Goal: Complete application form

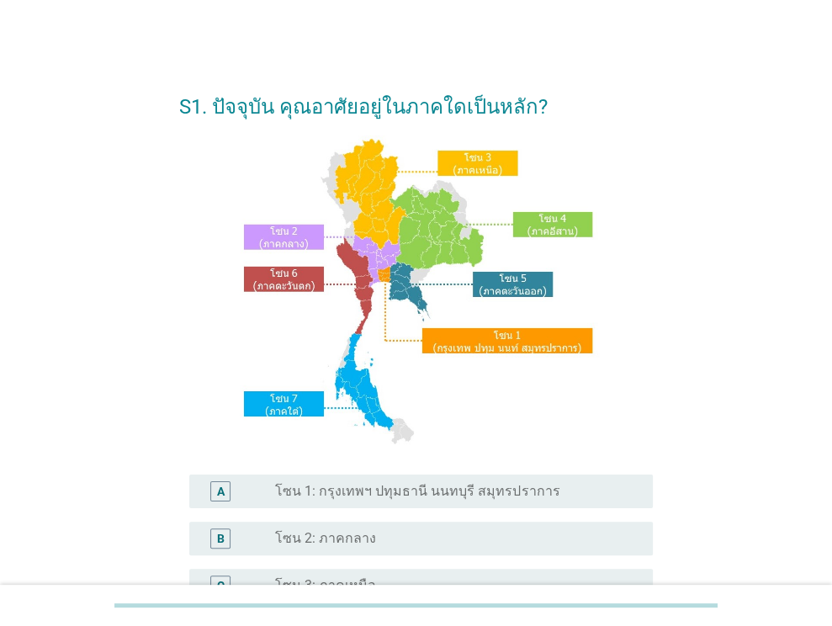
scroll to position [168, 0]
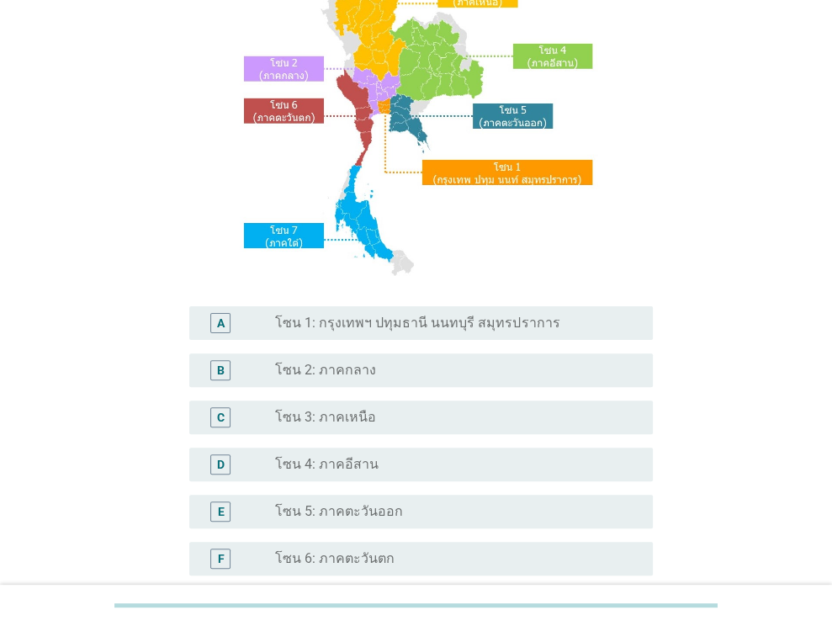
click at [493, 313] on div "radio_button_unchecked โซน 1: กรุงเทพฯ ปทุมธานี นนทบุรี สมุทรปราการ" at bounding box center [457, 323] width 364 height 20
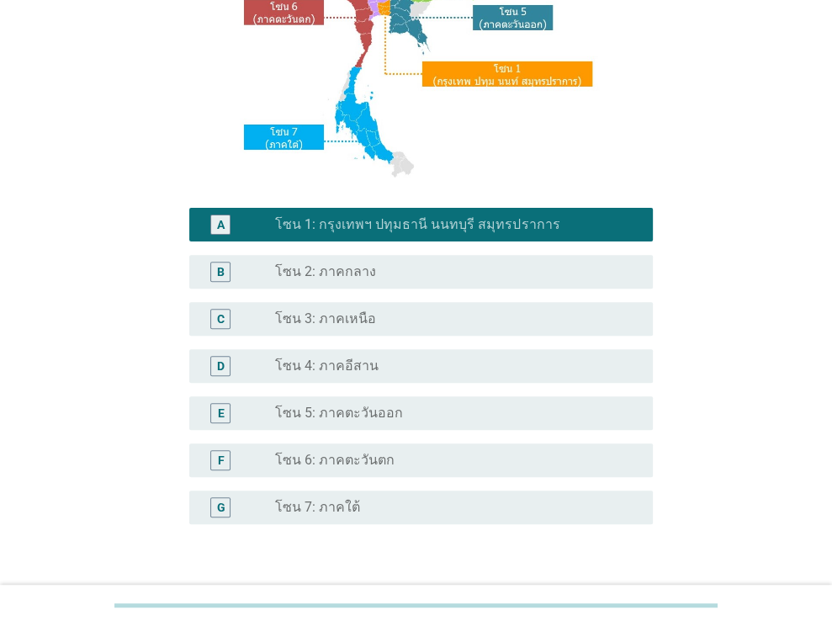
scroll to position [381, 0]
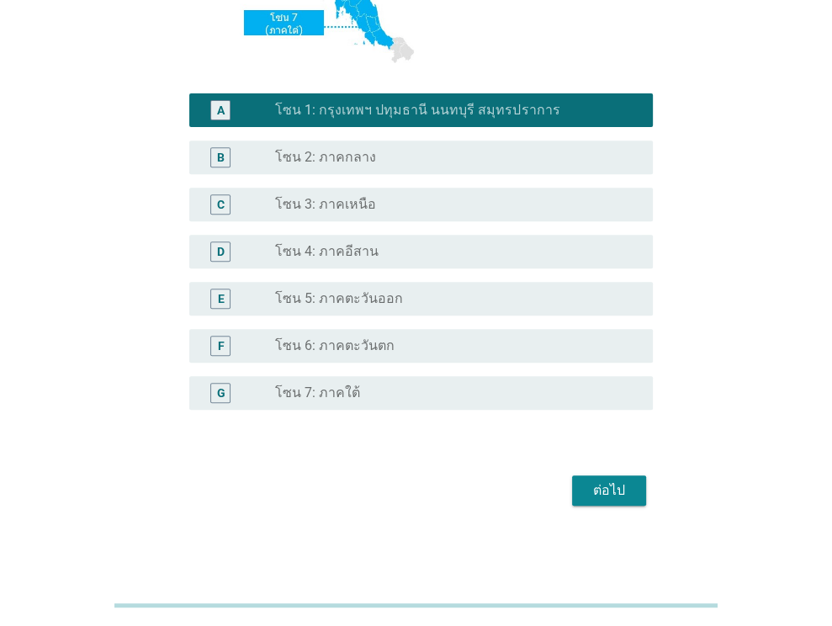
click at [614, 496] on div "ต่อไป" at bounding box center [609, 491] width 47 height 20
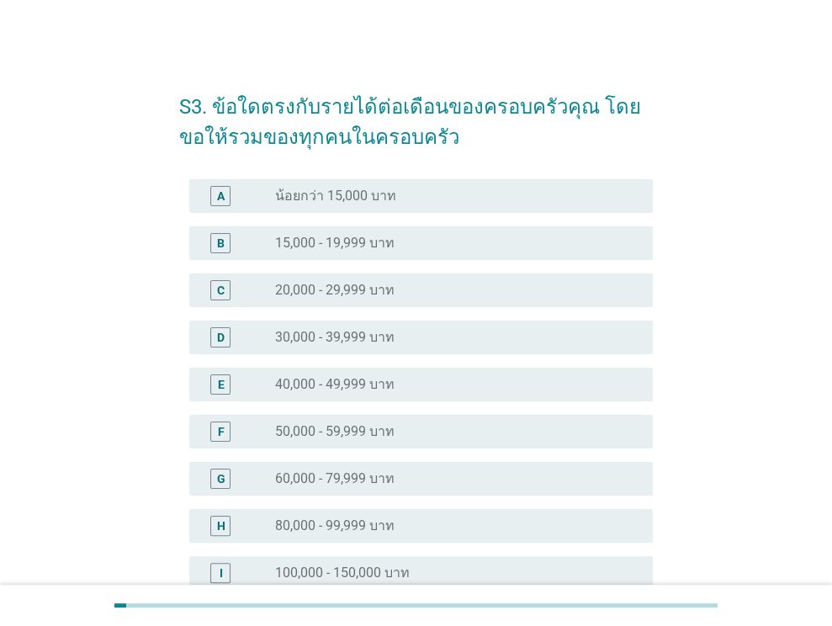
click at [471, 296] on div "radio_button_unchecked 20,000 - 29,999 บาท" at bounding box center [450, 290] width 351 height 17
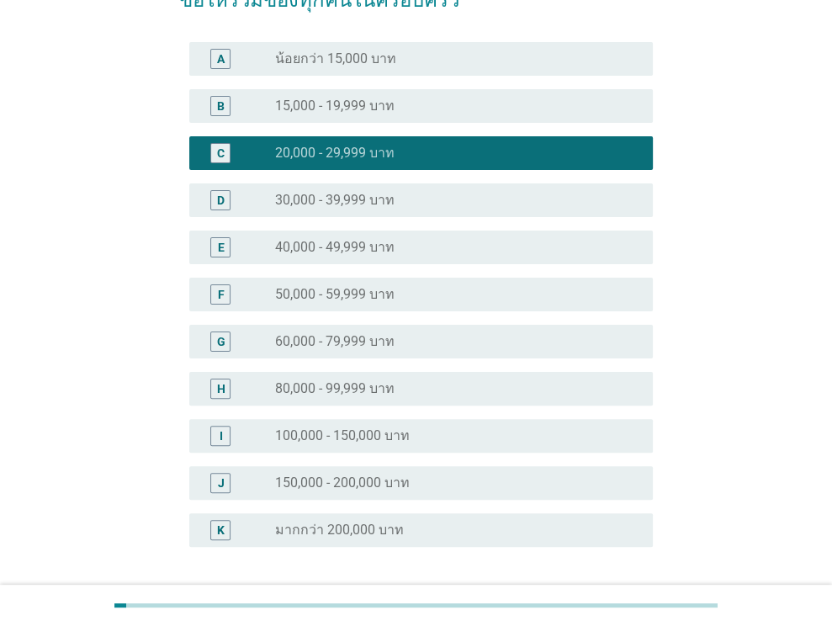
scroll to position [274, 0]
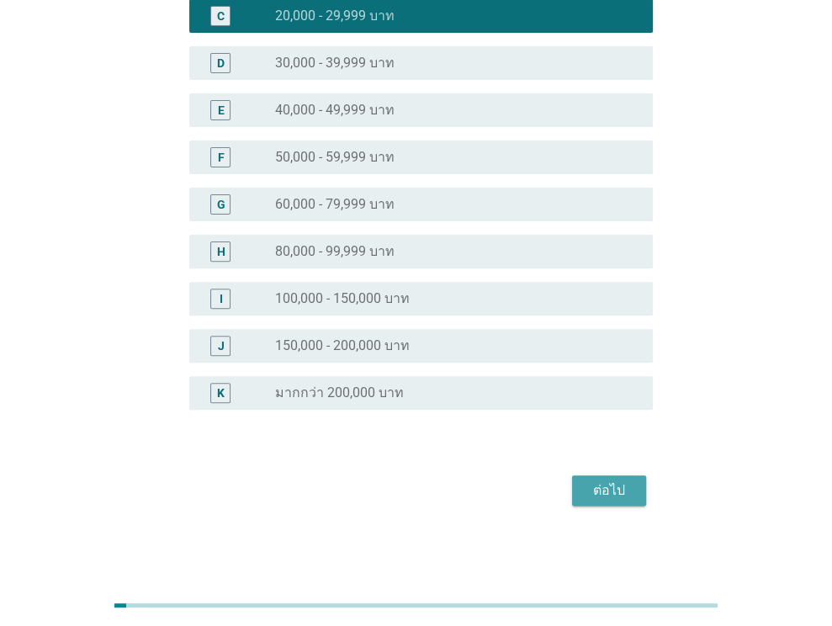
click at [599, 487] on div "ต่อไป" at bounding box center [609, 491] width 47 height 20
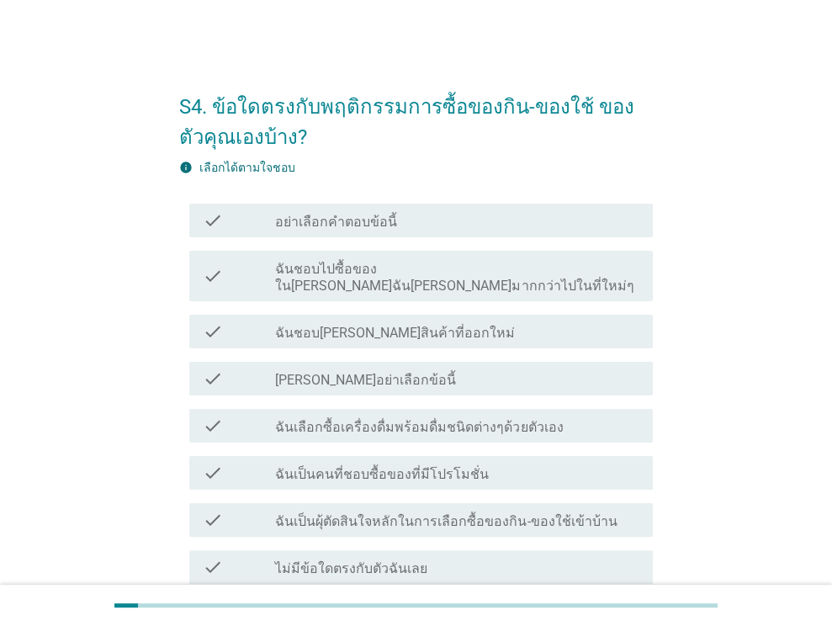
scroll to position [84, 0]
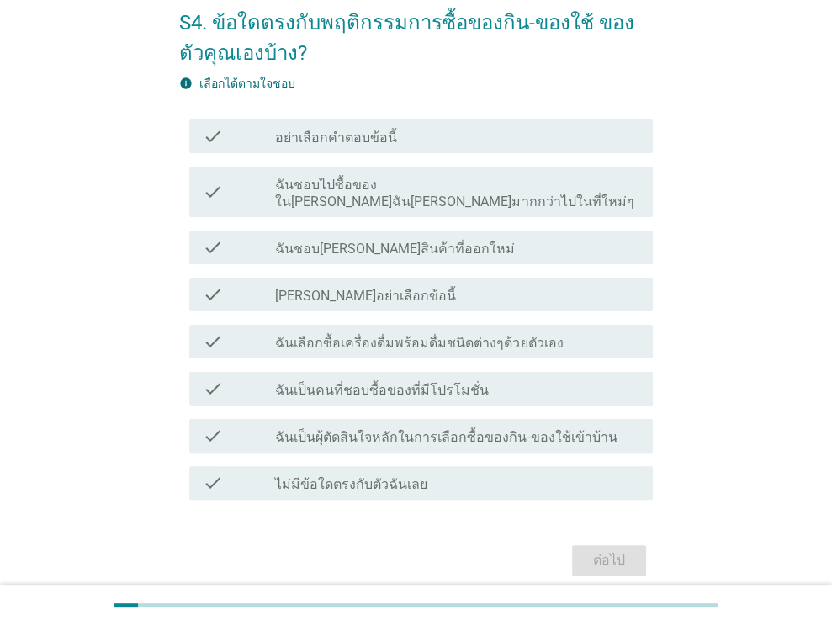
click at [415, 241] on label "ฉันชอบ[PERSON_NAME]สินค้าที่ออกใหม่" at bounding box center [395, 249] width 240 height 17
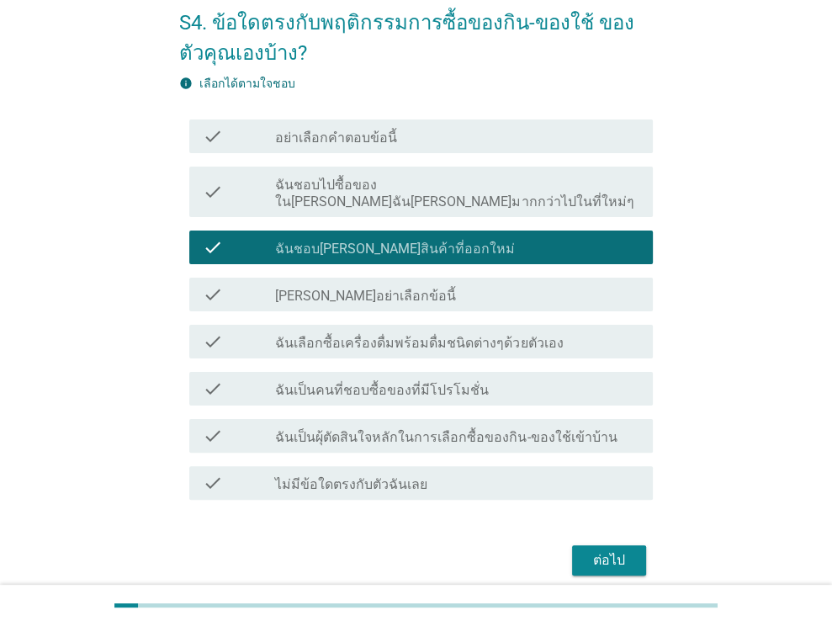
click at [401, 335] on label "ฉันเลือกซื้อเครื่องดื่มพร้อมดื่มชนิดต่างๆด้วยตัวเอง" at bounding box center [419, 343] width 288 height 17
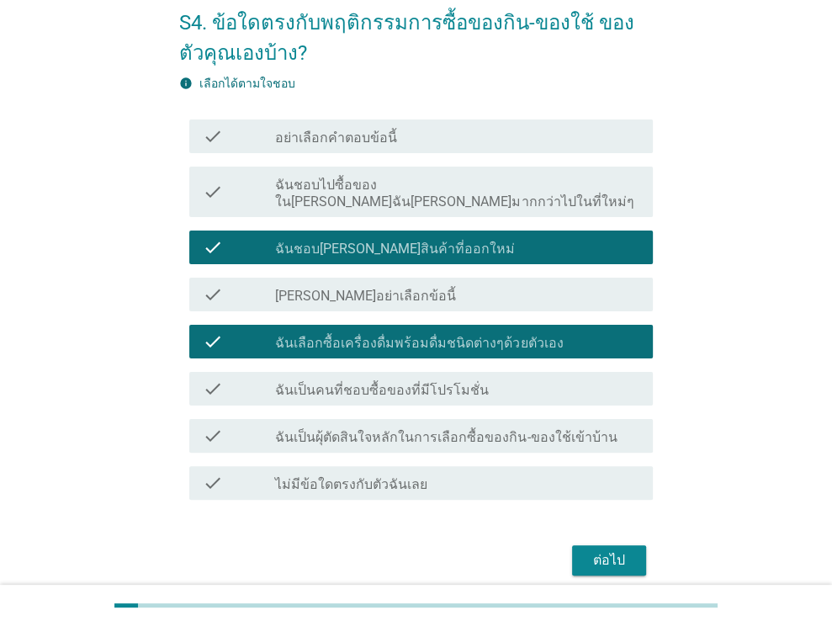
click at [401, 379] on div "check_box_outline_blank ฉันเป็นคนที่ชอบซื้อของที่มีโปรโมชั่น" at bounding box center [457, 389] width 364 height 20
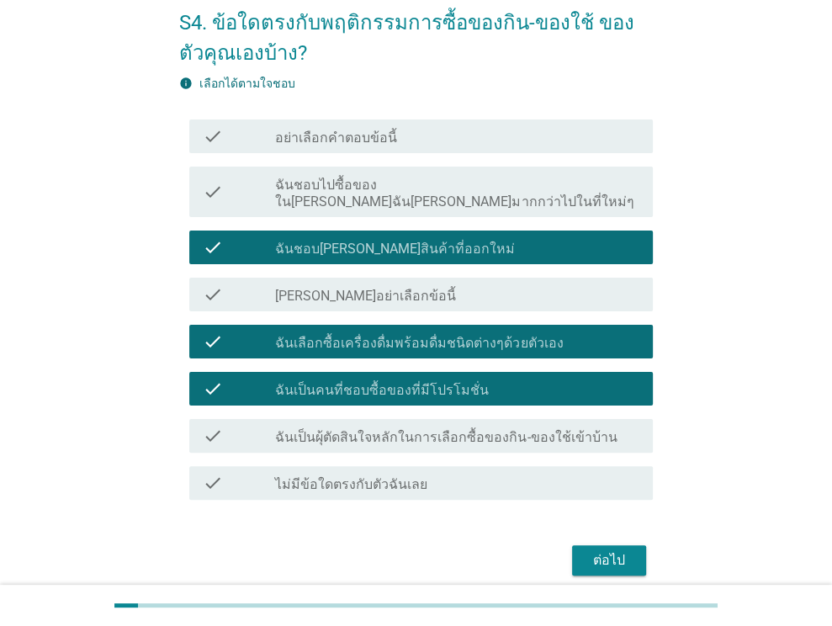
click at [388, 429] on label "ฉันเป็นผุ้ตัดสินใจหลักในการเลือกซื้อของกิน-ของใช้เข้าบ้าน" at bounding box center [446, 437] width 342 height 17
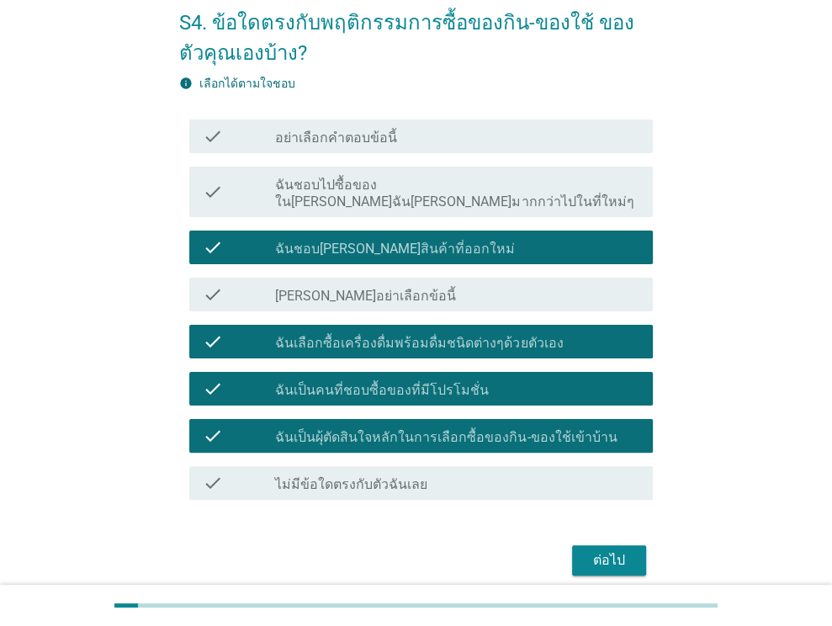
click at [641, 545] on button "ต่อไป" at bounding box center [609, 560] width 74 height 30
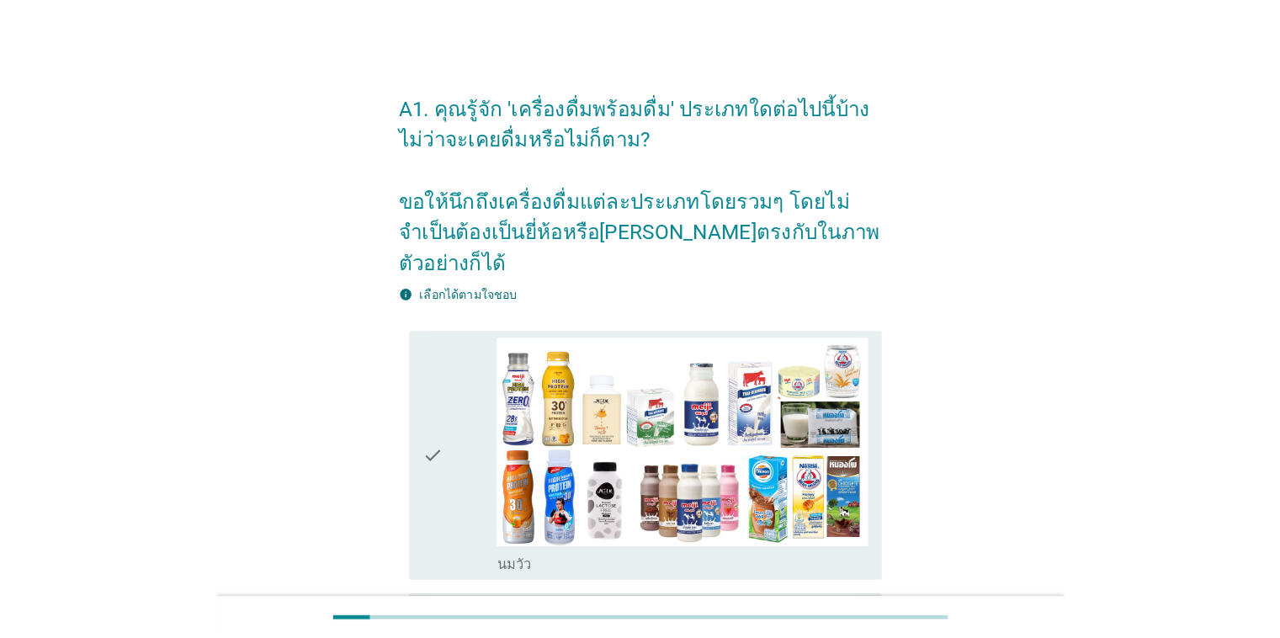
scroll to position [253, 0]
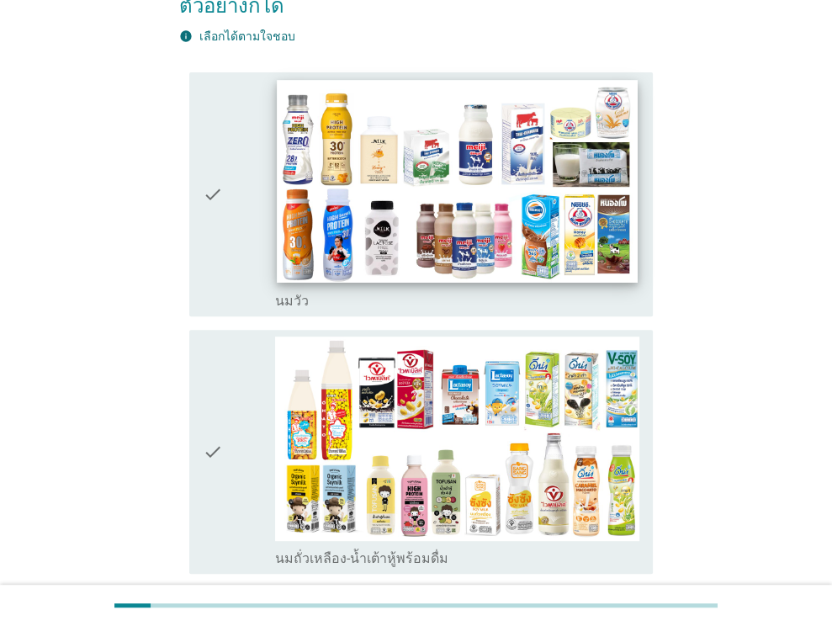
click at [370, 228] on img at bounding box center [458, 181] width 360 height 203
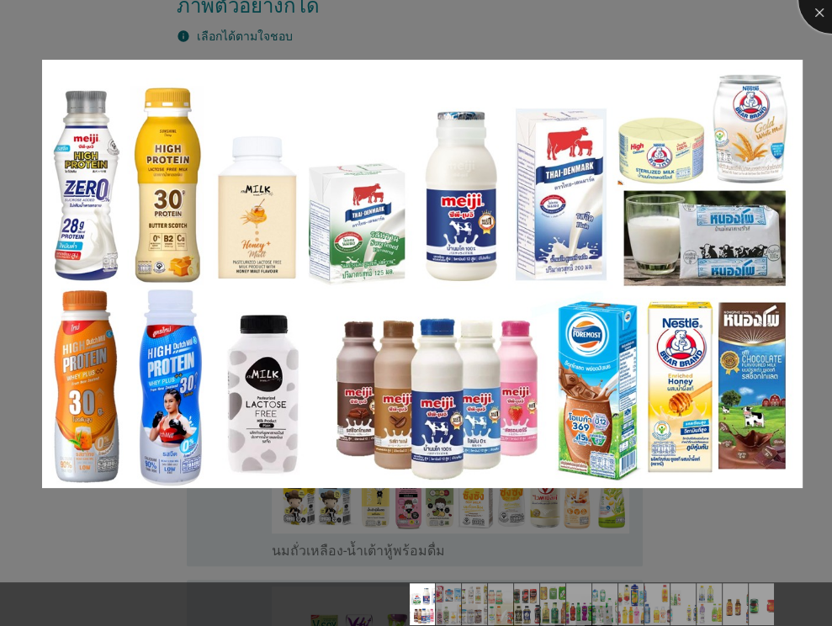
click at [816, 13] on div at bounding box center [832, -1] width 67 height 67
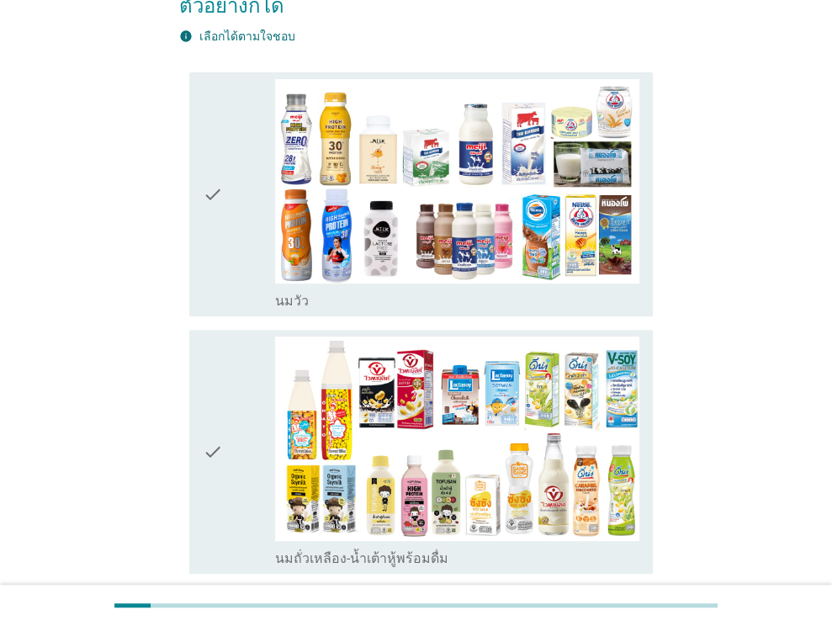
click at [222, 242] on icon "check" at bounding box center [213, 194] width 20 height 231
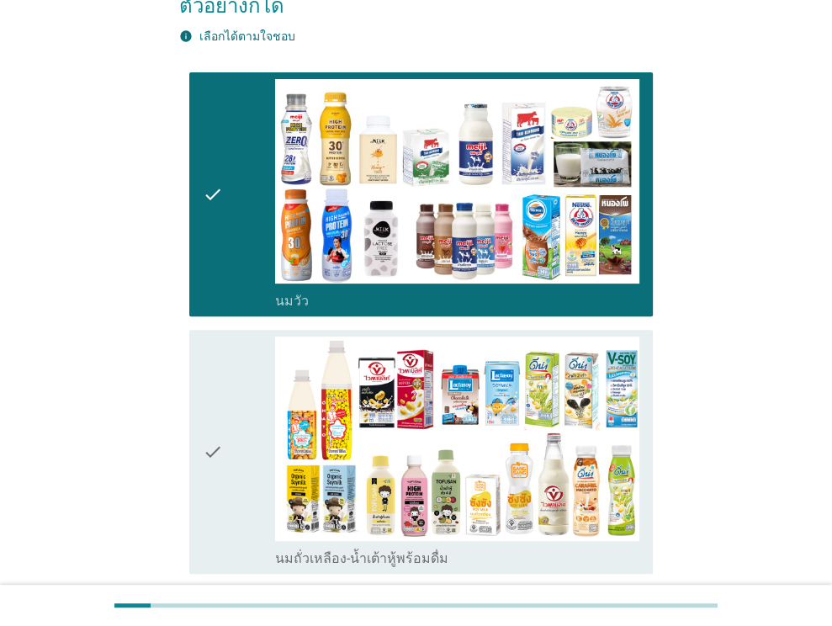
click at [217, 368] on icon "check" at bounding box center [213, 452] width 20 height 231
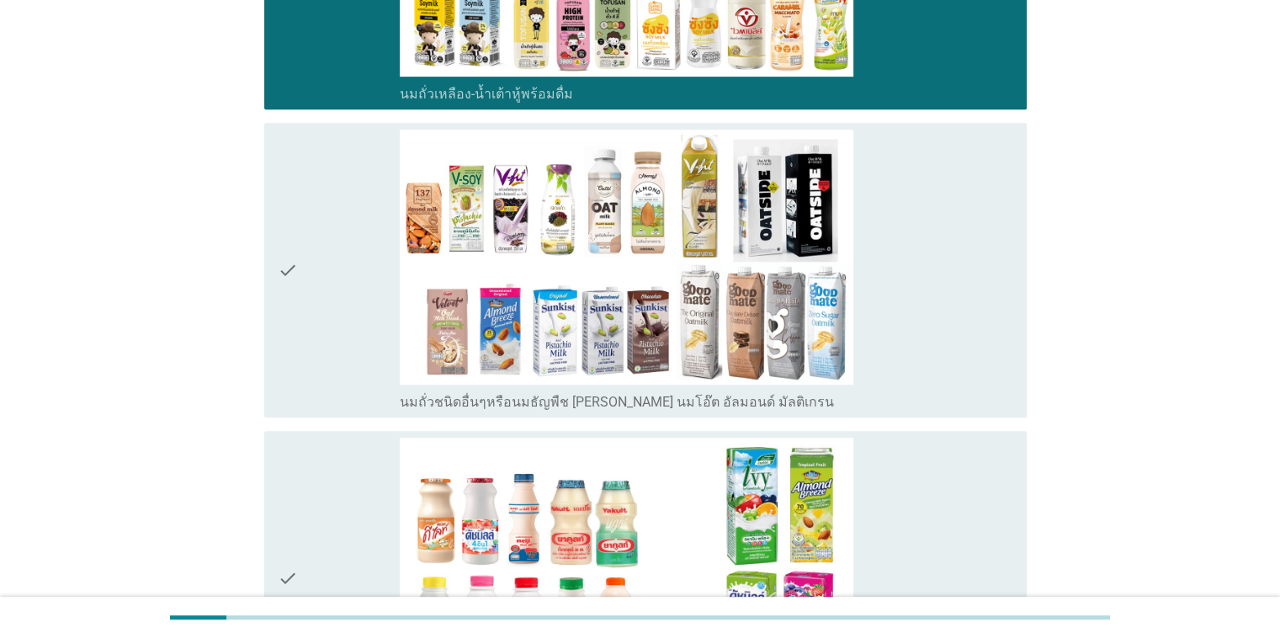
click at [361, 278] on div "check" at bounding box center [339, 270] width 123 height 281
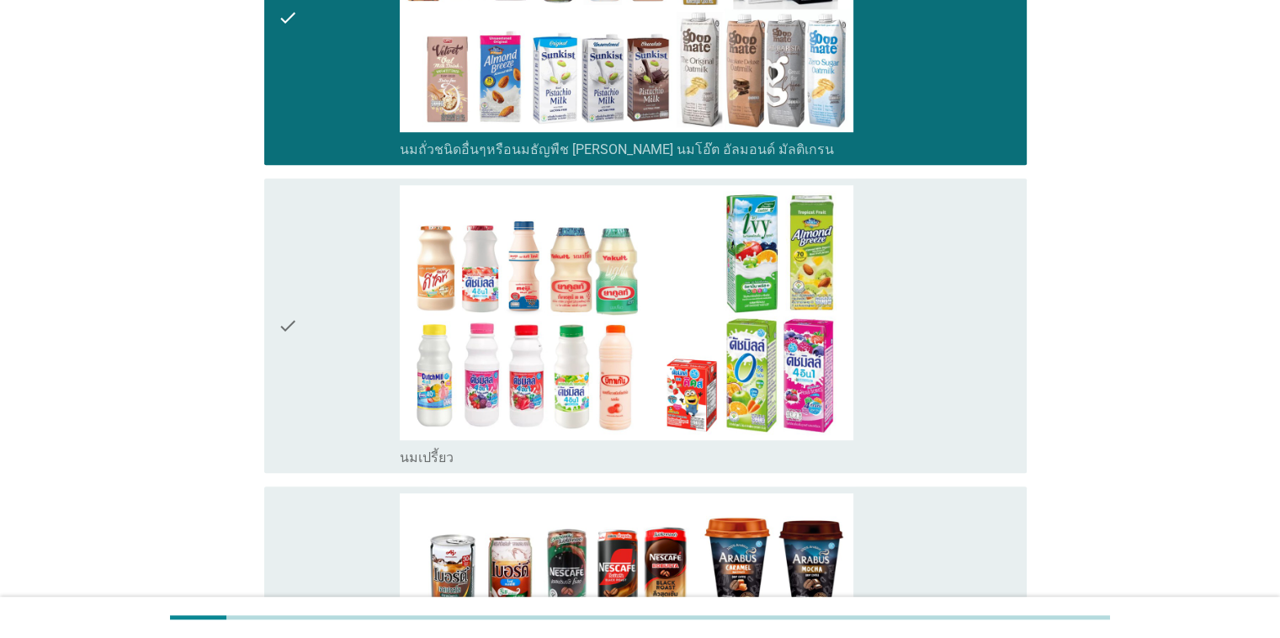
click at [361, 278] on div "check" at bounding box center [339, 325] width 123 height 281
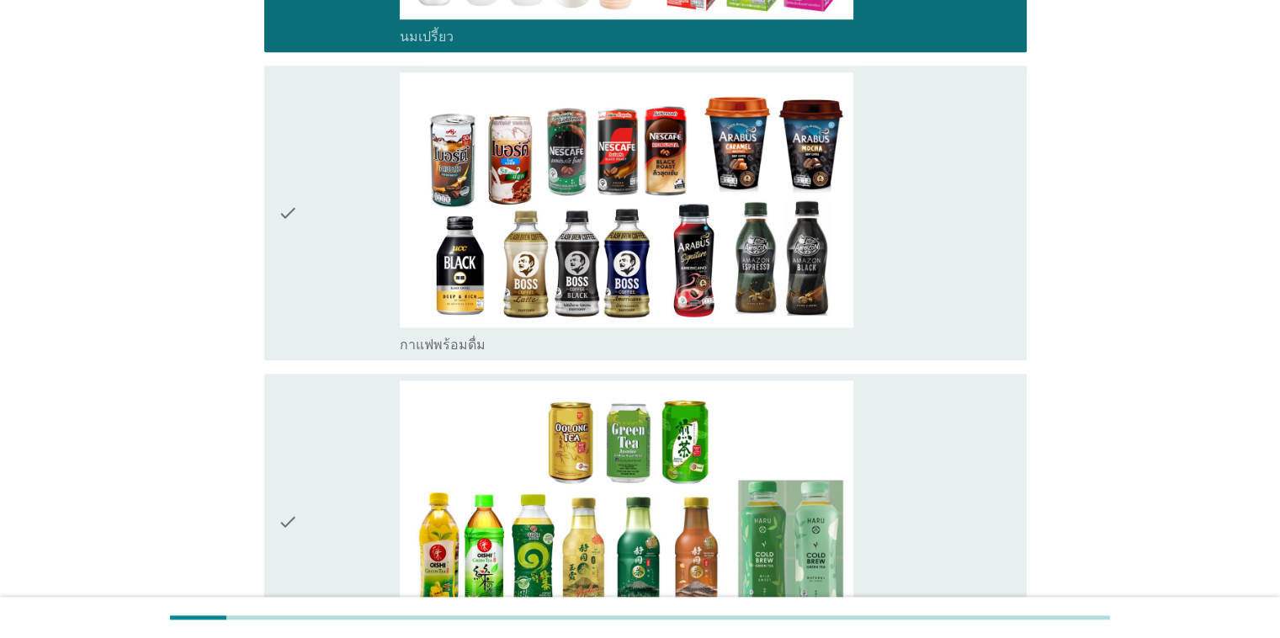
click at [361, 278] on div "check" at bounding box center [339, 212] width 123 height 281
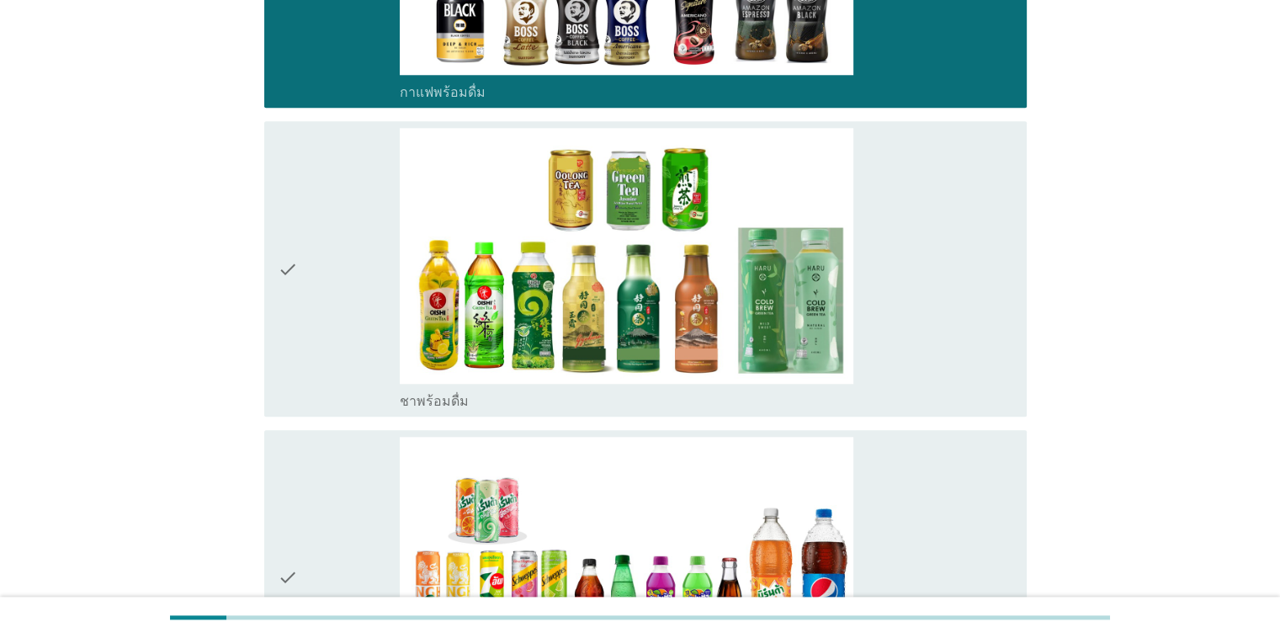
click at [361, 278] on div "check" at bounding box center [339, 268] width 123 height 281
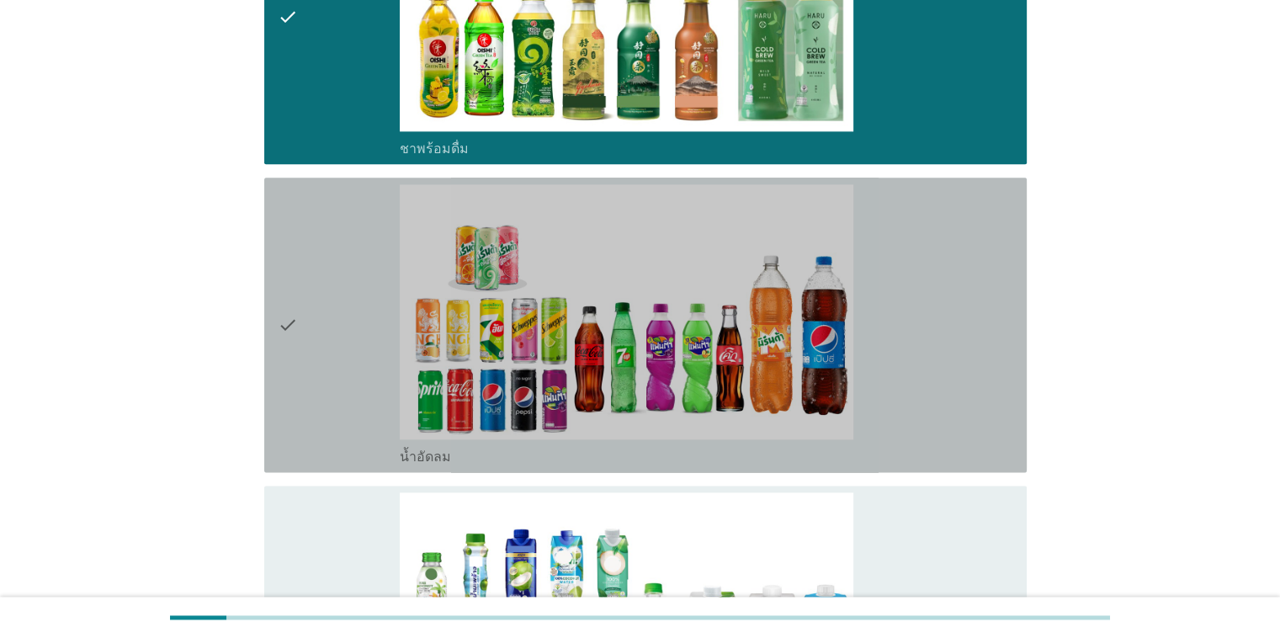
click at [361, 278] on div "check" at bounding box center [339, 324] width 123 height 281
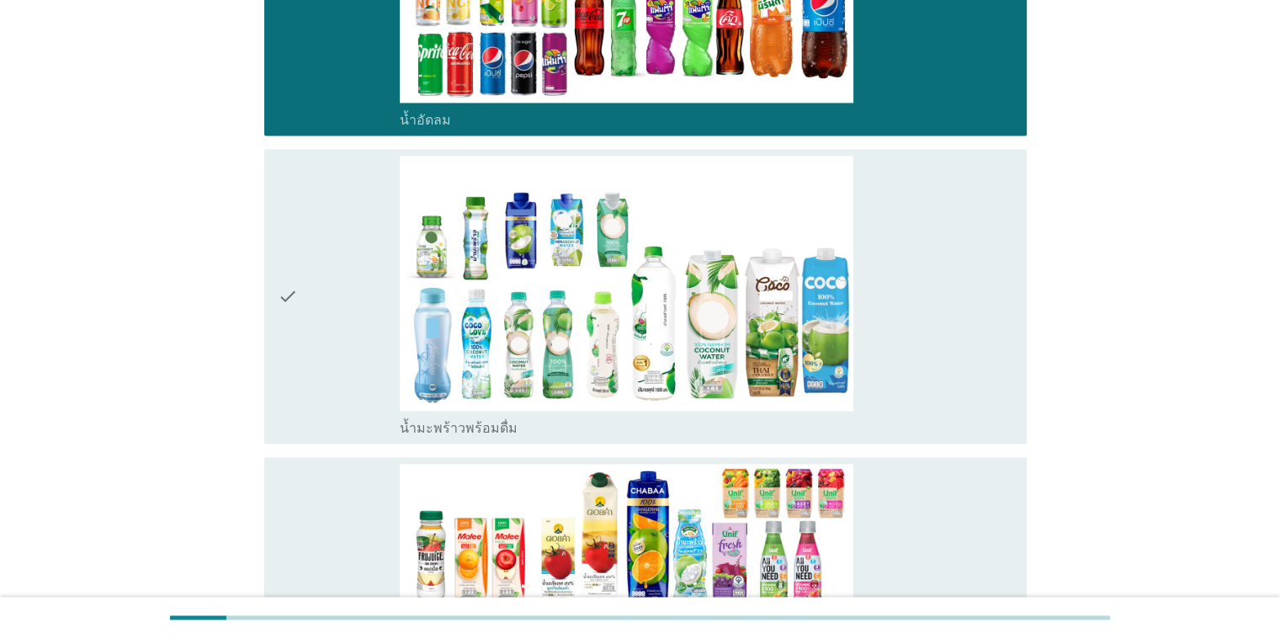
click at [361, 278] on div "check" at bounding box center [339, 296] width 123 height 281
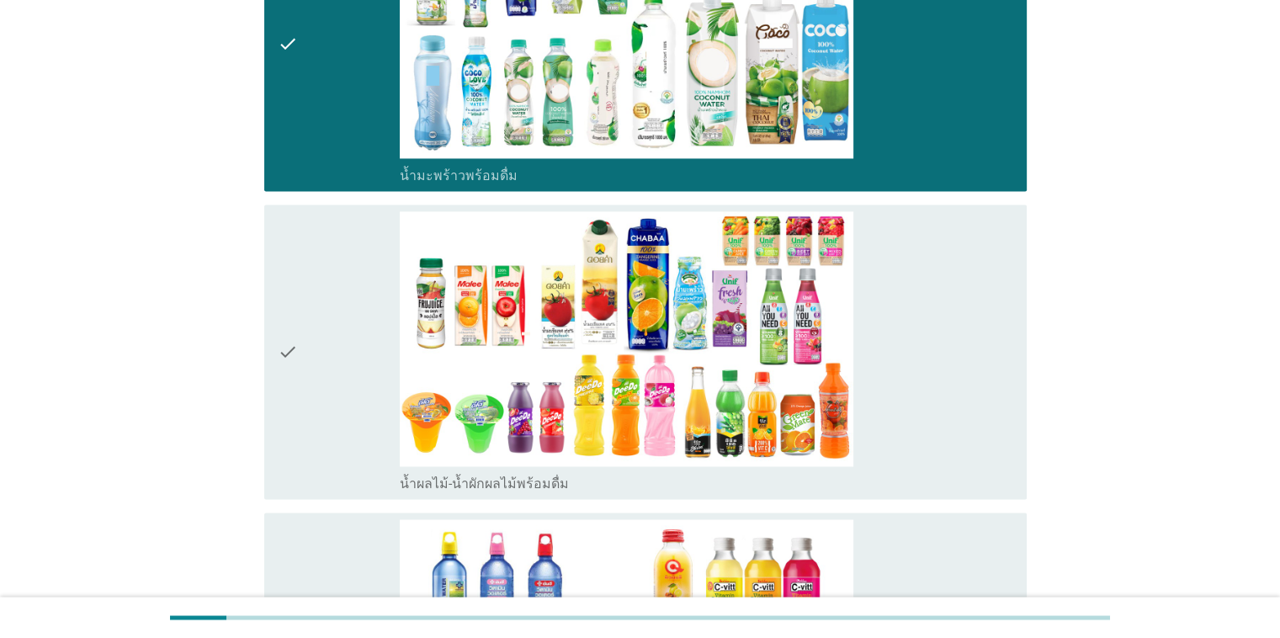
click at [361, 278] on div "check" at bounding box center [339, 351] width 123 height 281
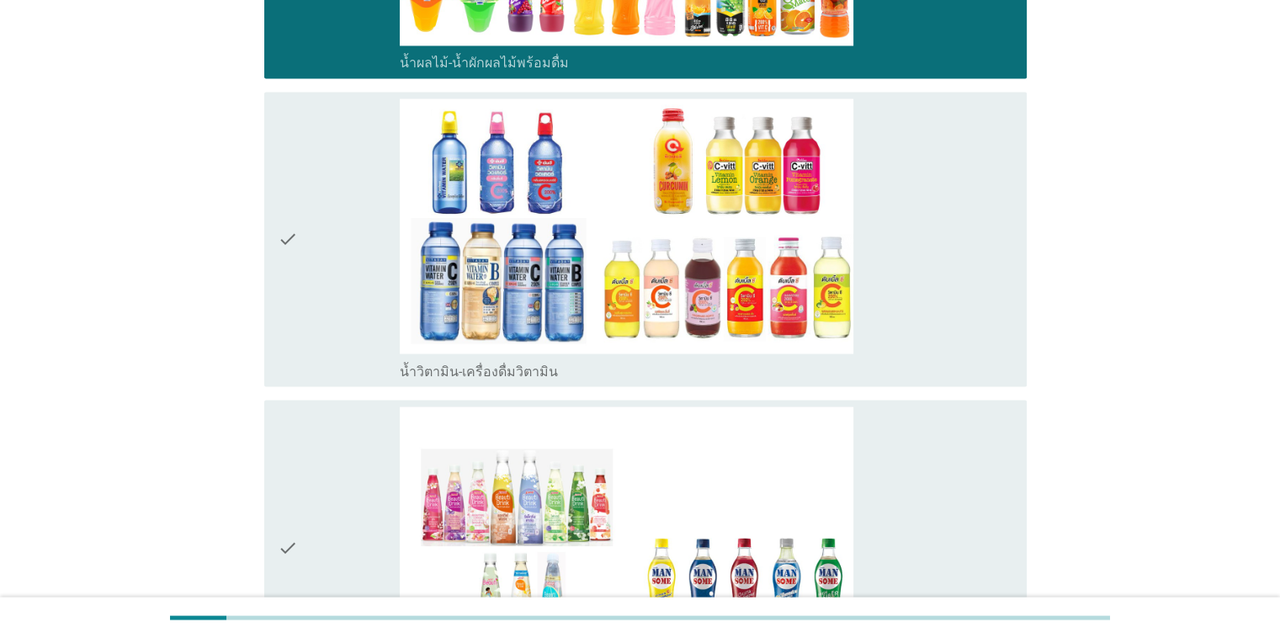
click at [361, 278] on div "check" at bounding box center [339, 238] width 123 height 281
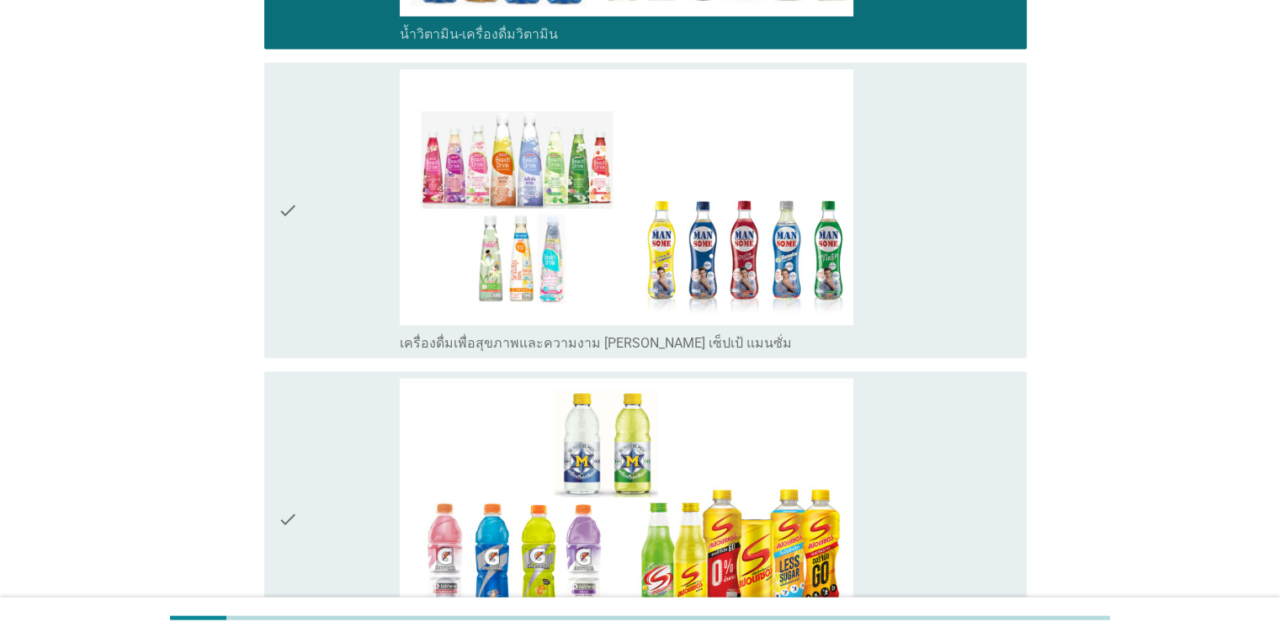
click at [361, 278] on div "check" at bounding box center [339, 210] width 123 height 281
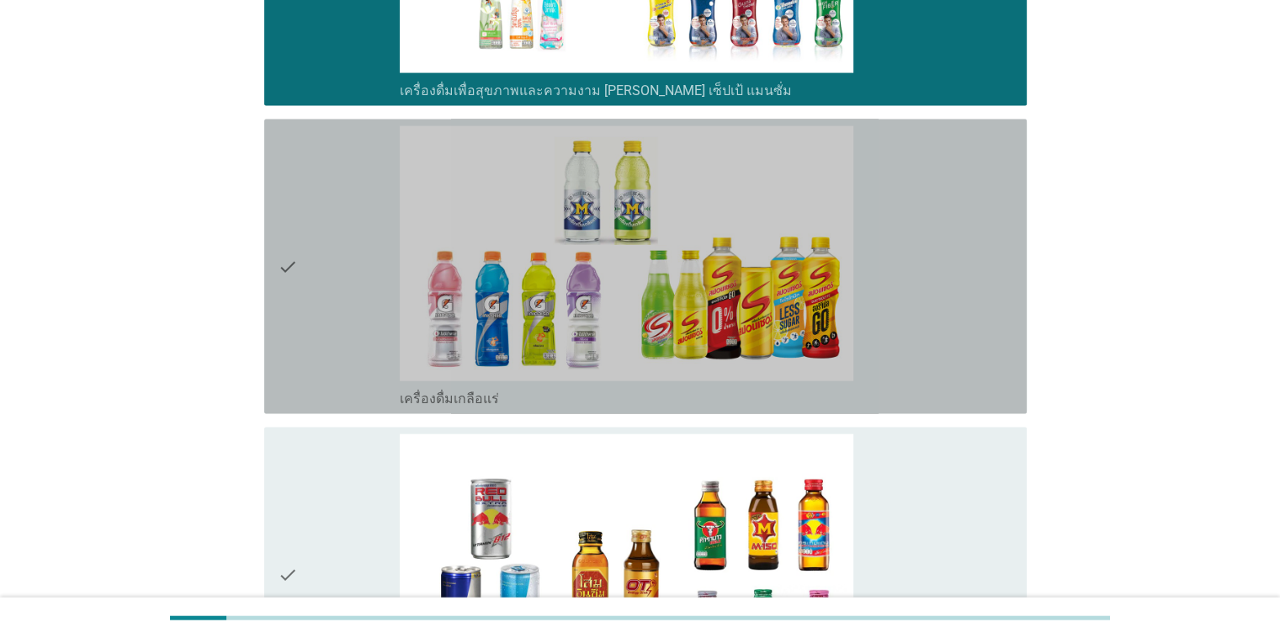
click at [361, 278] on div "check" at bounding box center [339, 266] width 123 height 281
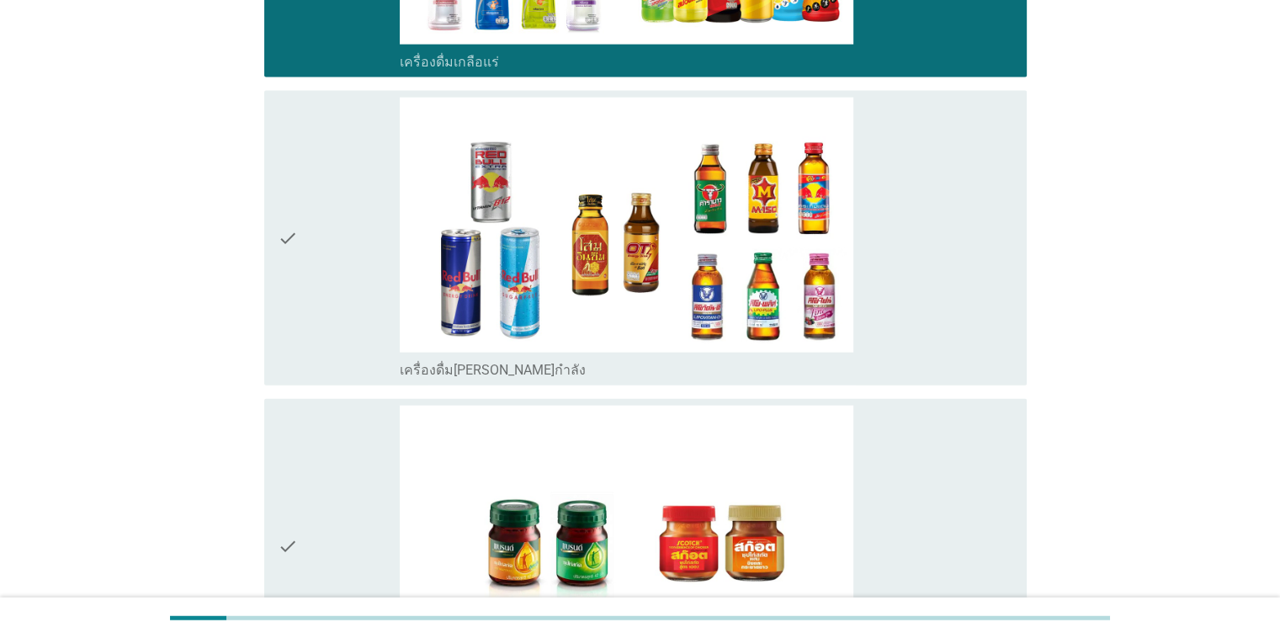
click at [361, 278] on div "check" at bounding box center [339, 238] width 123 height 281
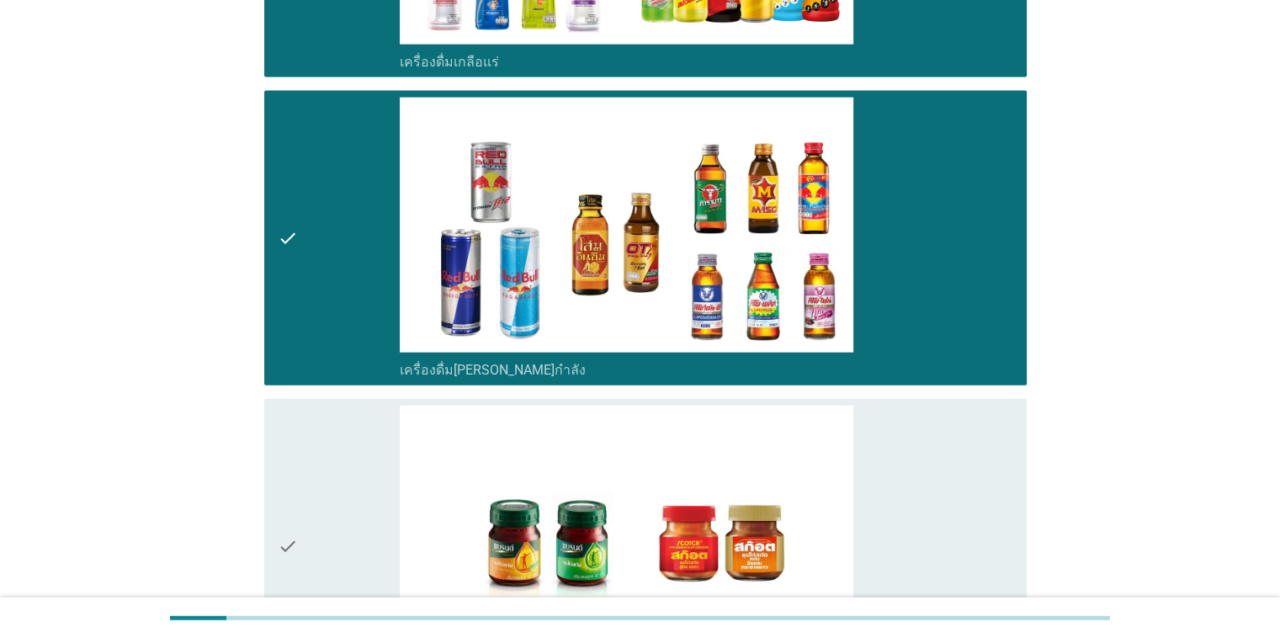
scroll to position [4124, 0]
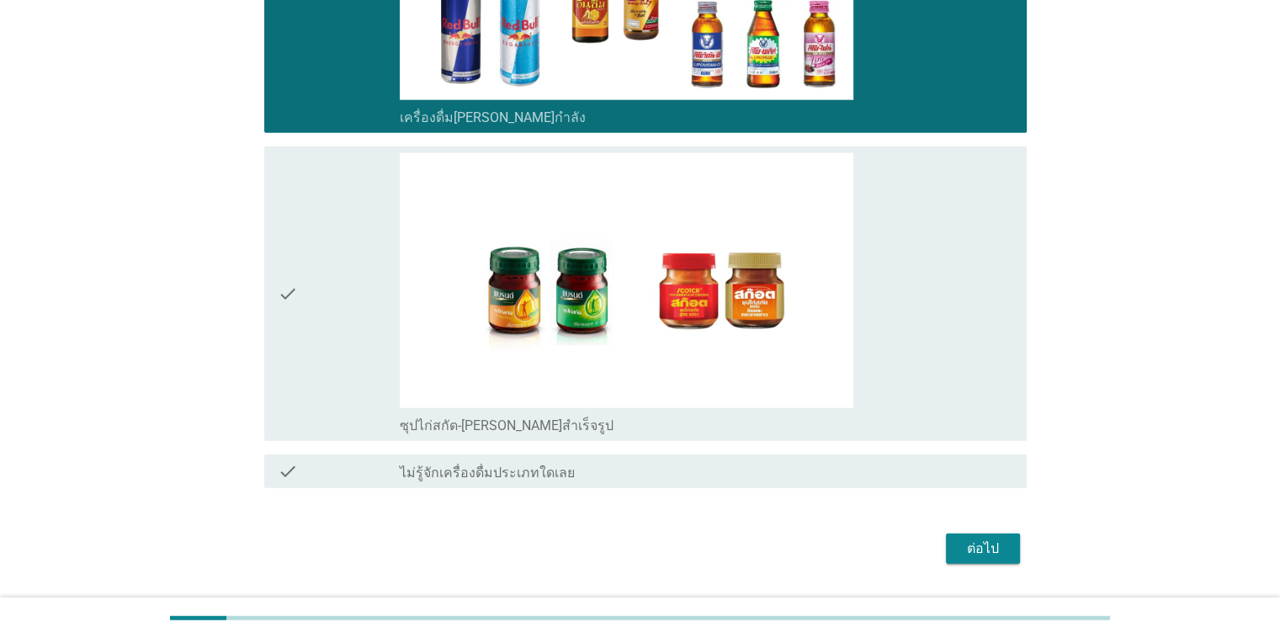
click at [361, 278] on div "check" at bounding box center [339, 293] width 123 height 281
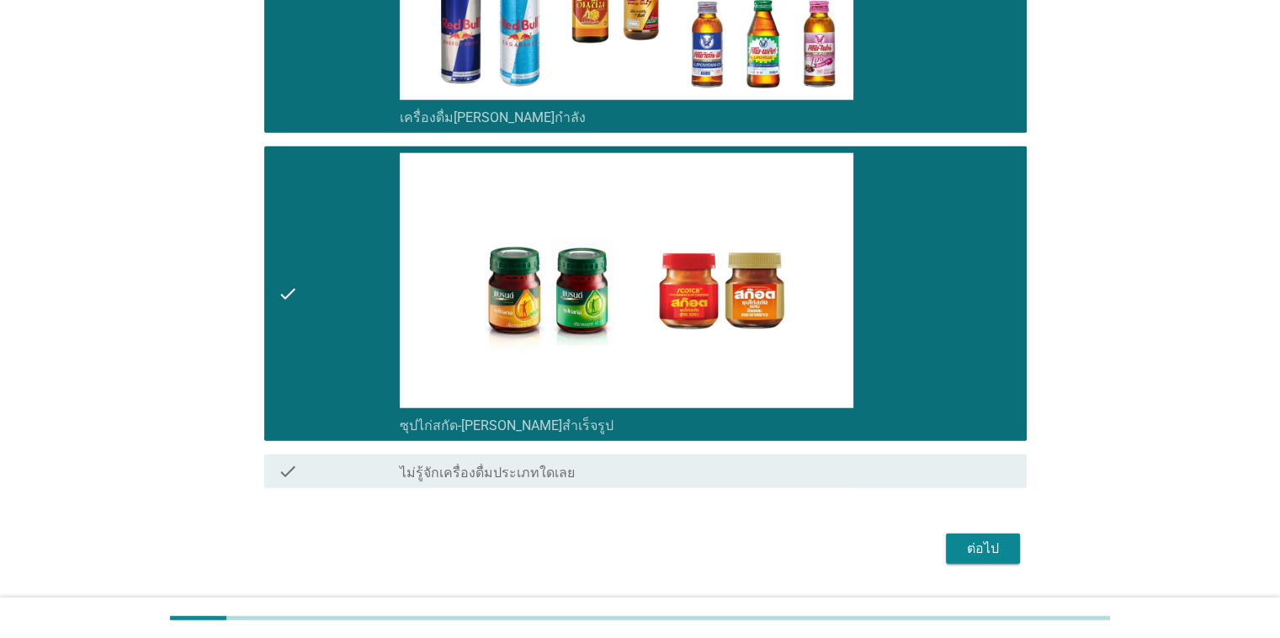
click at [832, 551] on div "ต่อไป" at bounding box center [983, 549] width 47 height 20
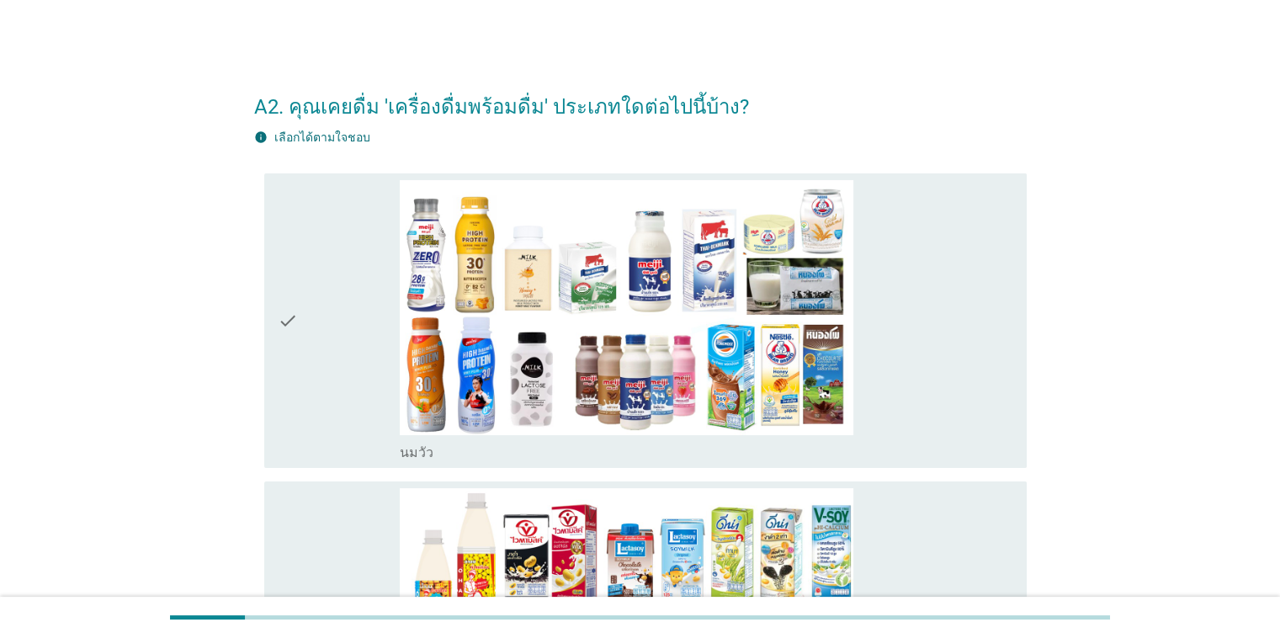
click at [335, 360] on div "check" at bounding box center [339, 320] width 123 height 281
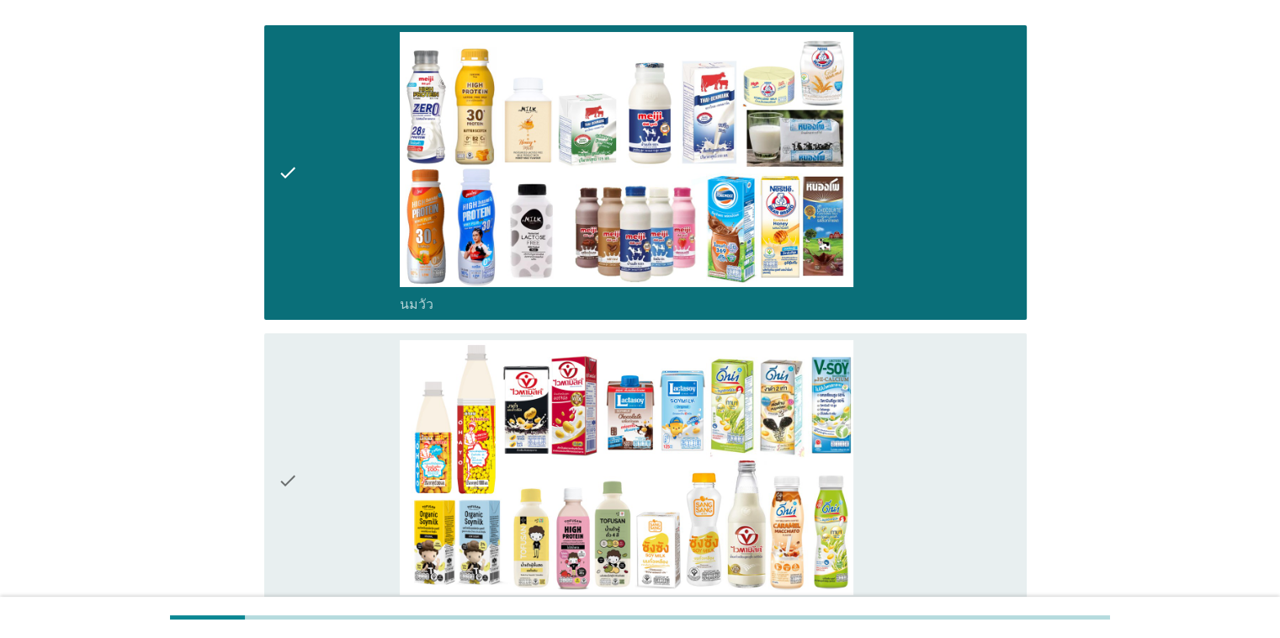
scroll to position [253, 0]
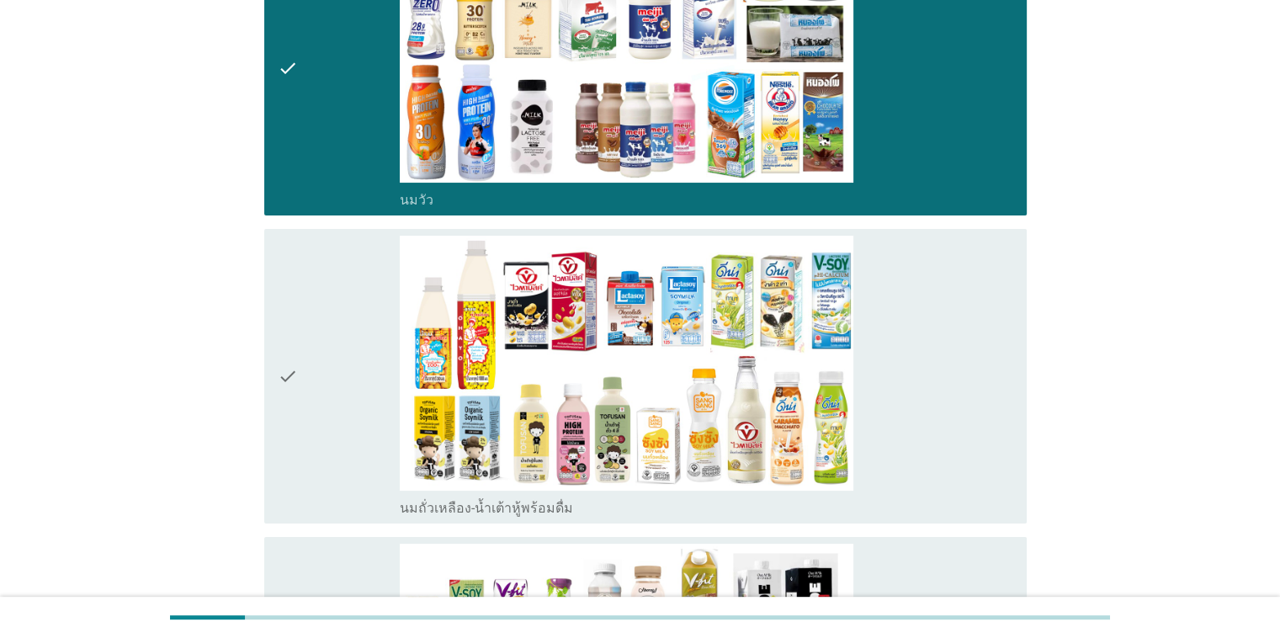
click at [321, 351] on div "check" at bounding box center [339, 376] width 123 height 281
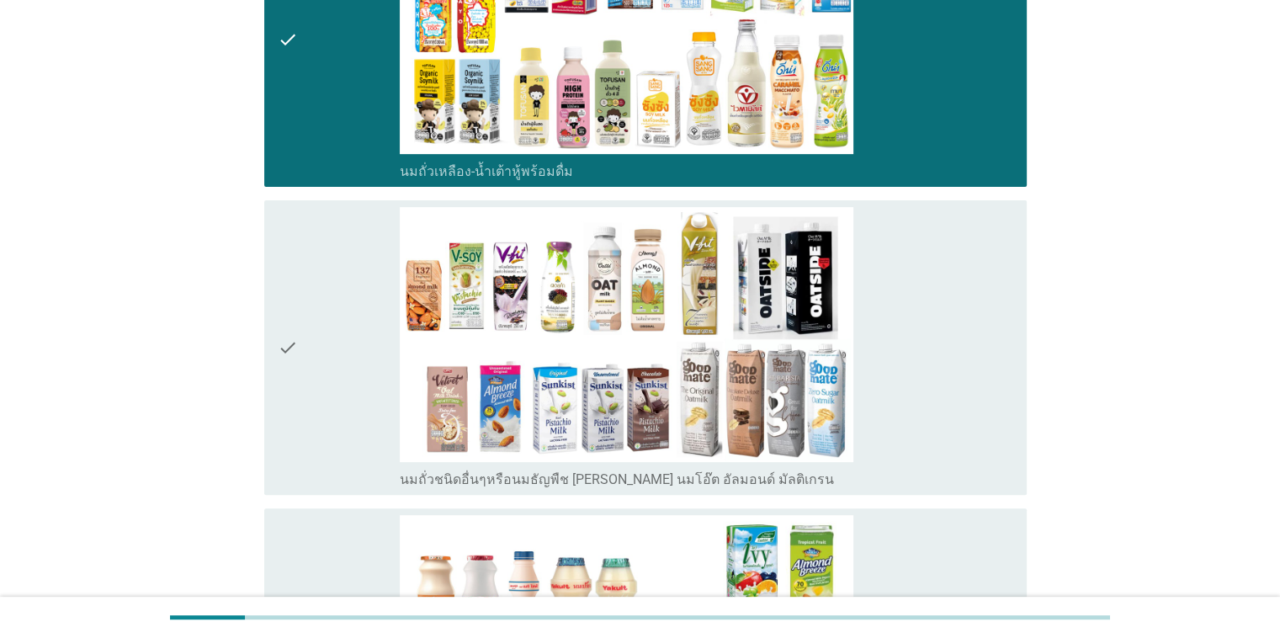
click at [321, 351] on div "check" at bounding box center [339, 347] width 123 height 281
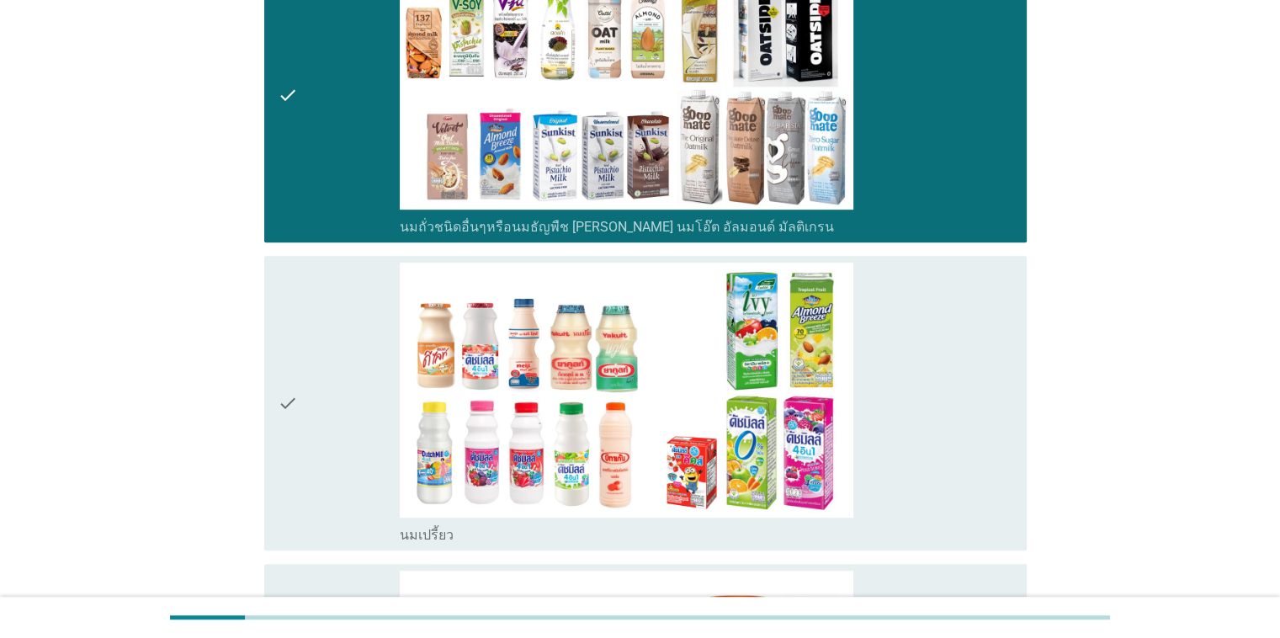
click at [321, 351] on div "check" at bounding box center [339, 403] width 123 height 281
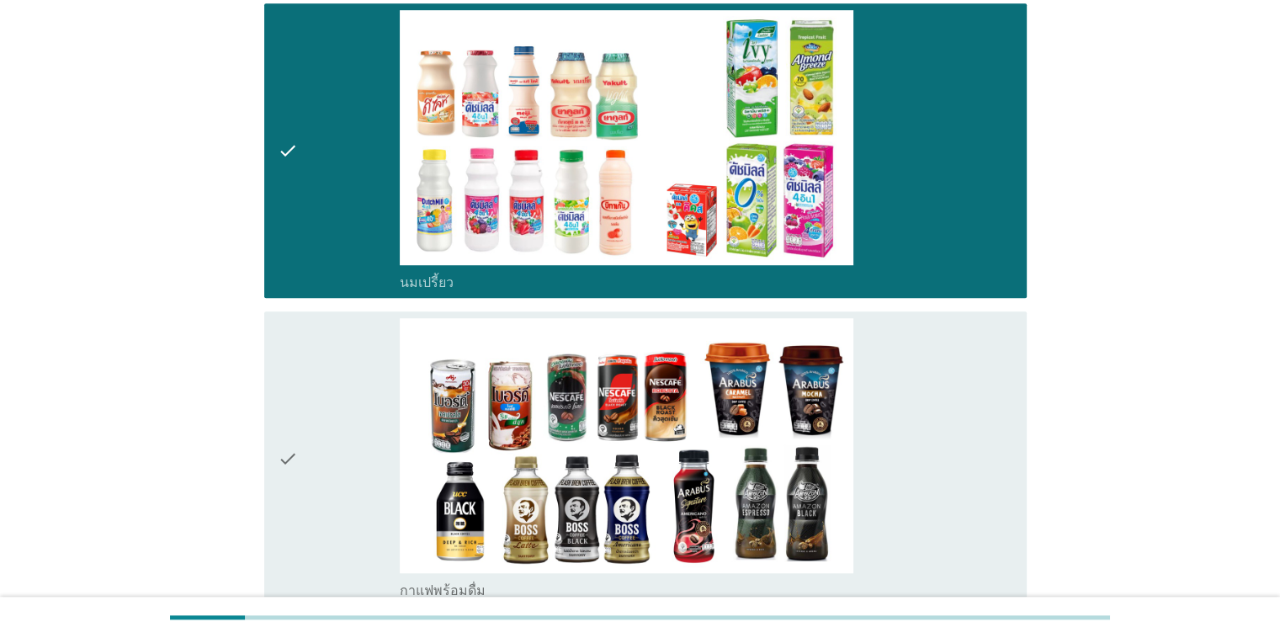
click at [321, 351] on div "check" at bounding box center [339, 458] width 123 height 281
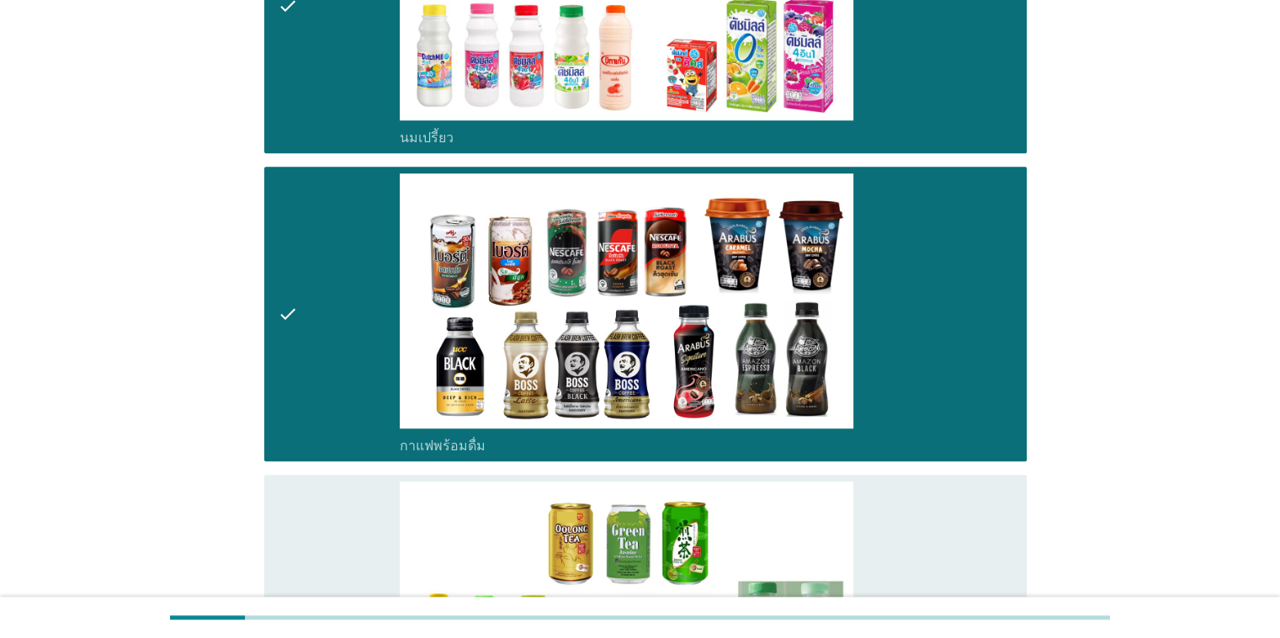
scroll to position [1347, 0]
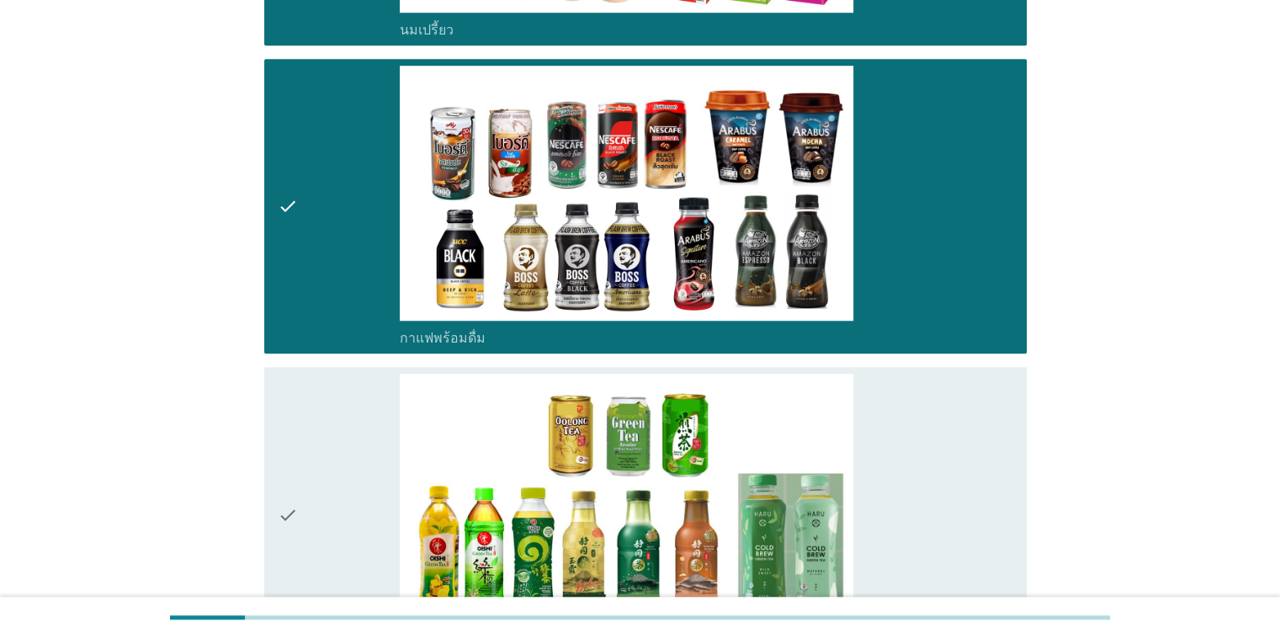
click at [321, 351] on div "check check_box_outline_blank กาแฟพร้อมดื่ม" at bounding box center [645, 206] width 763 height 295
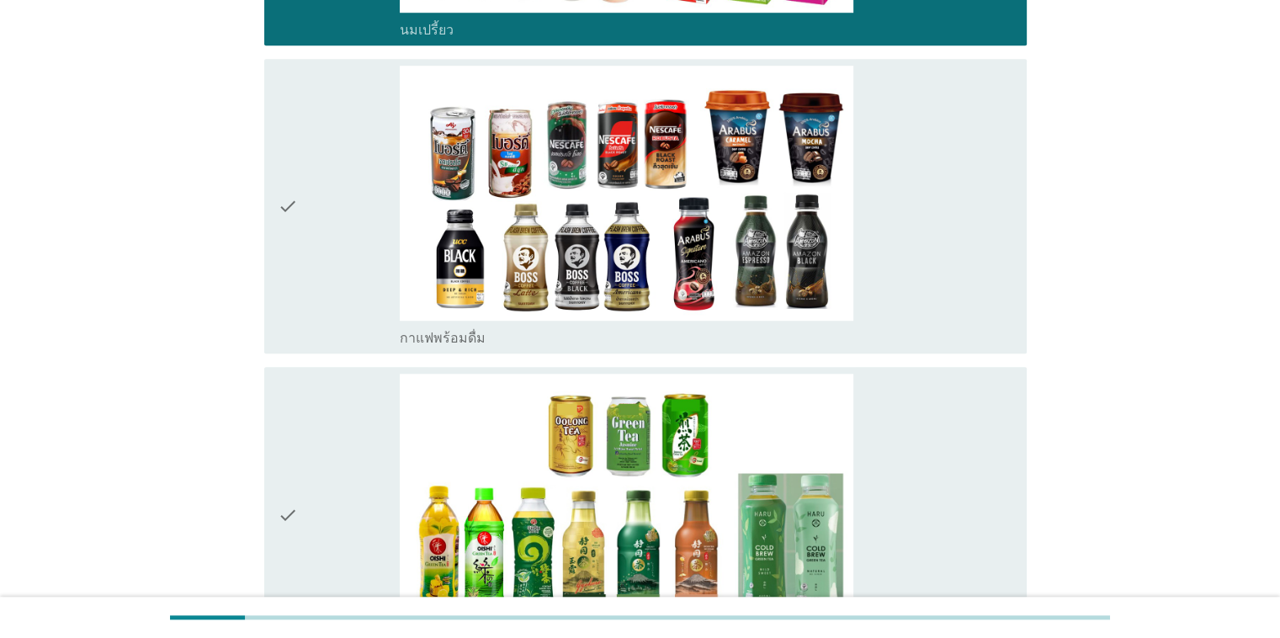
click at [321, 351] on div "check check_box_outline_blank กาแฟพร้อมดื่ม" at bounding box center [645, 206] width 763 height 295
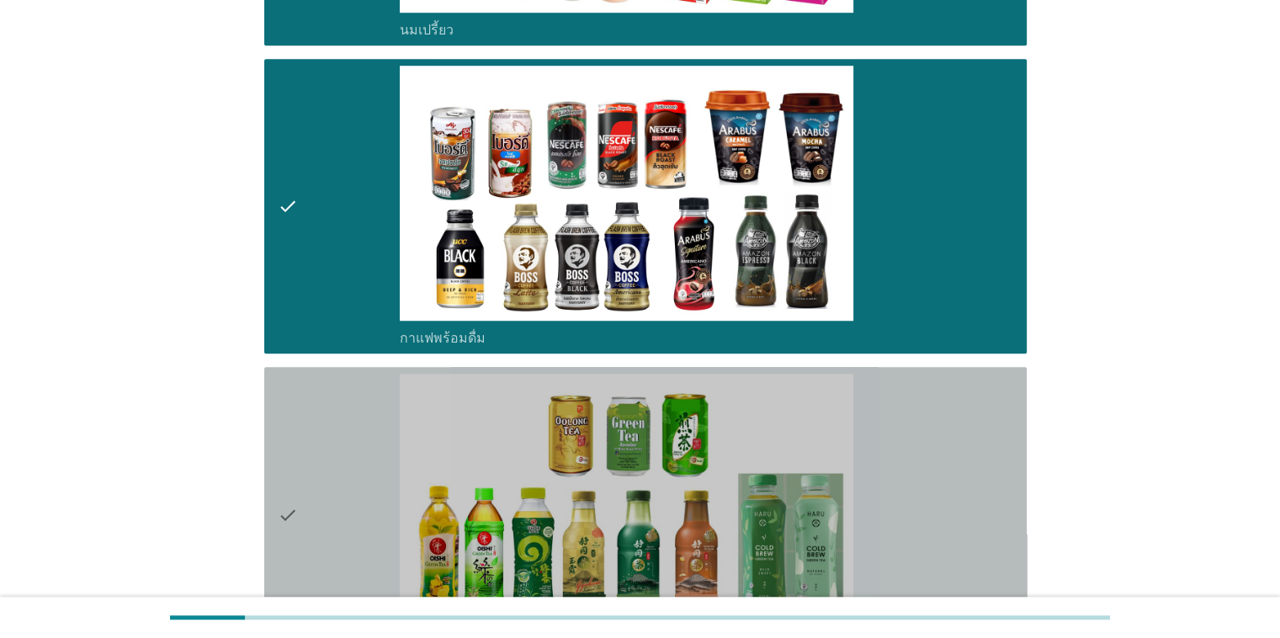
click at [316, 455] on div "check" at bounding box center [339, 514] width 123 height 281
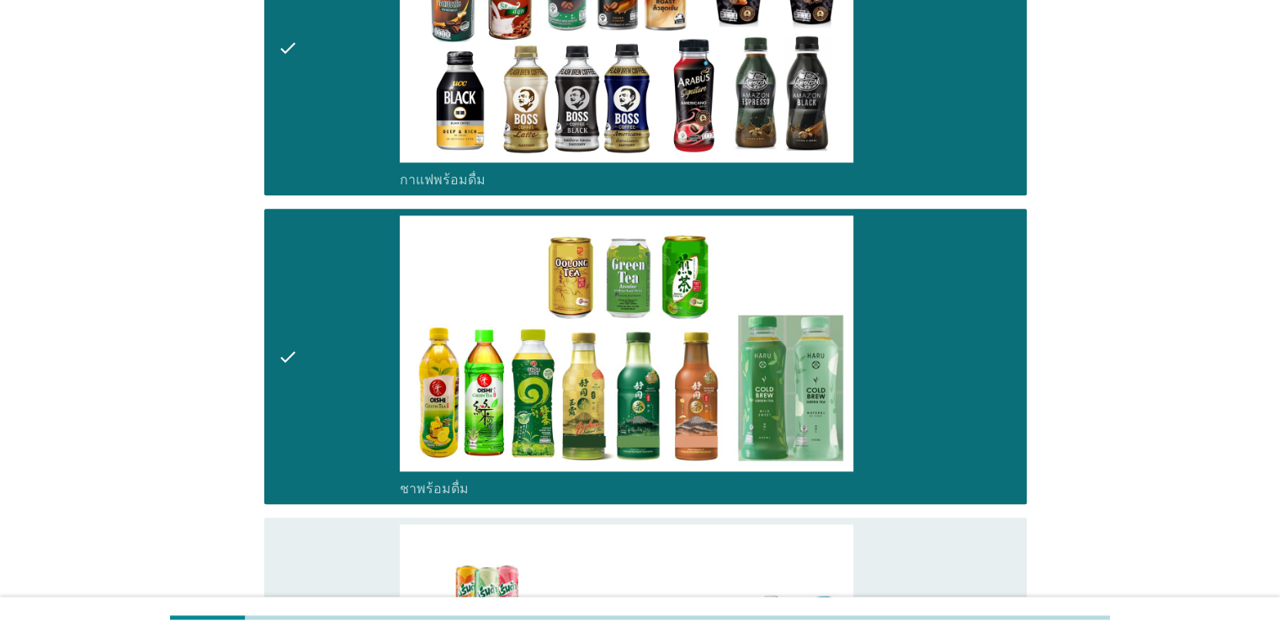
scroll to position [1852, 0]
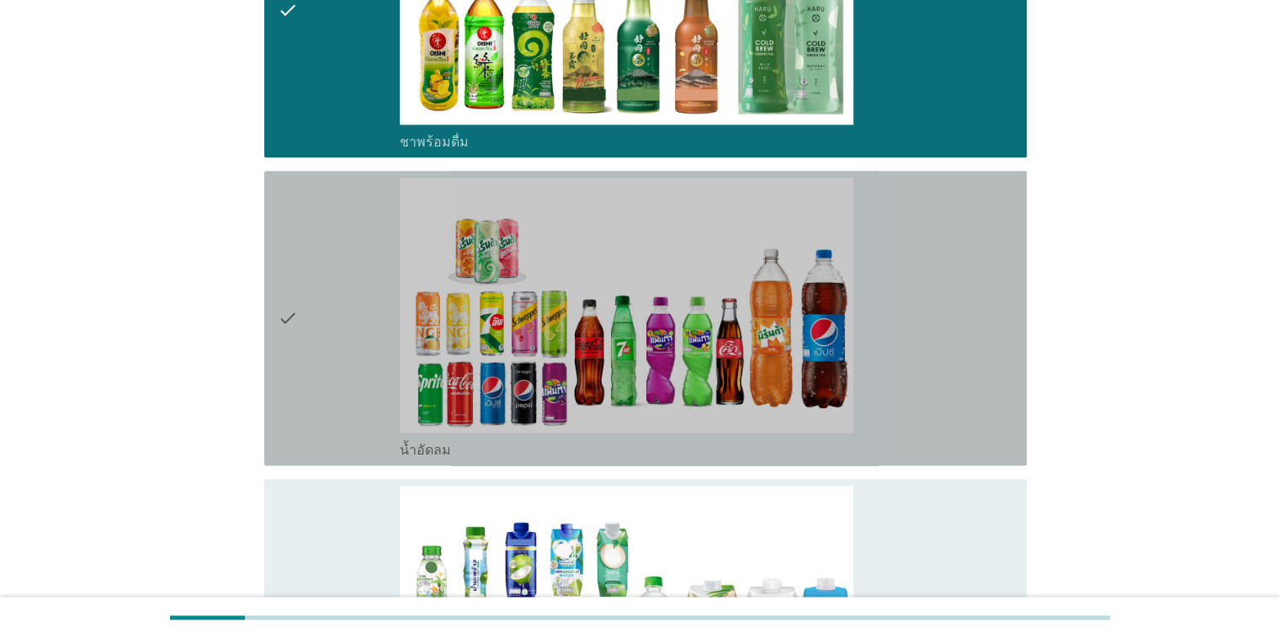
click at [316, 455] on div "check" at bounding box center [339, 318] width 123 height 281
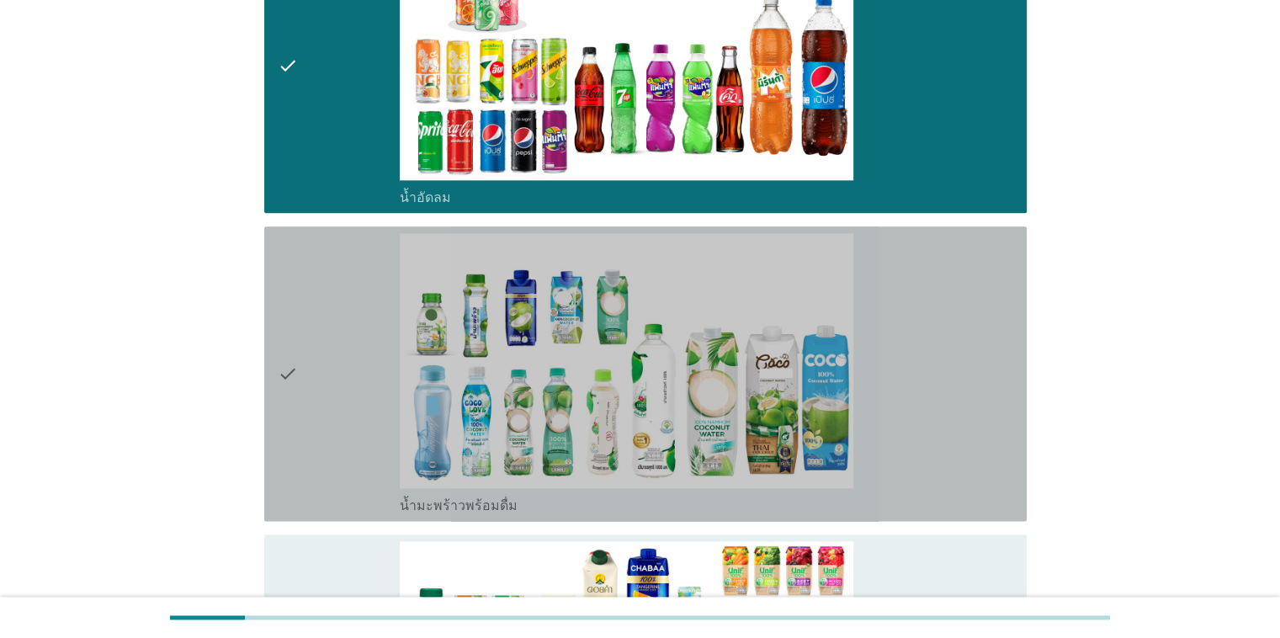
click at [316, 455] on div "check" at bounding box center [339, 373] width 123 height 281
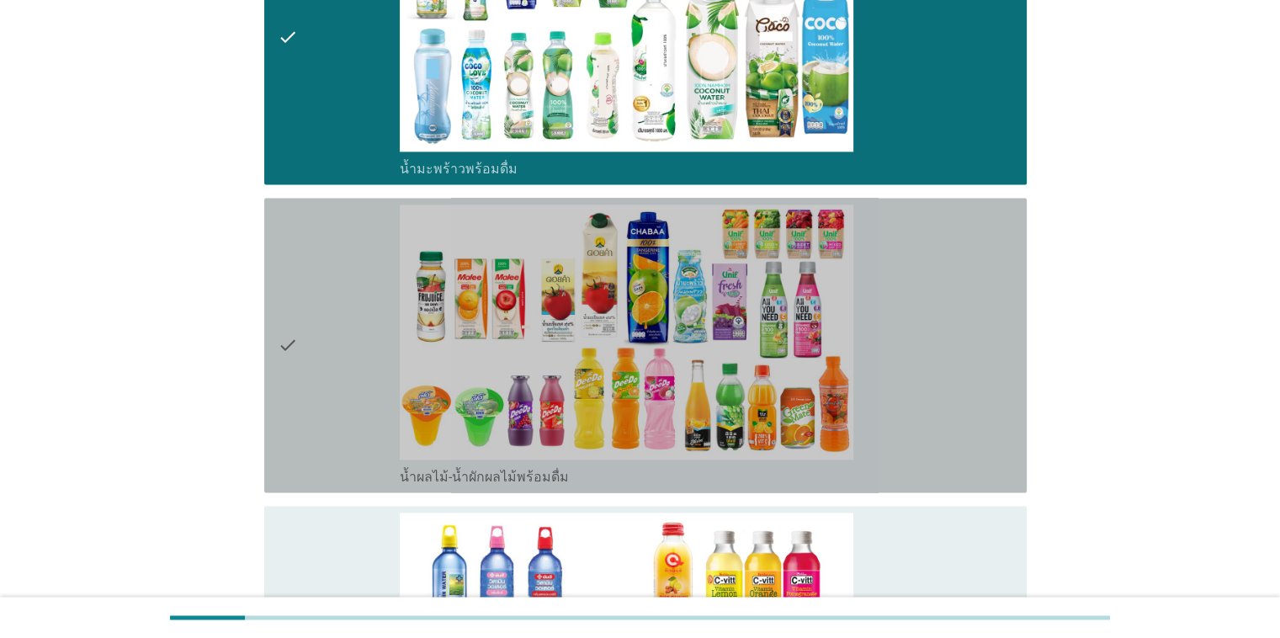
click at [317, 448] on div "check" at bounding box center [339, 345] width 123 height 281
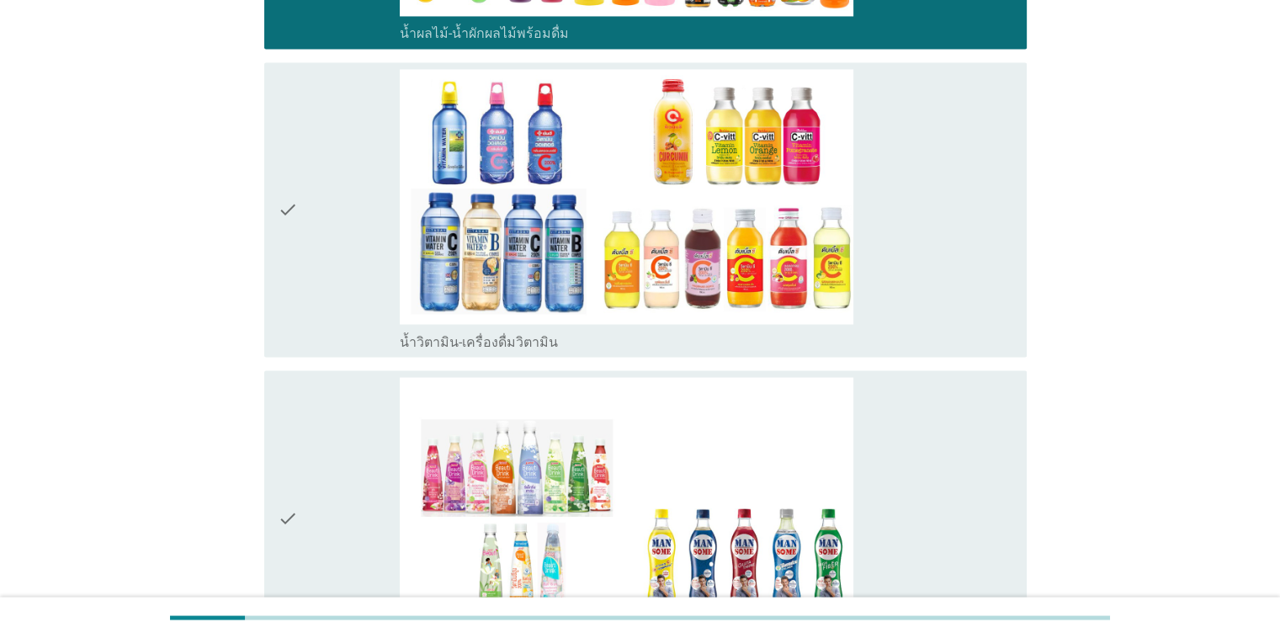
scroll to position [3030, 0]
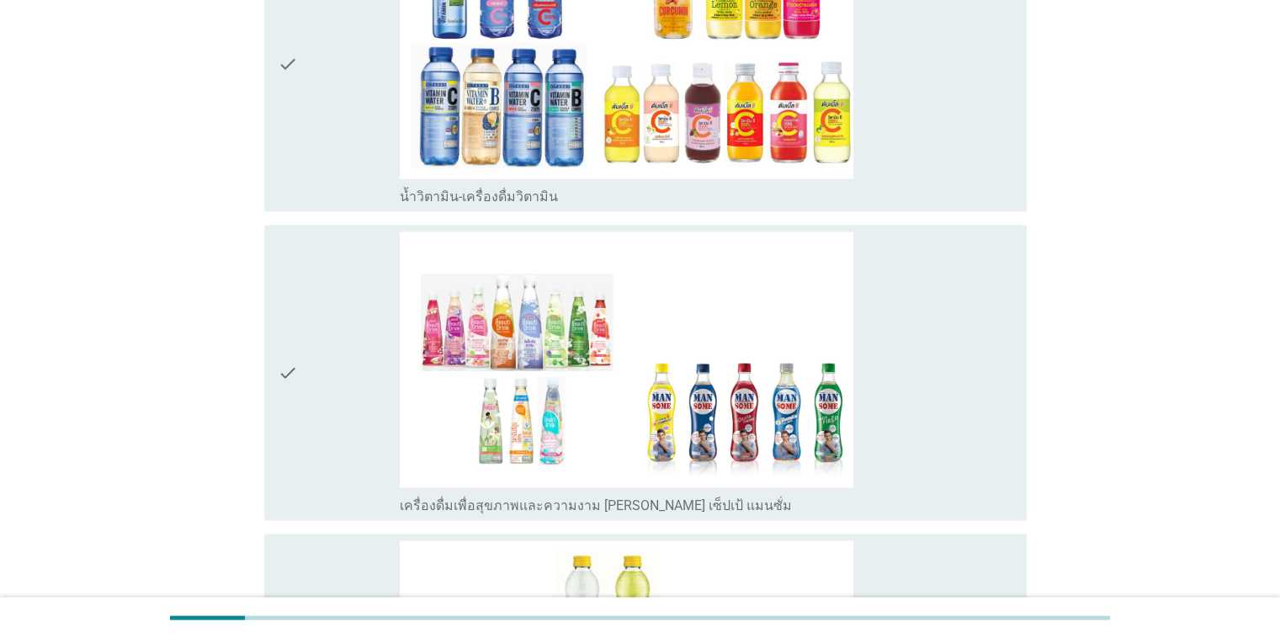
click at [380, 56] on div "check" at bounding box center [339, 63] width 123 height 281
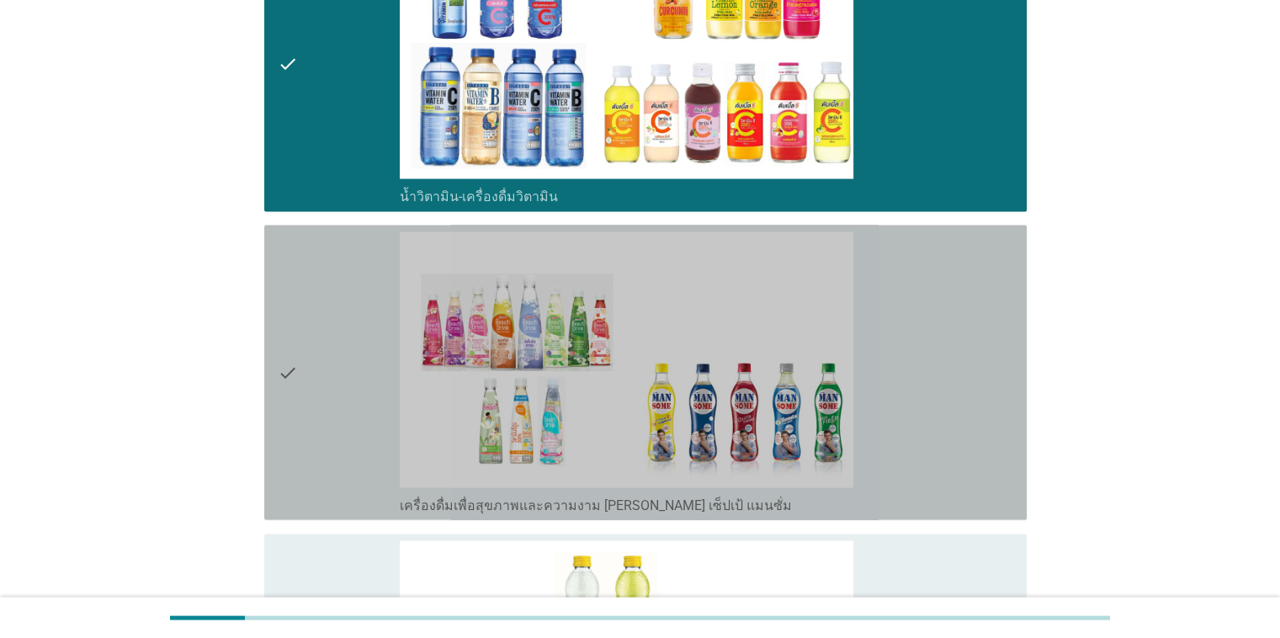
click at [346, 298] on div "check" at bounding box center [339, 371] width 123 height 281
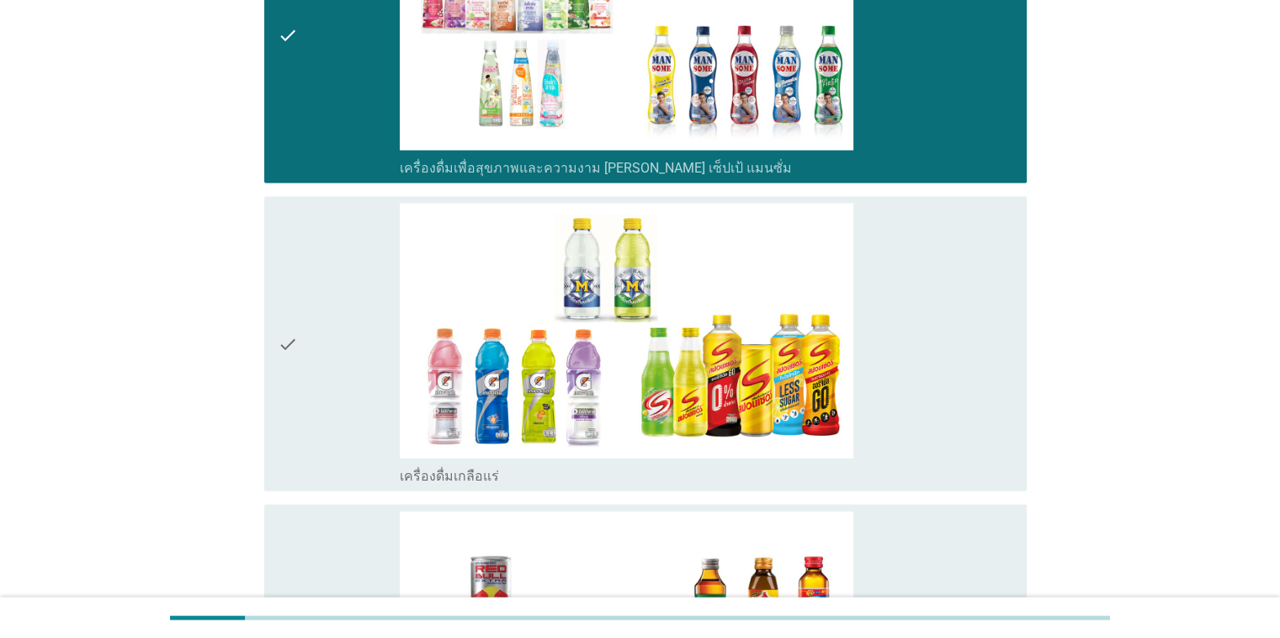
scroll to position [3956, 0]
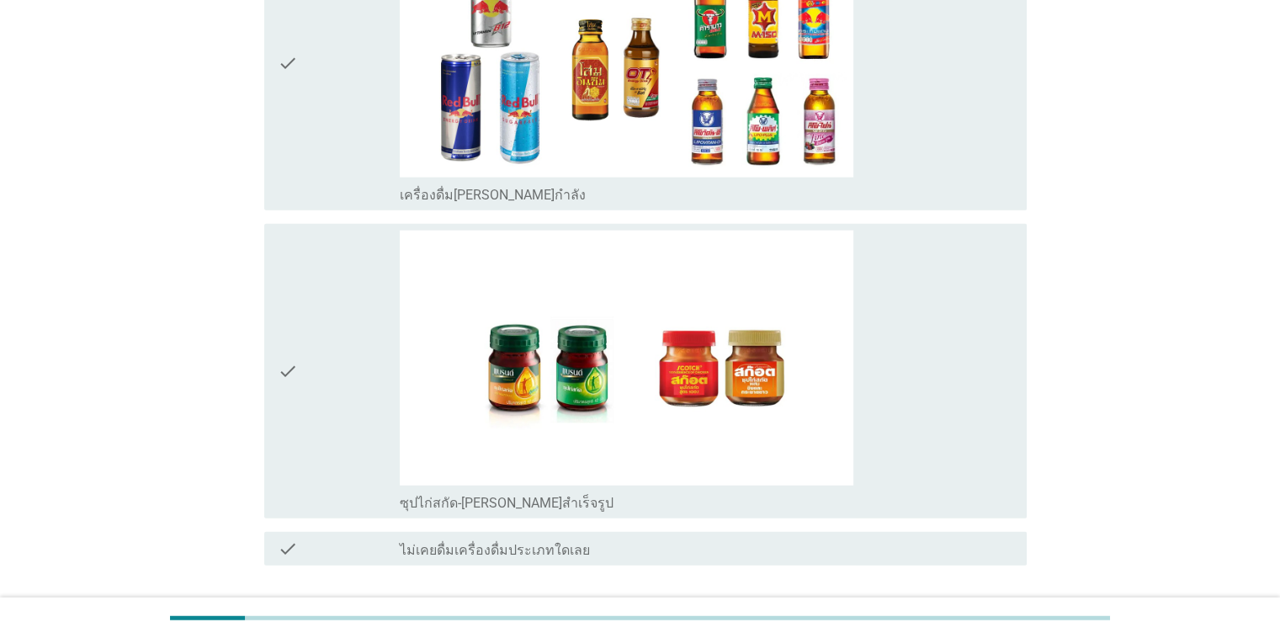
click at [345, 298] on div "check" at bounding box center [339, 371] width 123 height 281
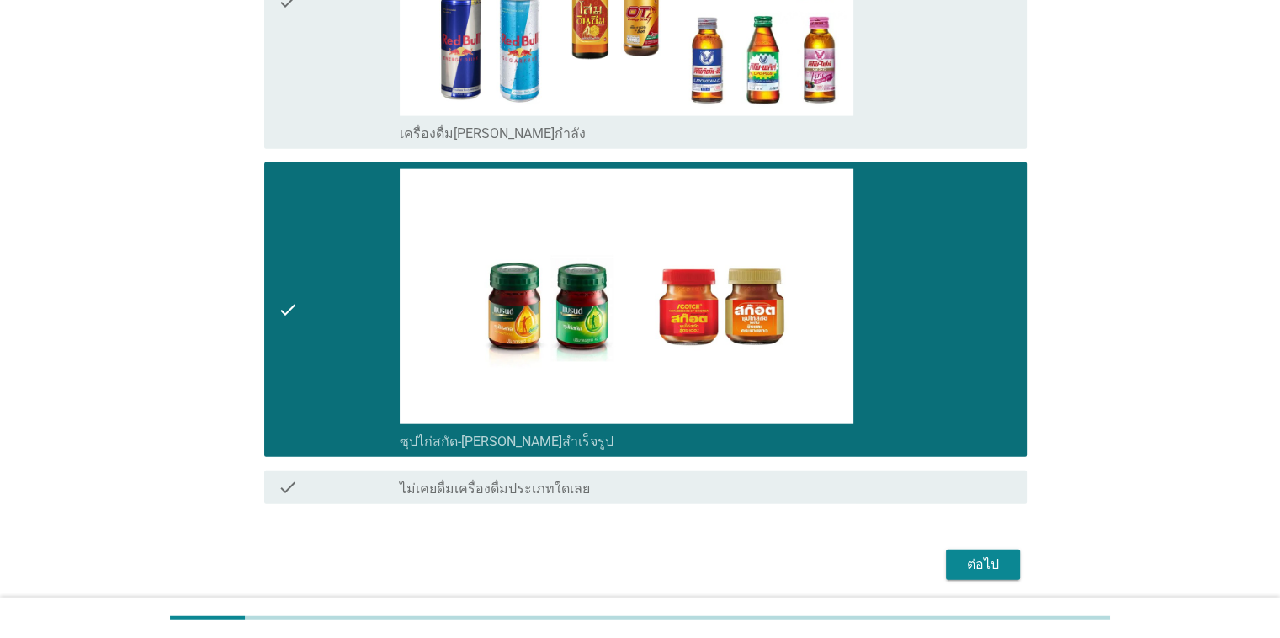
scroll to position [4074, 0]
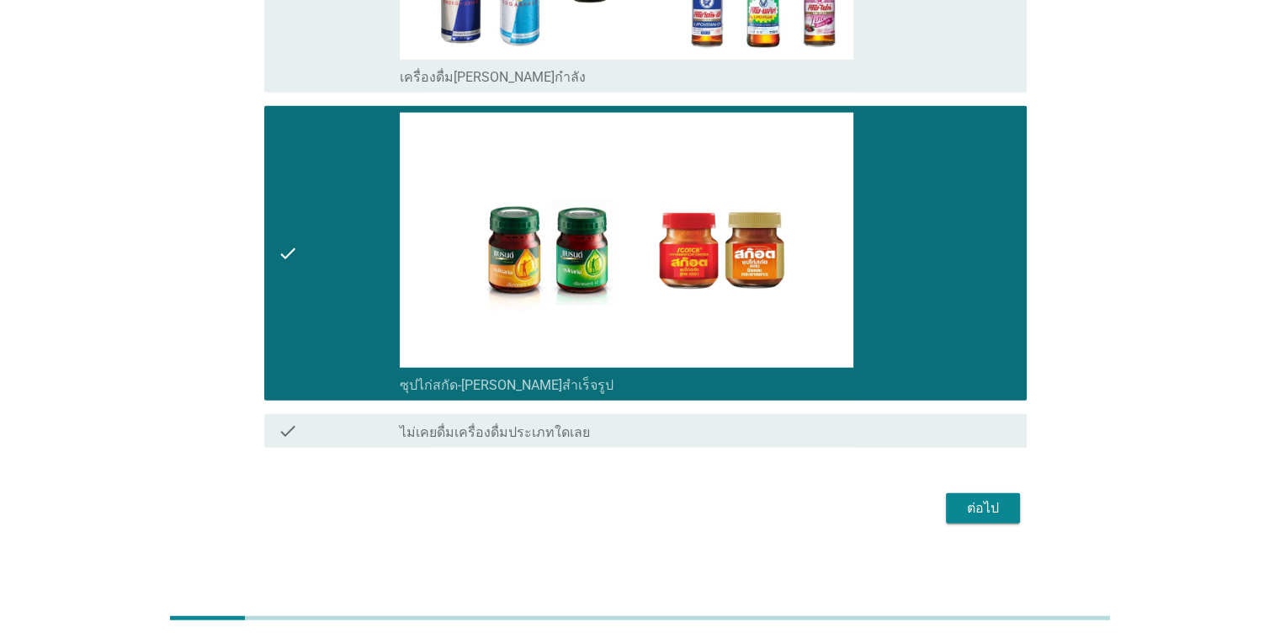
click at [832, 498] on div "ต่อไป" at bounding box center [983, 508] width 47 height 20
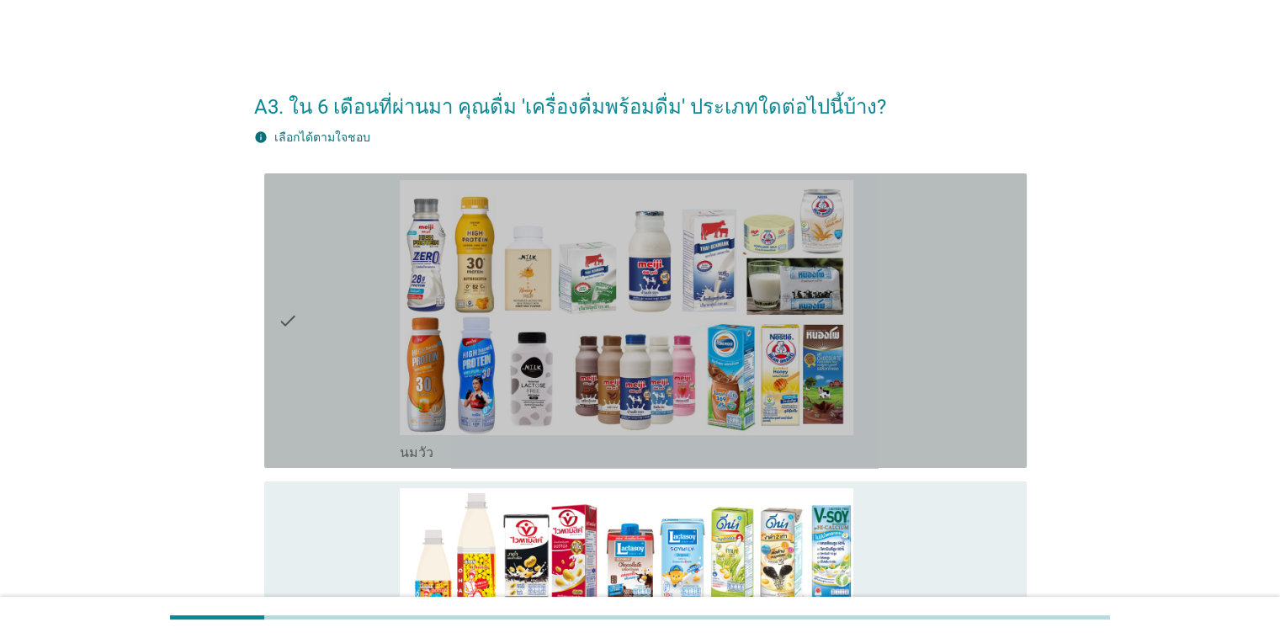
click at [364, 385] on div "check" at bounding box center [339, 320] width 123 height 281
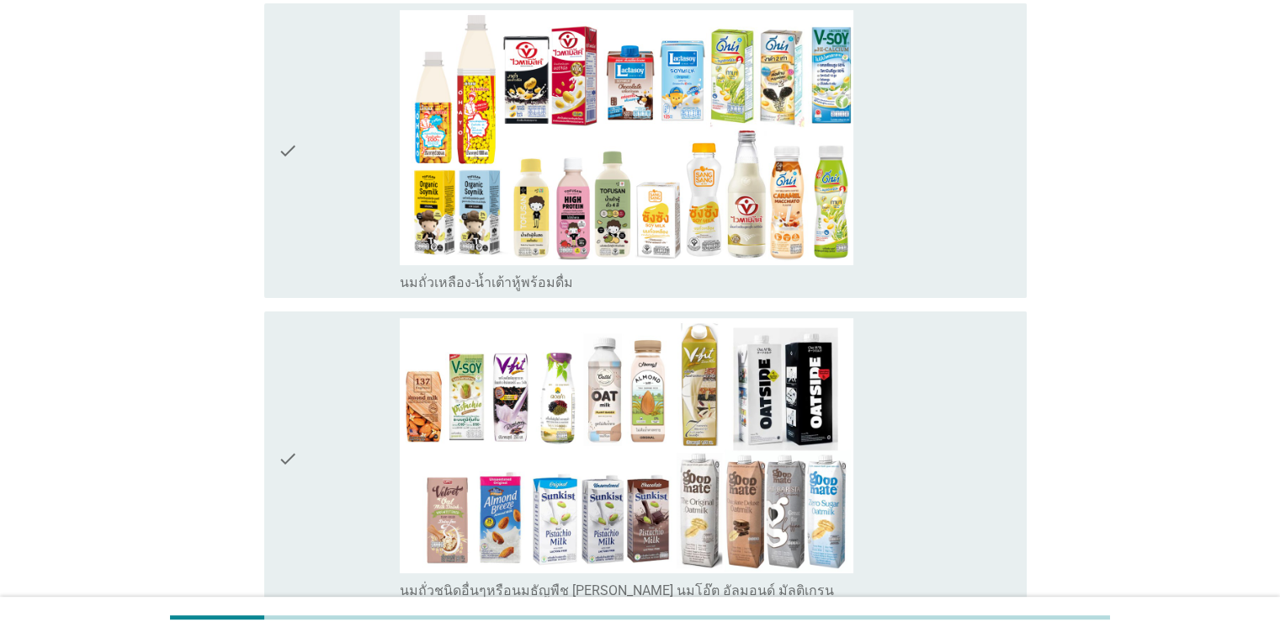
scroll to position [505, 0]
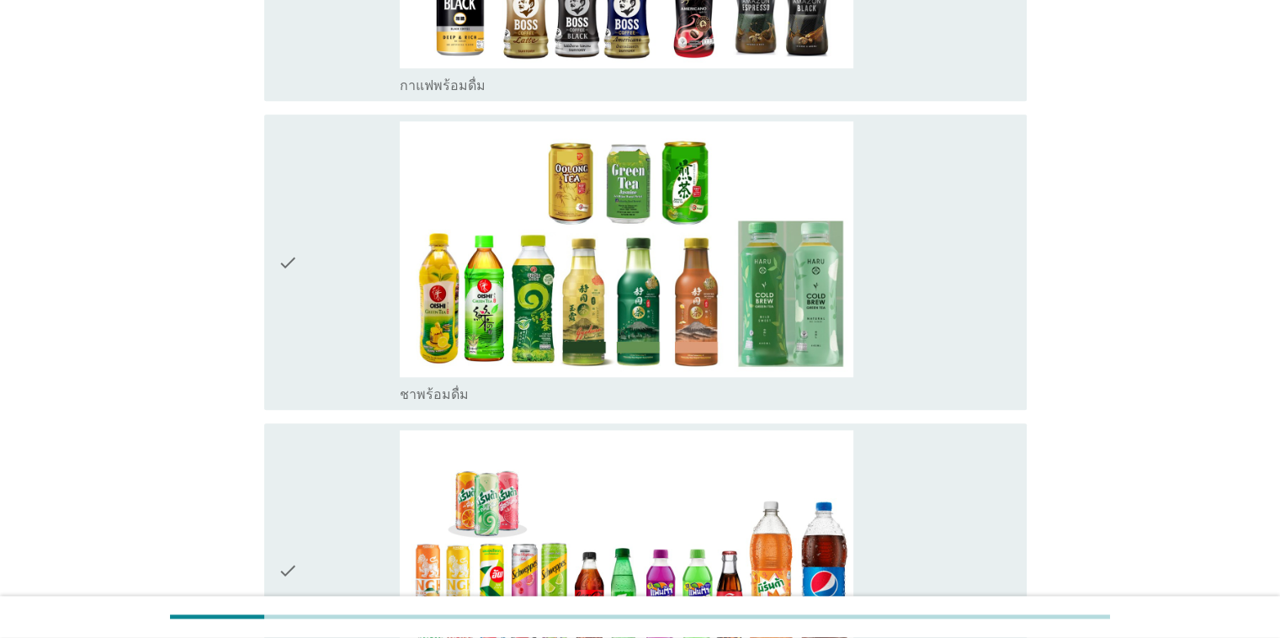
click at [364, 385] on div "check" at bounding box center [339, 261] width 123 height 281
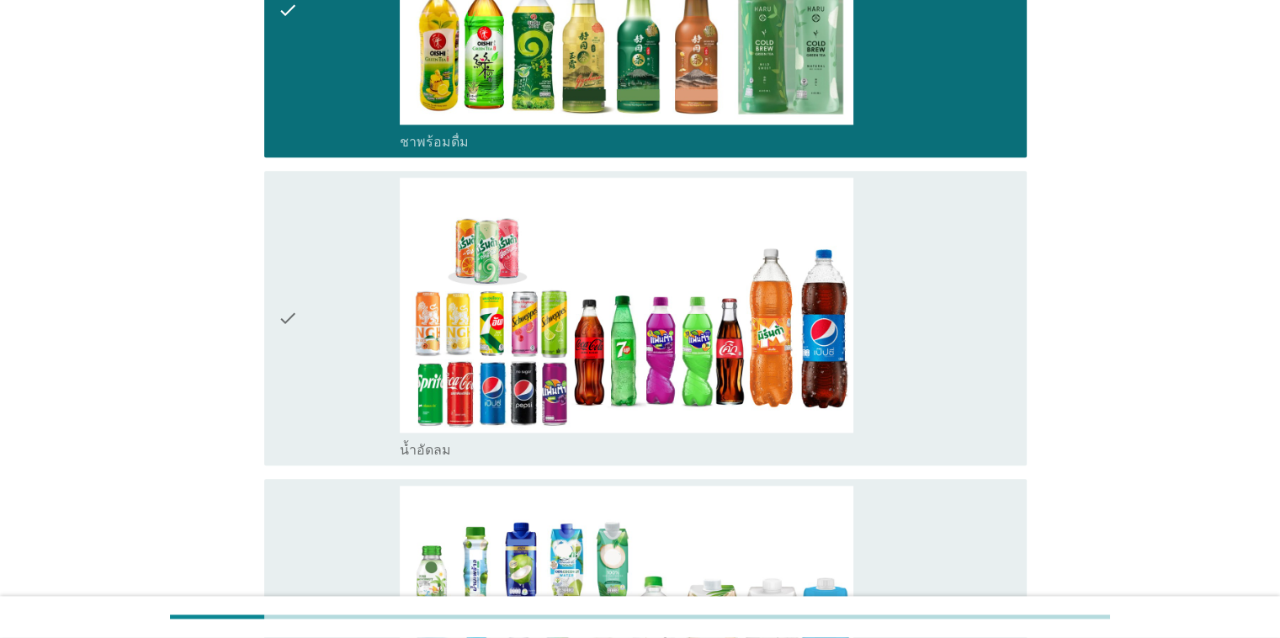
click at [364, 385] on div "check" at bounding box center [339, 318] width 123 height 281
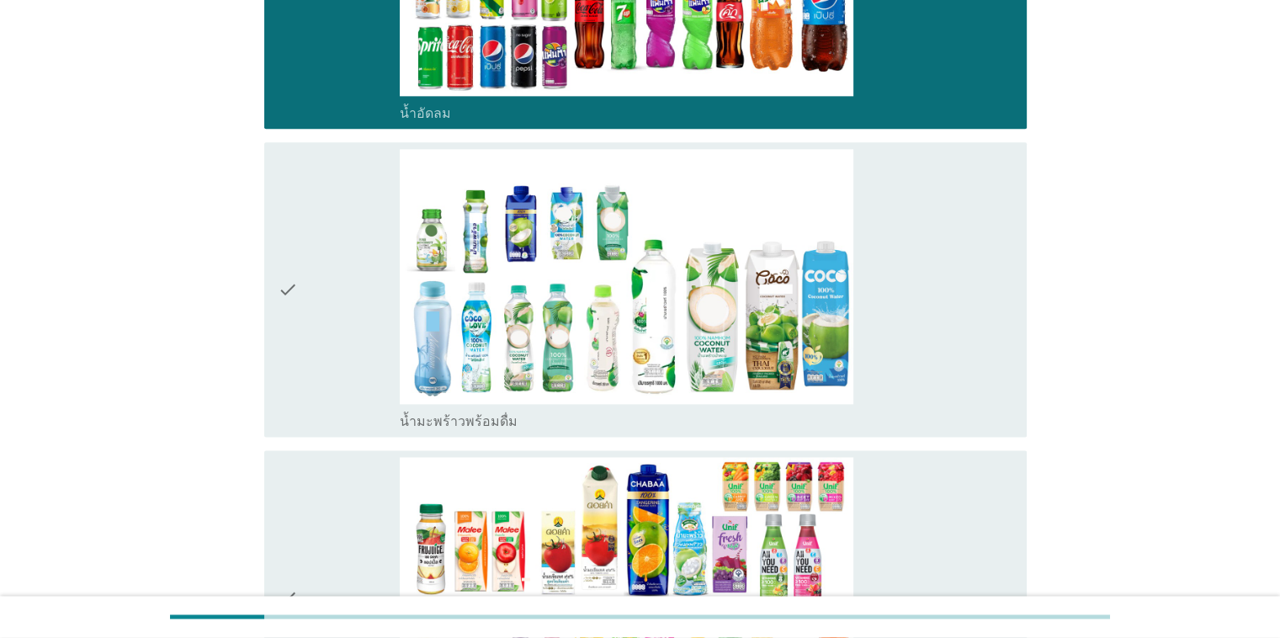
click at [364, 385] on div "check" at bounding box center [339, 289] width 123 height 281
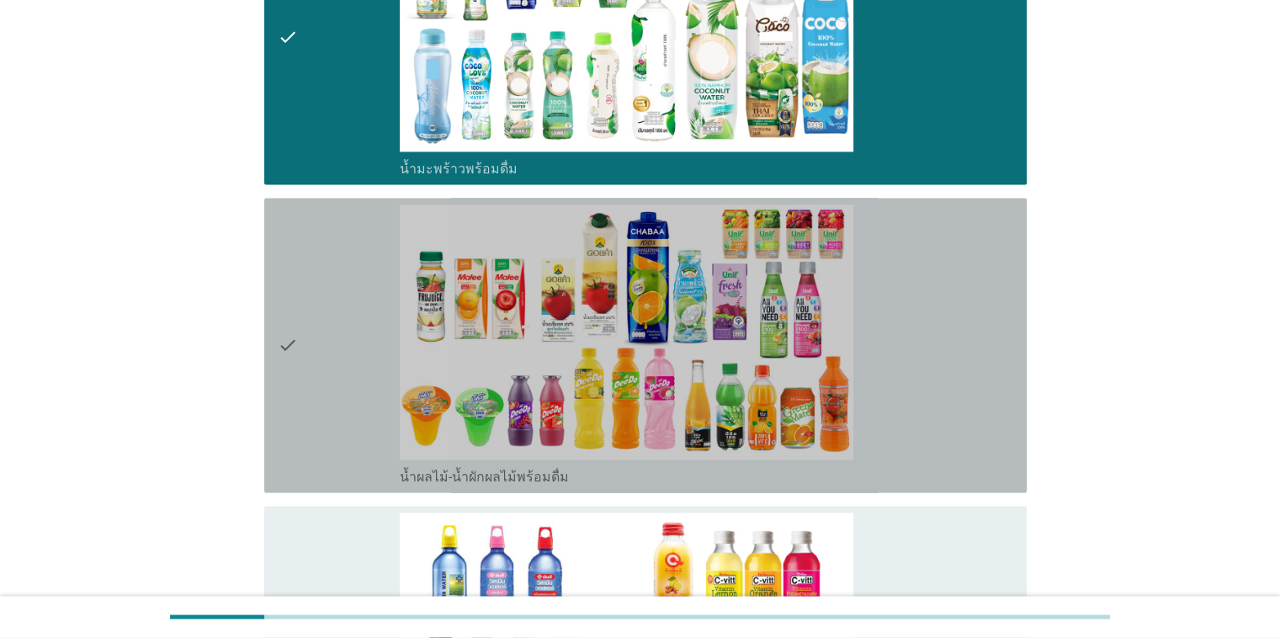
click at [364, 385] on div "check" at bounding box center [339, 345] width 123 height 281
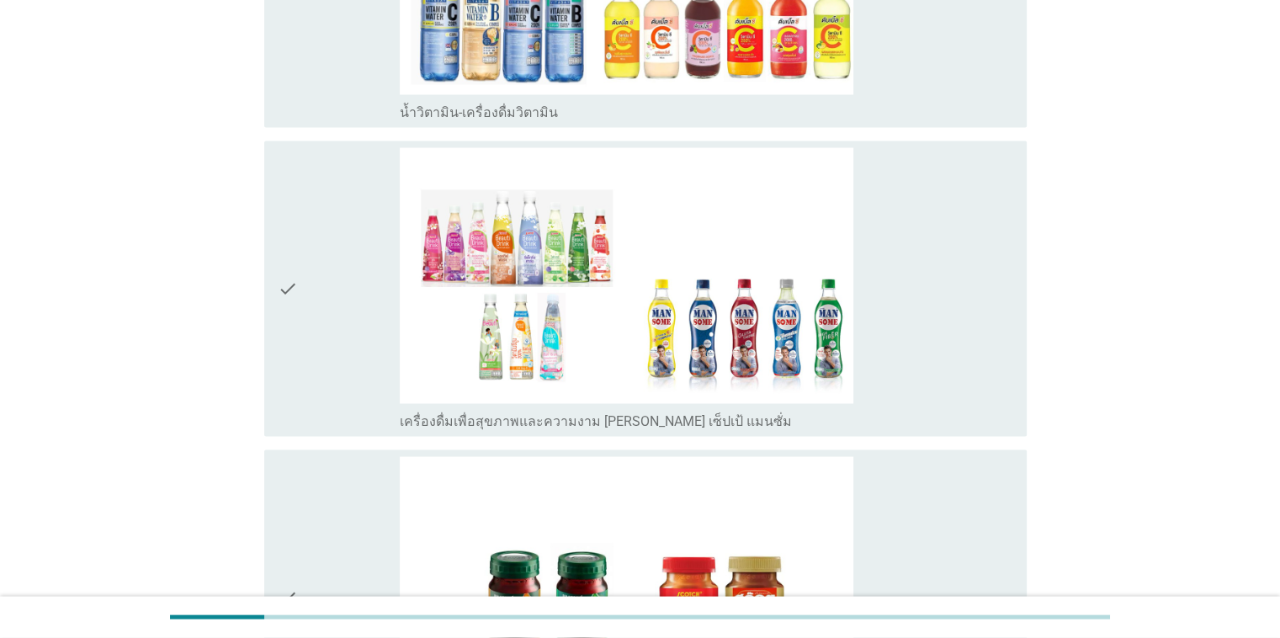
scroll to position [3459, 0]
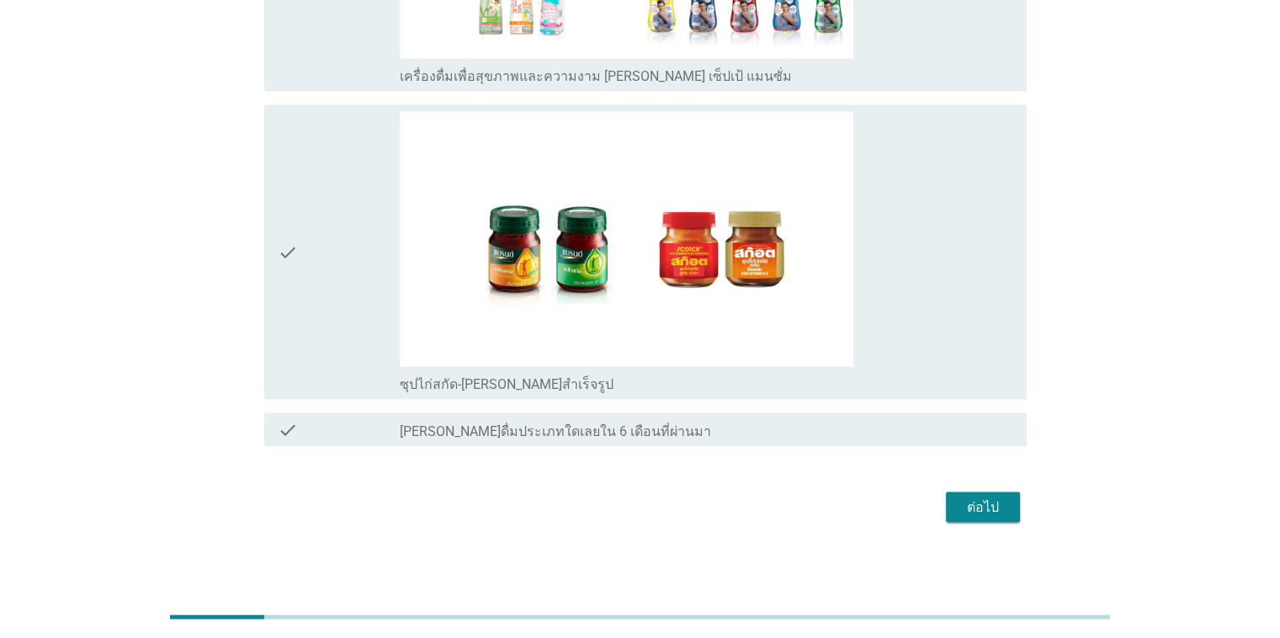
click at [832, 282] on div "check_box ซุปไก่สกัด-[PERSON_NAME]สำเร็จรูป" at bounding box center [706, 252] width 613 height 281
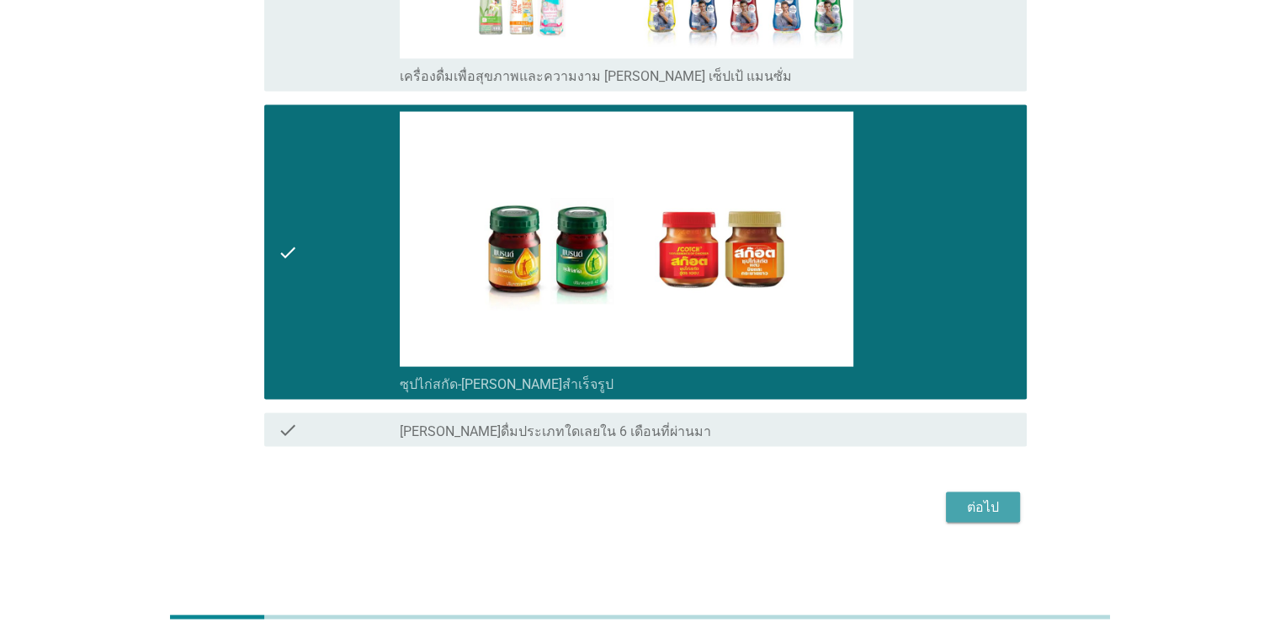
click at [832, 513] on button "ต่อไป" at bounding box center [983, 507] width 74 height 30
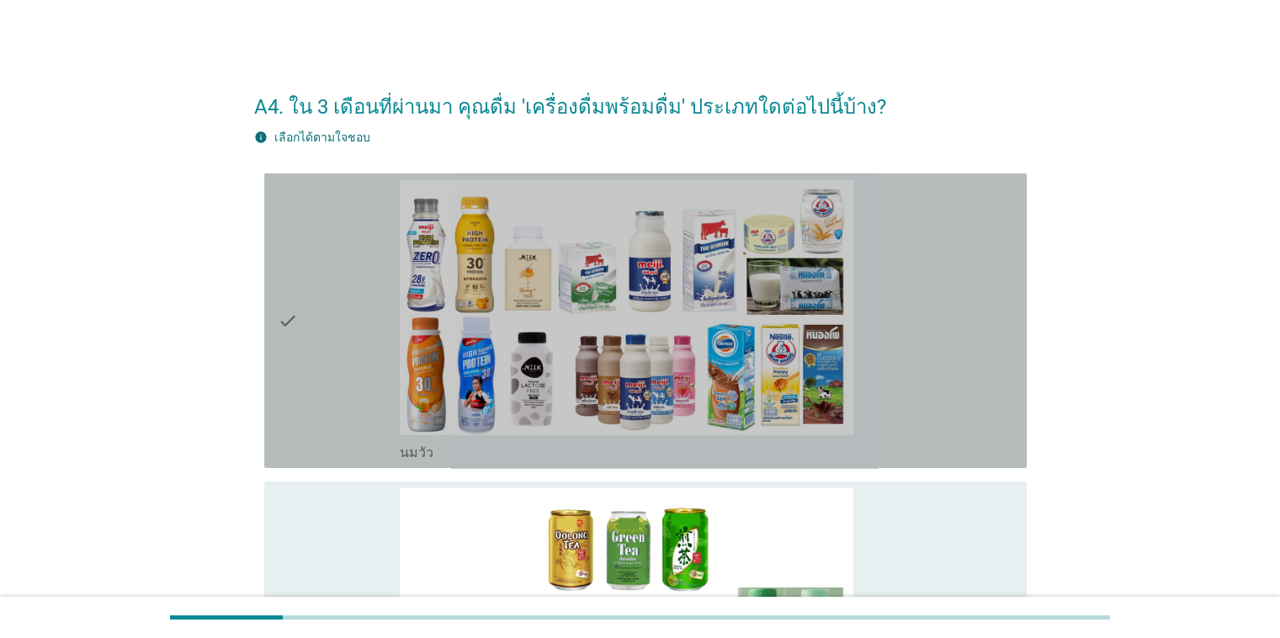
click at [296, 399] on icon "check" at bounding box center [288, 320] width 20 height 281
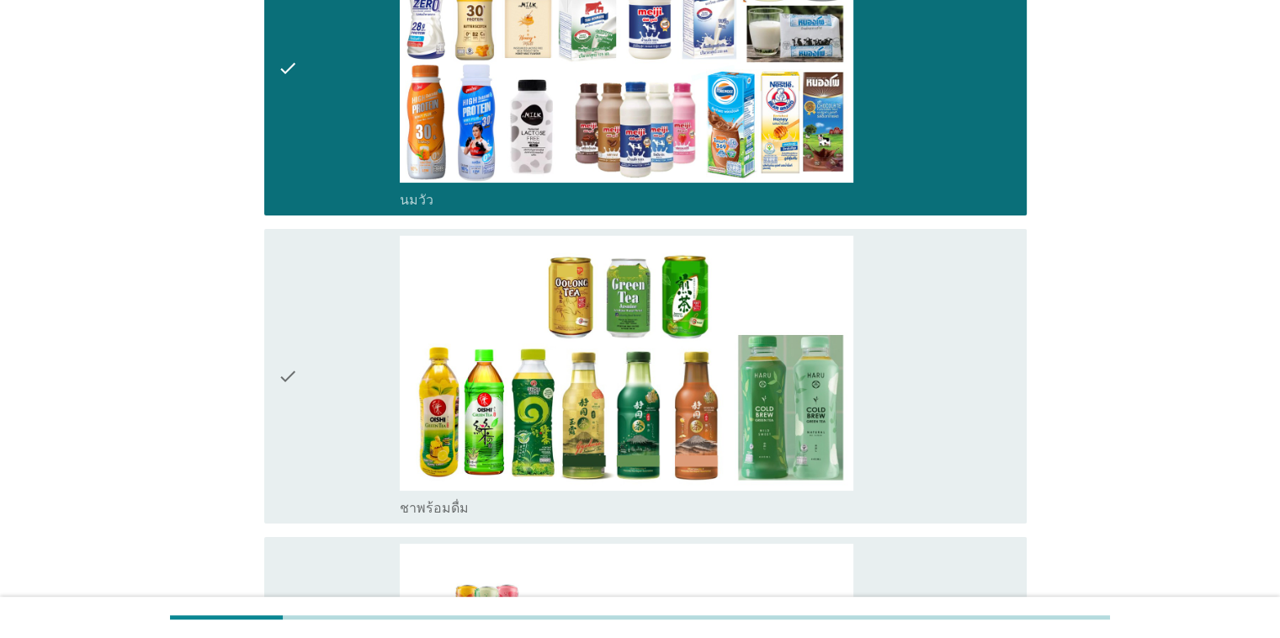
click at [296, 399] on icon "check" at bounding box center [288, 376] width 20 height 281
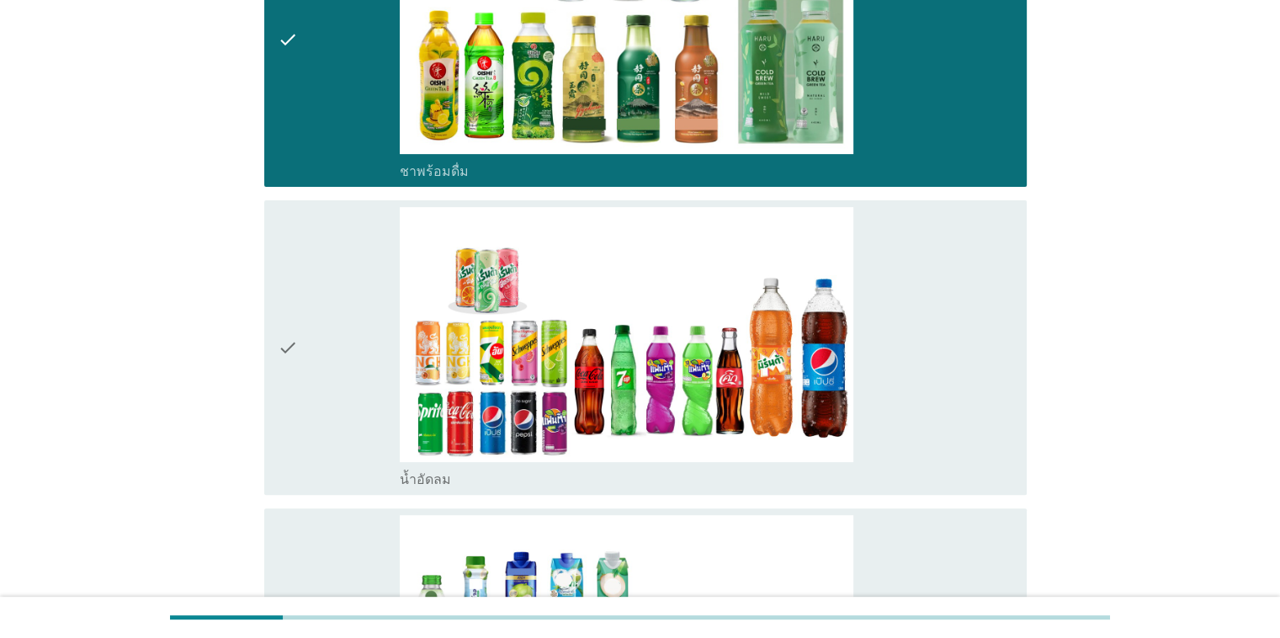
click at [296, 399] on icon "check" at bounding box center [288, 347] width 20 height 281
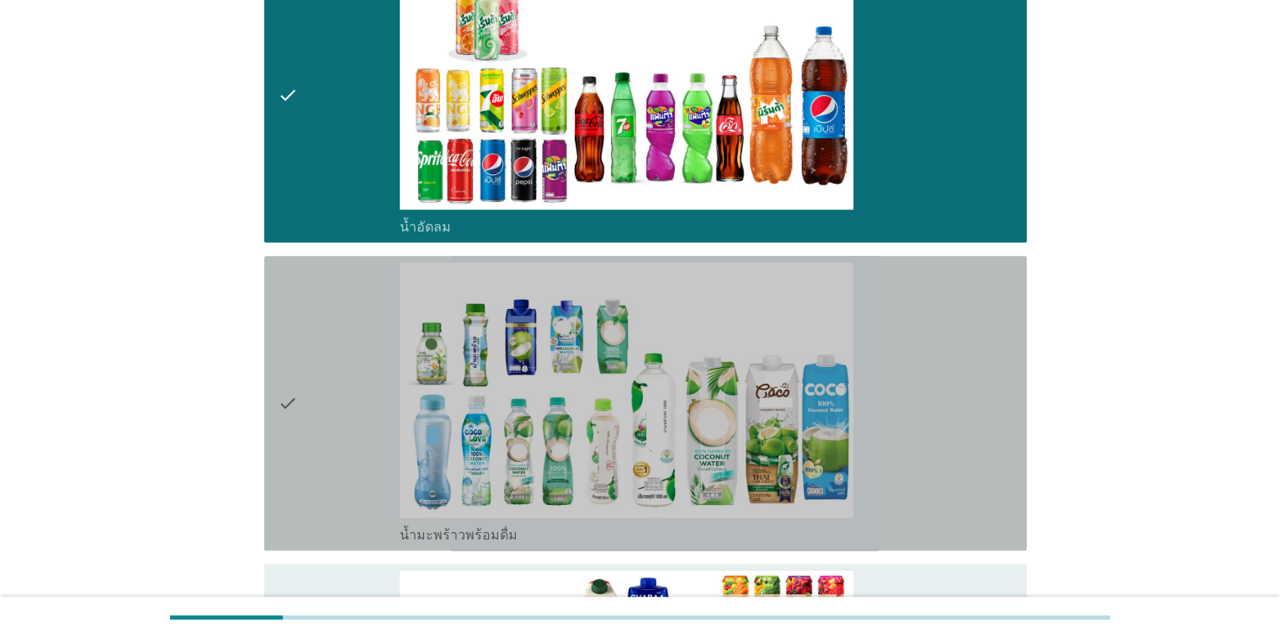
click at [296, 399] on icon "check" at bounding box center [288, 403] width 20 height 281
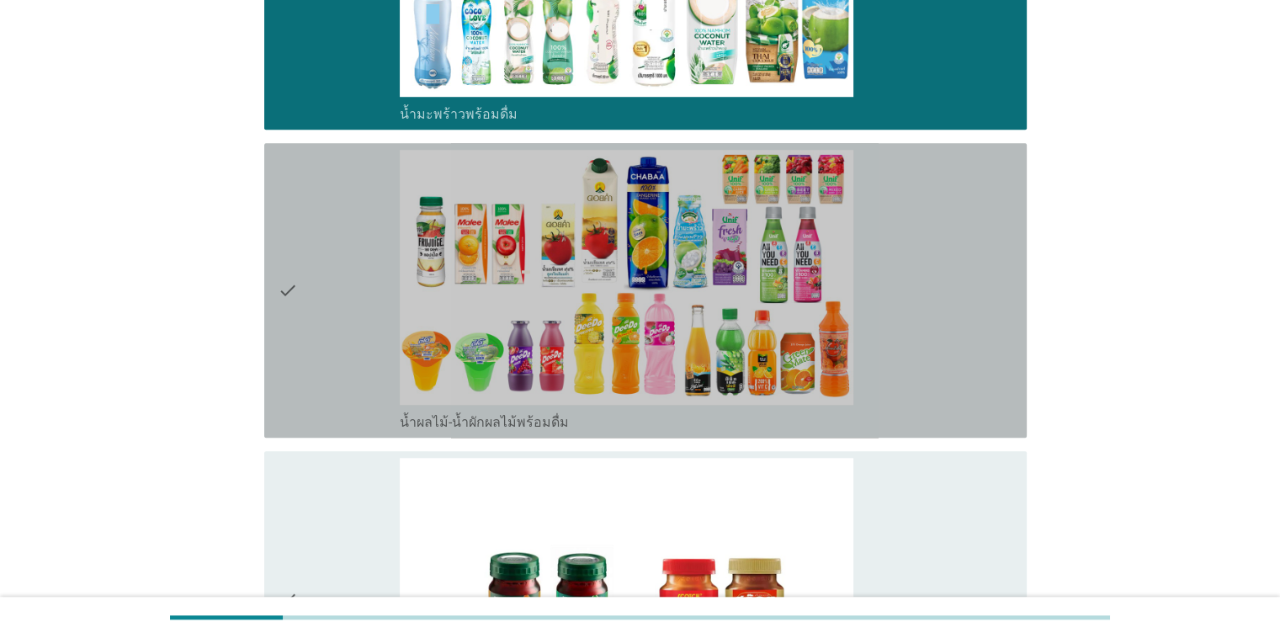
click at [296, 399] on icon "check" at bounding box center [288, 290] width 20 height 281
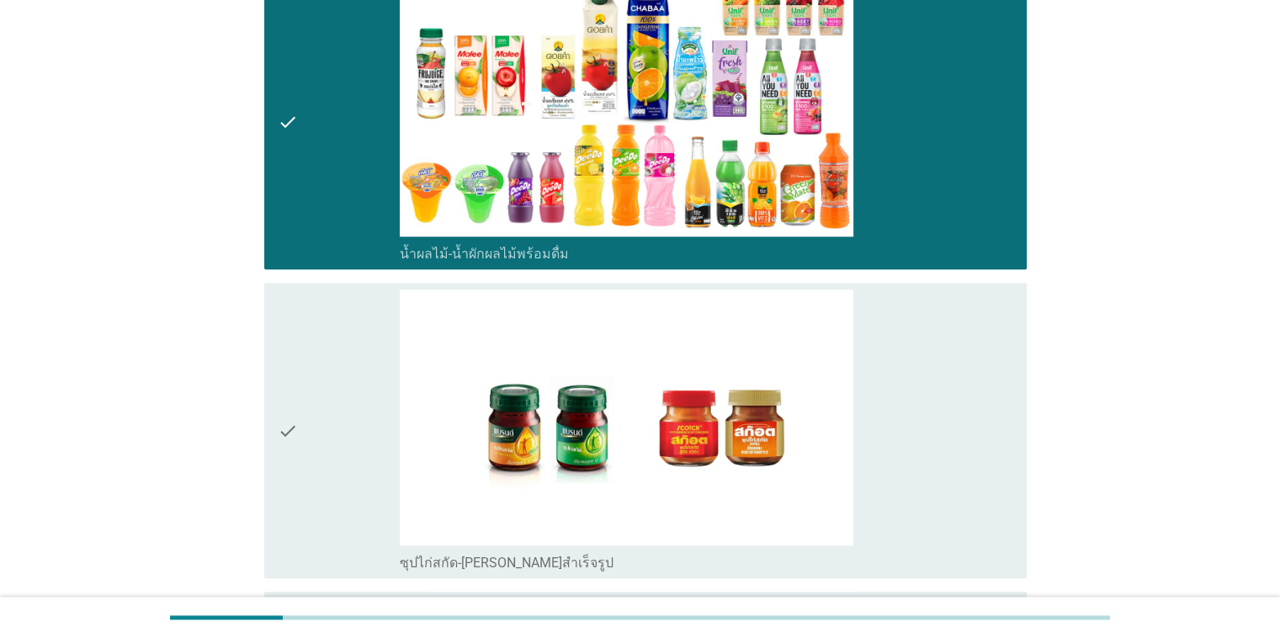
click at [296, 399] on icon "check" at bounding box center [288, 430] width 20 height 281
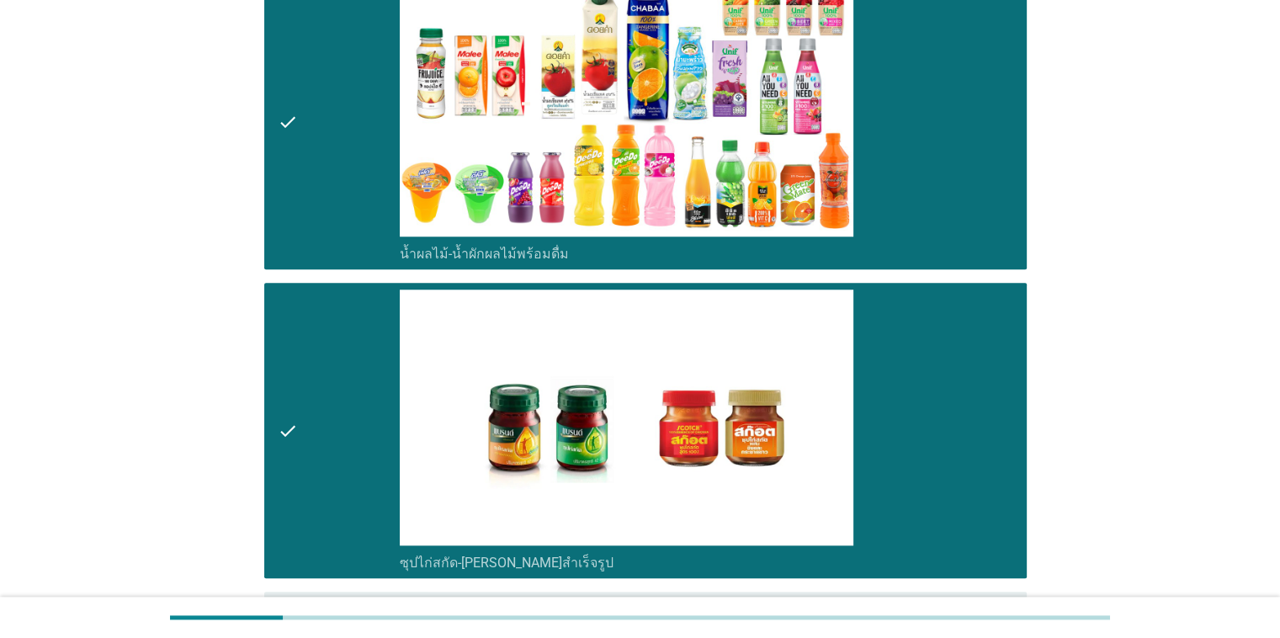
scroll to position [1612, 0]
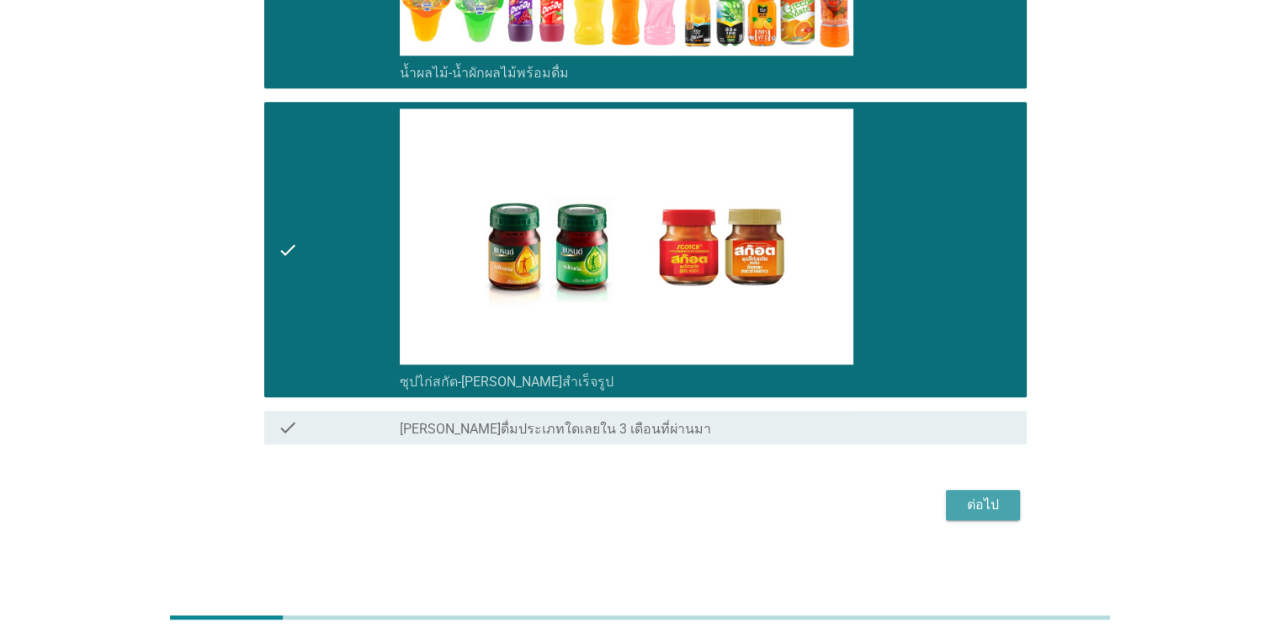
click at [832, 514] on button "ต่อไป" at bounding box center [983, 505] width 74 height 30
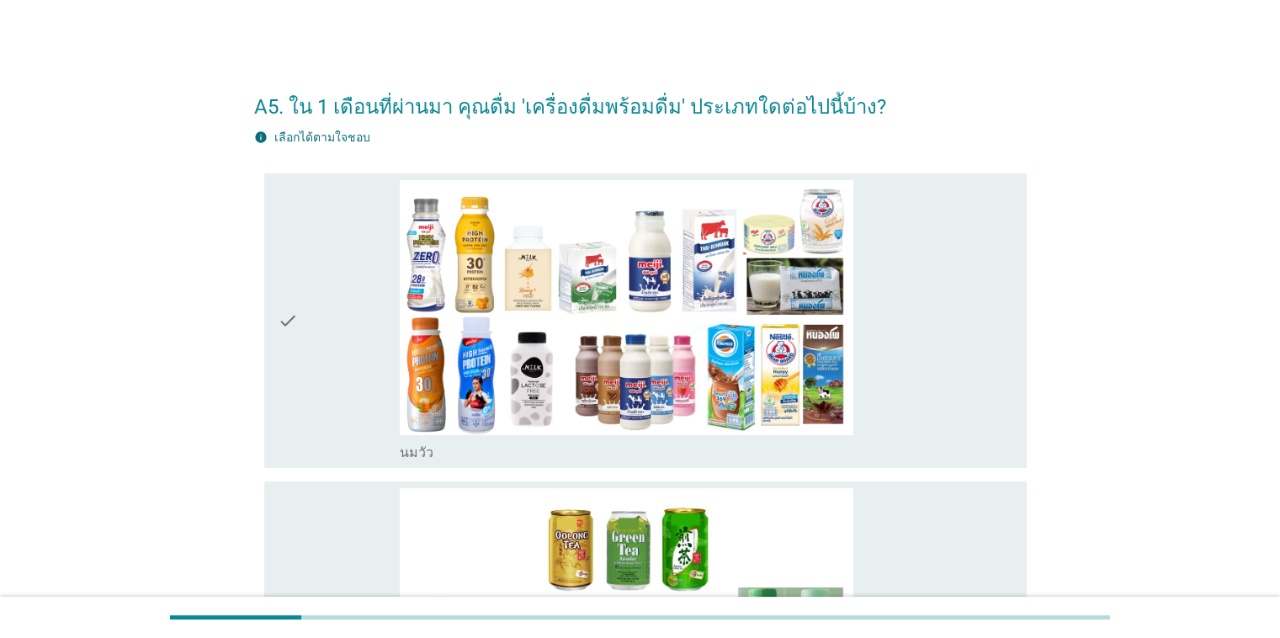
click at [311, 322] on div "check" at bounding box center [339, 320] width 123 height 281
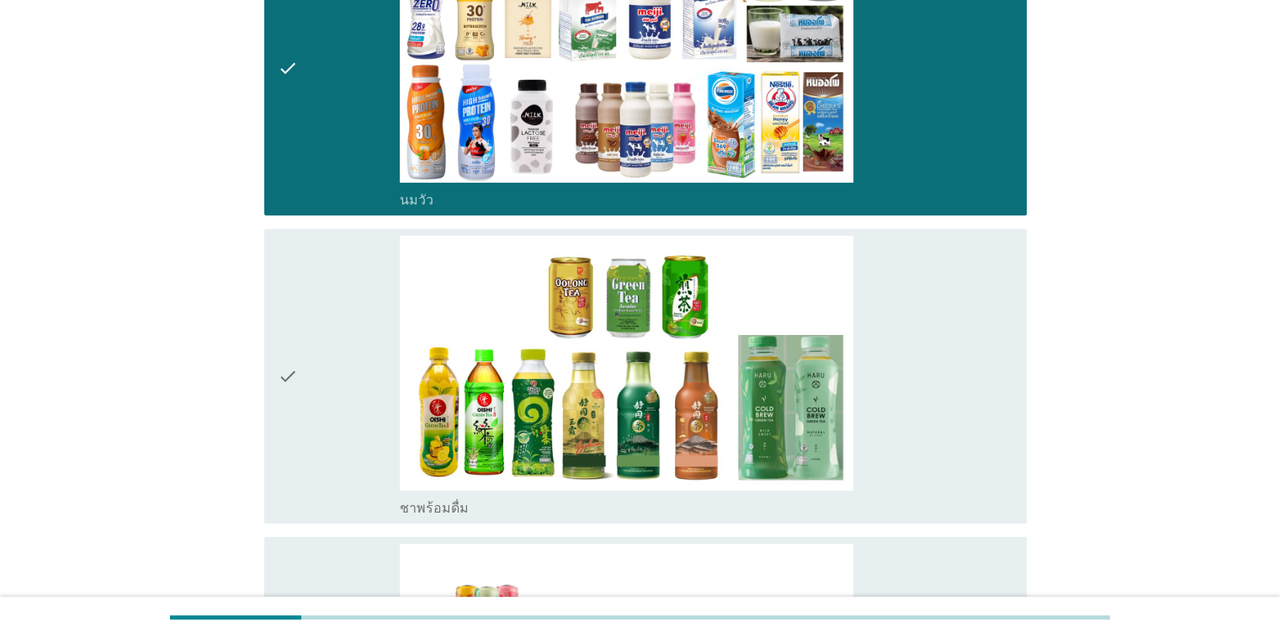
click at [311, 322] on div "check" at bounding box center [339, 376] width 123 height 281
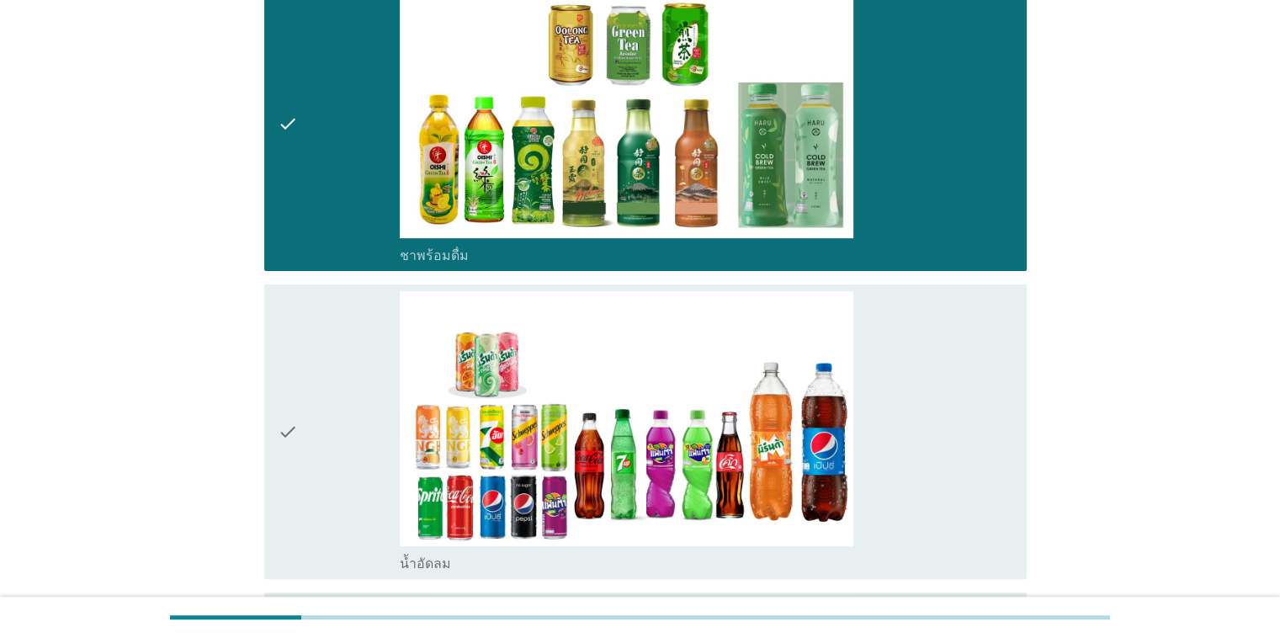
click at [311, 322] on div "check" at bounding box center [339, 431] width 123 height 281
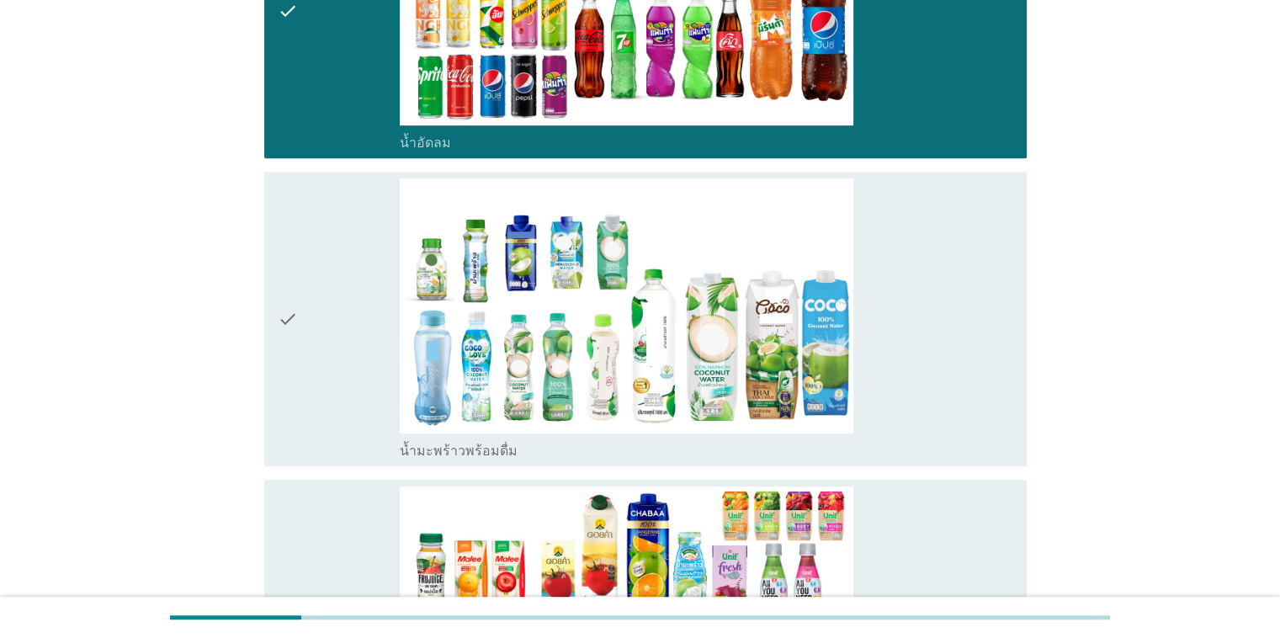
click at [311, 322] on div "check" at bounding box center [339, 318] width 123 height 281
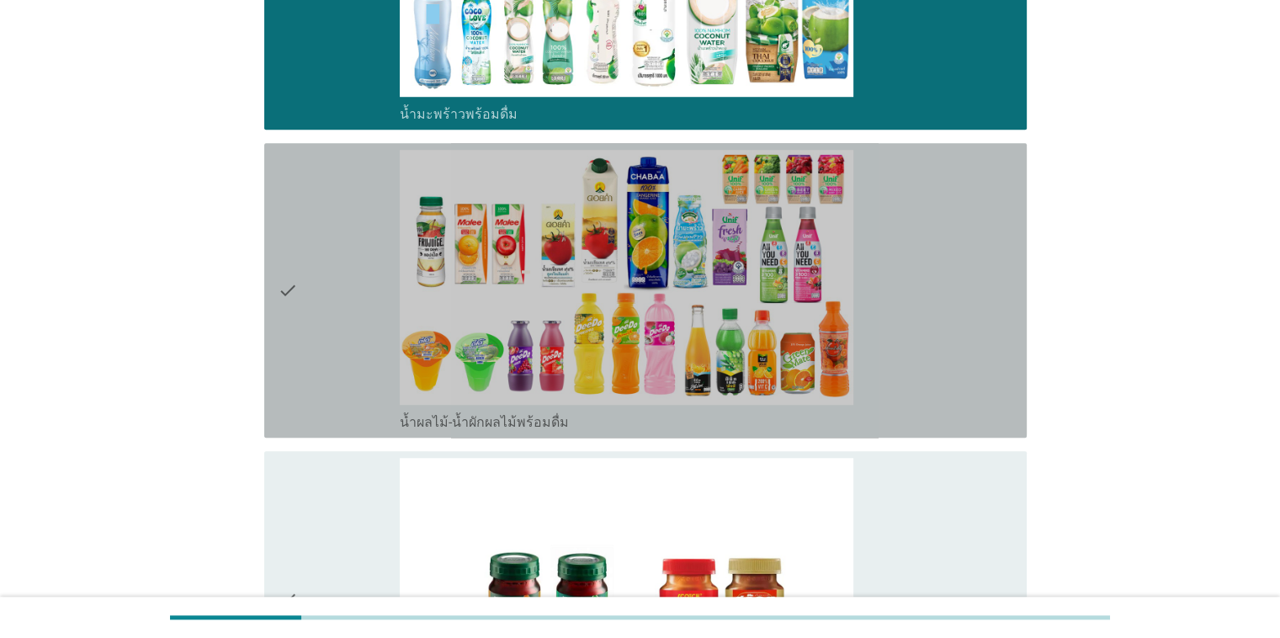
click at [311, 322] on div "check" at bounding box center [339, 290] width 123 height 281
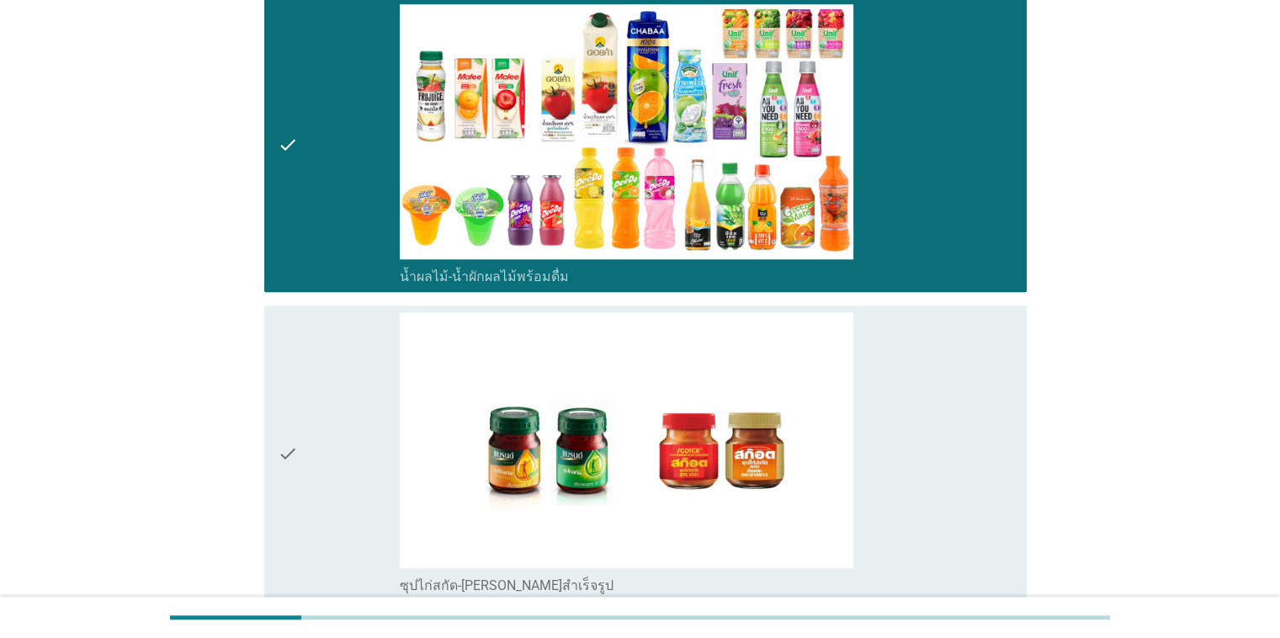
scroll to position [1515, 0]
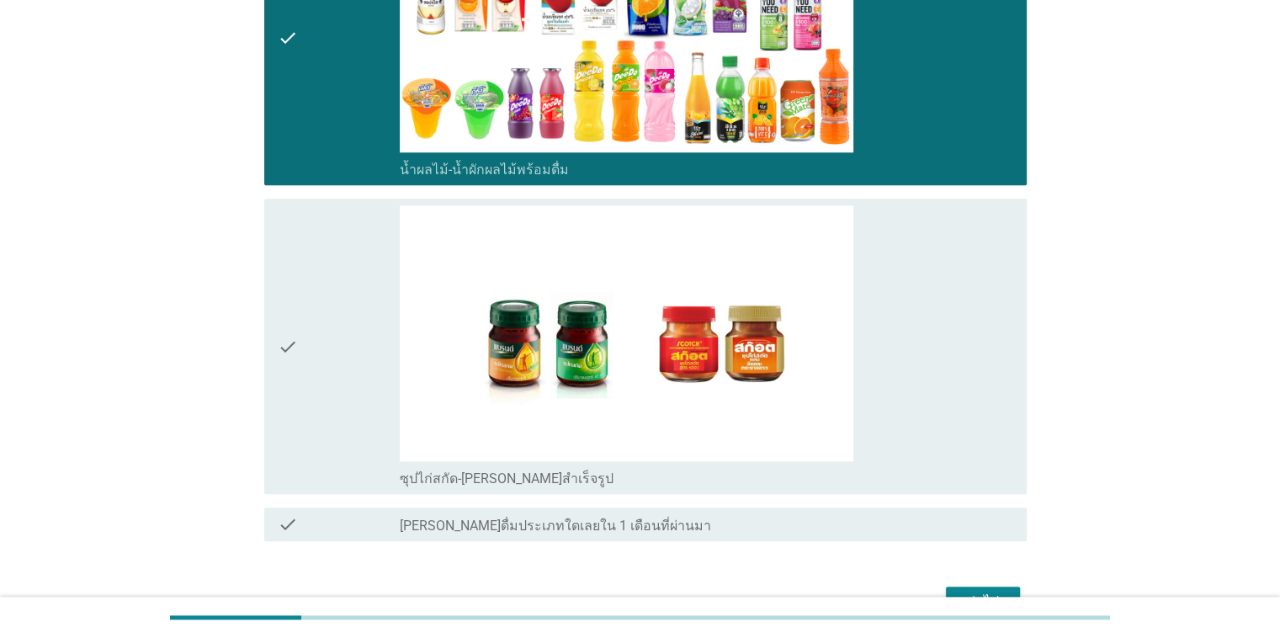
click at [311, 322] on div "check" at bounding box center [339, 345] width 123 height 281
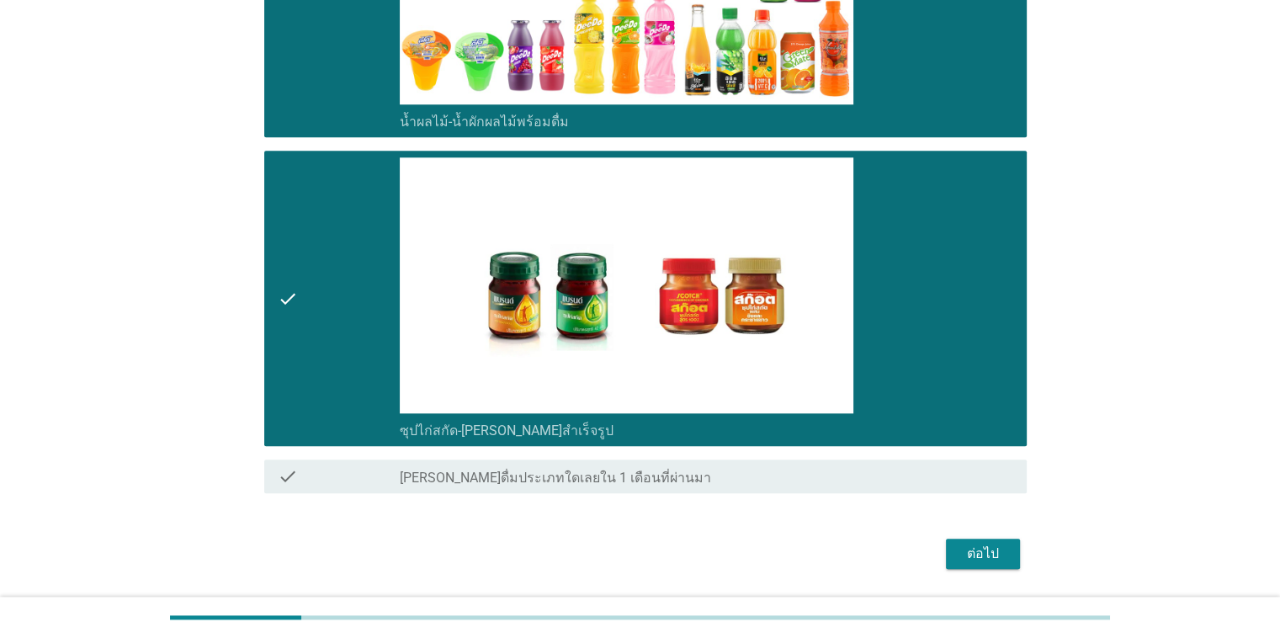
scroll to position [1612, 0]
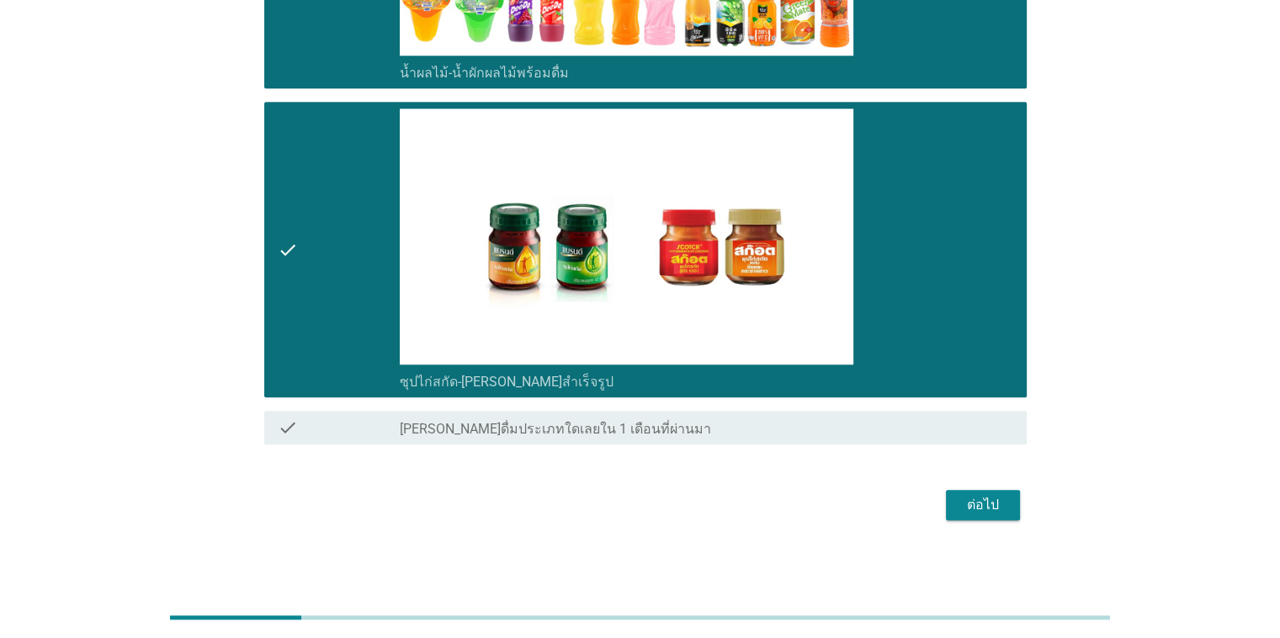
click at [832, 502] on button "ต่อไป" at bounding box center [983, 505] width 74 height 30
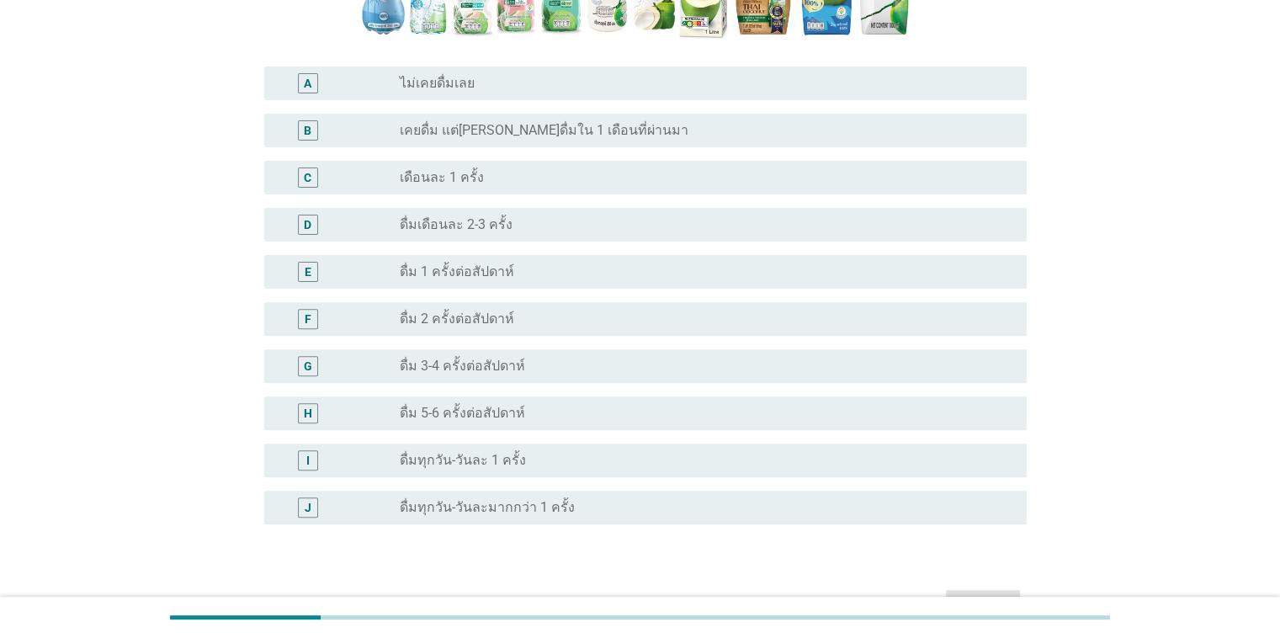
scroll to position [589, 0]
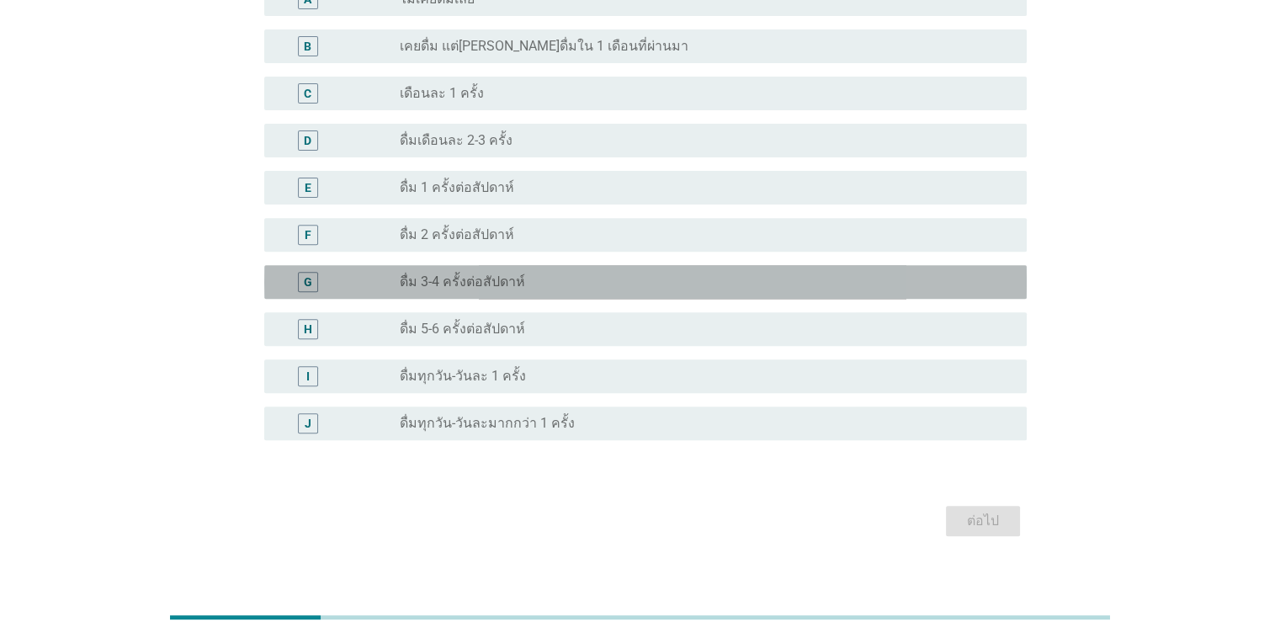
click at [468, 283] on label "ดื่ม 3-4 ครั้งต่อสัปดาห์" at bounding box center [462, 282] width 125 height 17
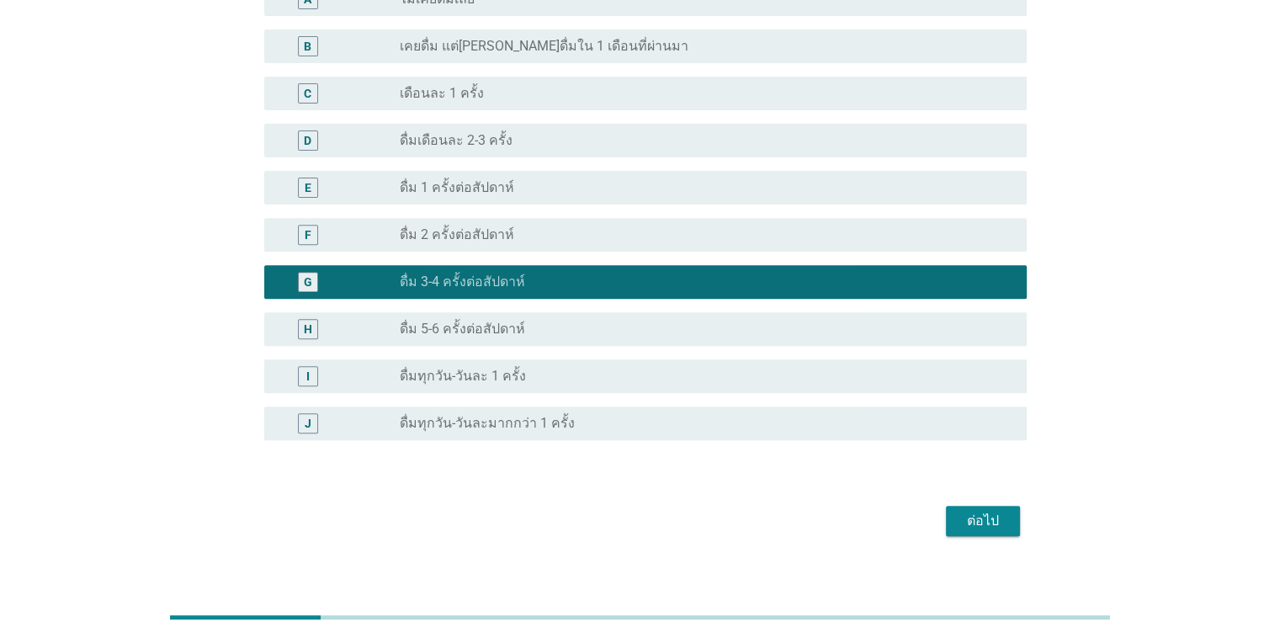
click at [832, 524] on div "ต่อไป" at bounding box center [983, 521] width 47 height 20
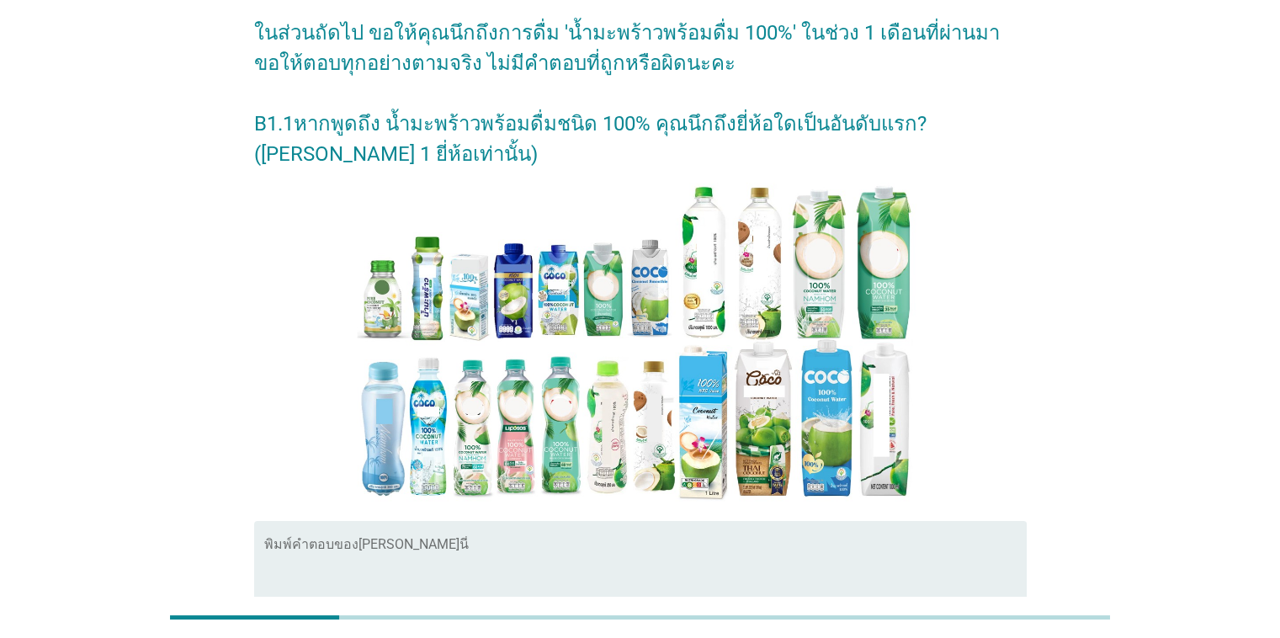
scroll to position [337, 0]
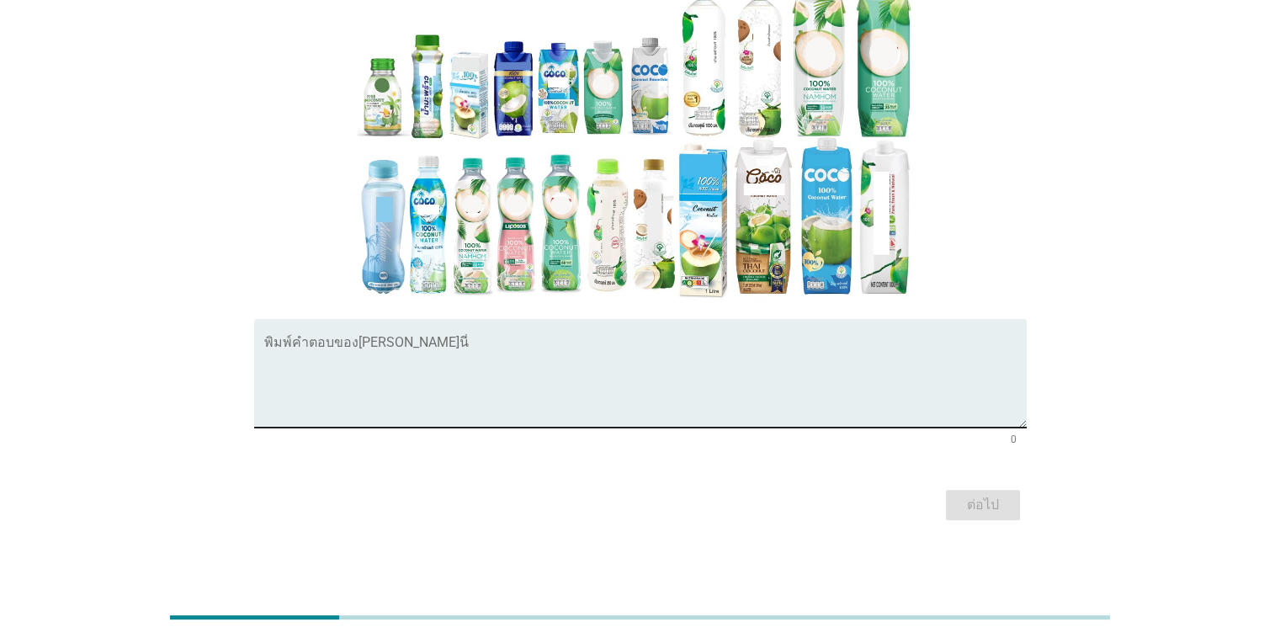
click at [323, 361] on textarea "พิมพ์คำตอบของคุณ ที่นี่" at bounding box center [645, 383] width 763 height 88
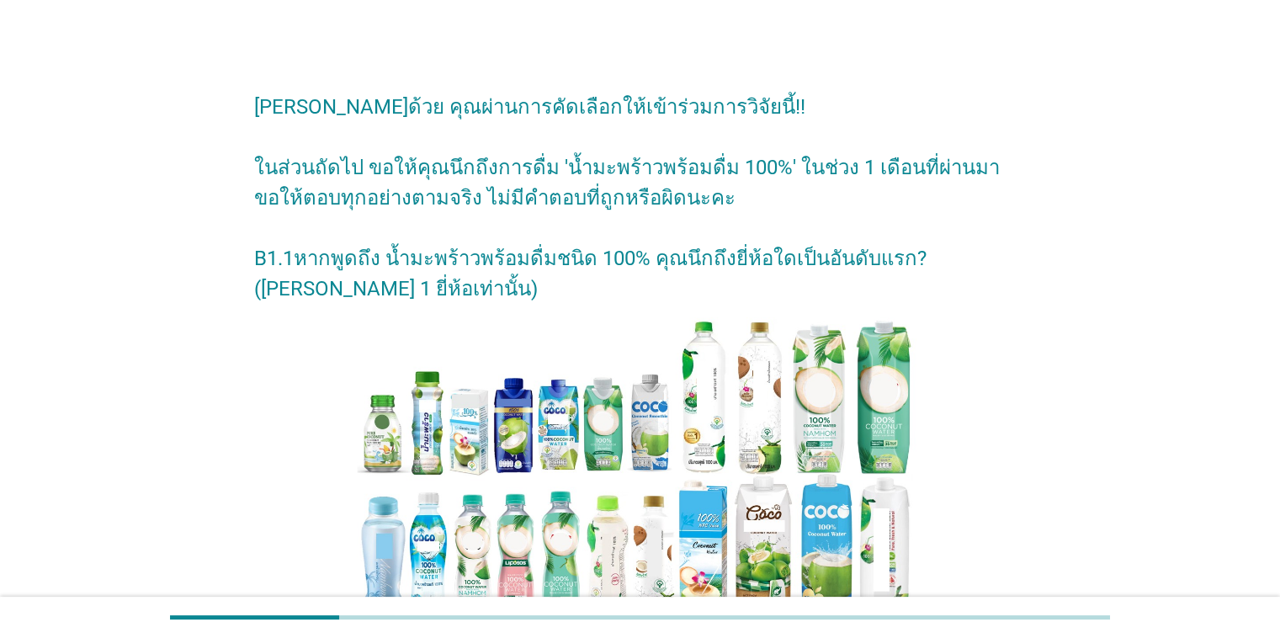
scroll to position [340, 0]
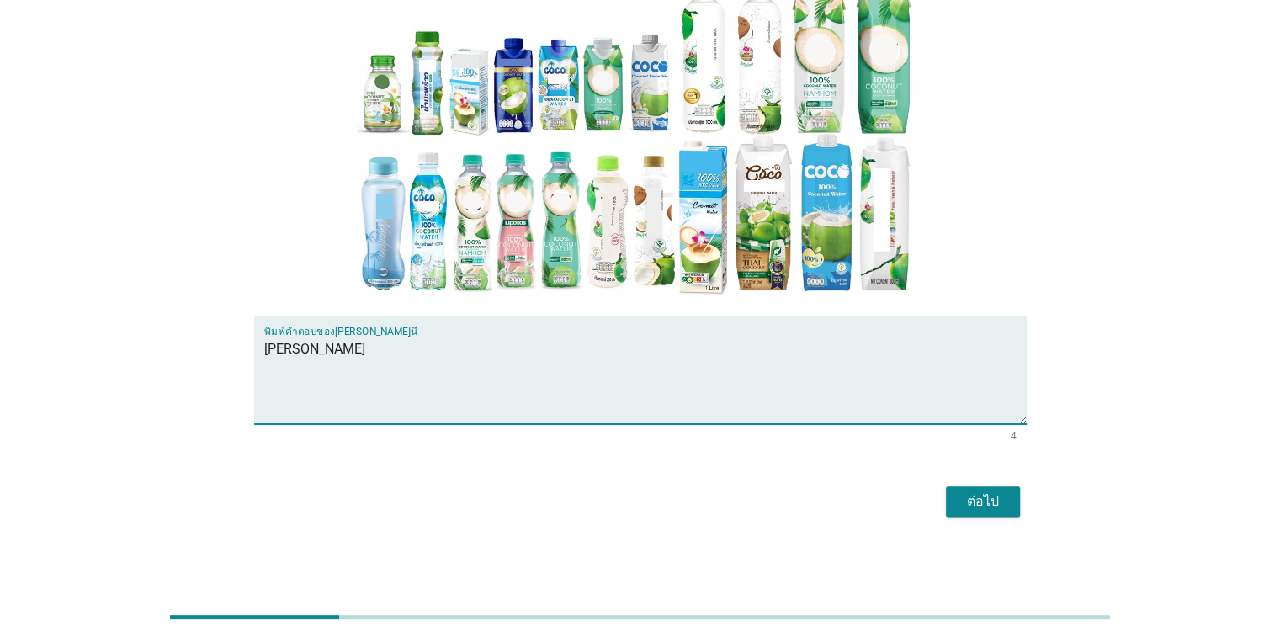
type textarea "[PERSON_NAME]"
click at [832, 507] on div "ต่อไป" at bounding box center [983, 502] width 47 height 20
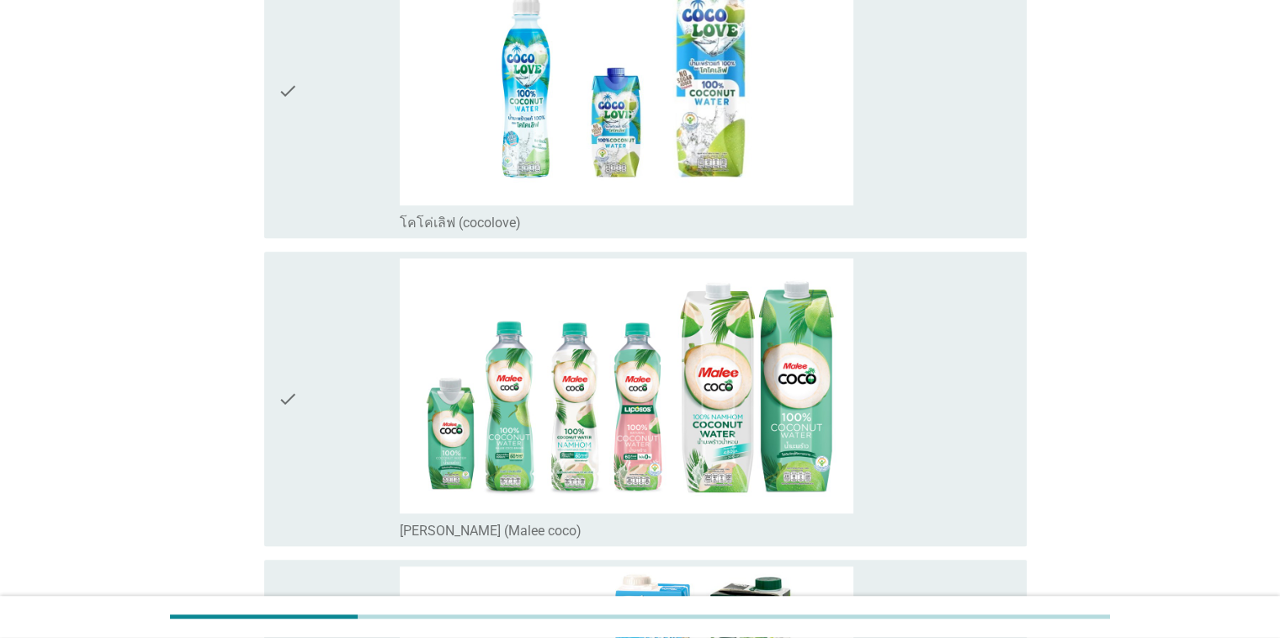
scroll to position [1094, 0]
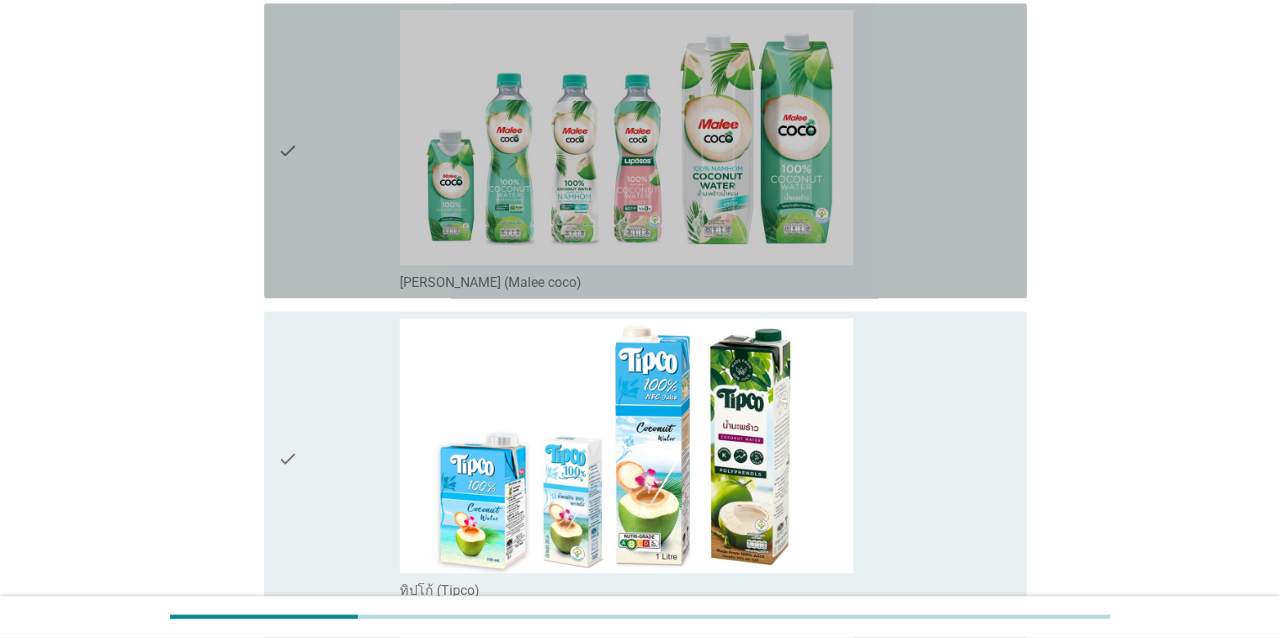
click at [292, 231] on icon "check" at bounding box center [288, 150] width 20 height 281
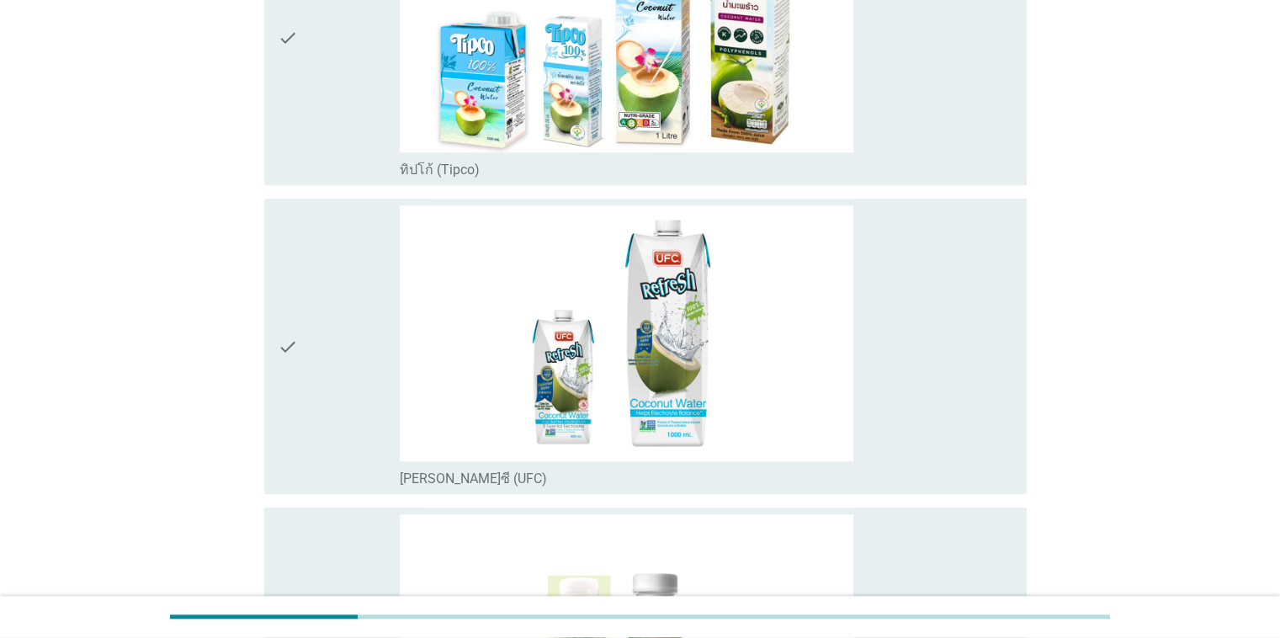
click at [316, 143] on div "check" at bounding box center [339, 37] width 123 height 281
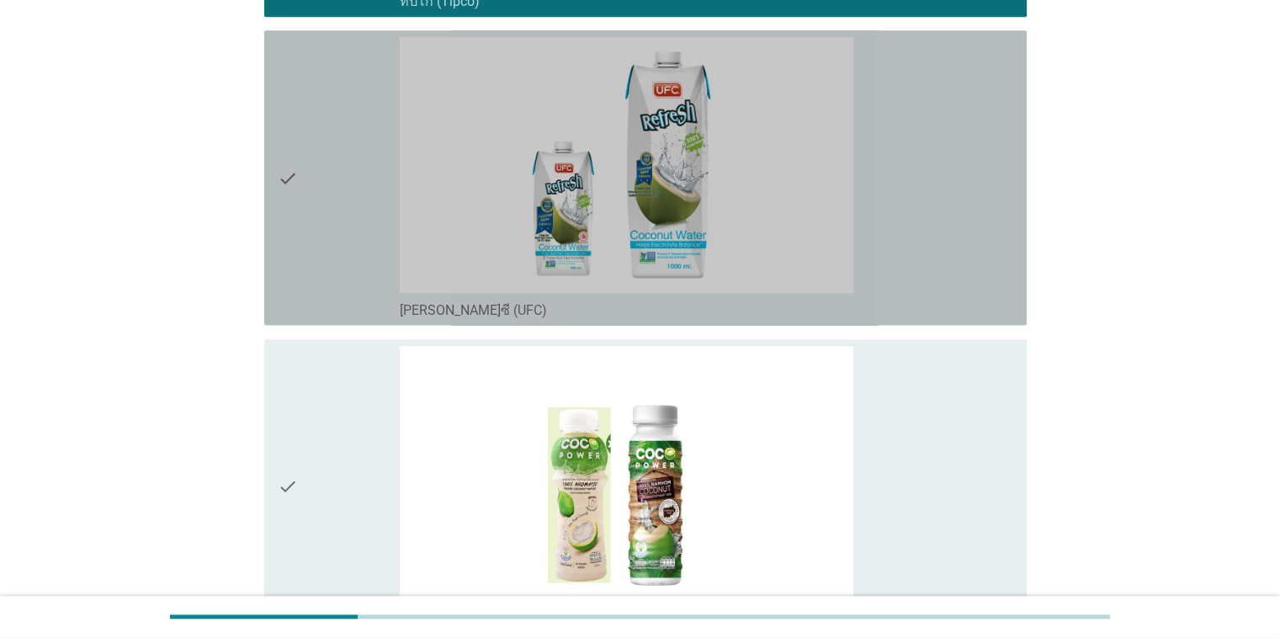
click at [316, 142] on div "check" at bounding box center [339, 177] width 123 height 281
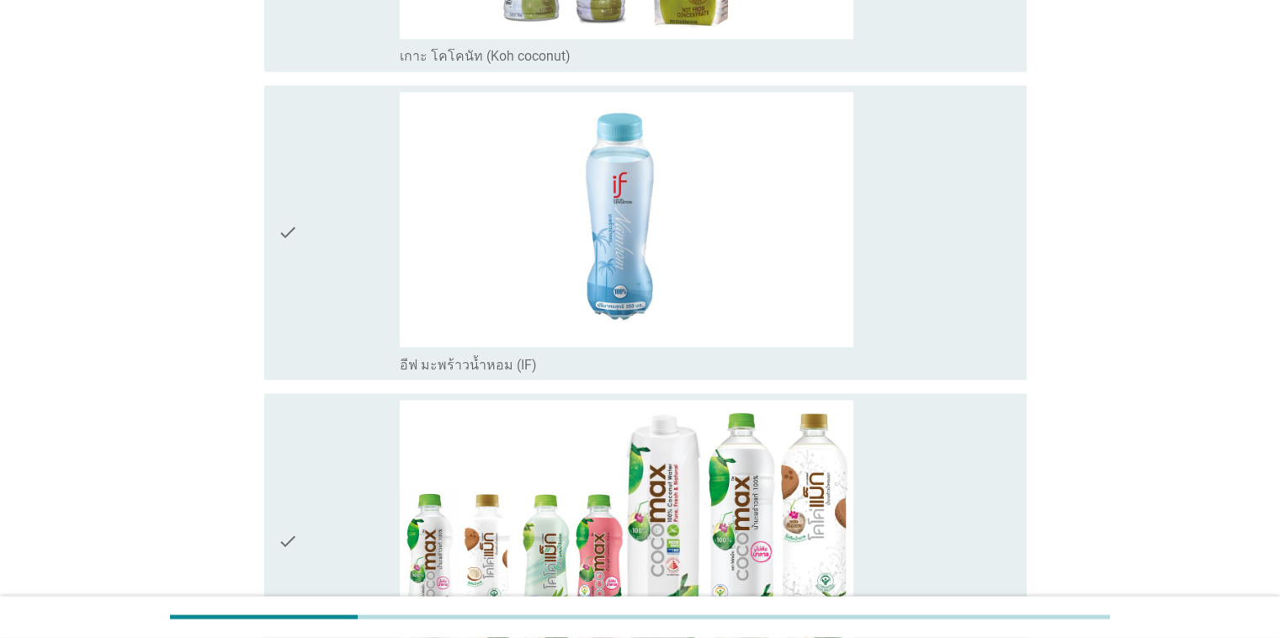
click at [316, 142] on div "check" at bounding box center [339, 232] width 123 height 281
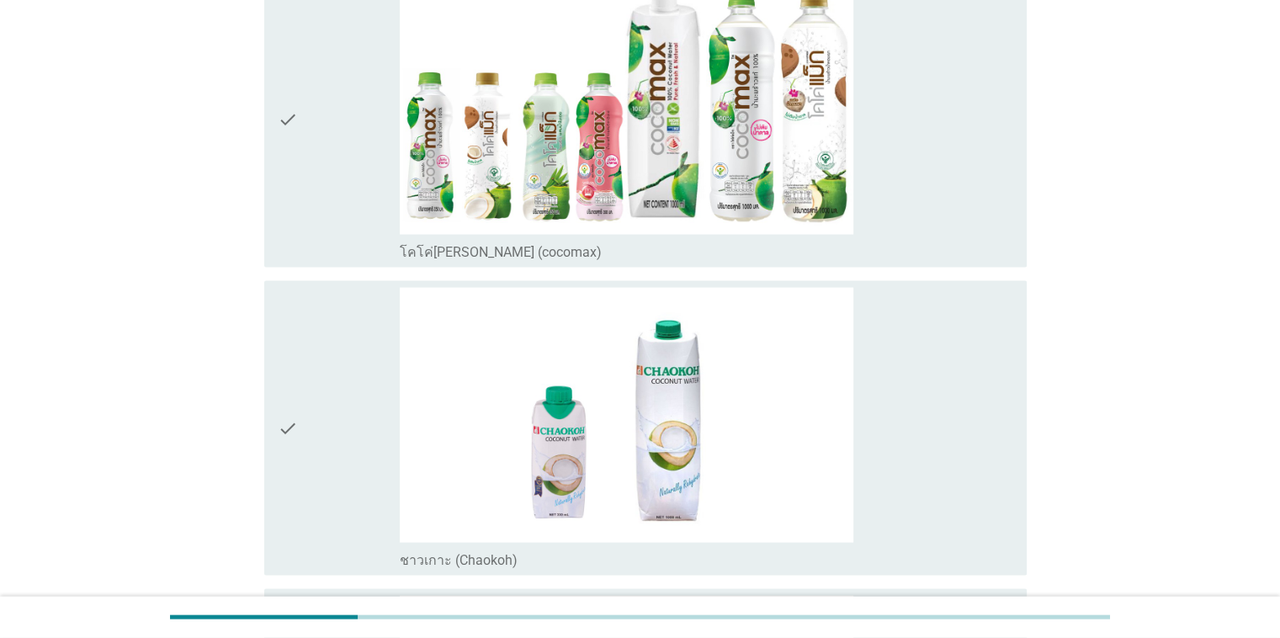
click at [316, 142] on div "check" at bounding box center [339, 119] width 123 height 281
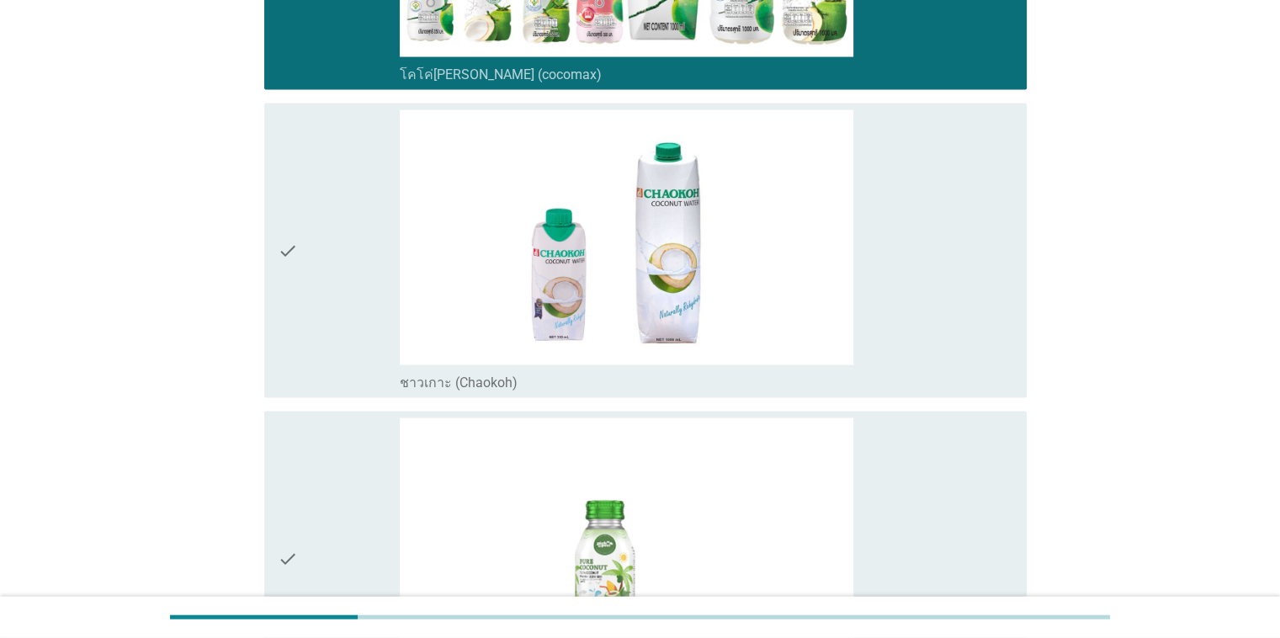
scroll to position [3703, 0]
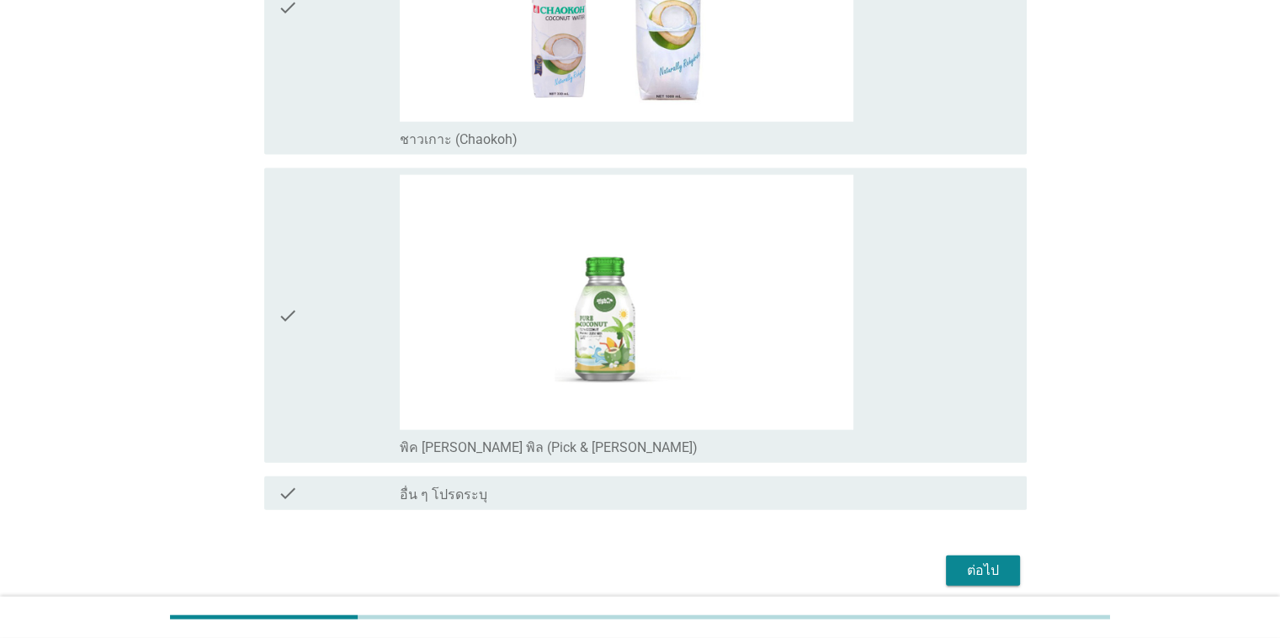
click at [832, 561] on div "ต่อไป" at bounding box center [983, 571] width 47 height 20
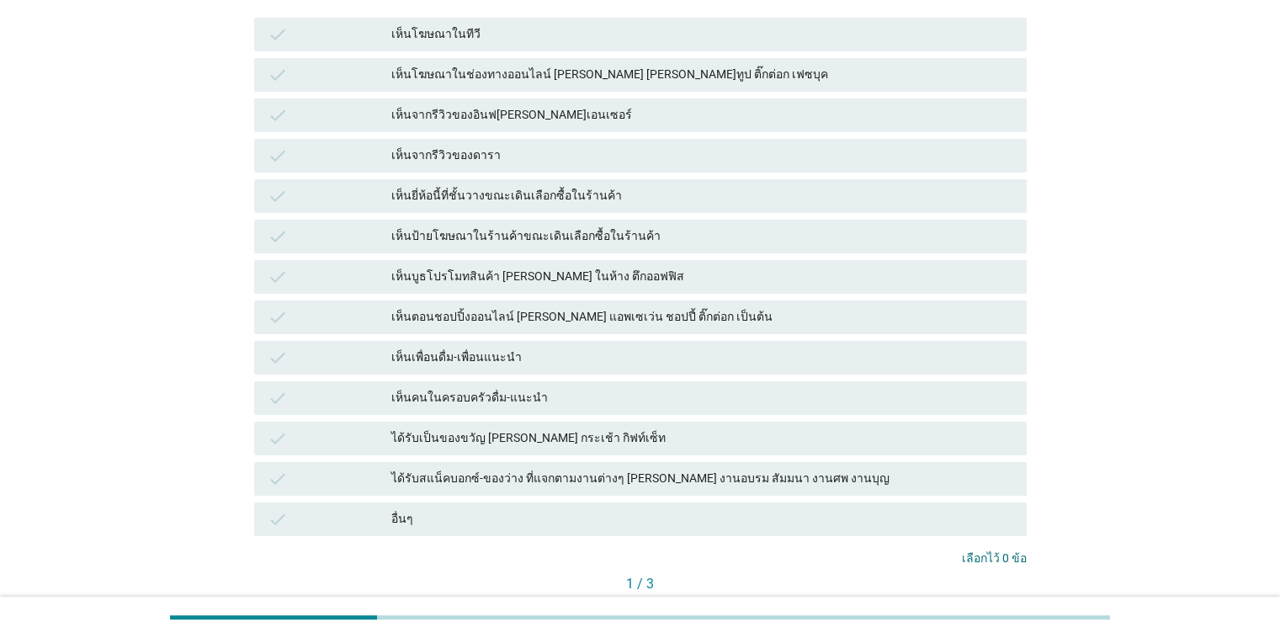
scroll to position [253, 0]
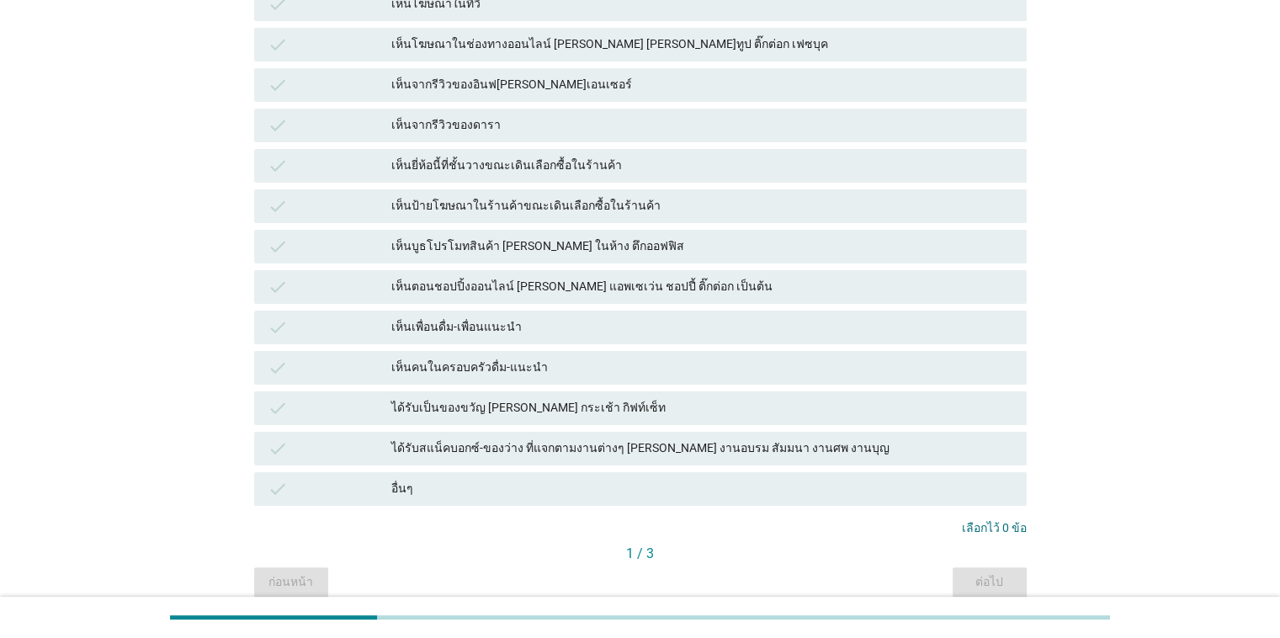
click at [614, 164] on div "เห็นยี่ห้อนี้ที่ชั้นวางขณะเดินเลือกซื้อในร้านค้า" at bounding box center [701, 166] width 621 height 20
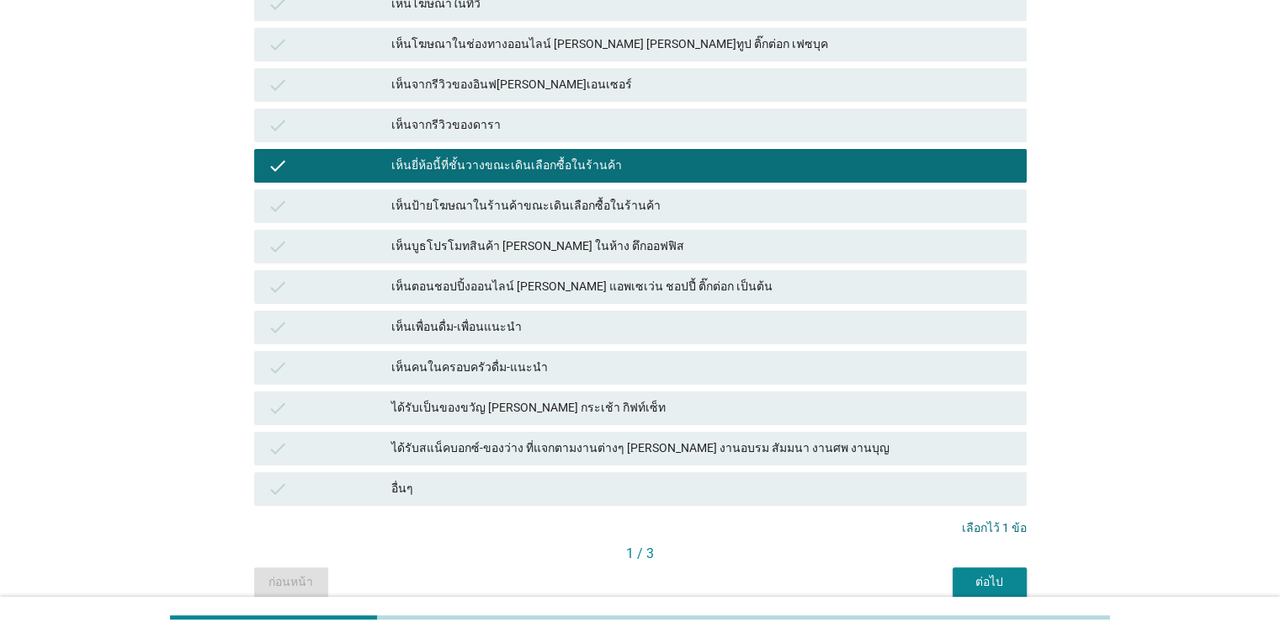
click at [582, 288] on div "เห็นตอนชอปปิ้งออนไลน์ [PERSON_NAME] แอพเซเว่น ชอปปี้ ติ๊กต่อก เป็นต้น" at bounding box center [701, 287] width 621 height 20
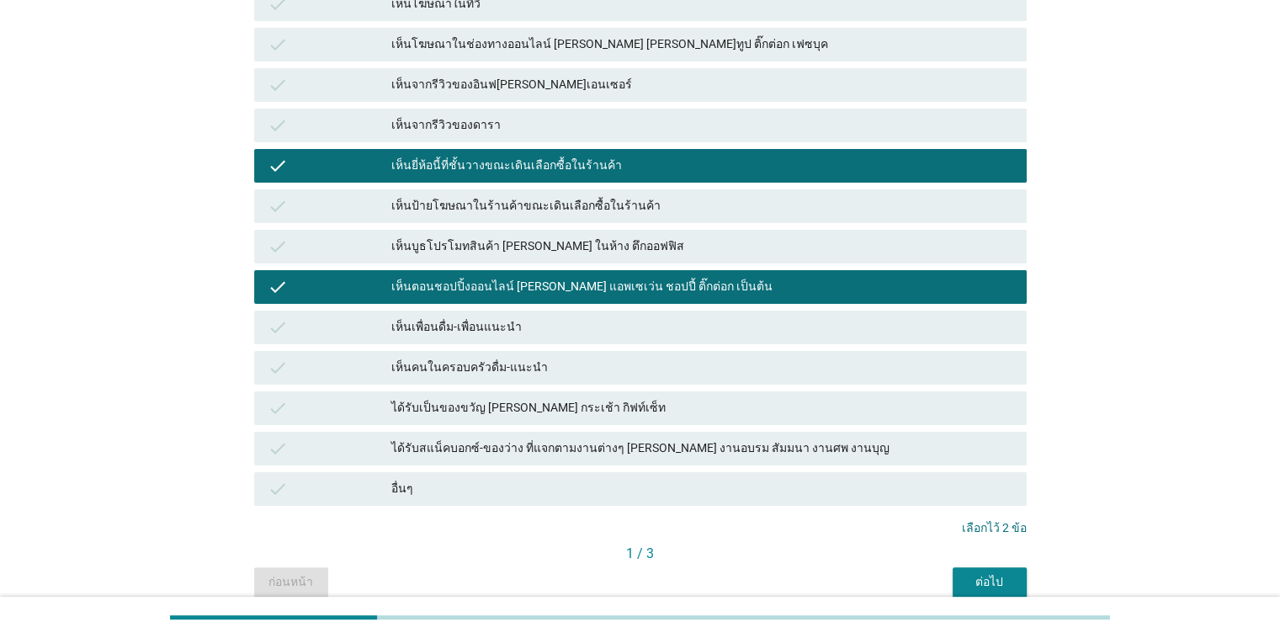
click at [832, 569] on button "ต่อไป" at bounding box center [990, 582] width 74 height 30
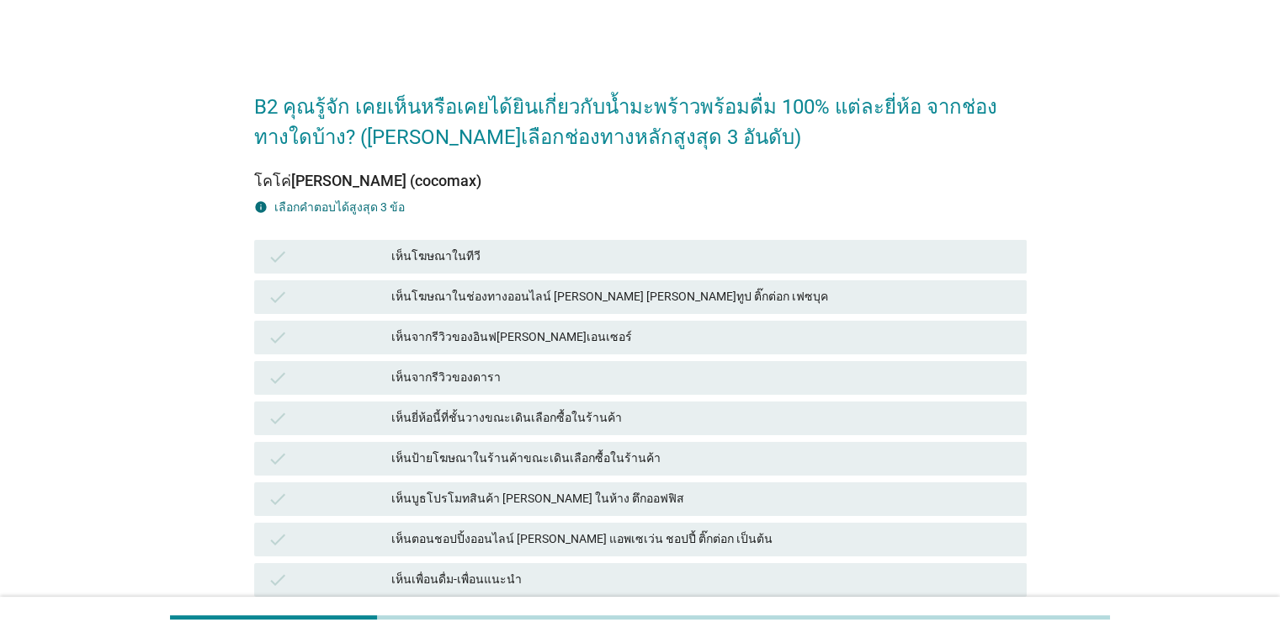
scroll to position [327, 0]
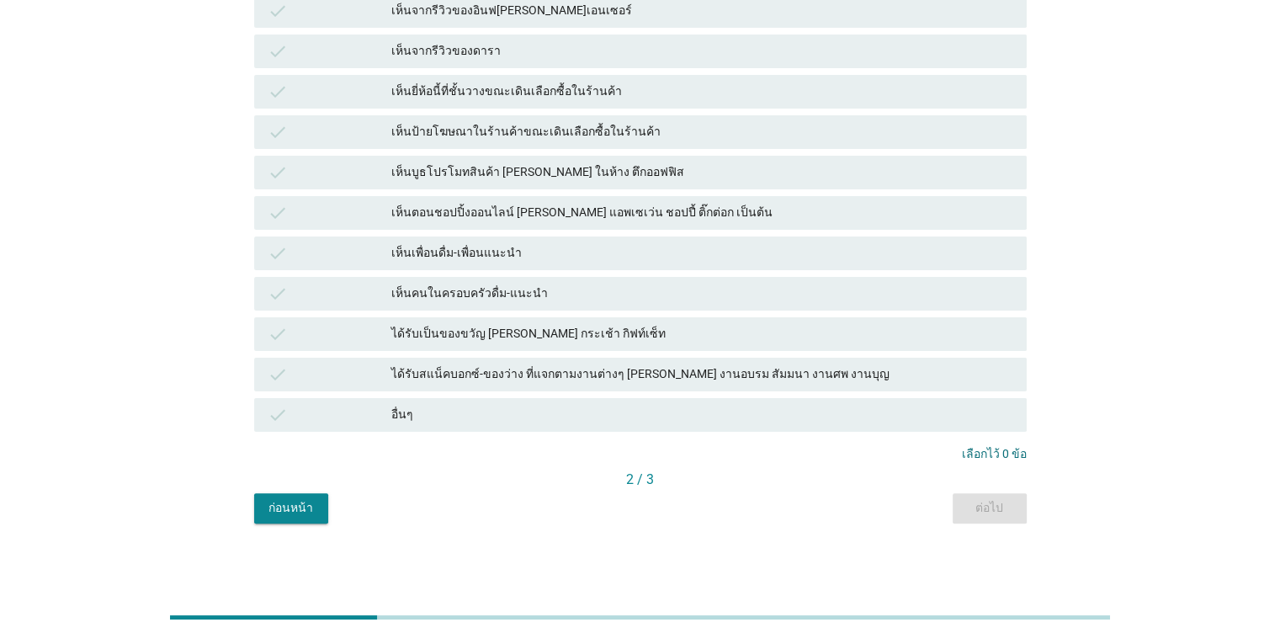
click at [265, 508] on button "ก่อนหน้า" at bounding box center [291, 508] width 74 height 30
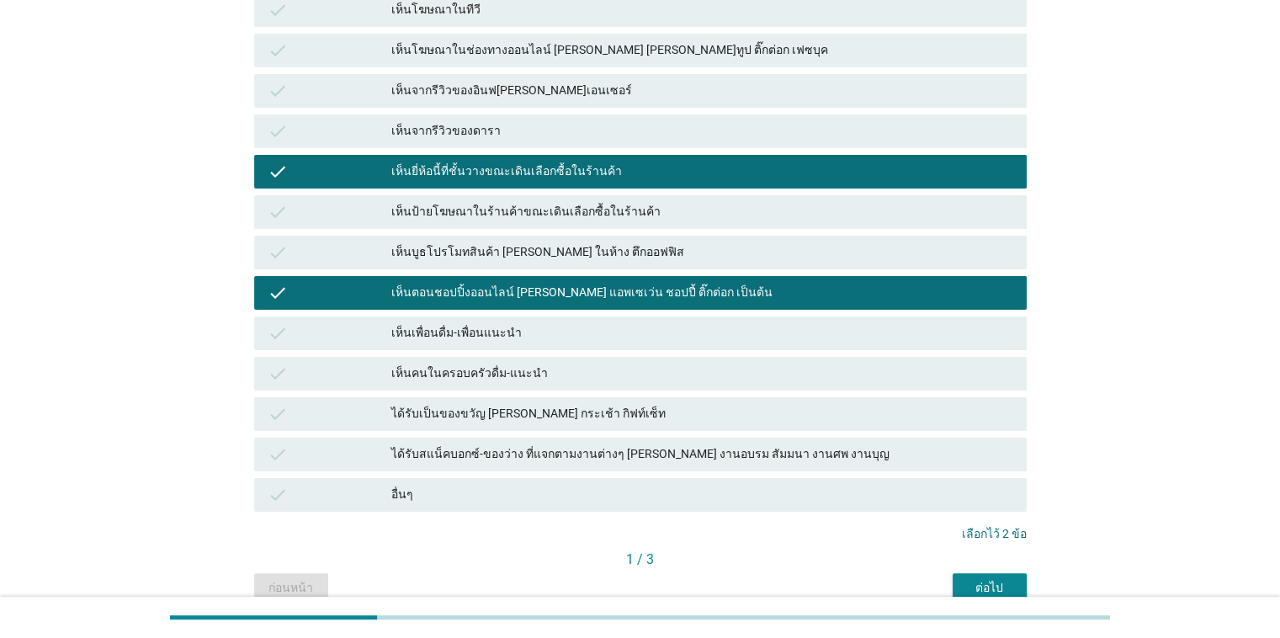
scroll to position [253, 0]
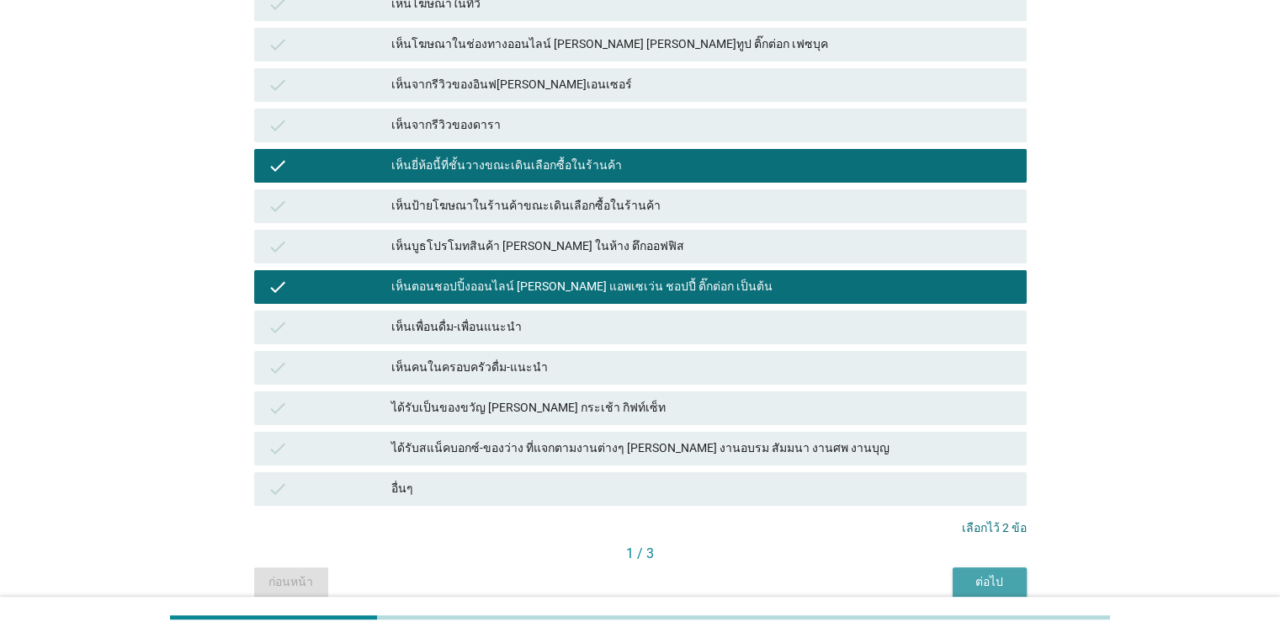
click at [832, 573] on div "ต่อไป" at bounding box center [989, 582] width 47 height 18
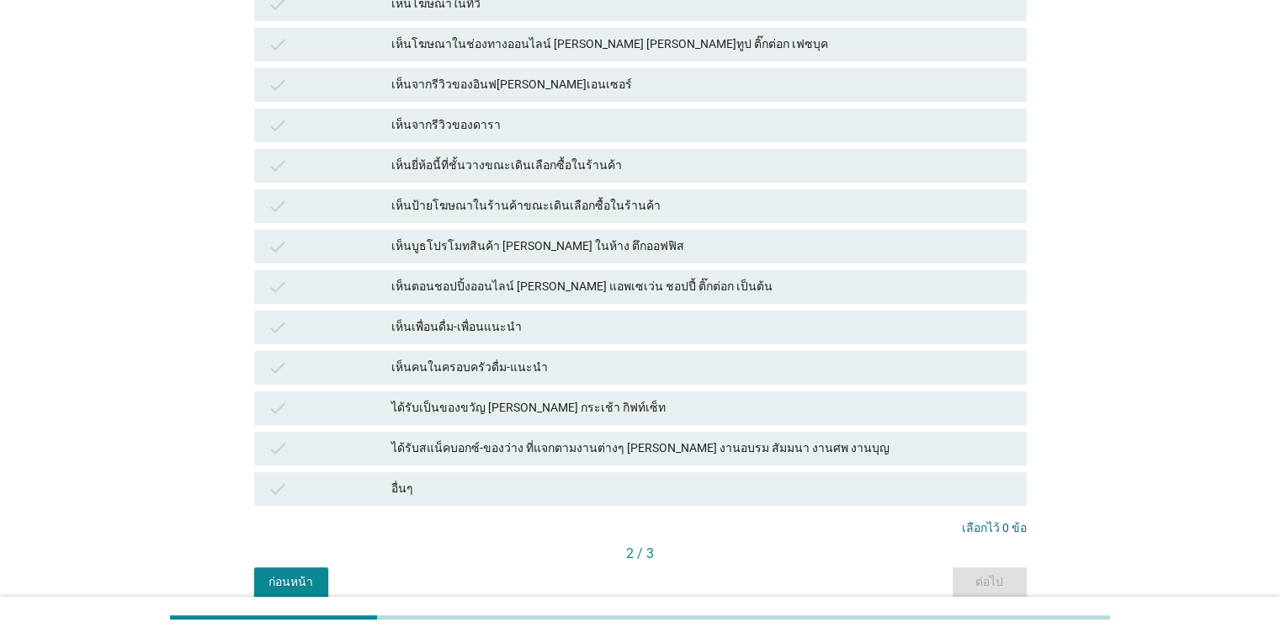
click at [602, 180] on div "check เห็นยี่ห้อนี้ที่ชั้นวางขณะเดินเลือกซื้อในร้านค้า" at bounding box center [640, 166] width 773 height 34
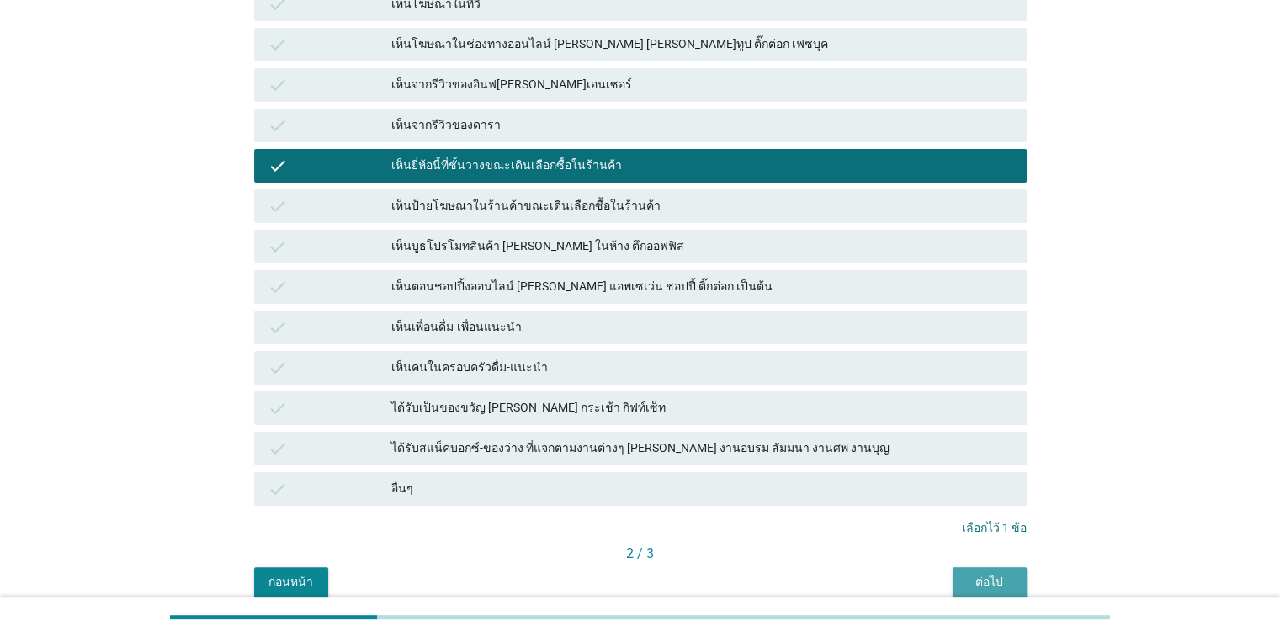
click at [832, 571] on button "ต่อไป" at bounding box center [990, 582] width 74 height 30
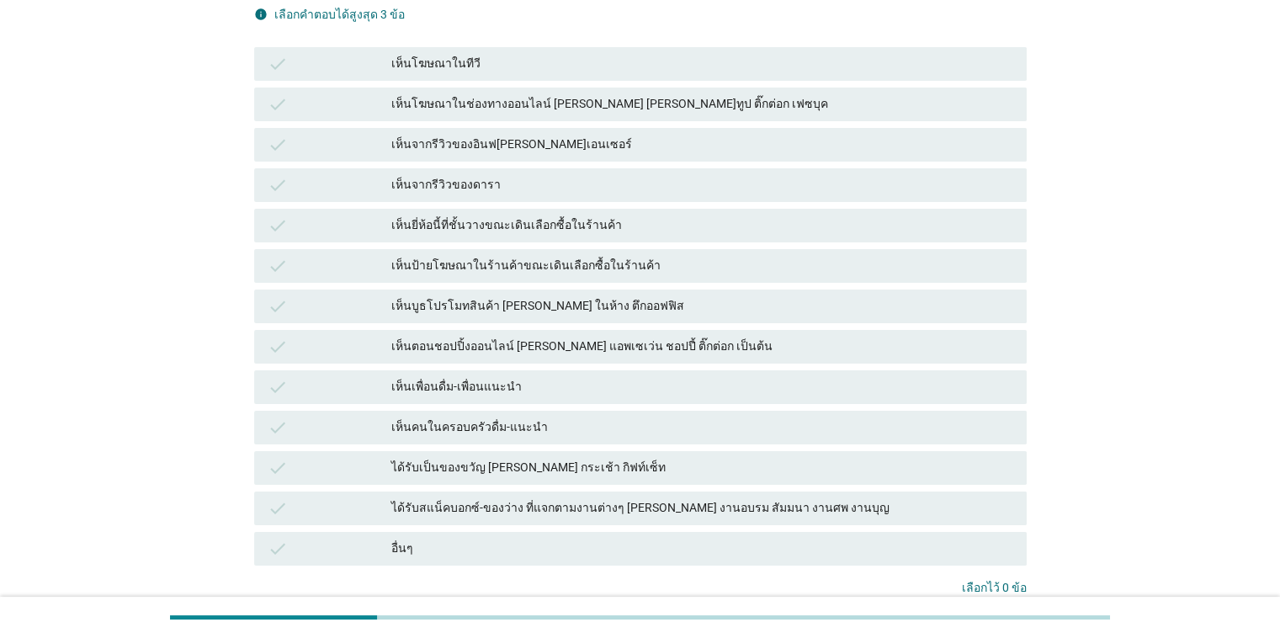
scroll to position [168, 0]
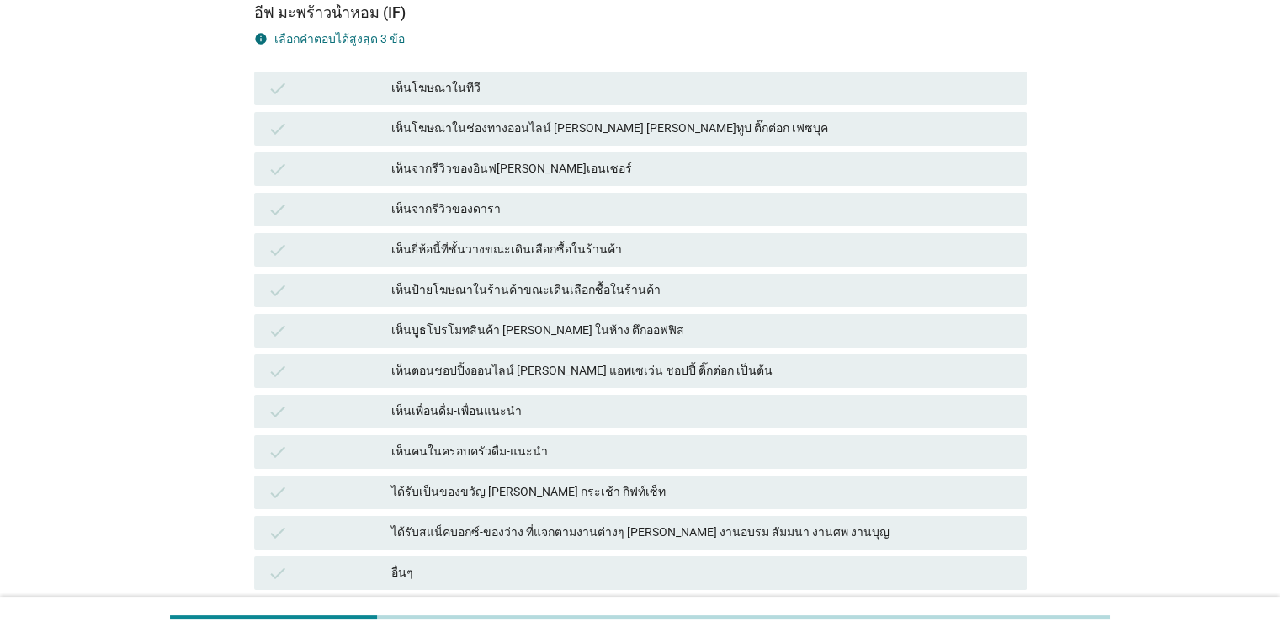
click at [487, 247] on div "เห็นยี่ห้อนี้ที่ชั้นวางขณะเดินเลือกซื้อในร้านค้า" at bounding box center [701, 250] width 621 height 20
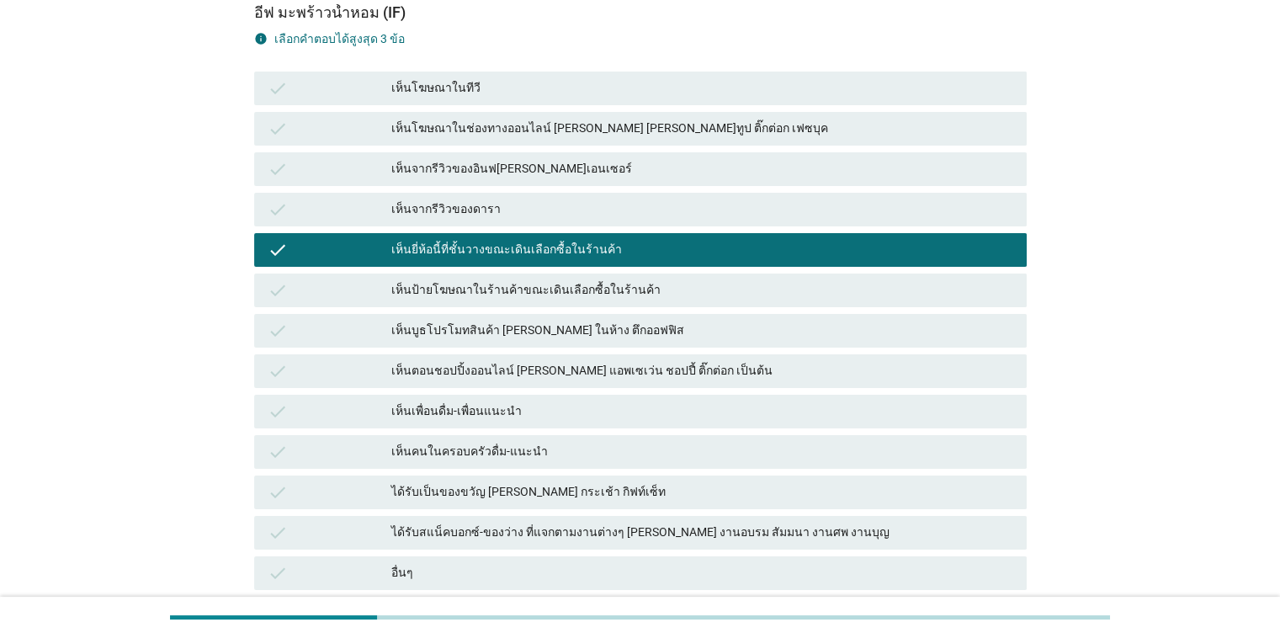
click at [482, 290] on div "เห็นป้ายโฆษณาในร้านค้าขณะเดินเลือกซื้อในร้านค้า" at bounding box center [701, 290] width 621 height 20
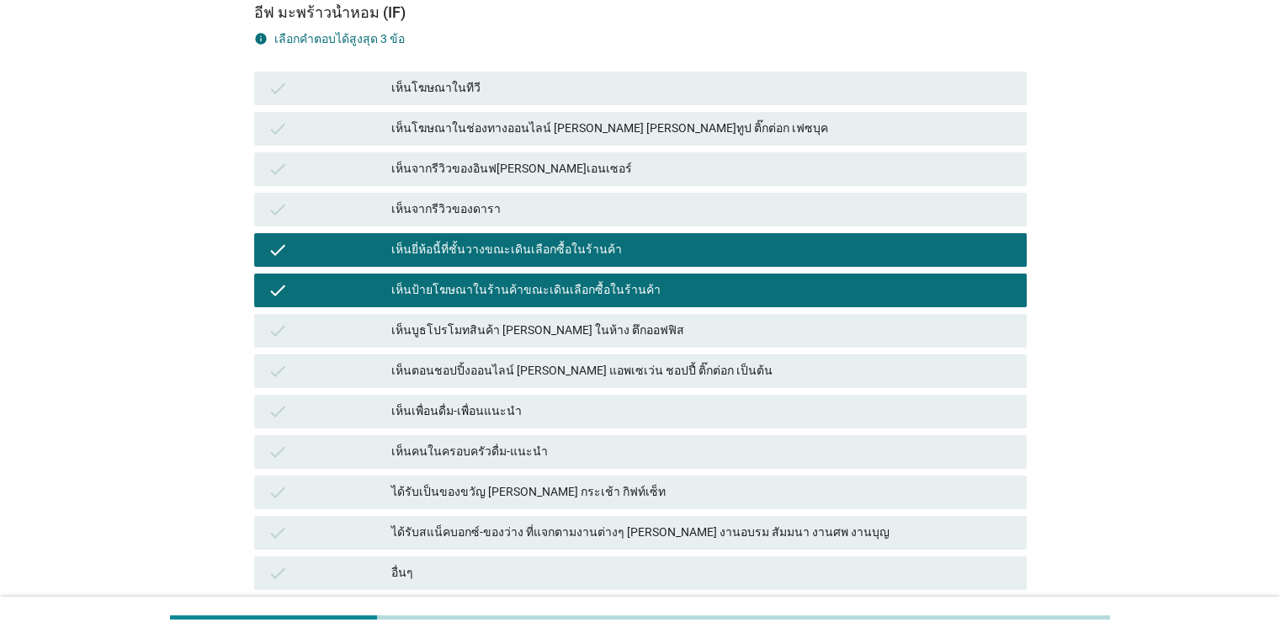
click at [529, 197] on div "check เห็นจากรีวิวของดารา" at bounding box center [640, 210] width 773 height 34
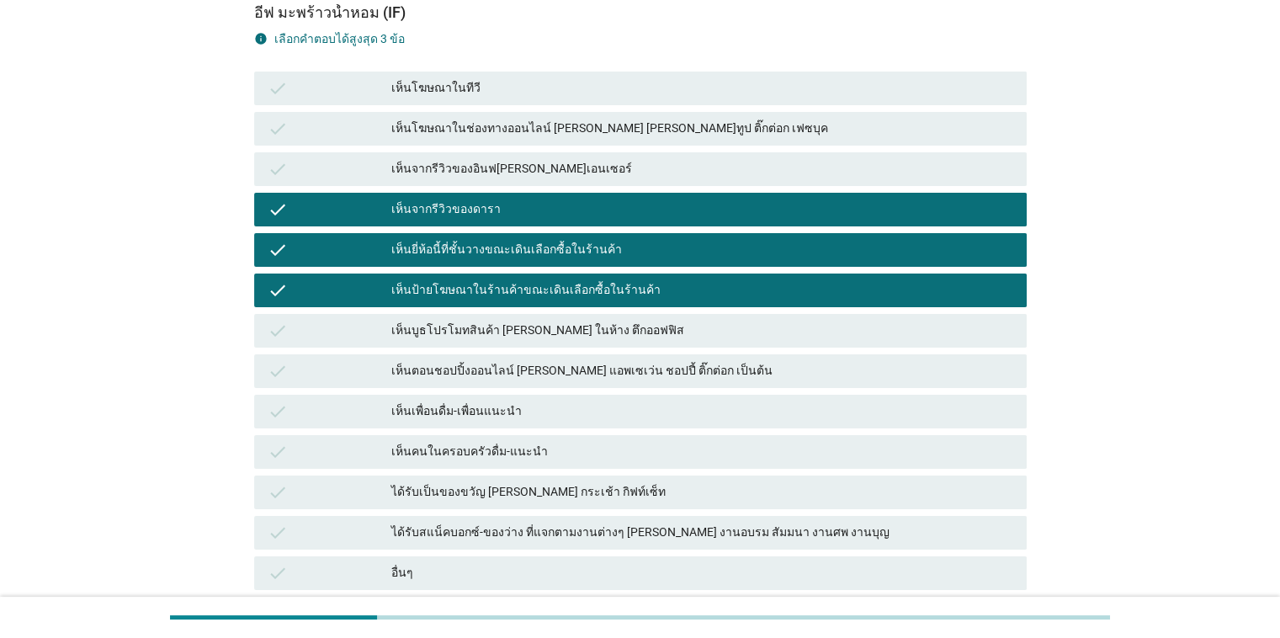
scroll to position [327, 0]
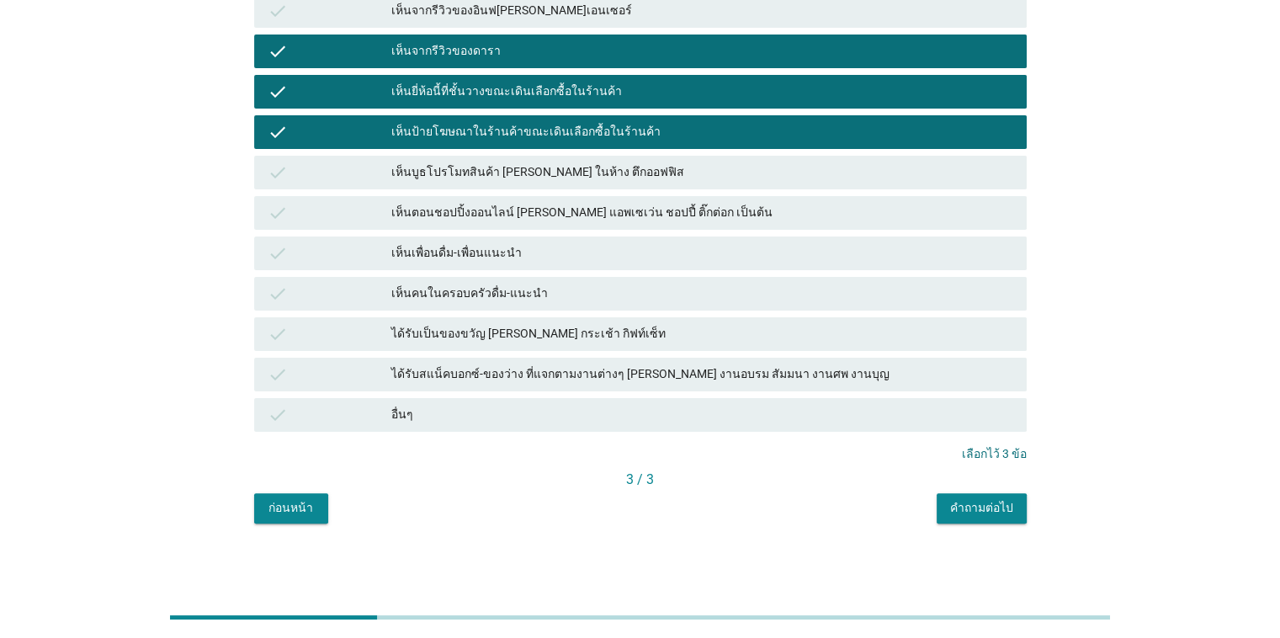
click at [832, 497] on button "คำถามต่อไป" at bounding box center [982, 508] width 90 height 30
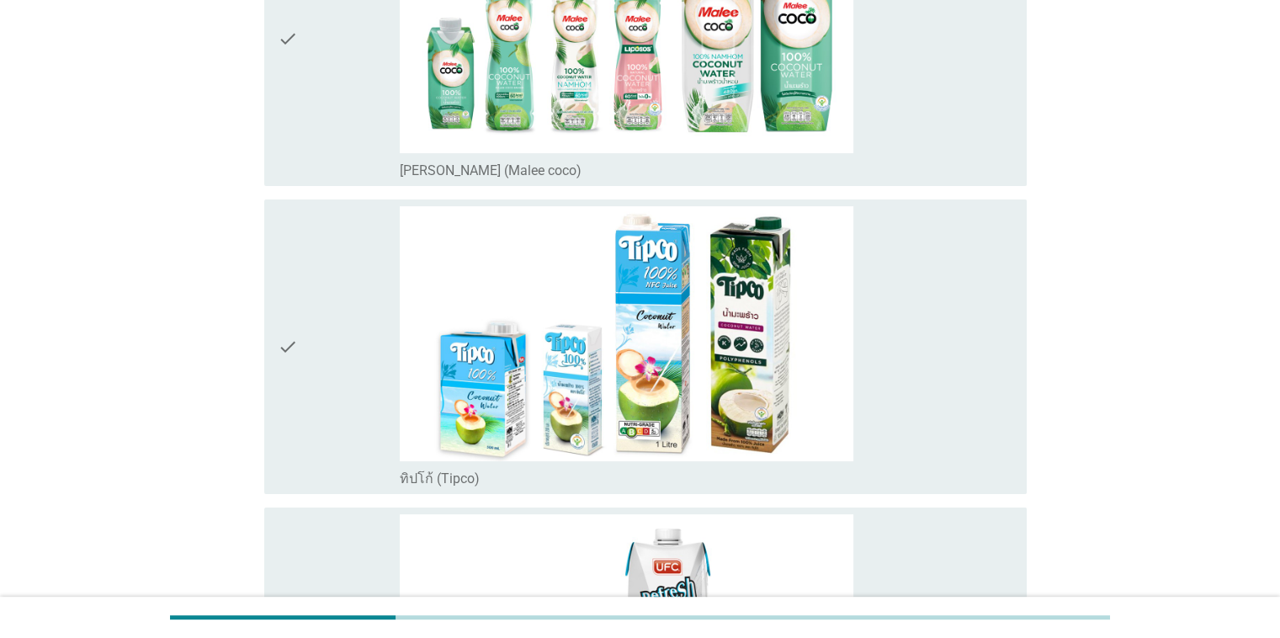
scroll to position [337, 0]
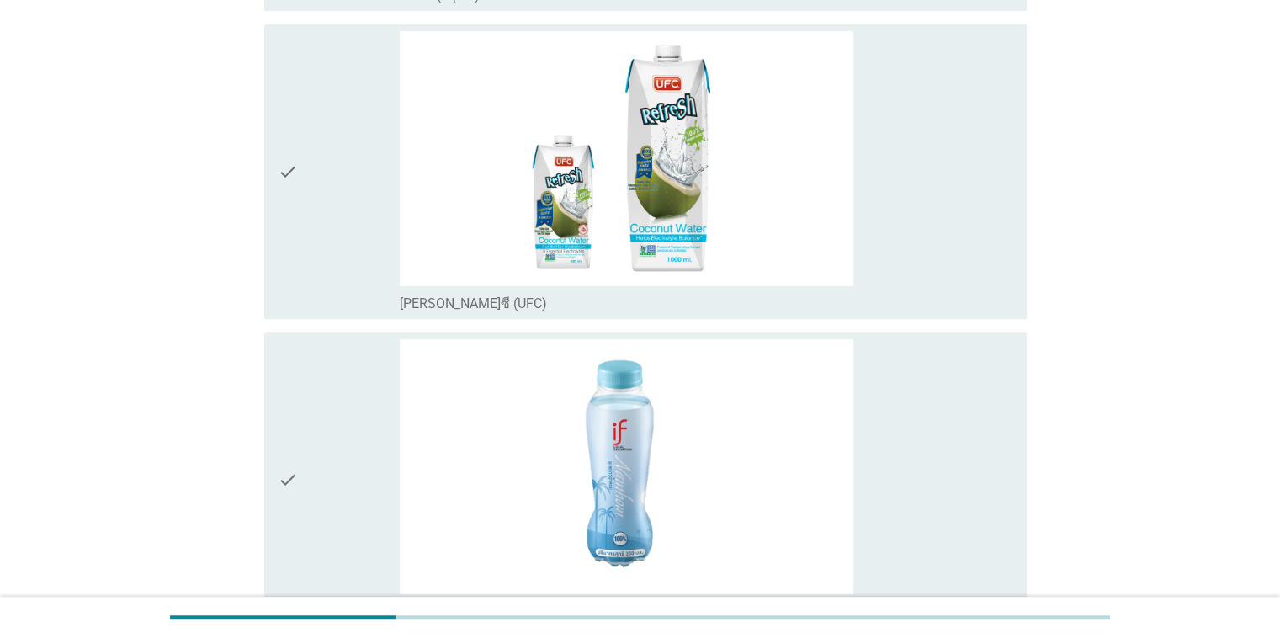
scroll to position [1010, 0]
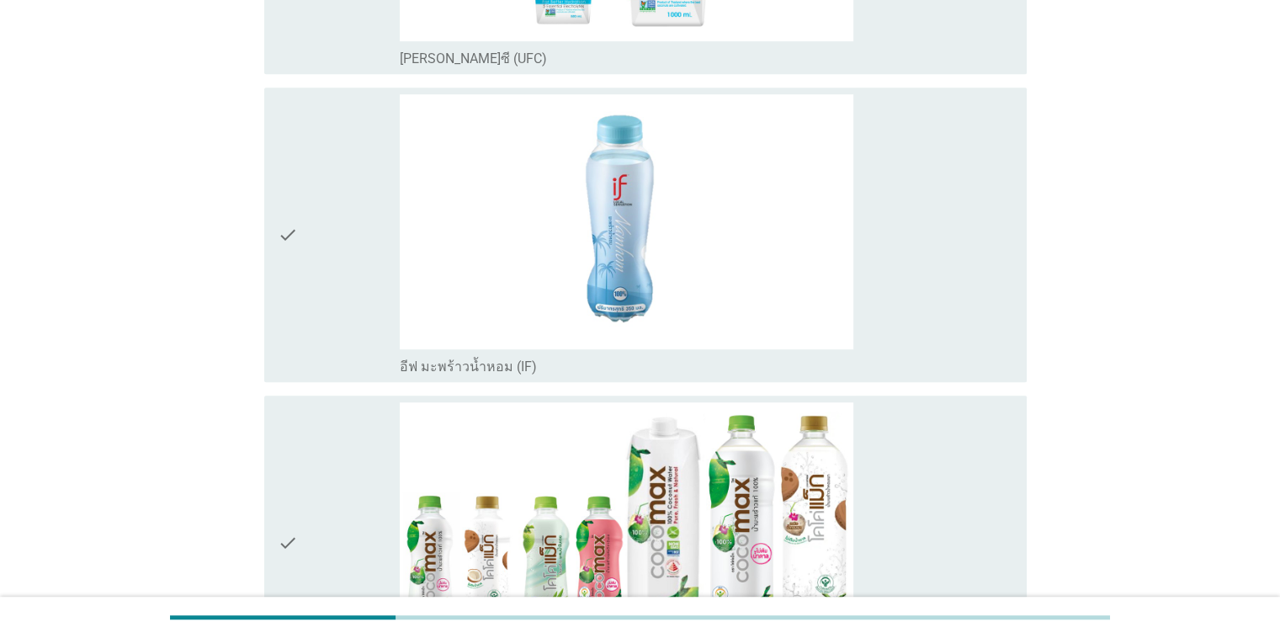
click at [306, 253] on div "check" at bounding box center [339, 234] width 123 height 281
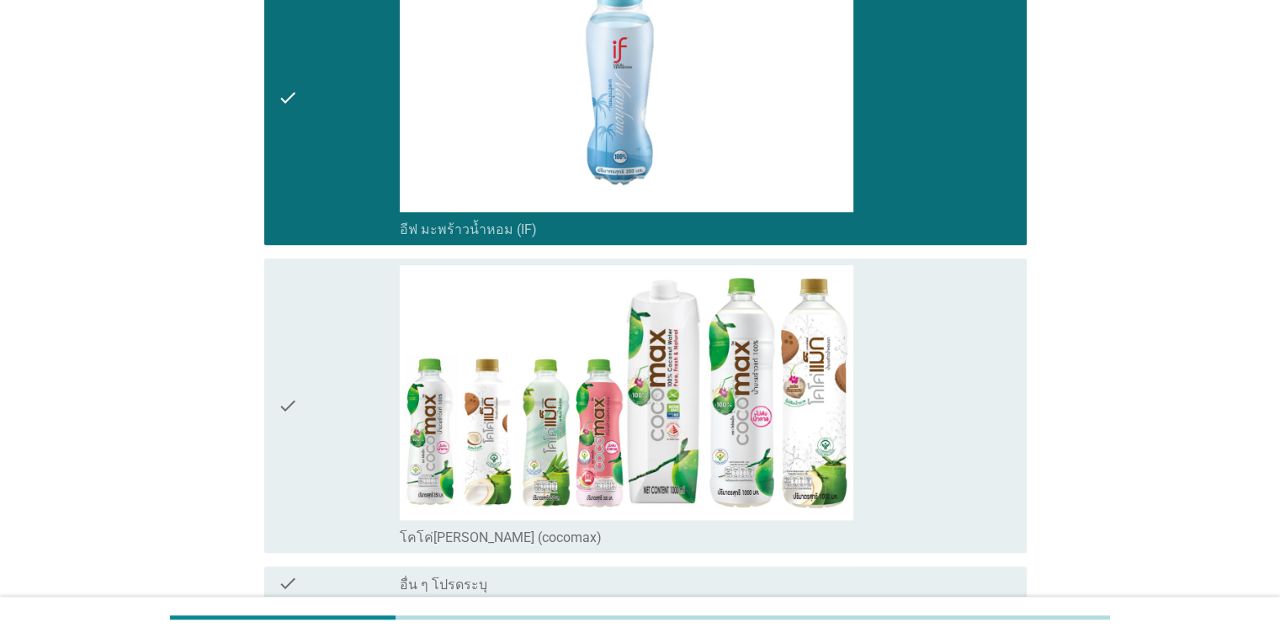
scroll to position [1304, 0]
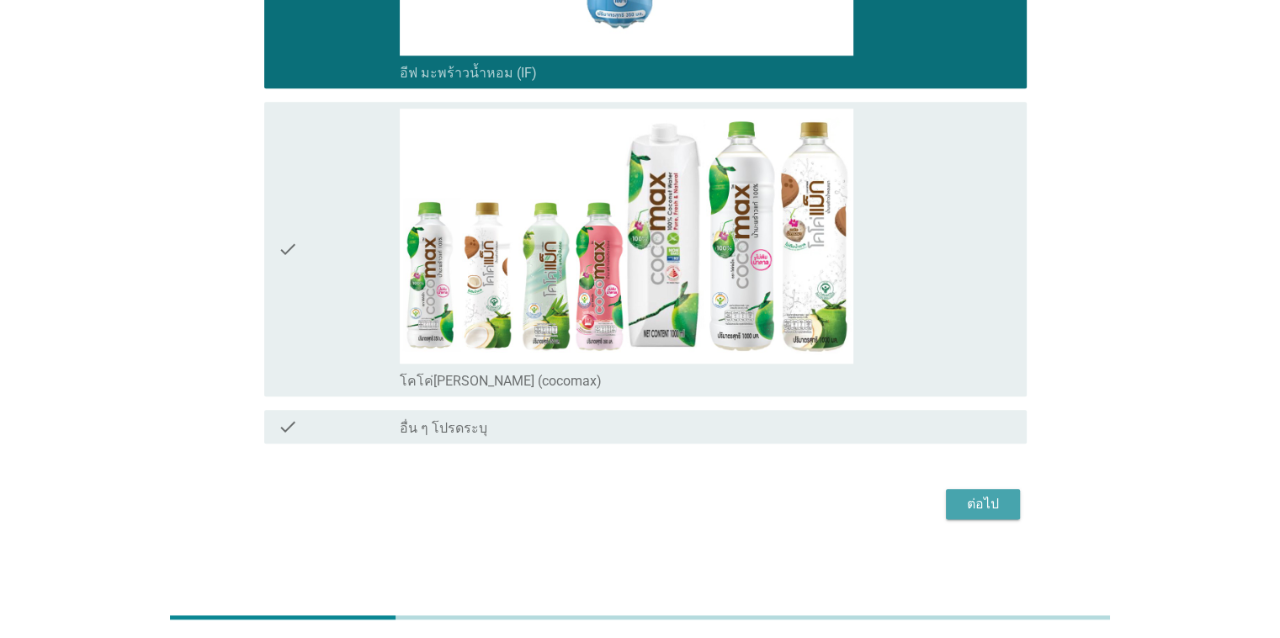
click at [832, 501] on div "ต่อไป" at bounding box center [983, 504] width 47 height 20
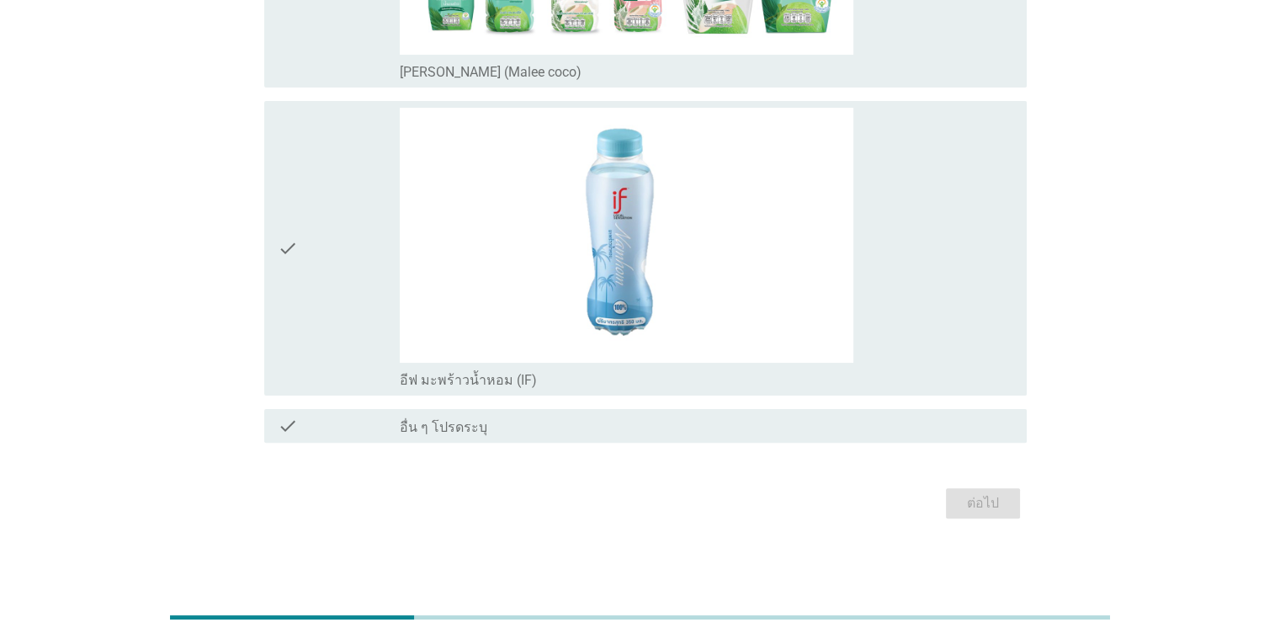
scroll to position [128, 0]
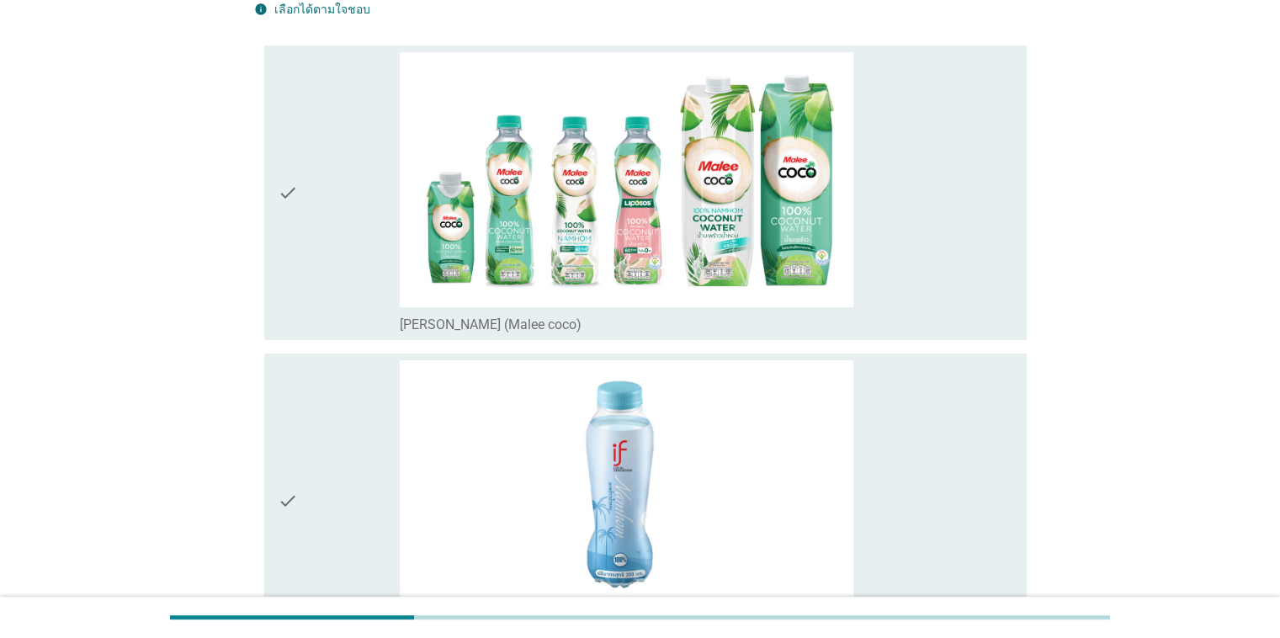
click at [322, 221] on div "check" at bounding box center [339, 192] width 123 height 281
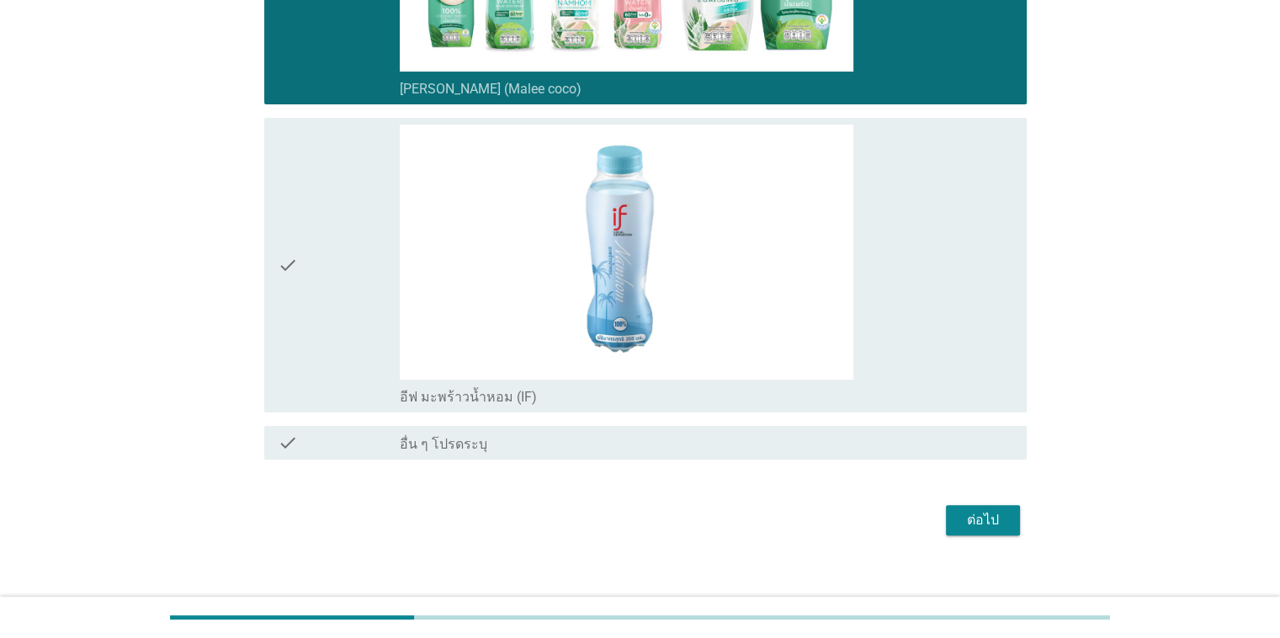
scroll to position [380, 0]
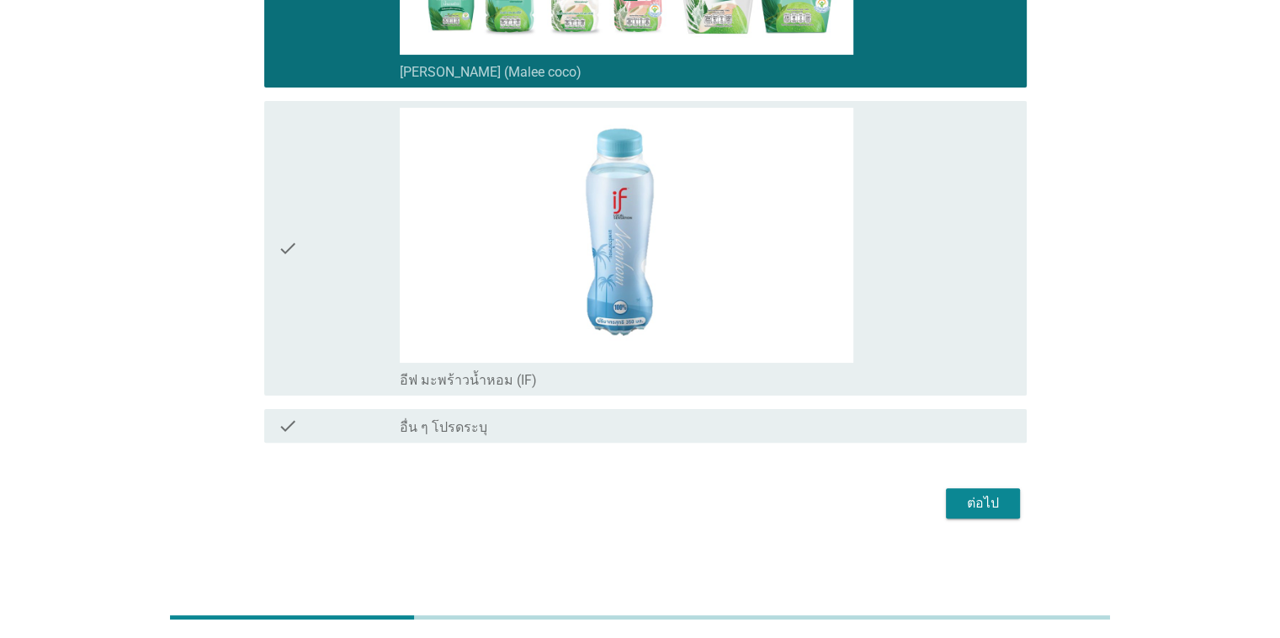
click at [832, 507] on div "ต่อไป" at bounding box center [983, 503] width 47 height 20
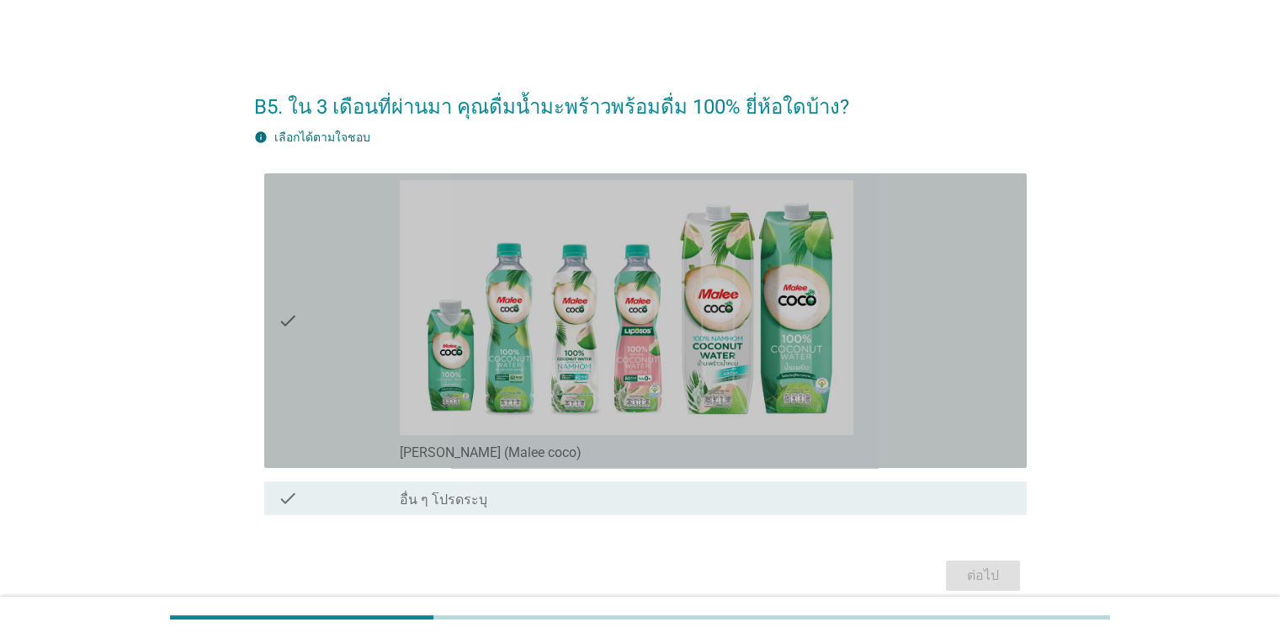
click at [303, 331] on div "check" at bounding box center [339, 320] width 123 height 281
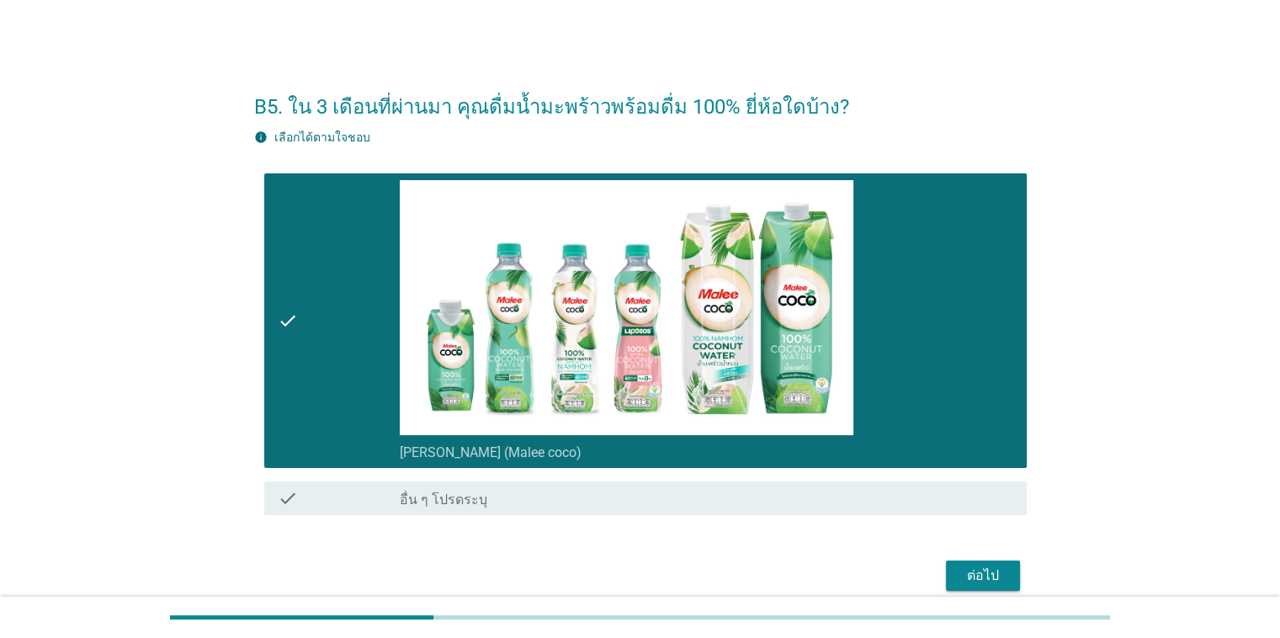
click at [832, 574] on div "ต่อไป" at bounding box center [983, 576] width 47 height 20
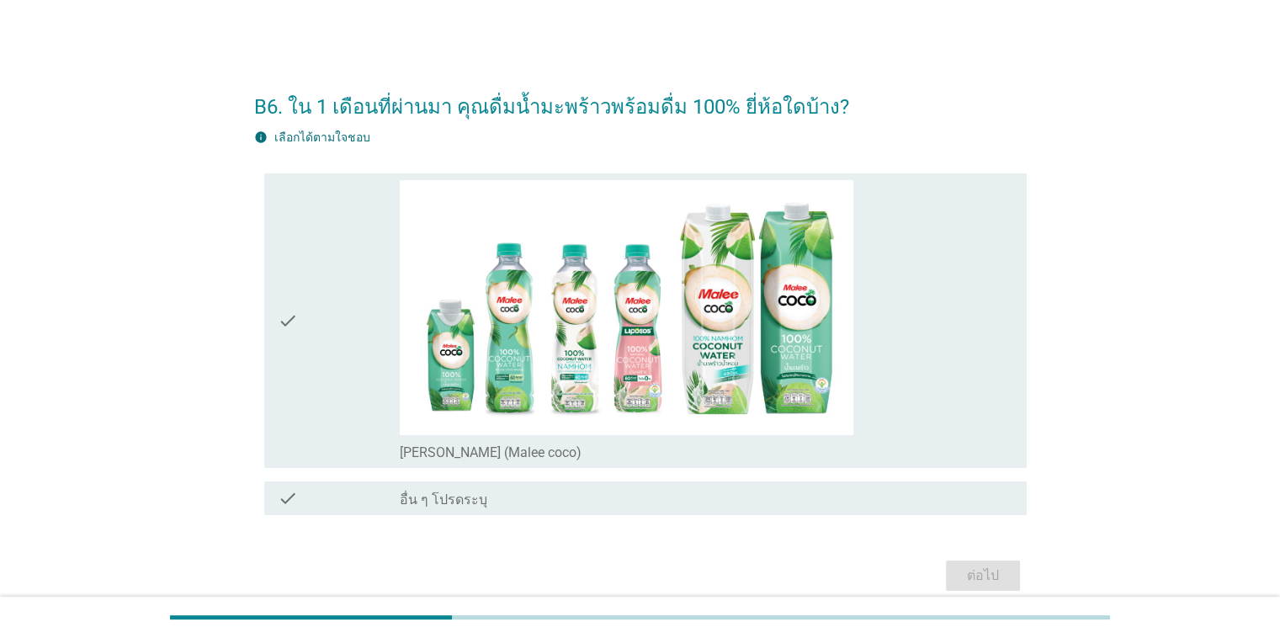
click at [373, 359] on div "check" at bounding box center [339, 320] width 123 height 281
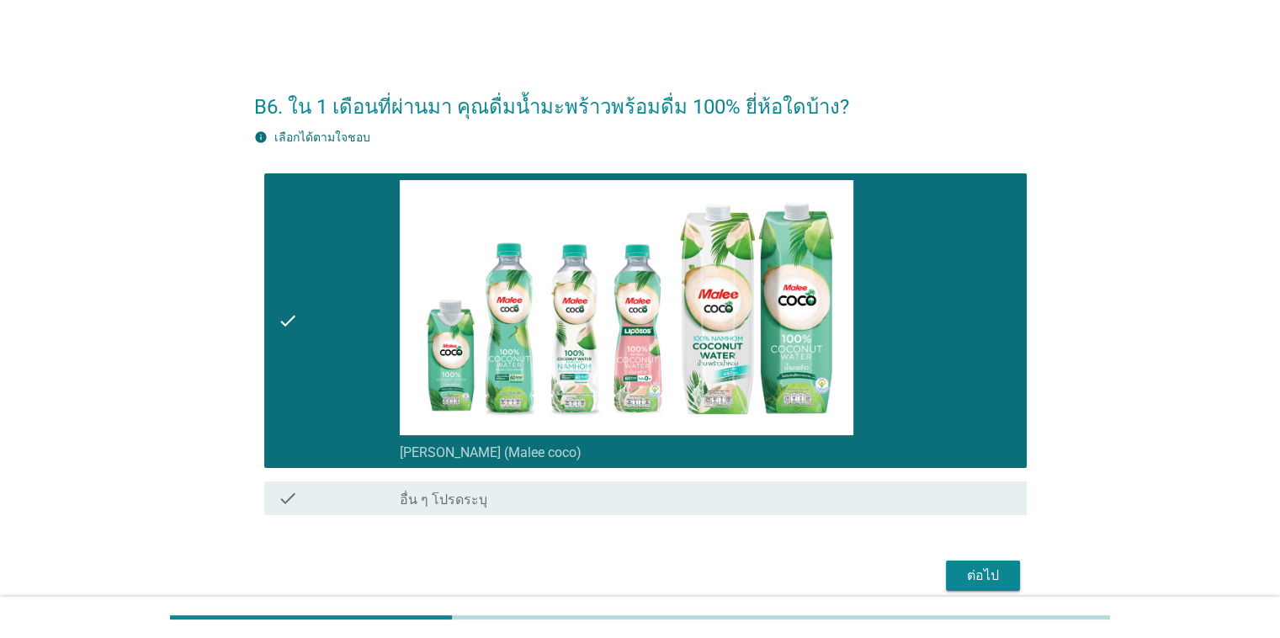
click at [832, 583] on div "ต่อไป" at bounding box center [983, 576] width 47 height 20
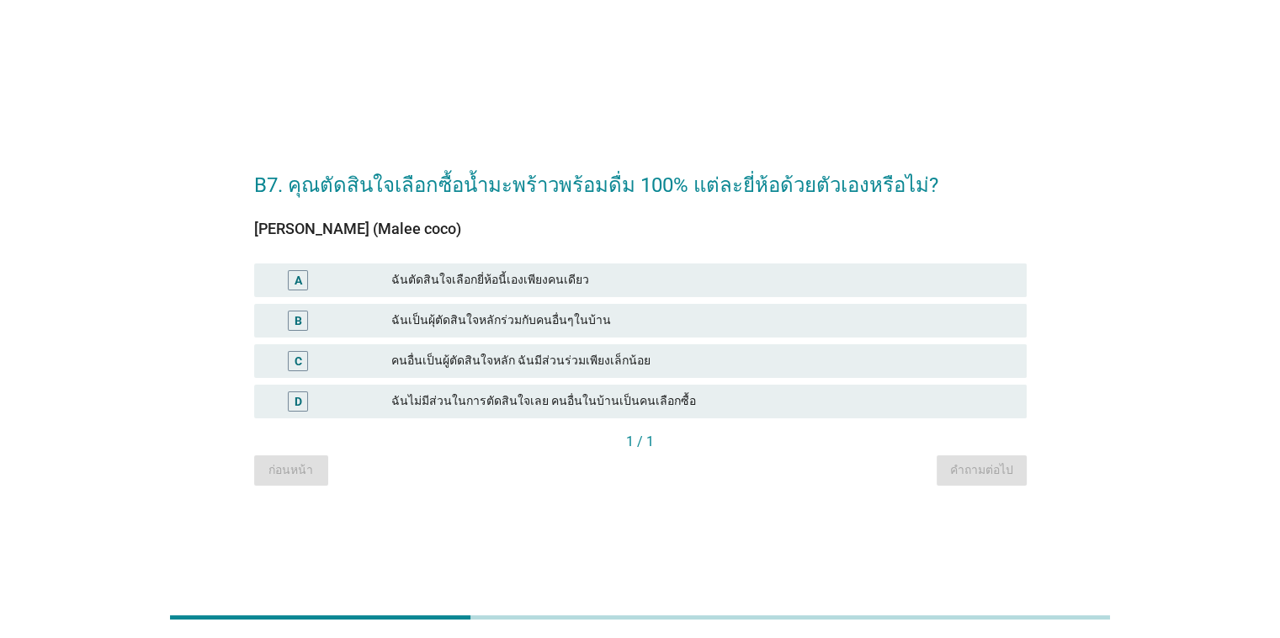
click at [565, 277] on div "ฉันตัดสินใจเลือกยี่ห้อนี้เองเพียงคนเดียว" at bounding box center [701, 280] width 621 height 20
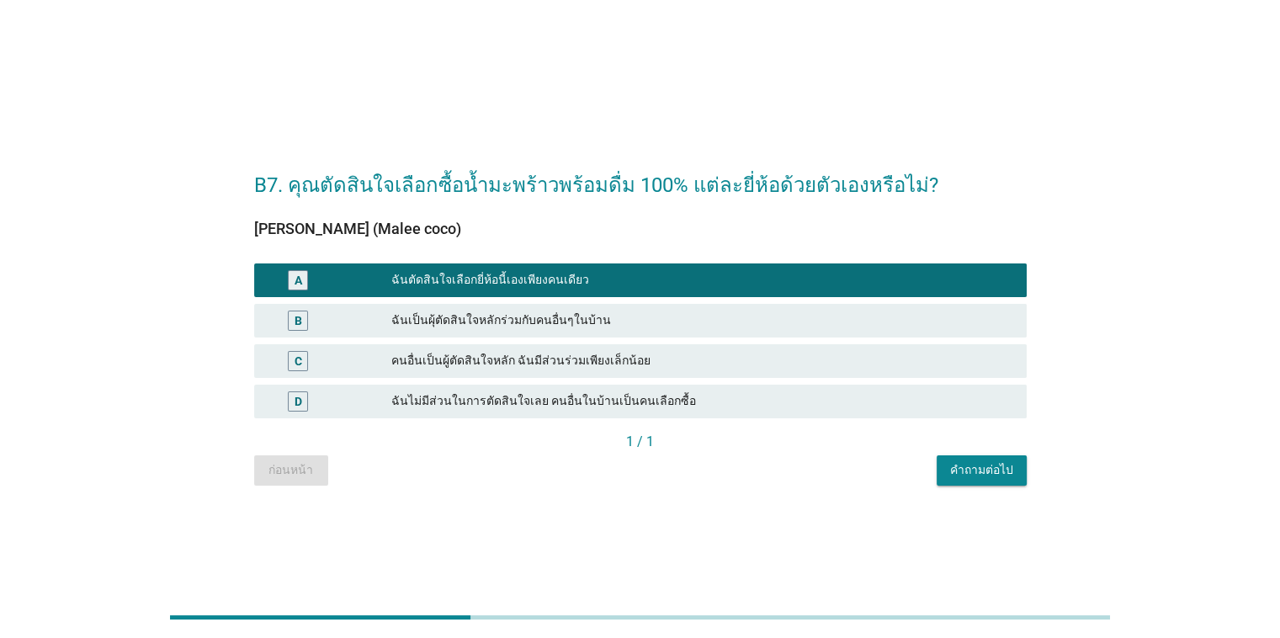
click at [832, 466] on div "คำถามต่อไป" at bounding box center [981, 470] width 63 height 18
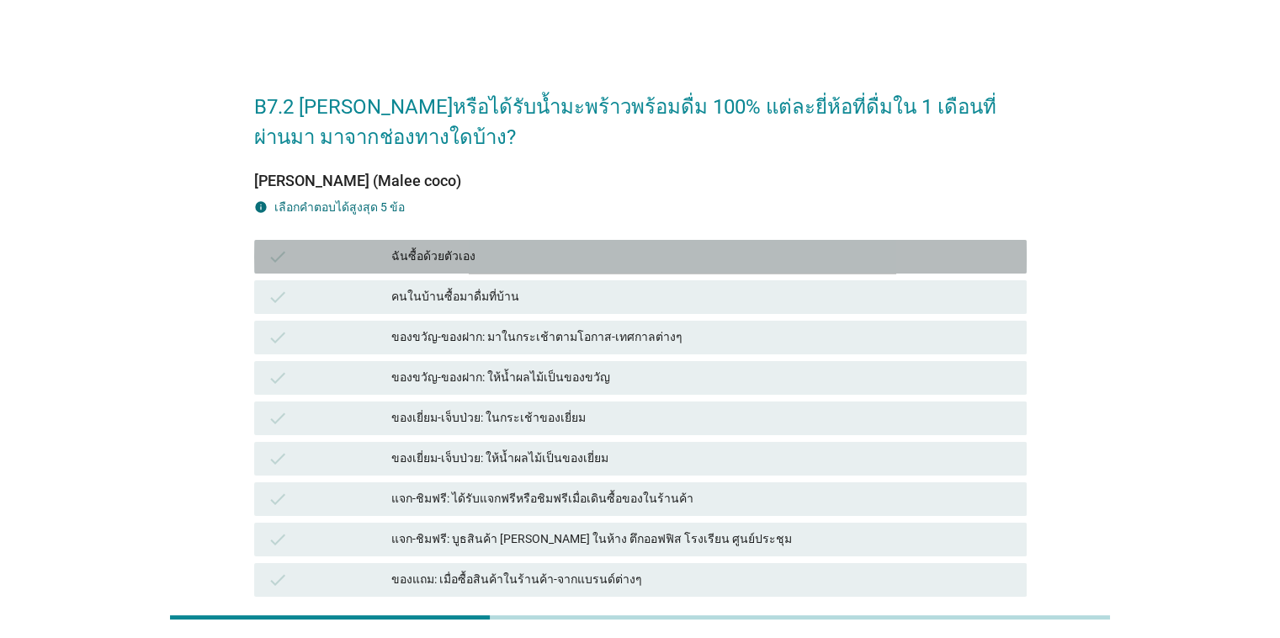
click at [492, 251] on div "ฉันซื้อด้วยตัวเอง" at bounding box center [701, 257] width 621 height 20
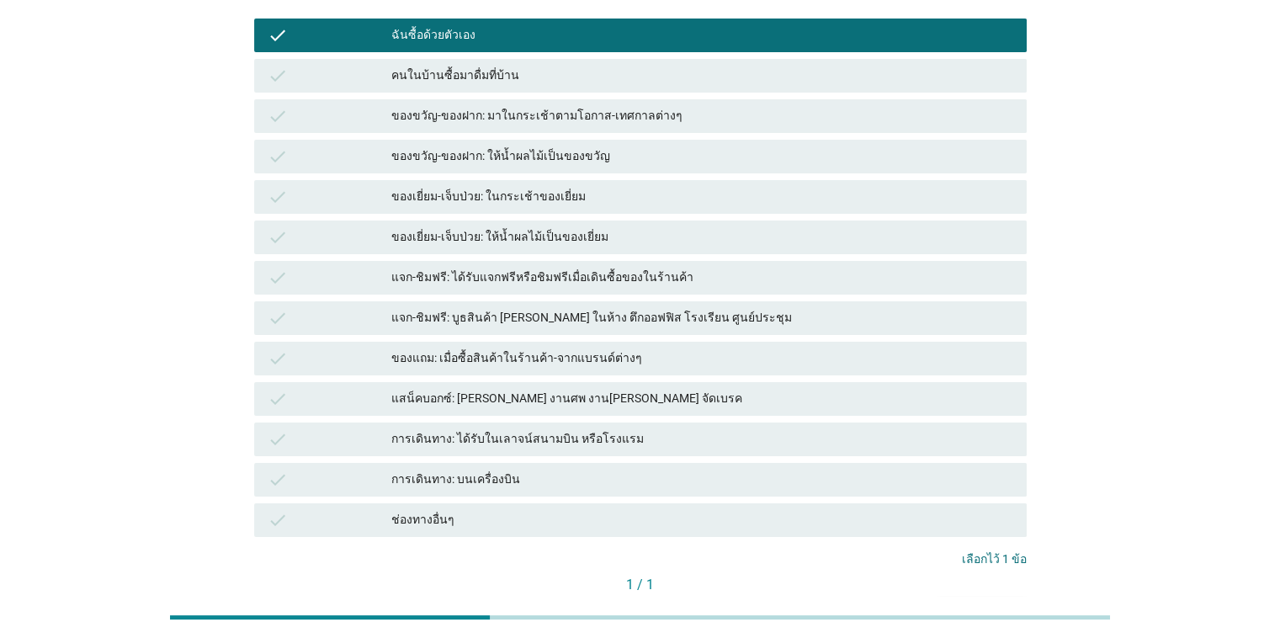
scroll to position [253, 0]
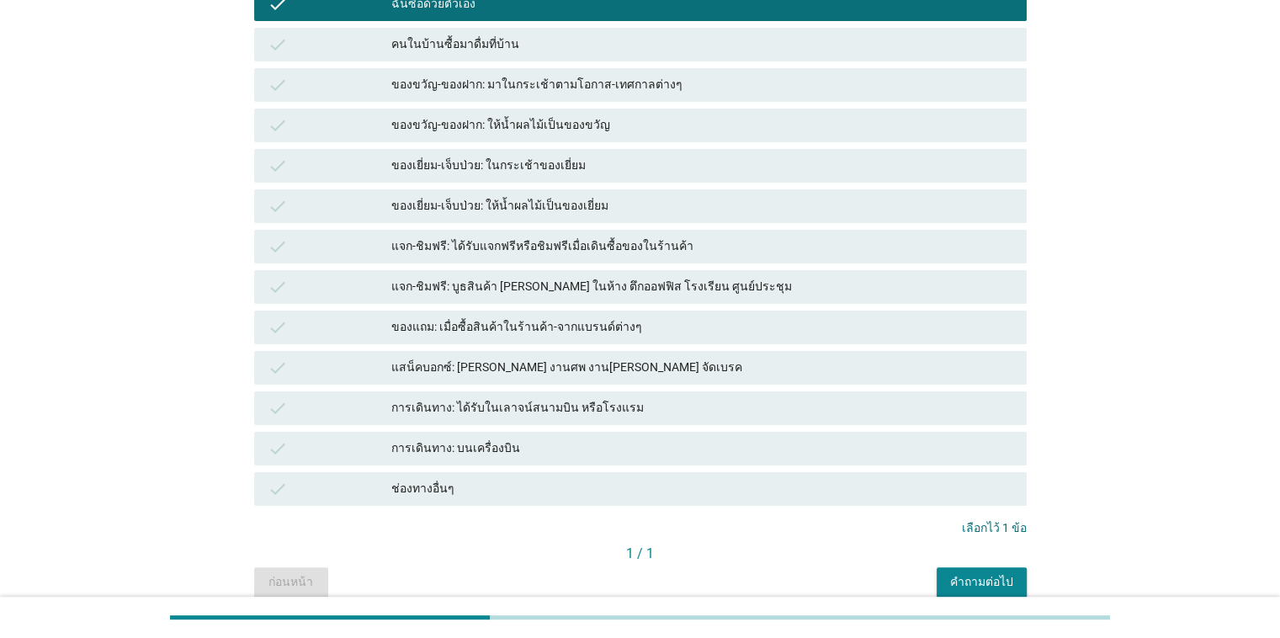
click at [832, 573] on div "คำถามต่อไป" at bounding box center [981, 582] width 63 height 18
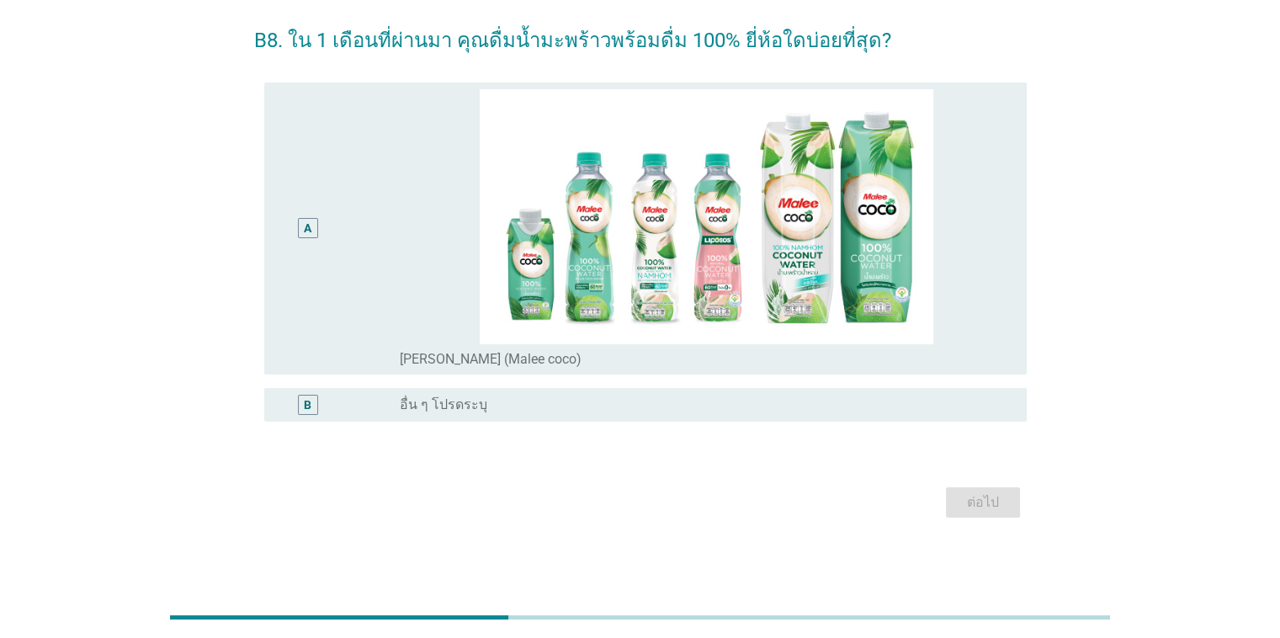
scroll to position [0, 0]
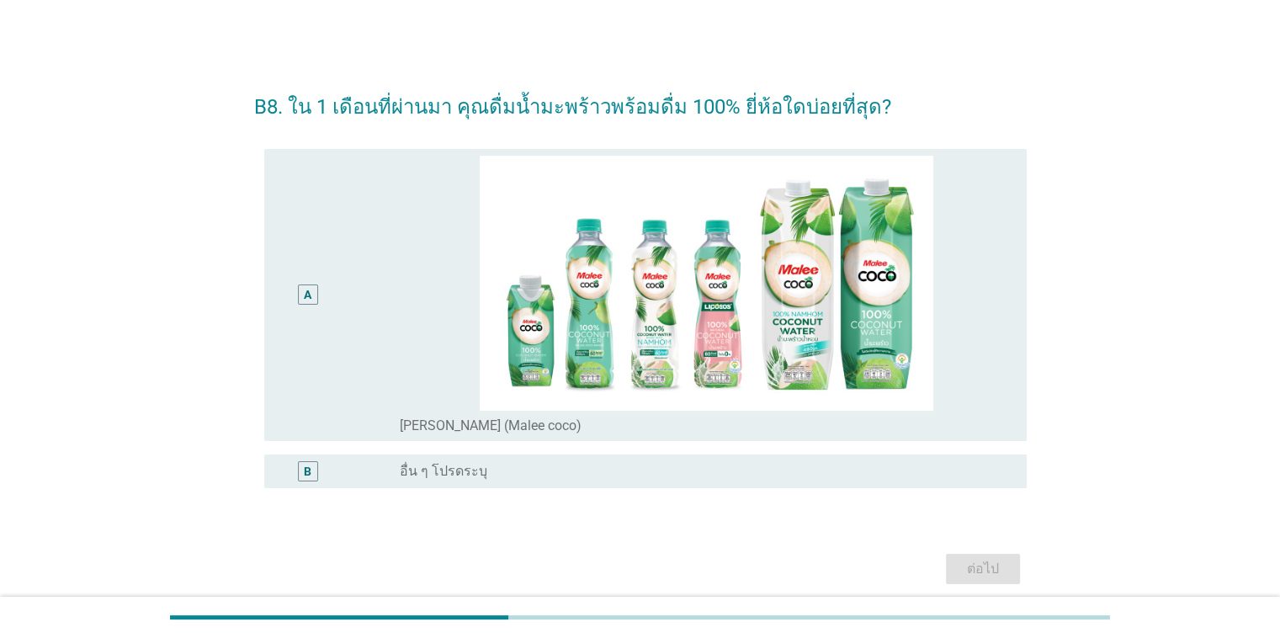
click at [364, 247] on div "A" at bounding box center [339, 295] width 123 height 279
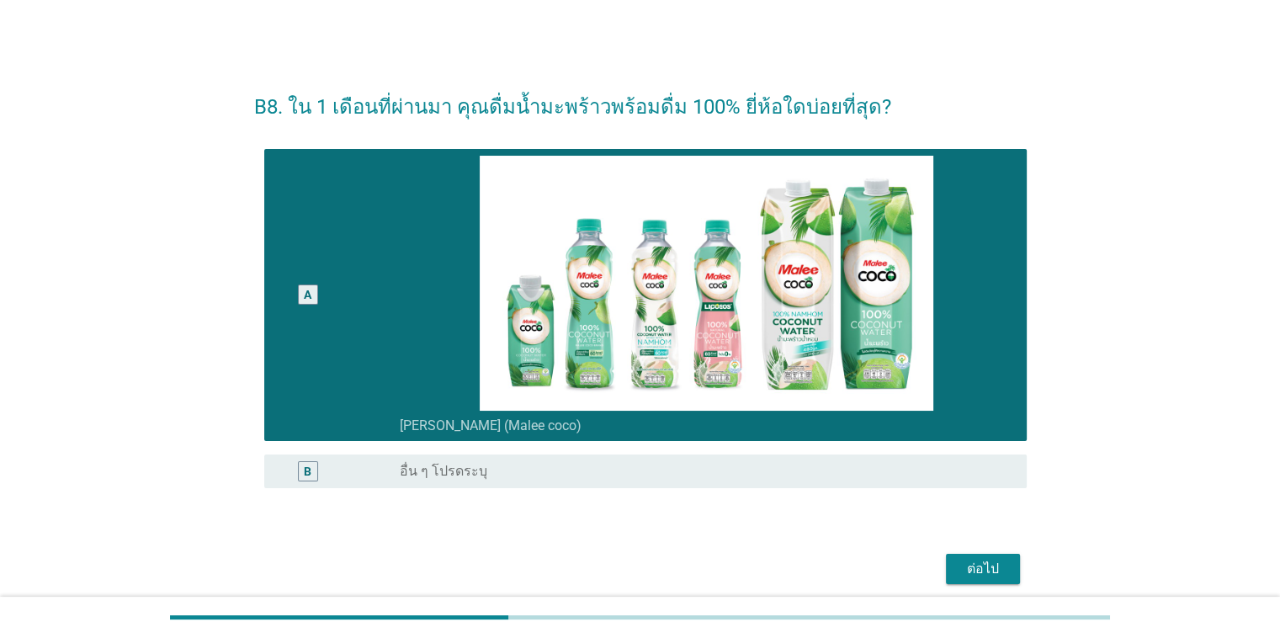
click at [832, 572] on div "ต่อไป" at bounding box center [983, 569] width 47 height 20
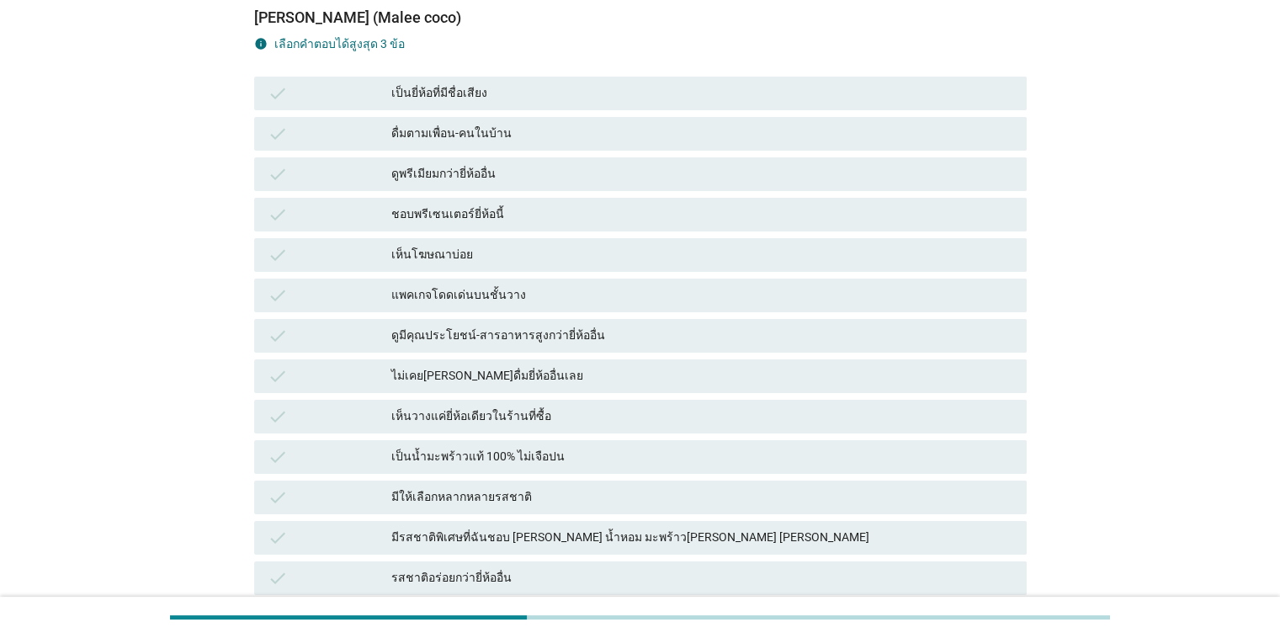
scroll to position [168, 0]
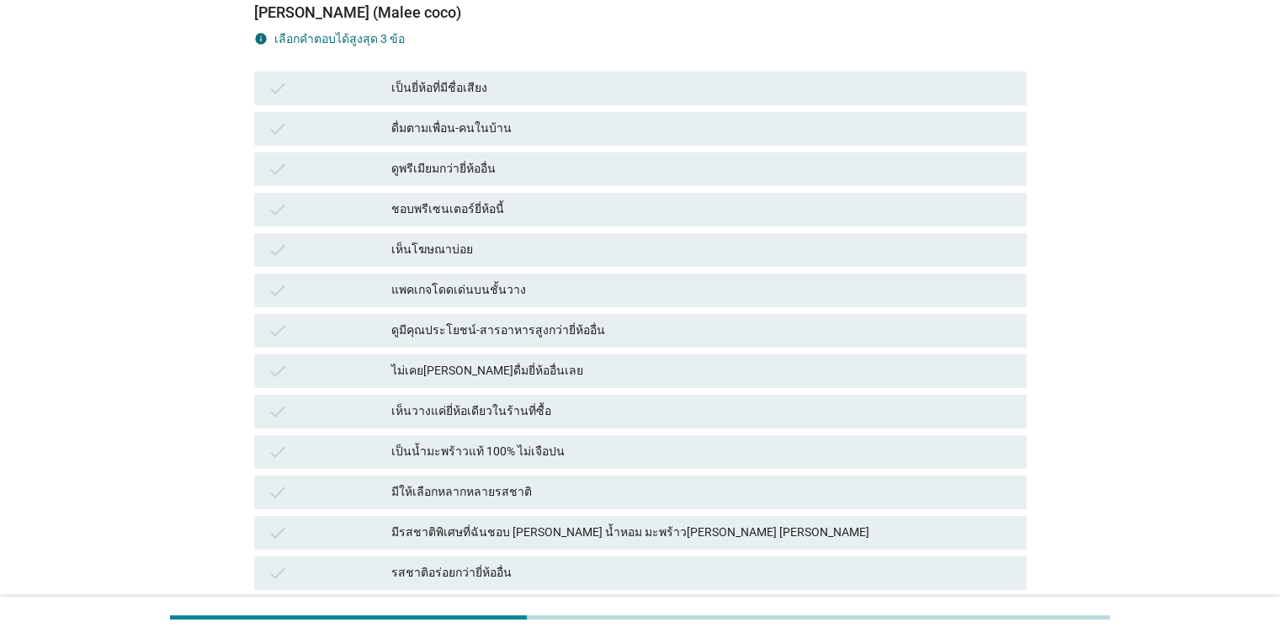
click at [334, 207] on div "check" at bounding box center [330, 209] width 125 height 20
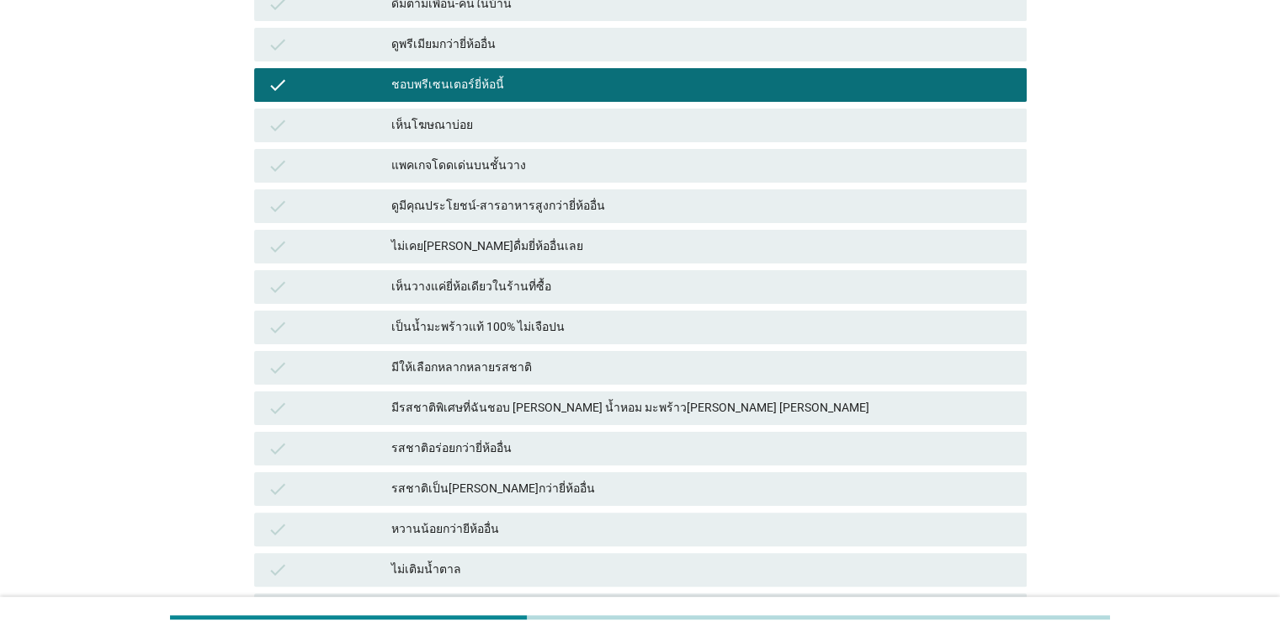
scroll to position [337, 0]
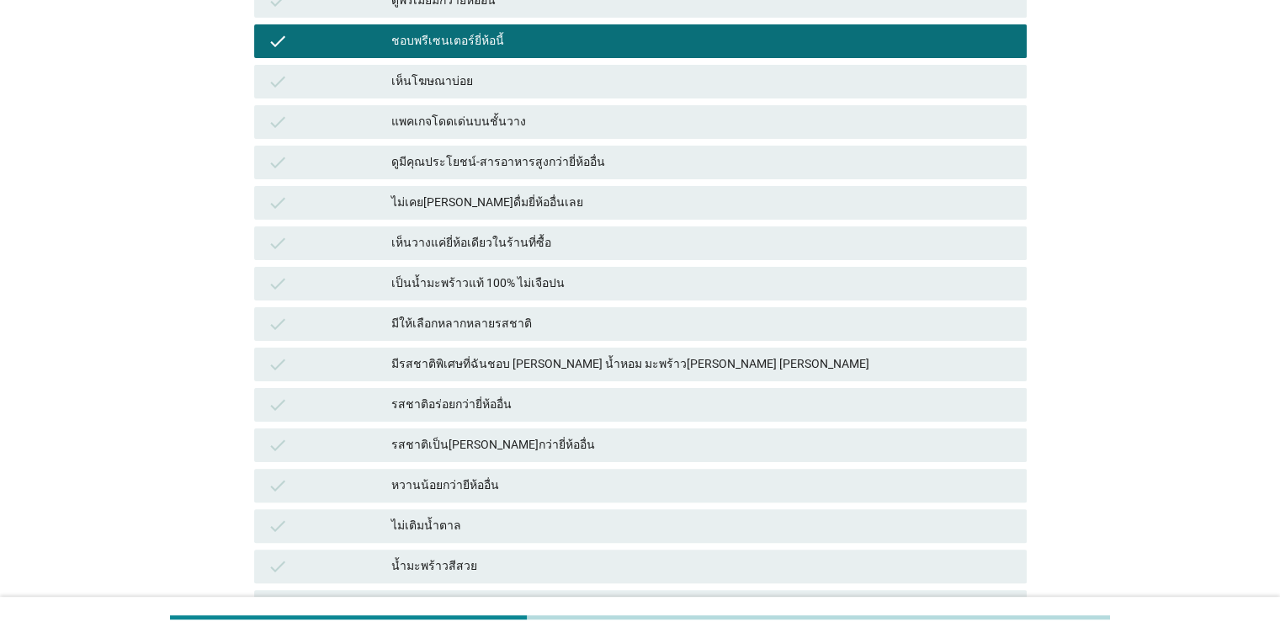
click at [403, 160] on div "ดูมีคุณประโยชน์-สารอาหารสูงกว่ายี่ห้ออื่น" at bounding box center [701, 162] width 621 height 20
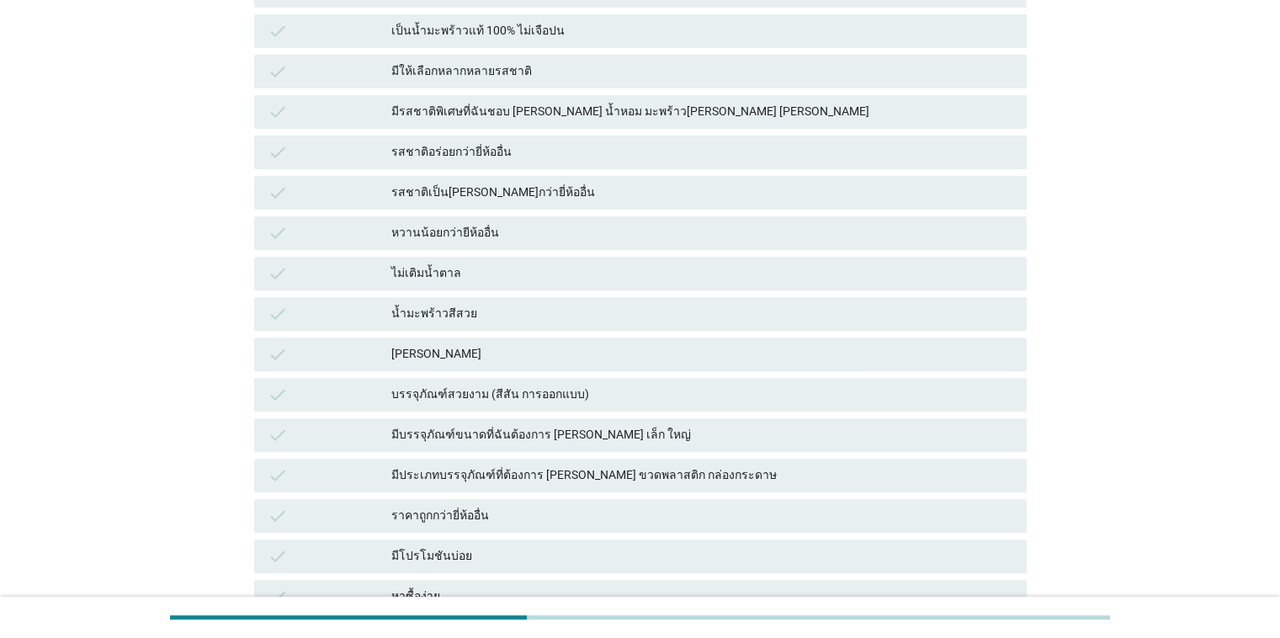
scroll to position [673, 0]
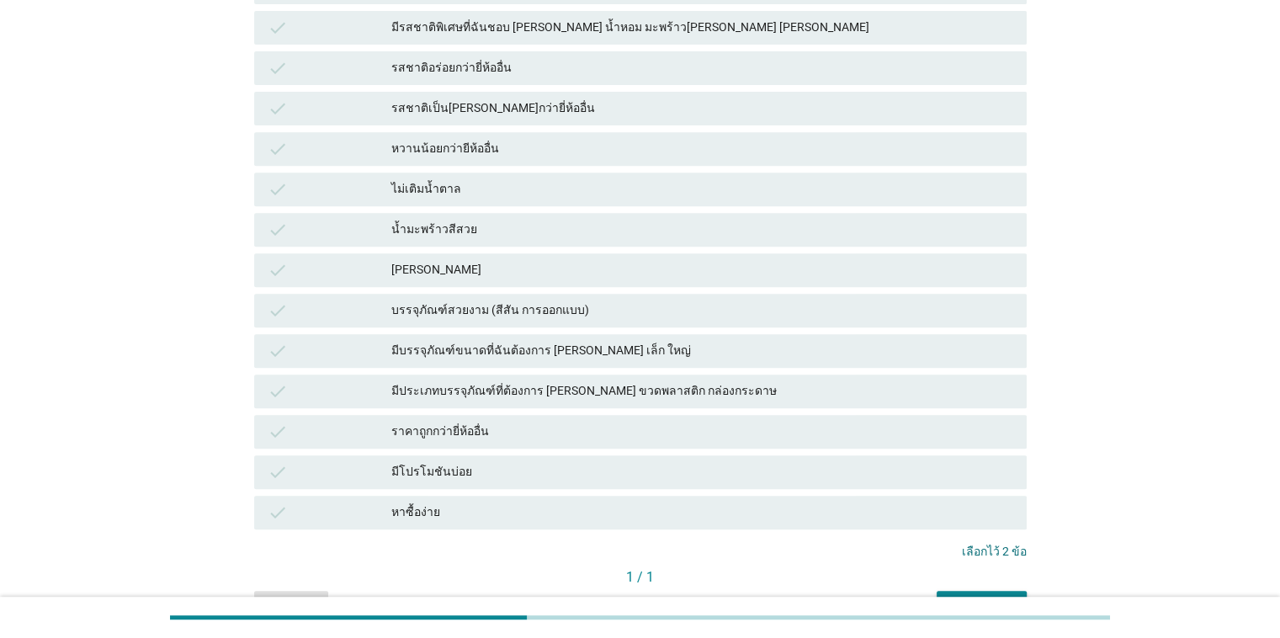
click at [319, 200] on div "check ไม่เติมน้ำตาล" at bounding box center [640, 190] width 773 height 34
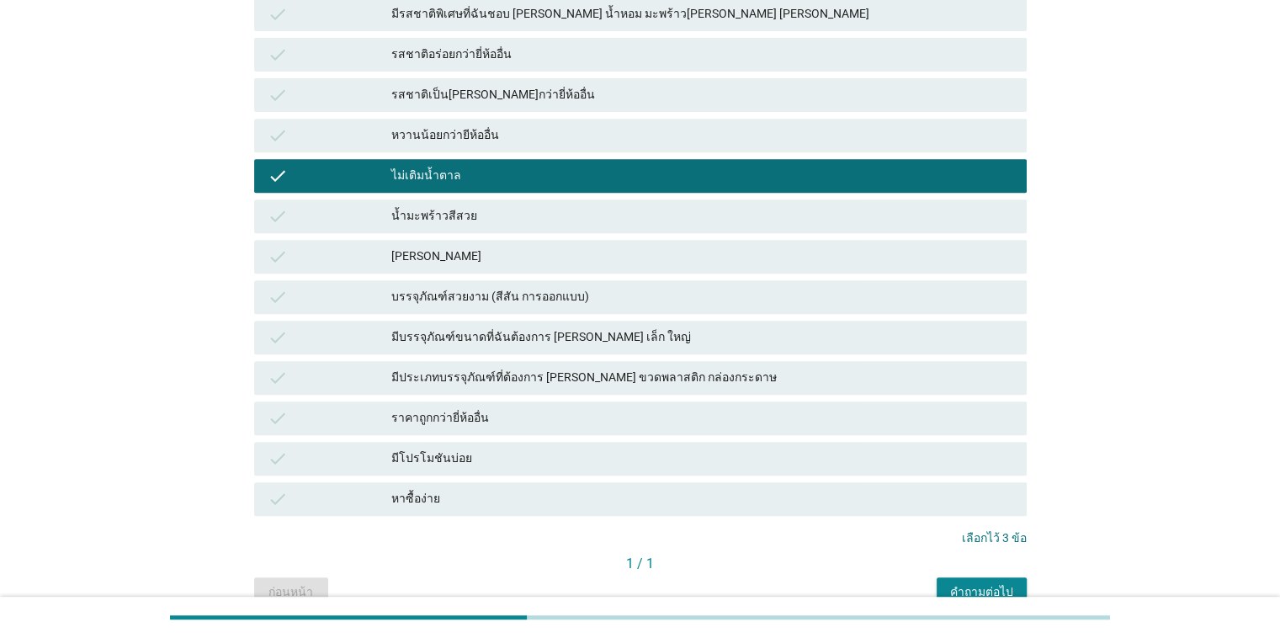
scroll to position [771, 0]
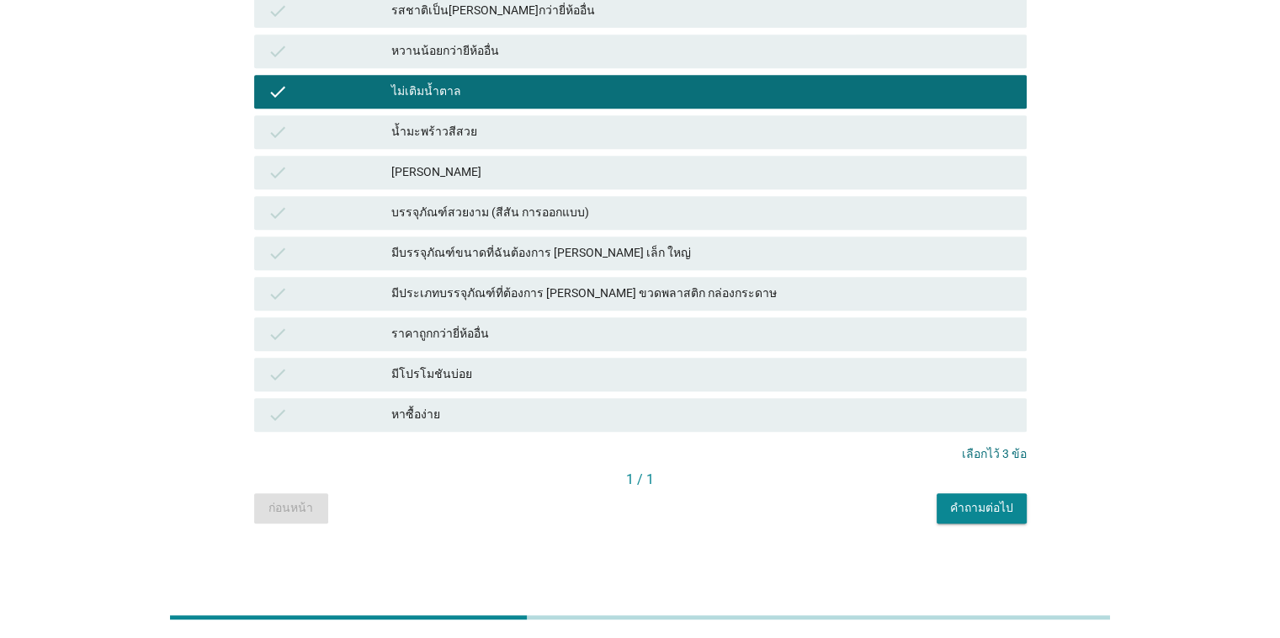
click at [832, 522] on button "คำถามต่อไป" at bounding box center [982, 508] width 90 height 30
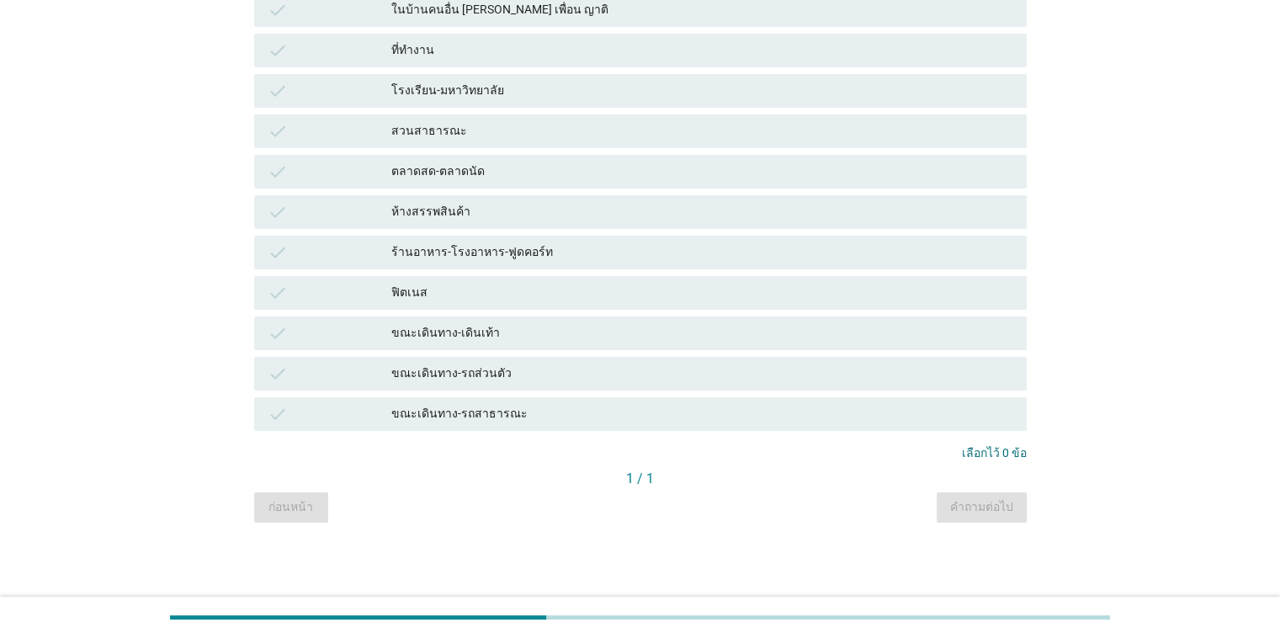
scroll to position [0, 0]
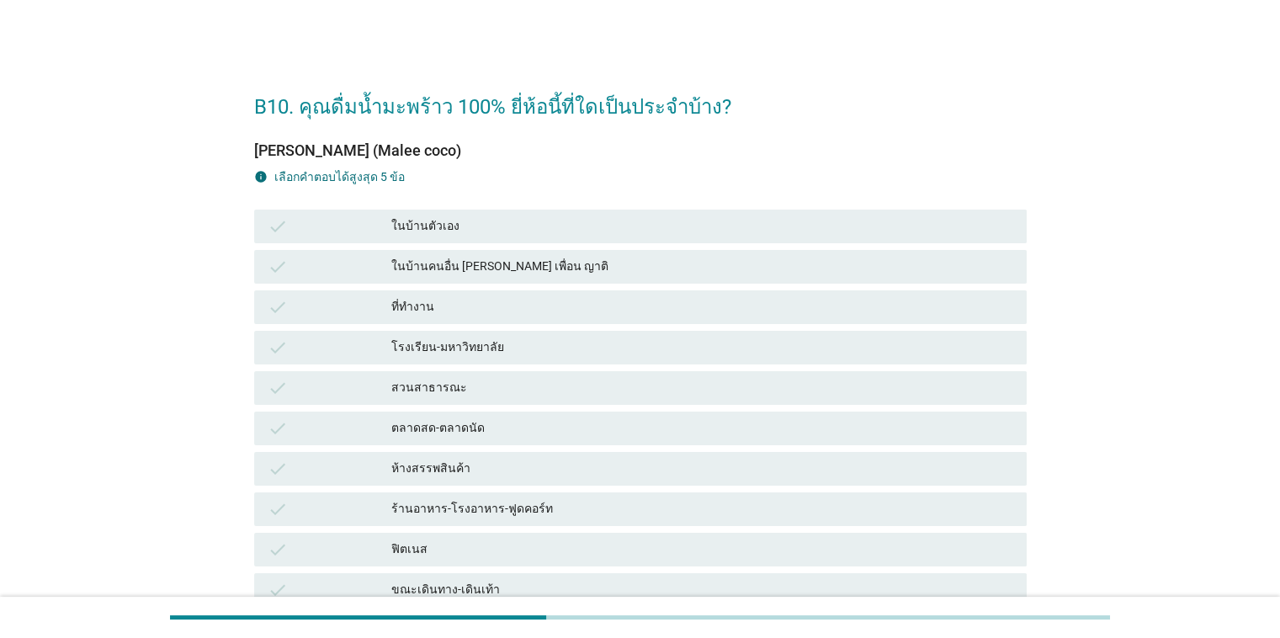
click at [412, 210] on div "check ในบ้านตัวเอง" at bounding box center [640, 227] width 773 height 34
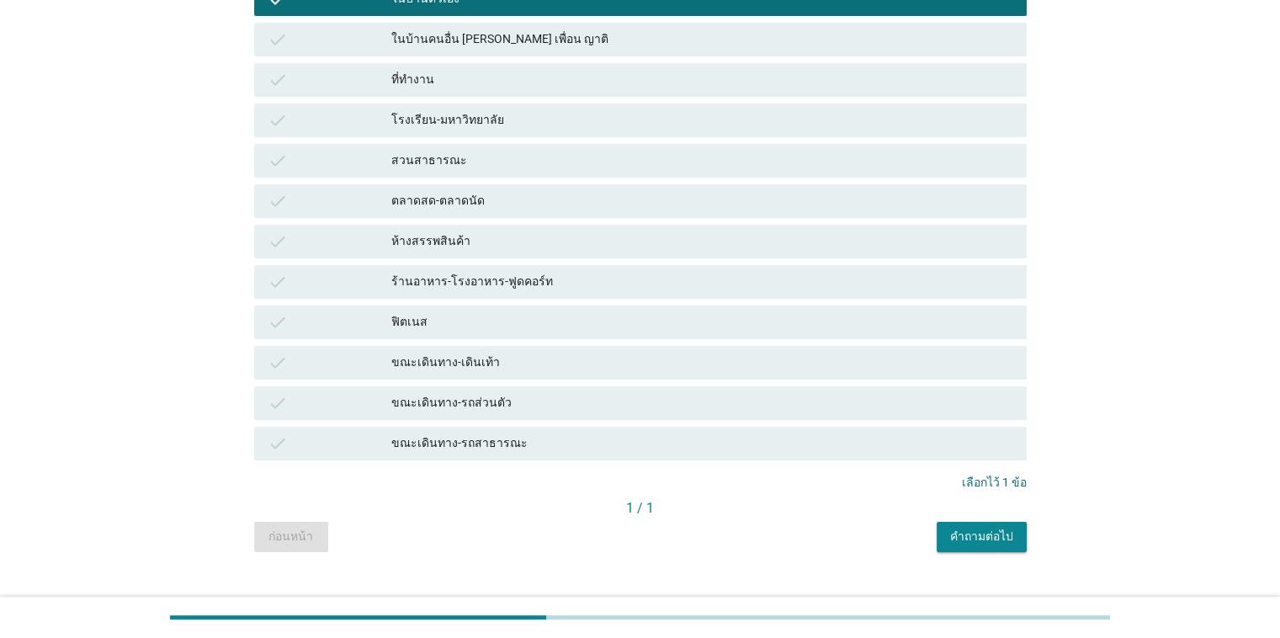
scroll to position [253, 0]
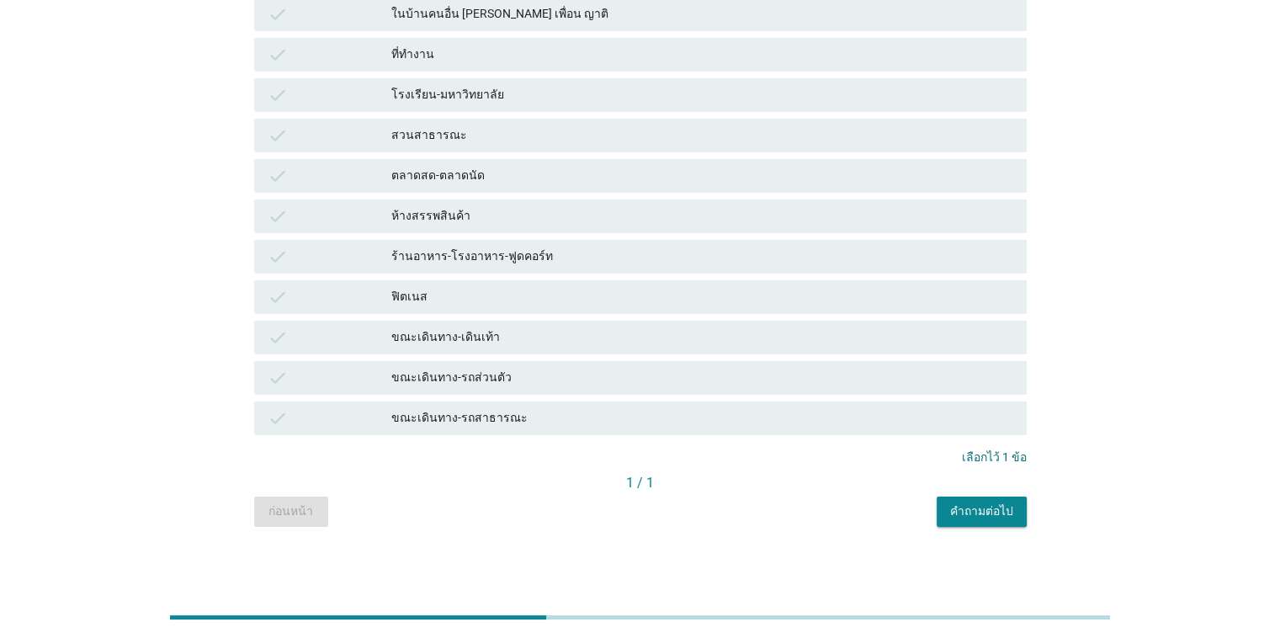
click at [832, 506] on div "คำถามต่อไป" at bounding box center [981, 511] width 63 height 18
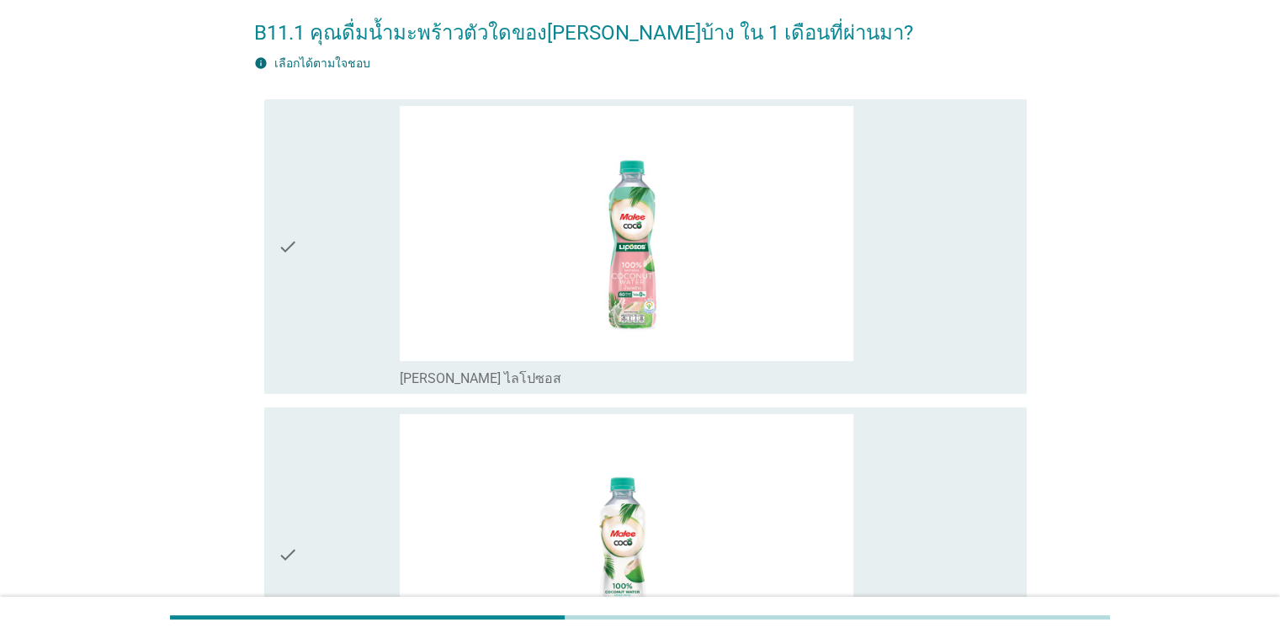
scroll to position [168, 0]
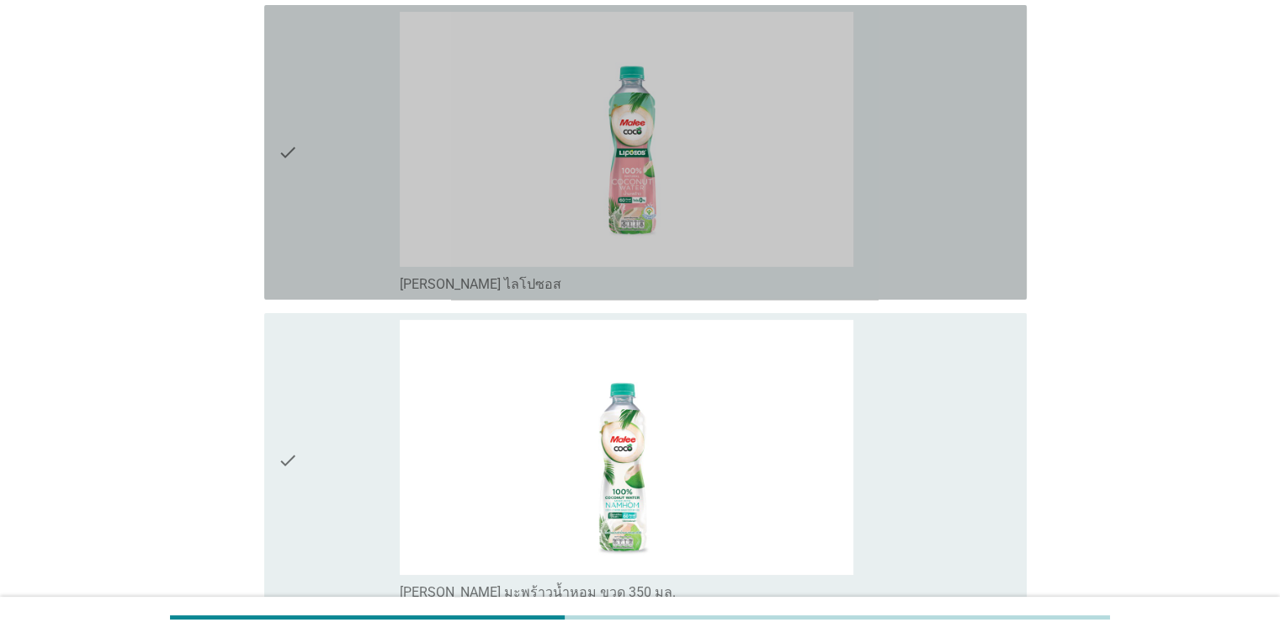
click at [291, 197] on icon "check" at bounding box center [288, 152] width 20 height 281
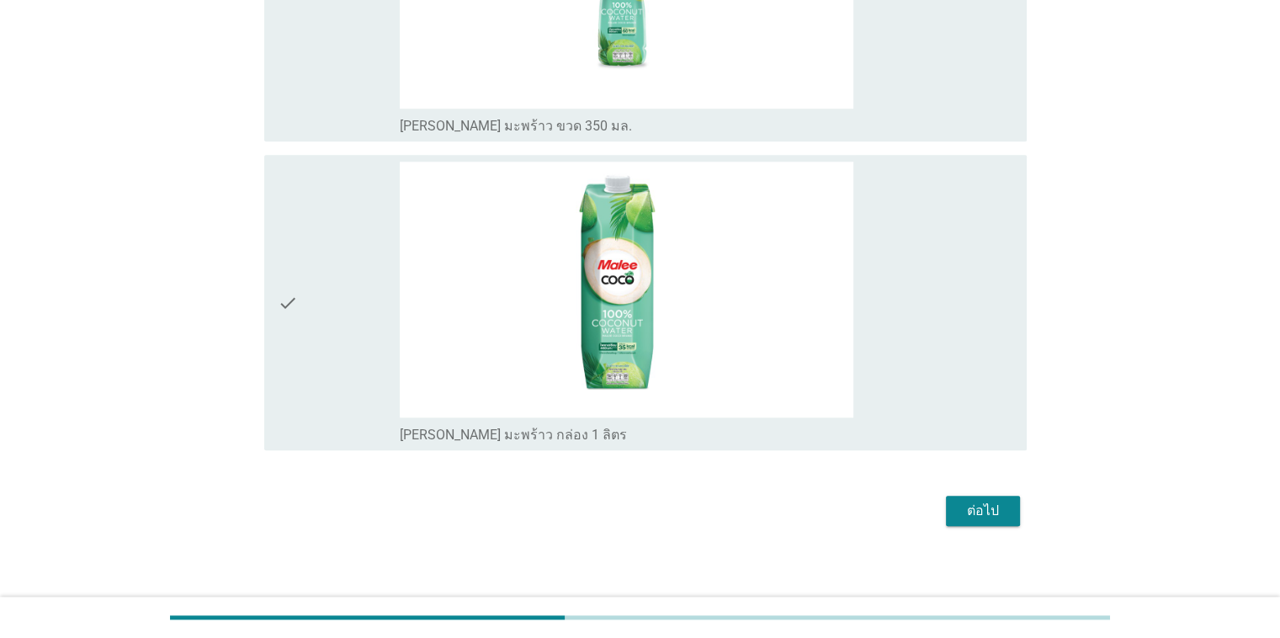
scroll to position [1565, 0]
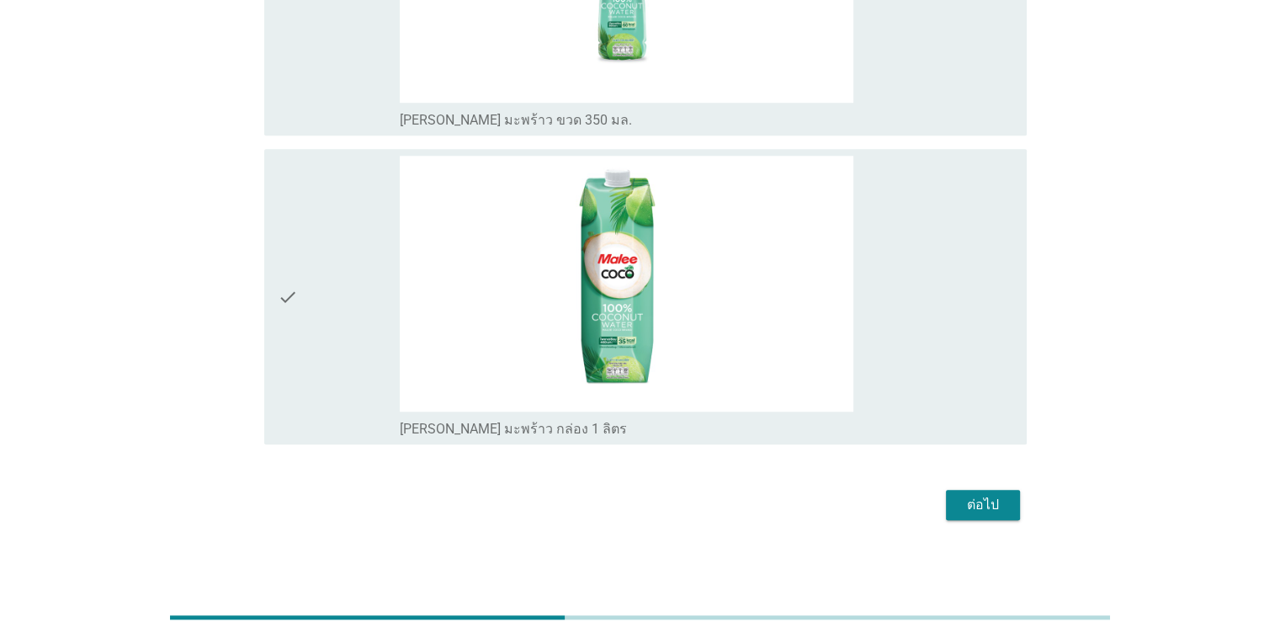
click at [832, 508] on div "ต่อไป" at bounding box center [983, 505] width 47 height 20
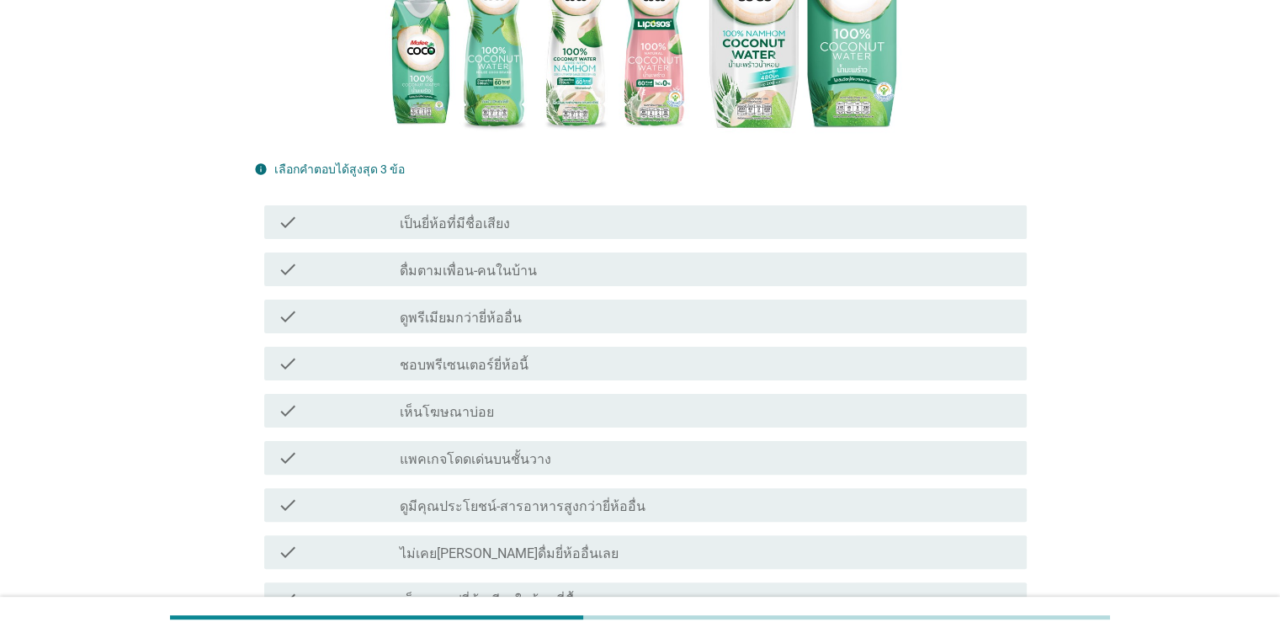
scroll to position [337, 0]
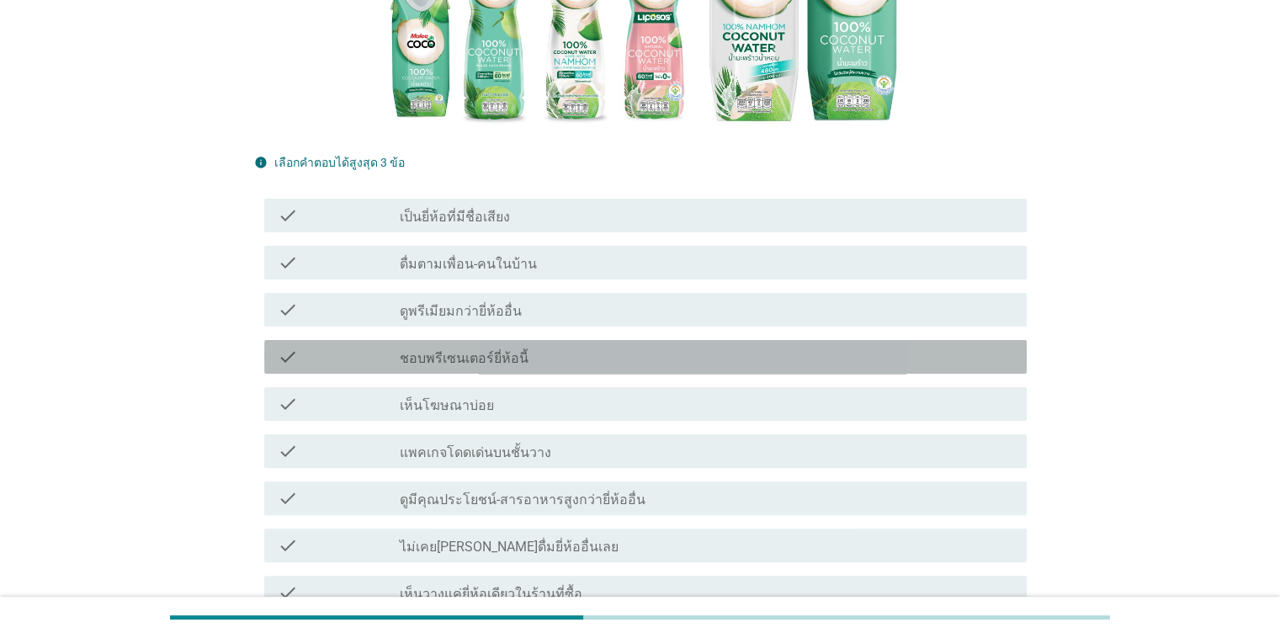
click at [476, 365] on label "ชอบพรีเซนเตอร์ยี่ห้อนี้" at bounding box center [464, 358] width 129 height 17
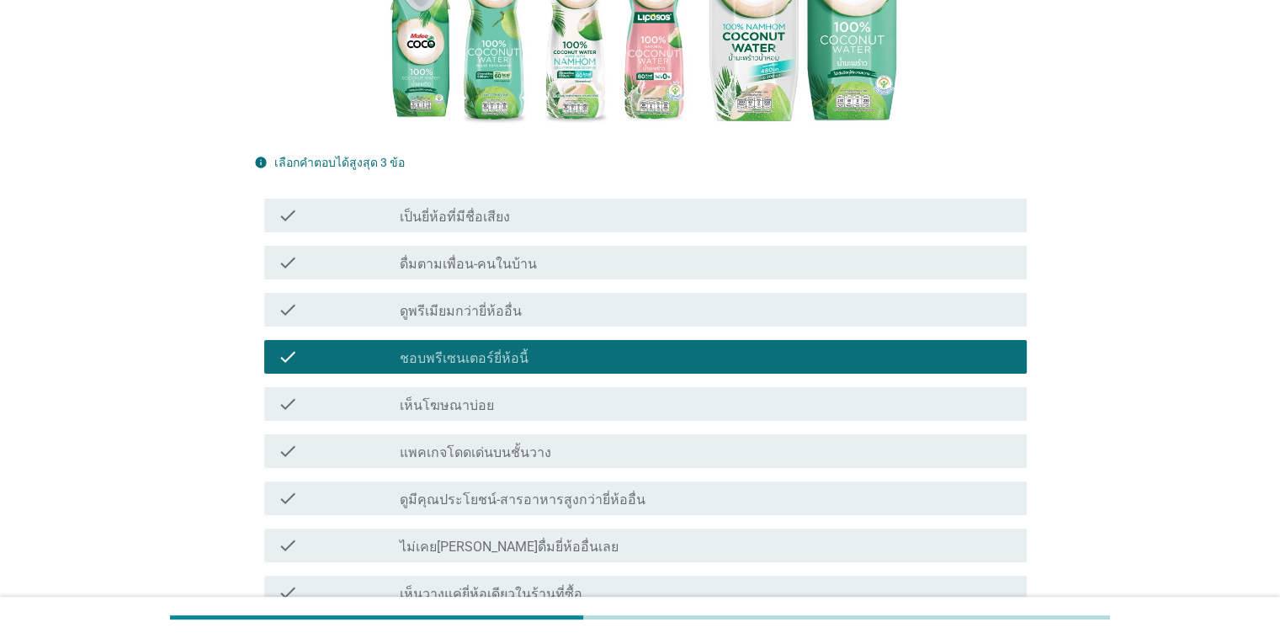
scroll to position [505, 0]
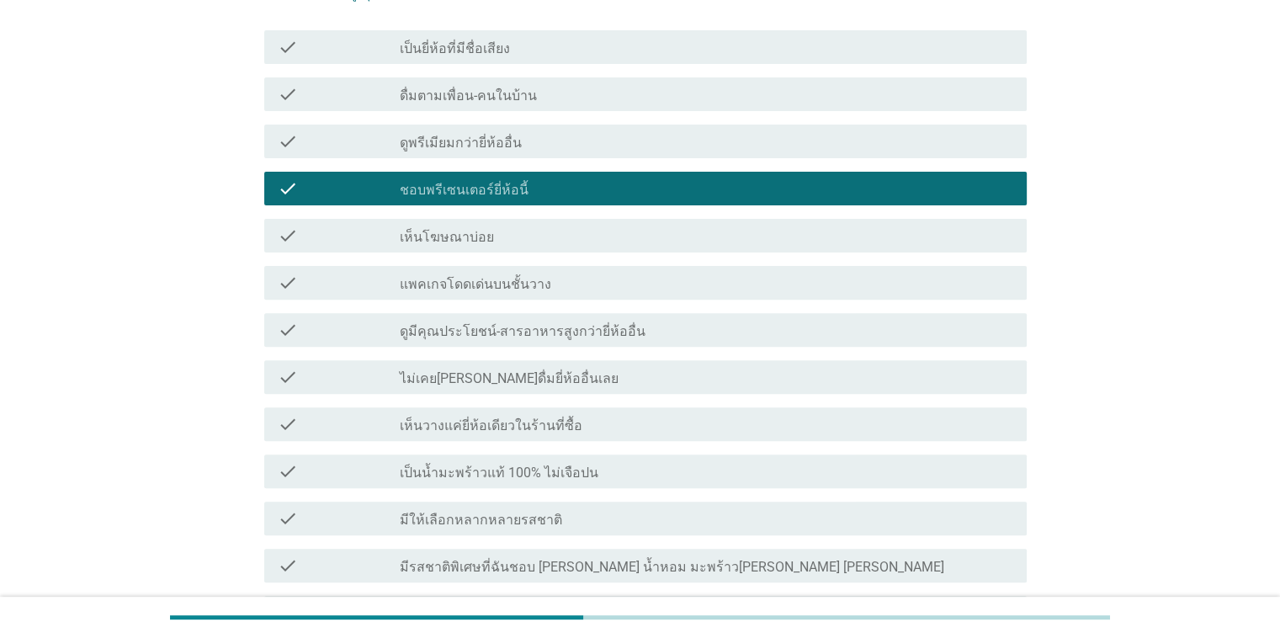
click at [519, 332] on label "ดูมีคุณประโยชน์-สารอาหารสูงกว่ายี่ห้ออื่น" at bounding box center [523, 331] width 246 height 17
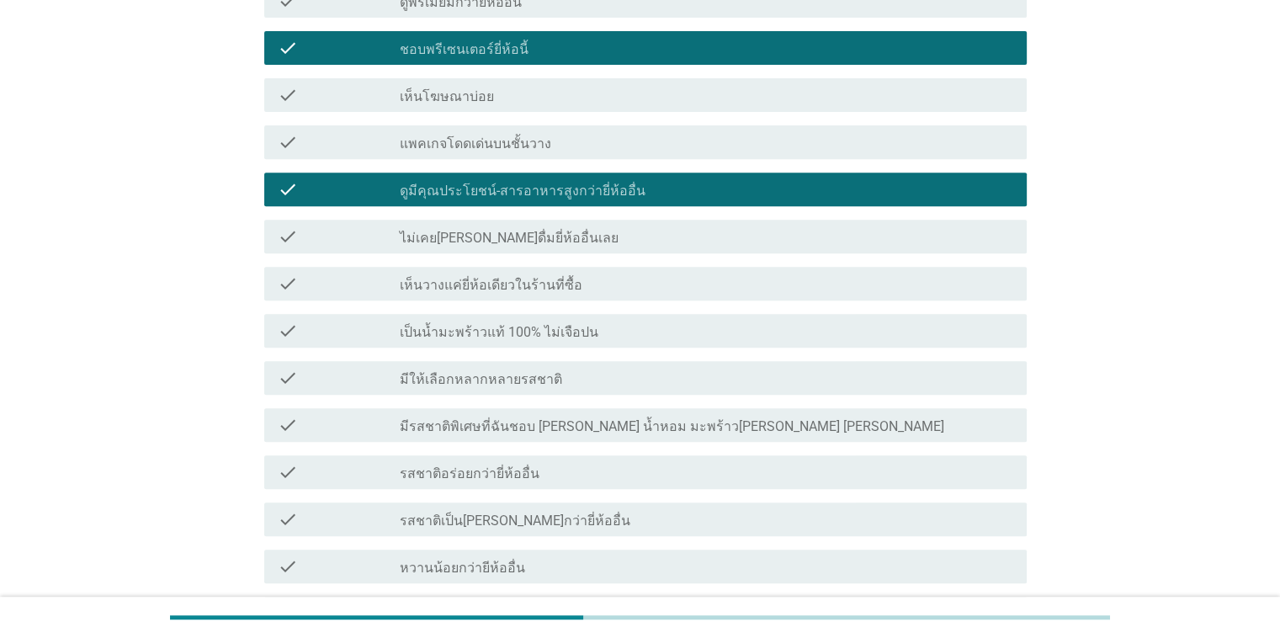
scroll to position [842, 0]
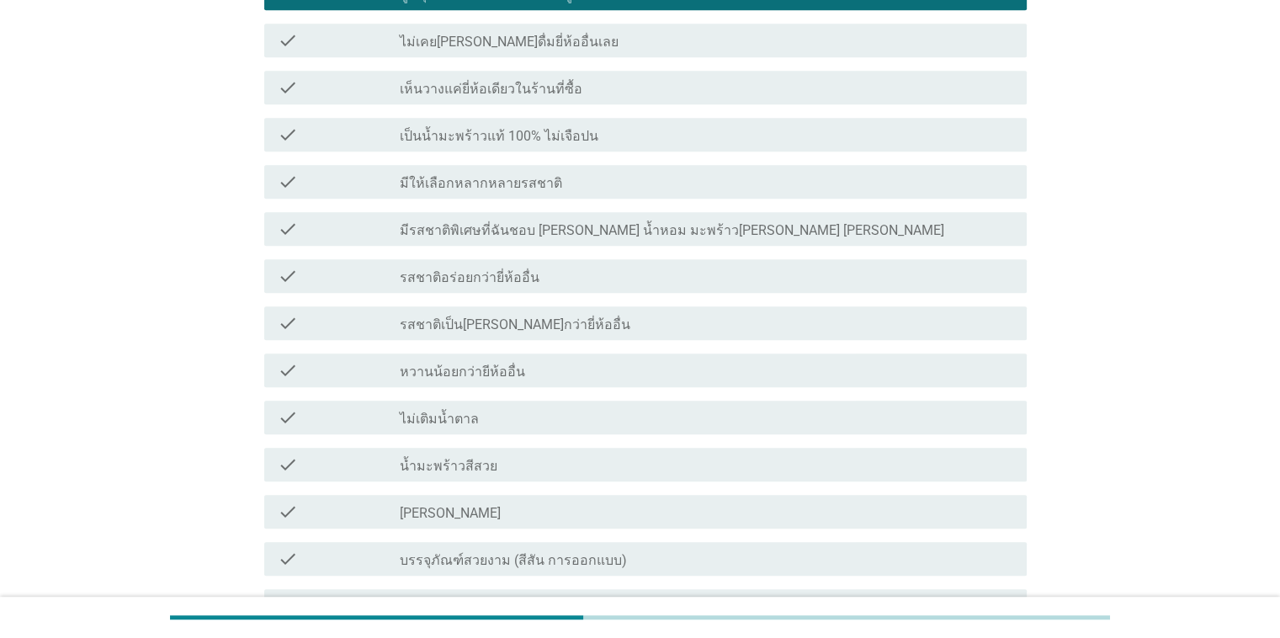
click at [486, 405] on div "check check_box_outline_blank ไม่เติมน้ำตาล" at bounding box center [645, 418] width 763 height 34
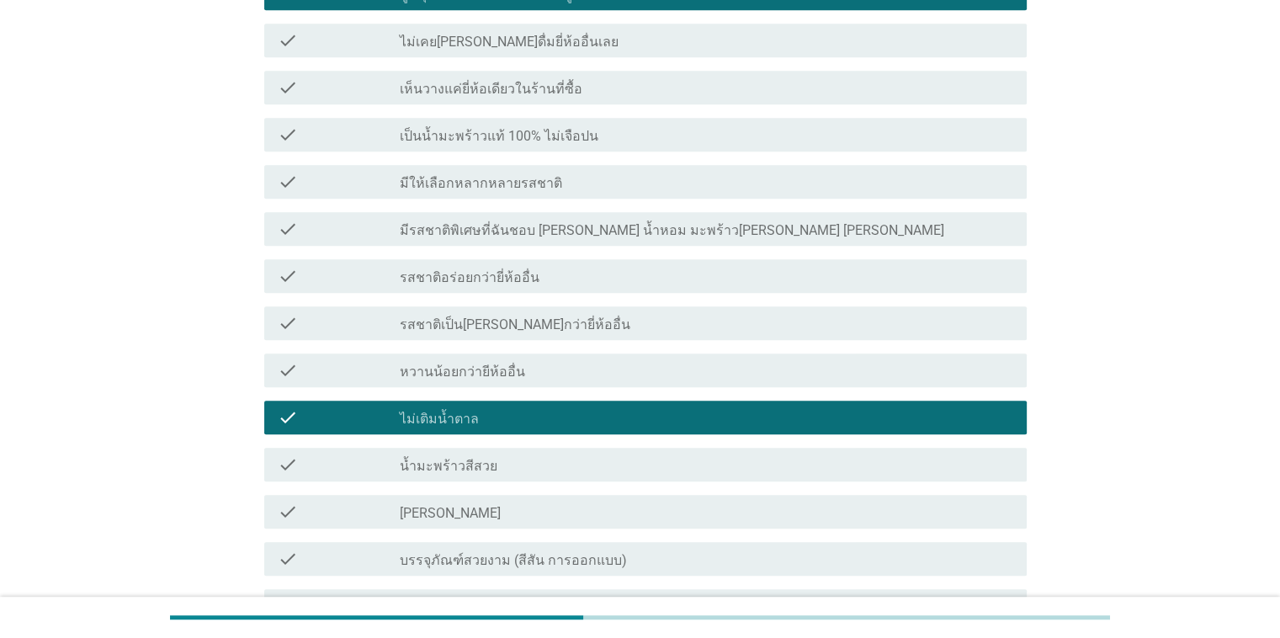
scroll to position [1263, 0]
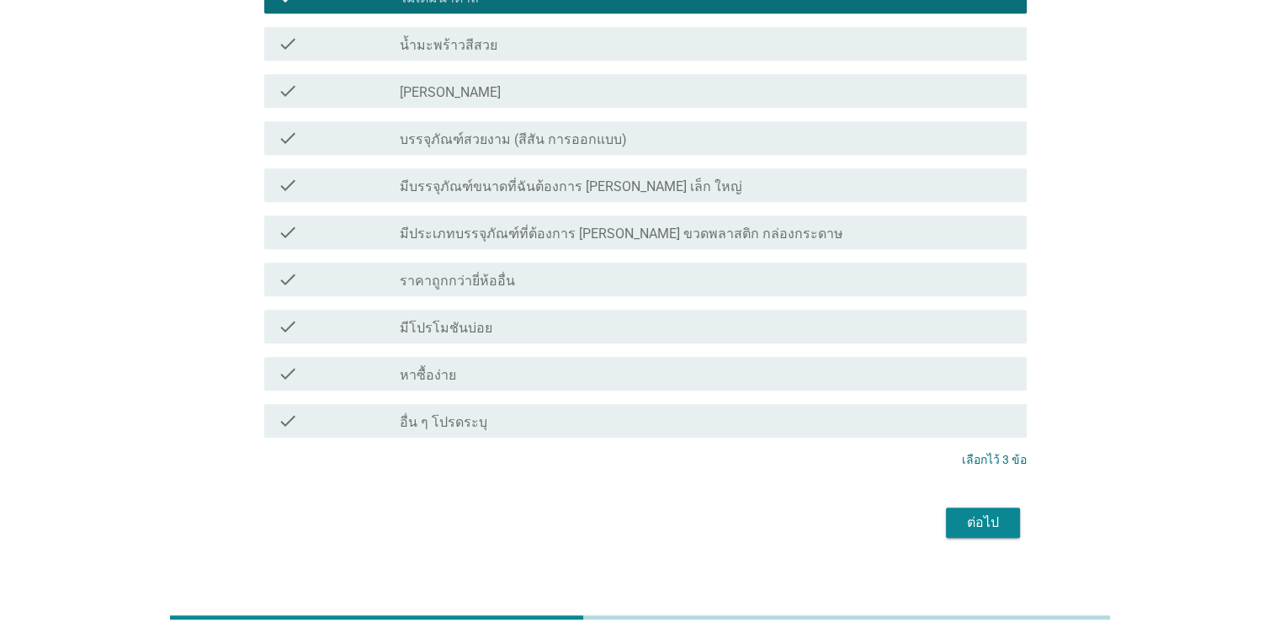
click at [832, 511] on button "ต่อไป" at bounding box center [983, 523] width 74 height 30
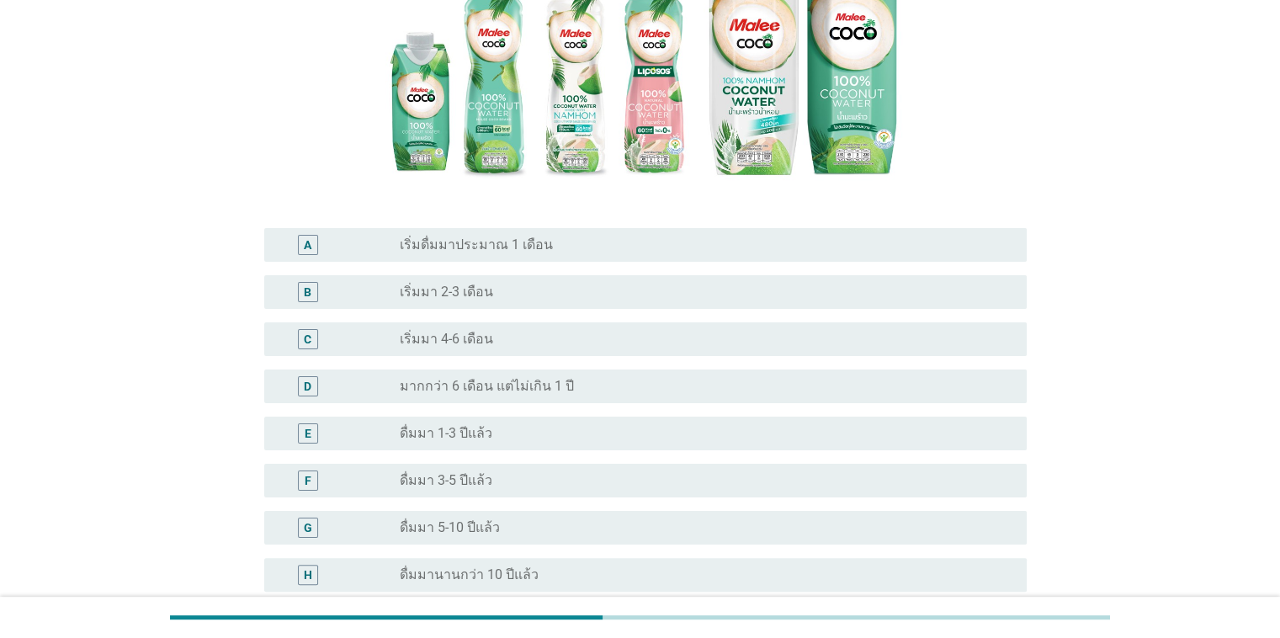
scroll to position [337, 0]
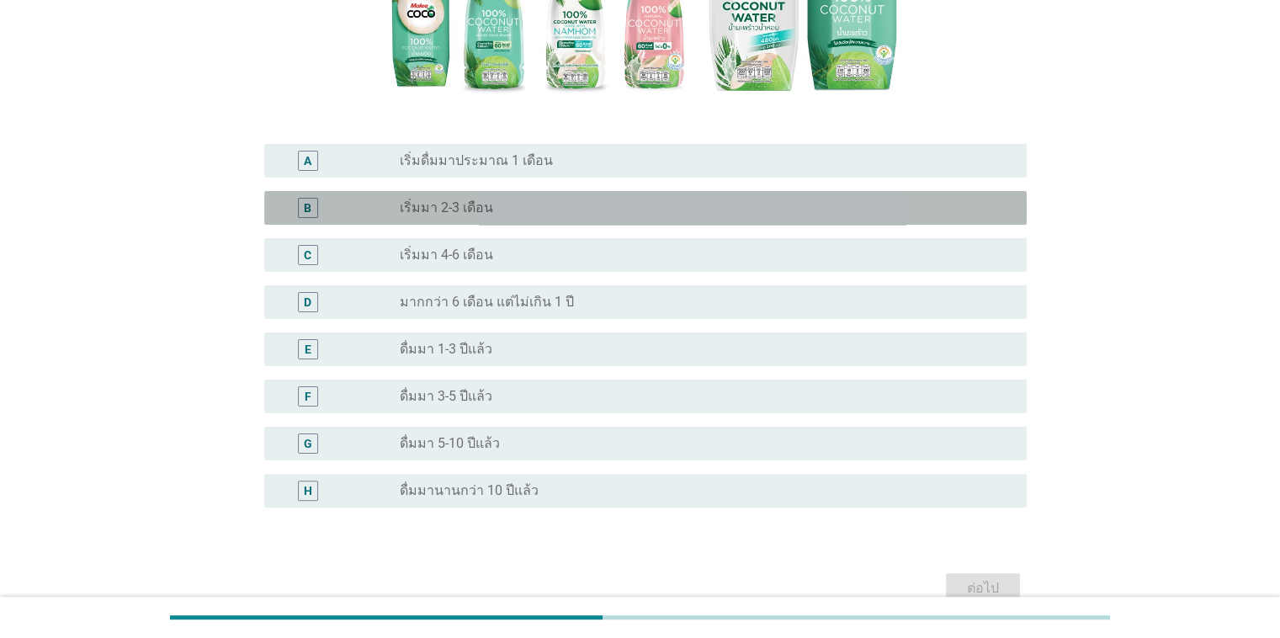
click at [476, 223] on div "B radio_button_unchecked เริ่มมา 2-3 เดือน" at bounding box center [645, 208] width 763 height 34
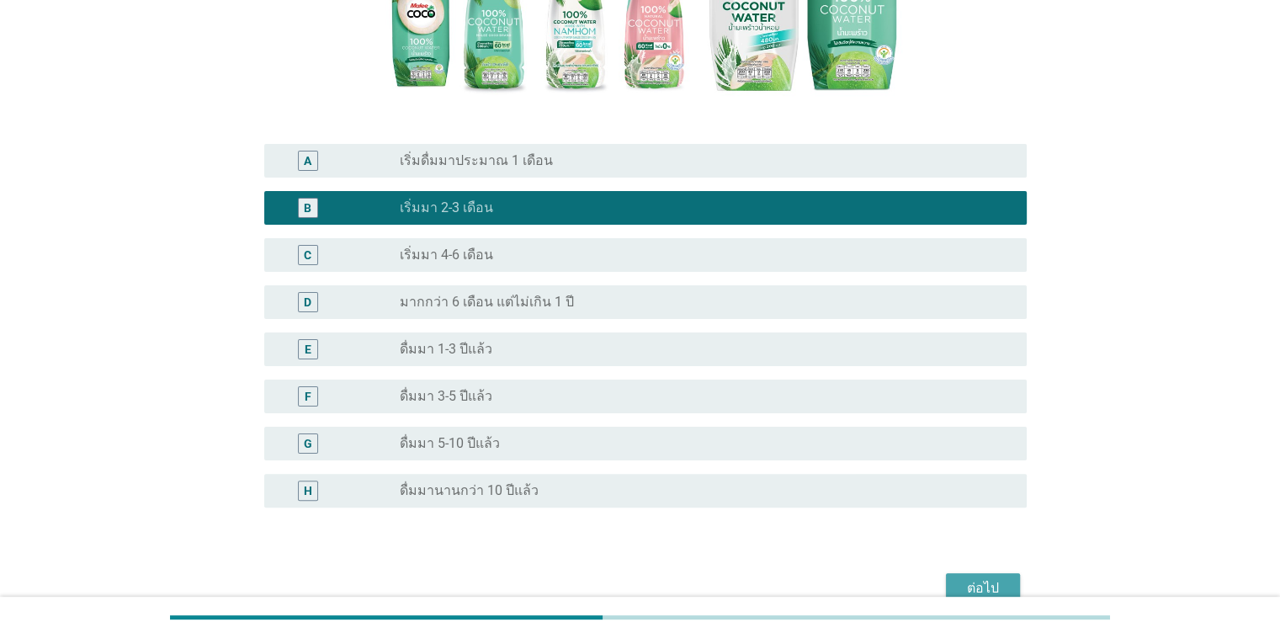
click at [832, 573] on button "ต่อไป" at bounding box center [983, 588] width 74 height 30
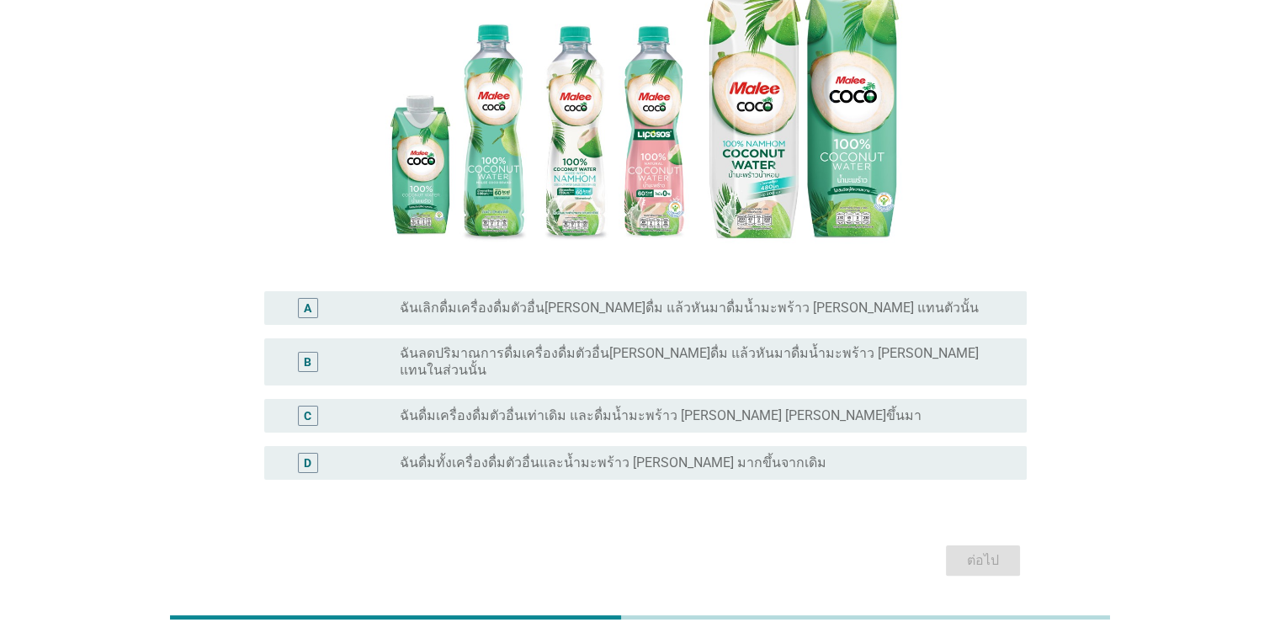
scroll to position [253, 0]
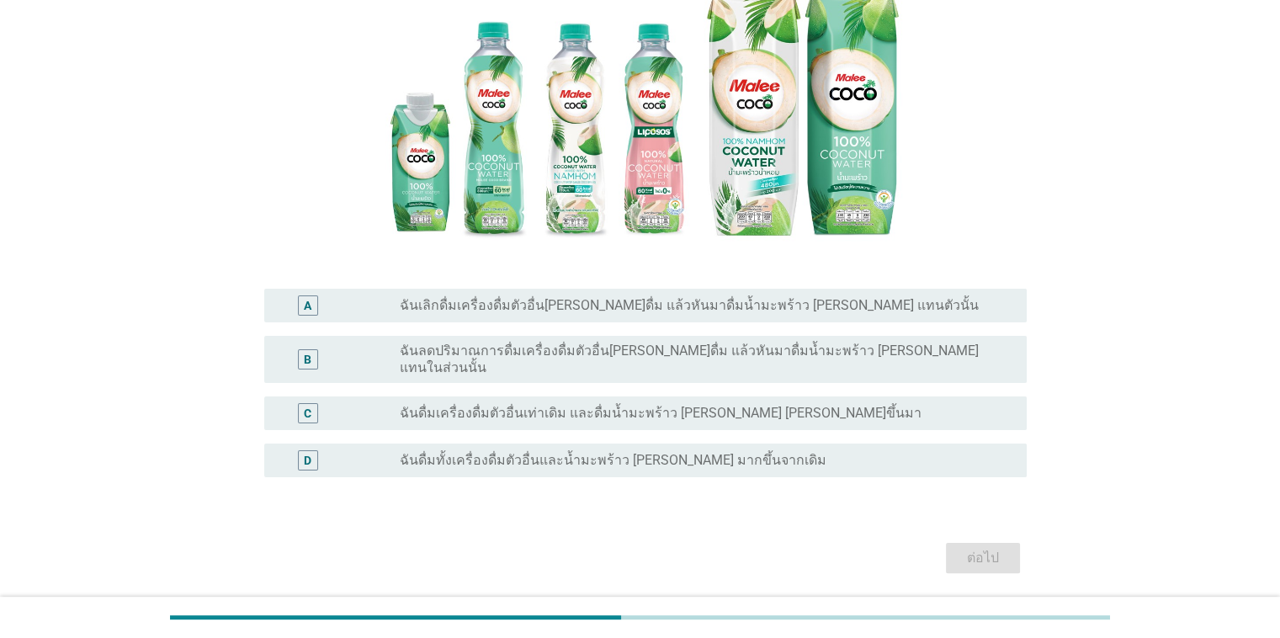
click at [710, 311] on label "ฉันเลิกดื่มเครื่องดื่มตัวอื่น[PERSON_NAME]ดื่ม แล้วหันมาดื่มน้ำมะพร้าว [PERSON_…" at bounding box center [689, 305] width 579 height 17
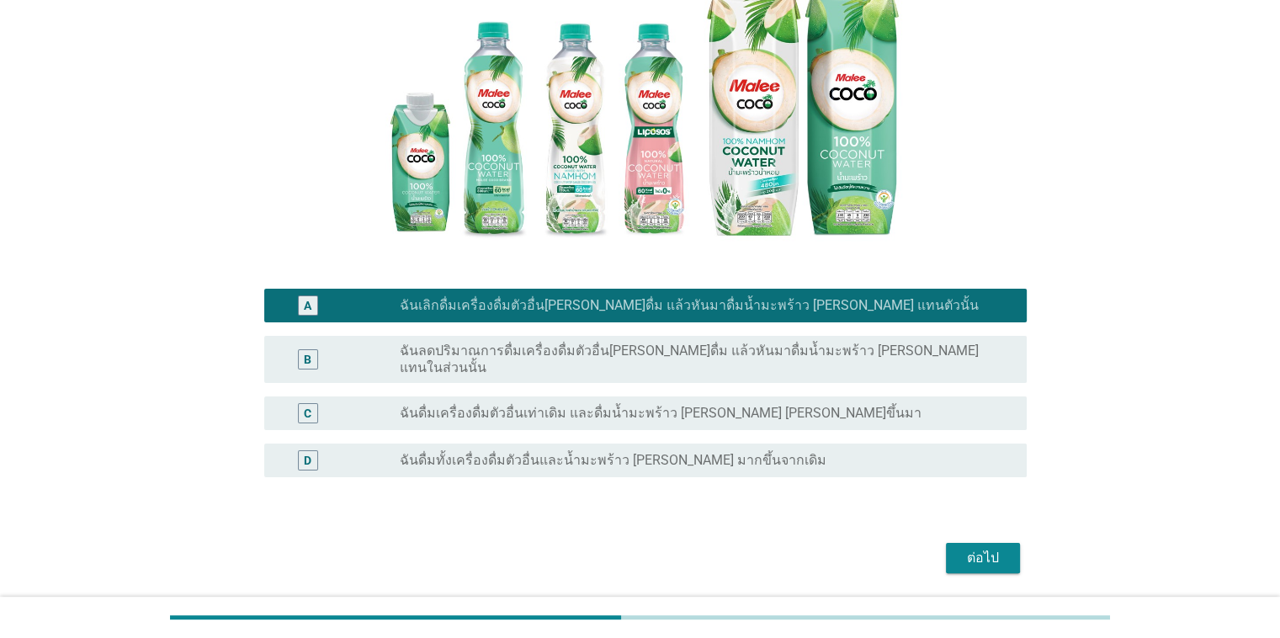
click at [832, 548] on div "ต่อไป" at bounding box center [983, 558] width 47 height 20
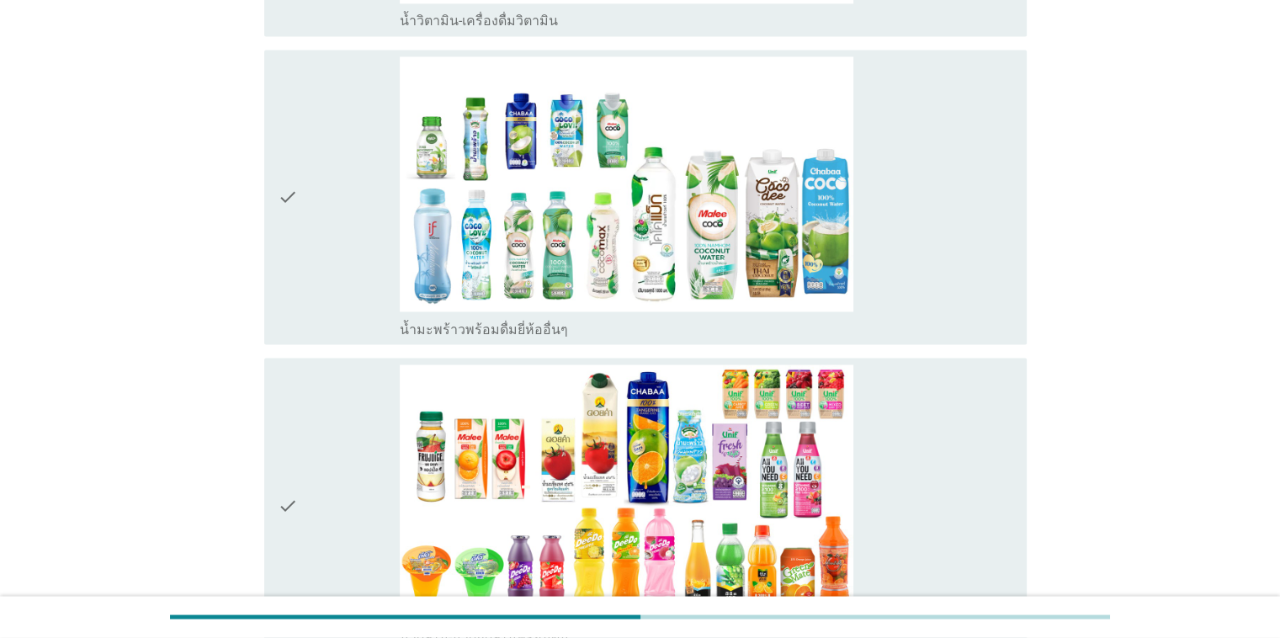
scroll to position [3114, 0]
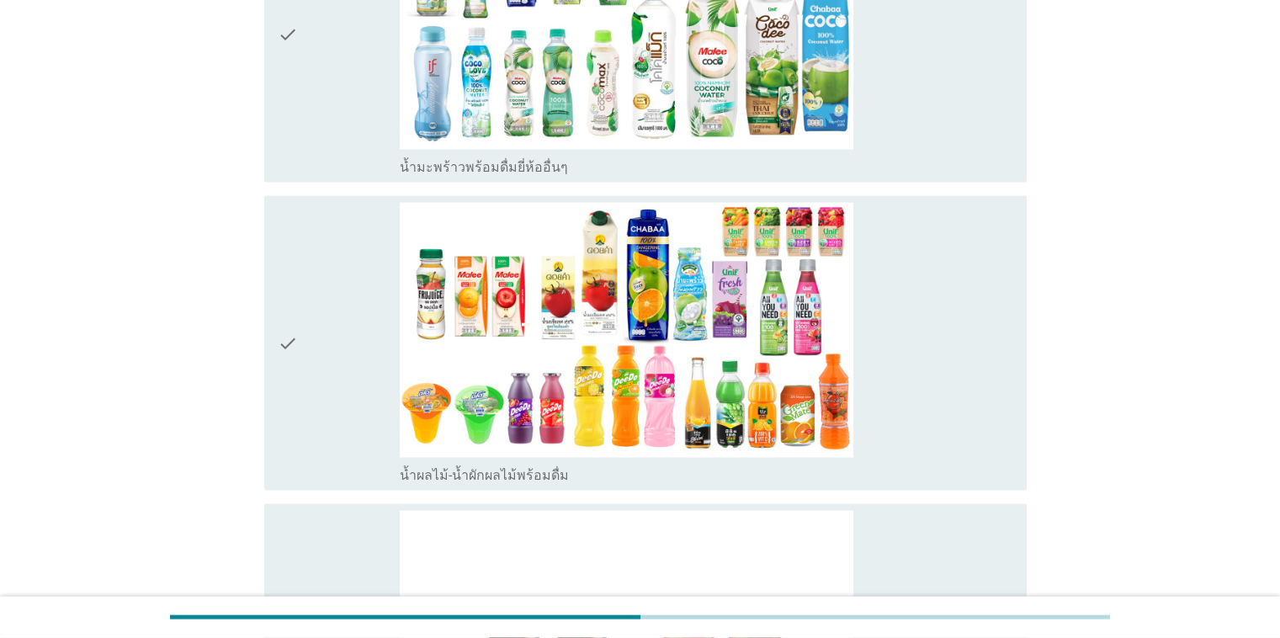
click at [375, 169] on div "check" at bounding box center [339, 34] width 123 height 281
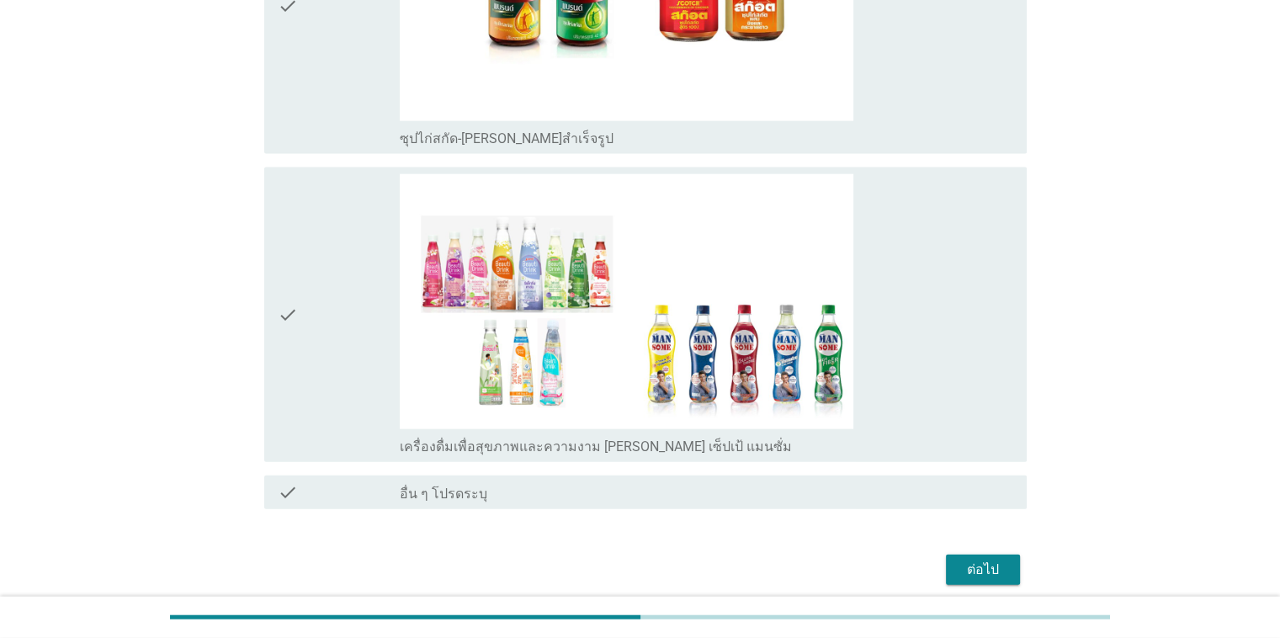
scroll to position [3821, 0]
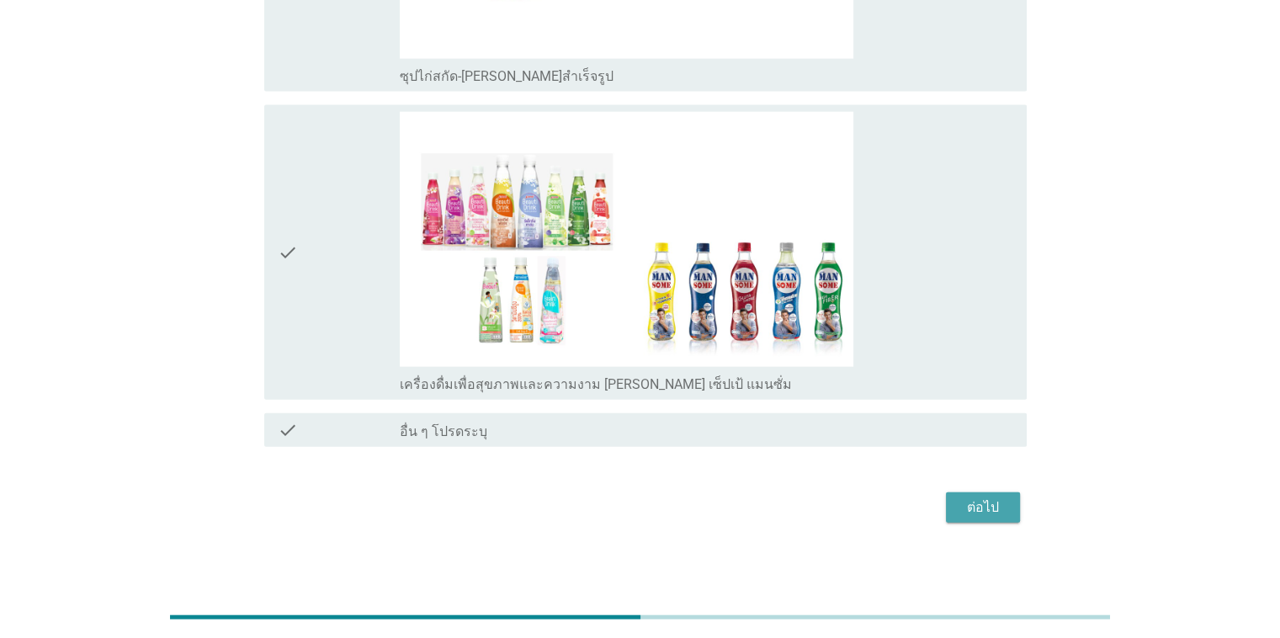
click at [832, 506] on div "ต่อไป" at bounding box center [983, 507] width 47 height 20
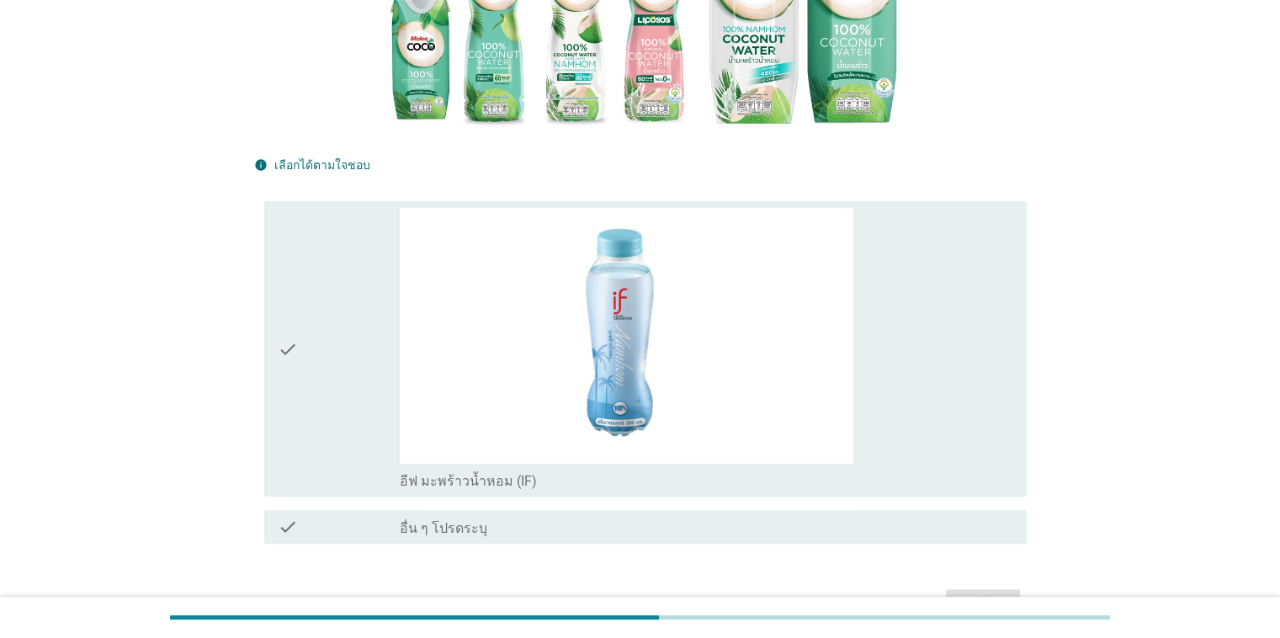
scroll to position [337, 0]
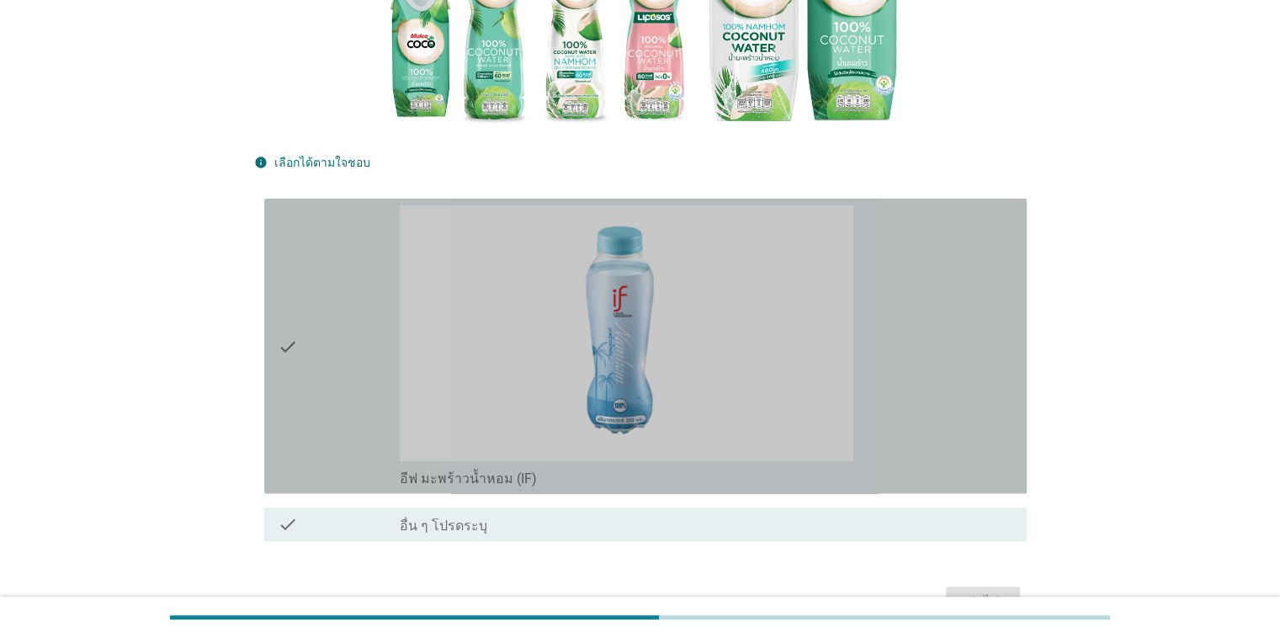
click at [303, 460] on div "check" at bounding box center [339, 345] width 123 height 281
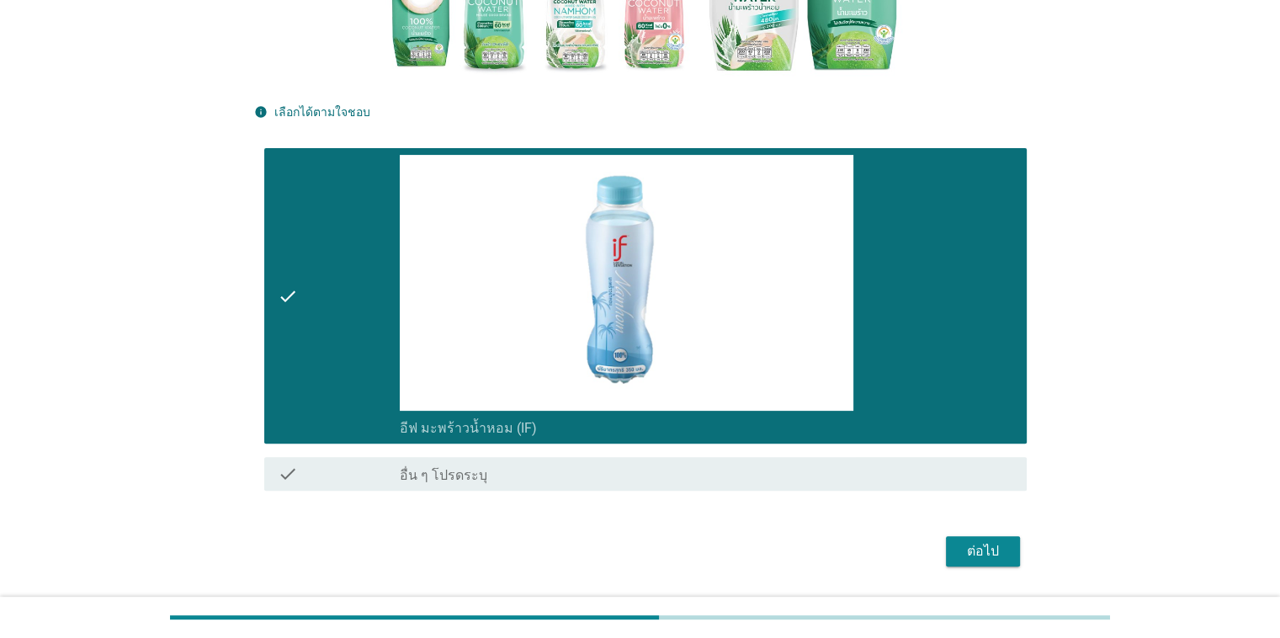
scroll to position [435, 0]
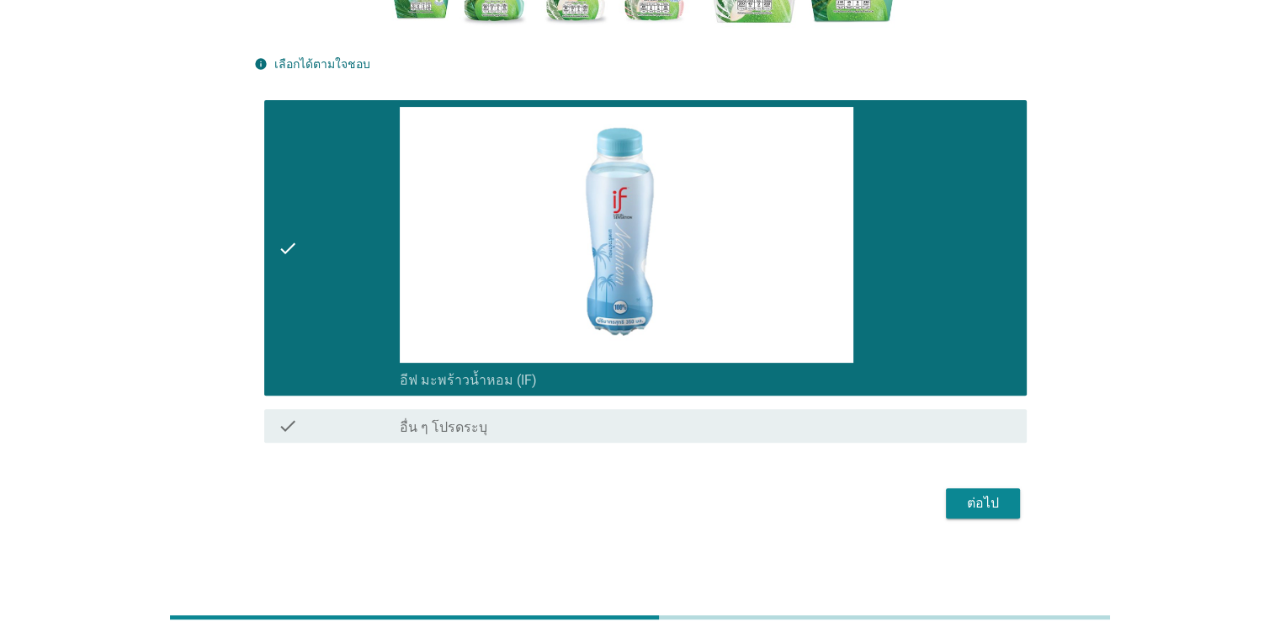
click at [832, 512] on div "ต่อไป" at bounding box center [983, 503] width 47 height 20
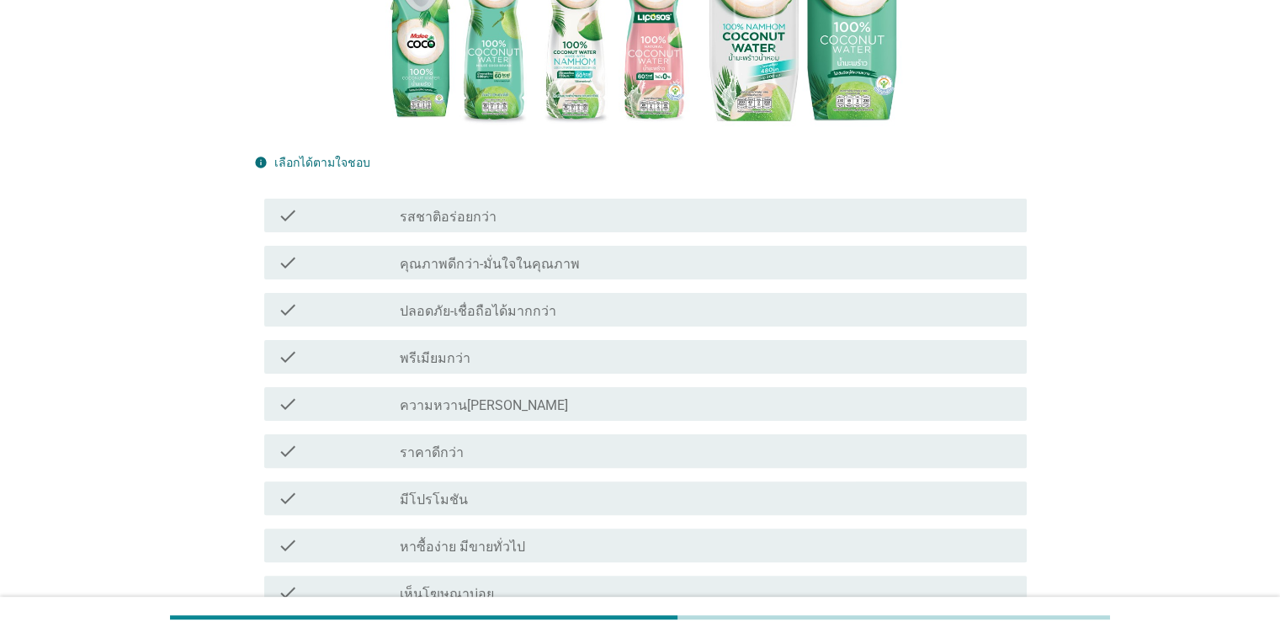
scroll to position [505, 0]
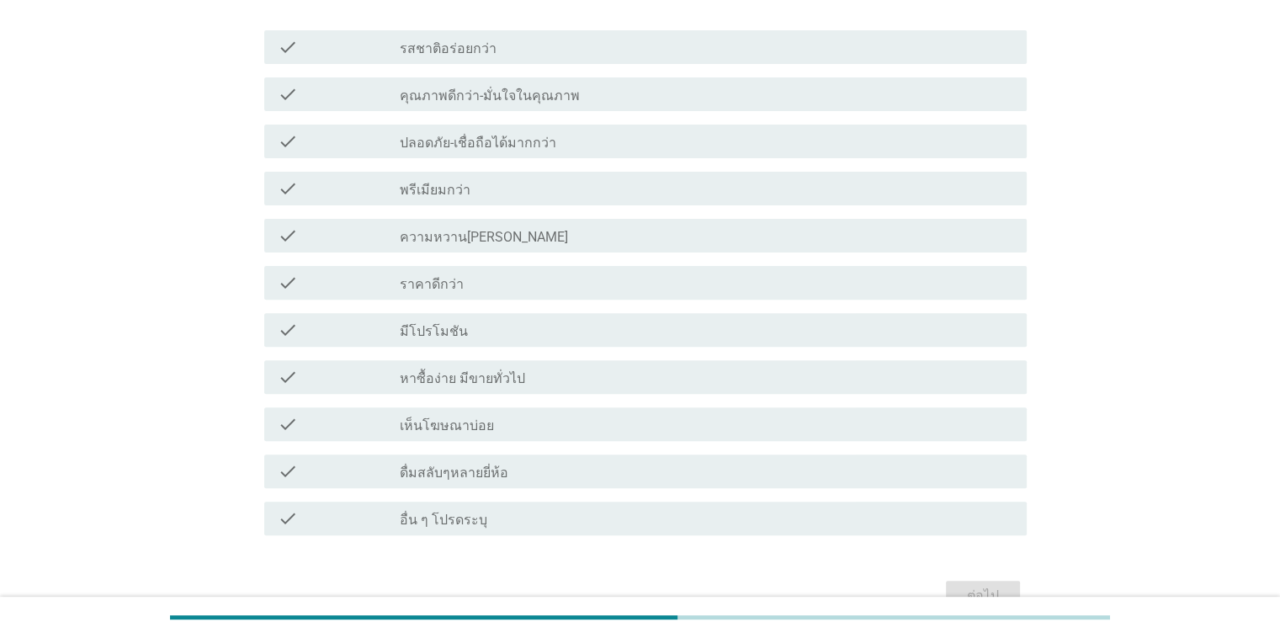
click at [517, 384] on label "หาซื้อง่าย มีขายทั่วไป" at bounding box center [462, 378] width 125 height 17
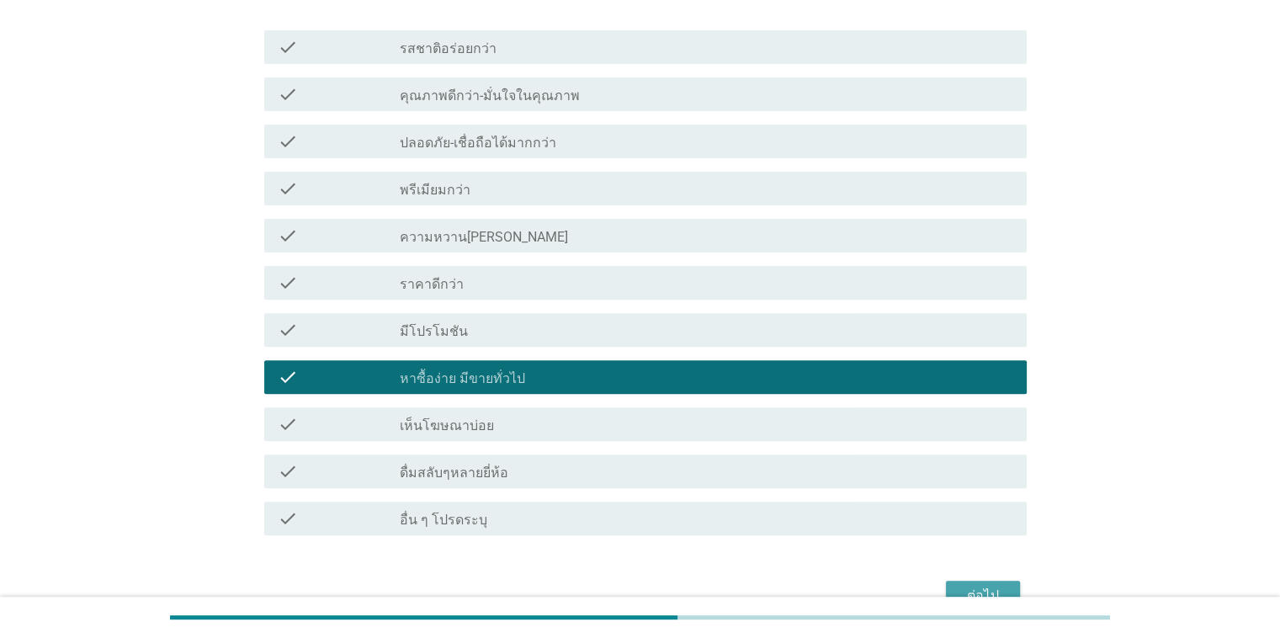
click at [832, 595] on div "ต่อไป" at bounding box center [983, 596] width 47 height 20
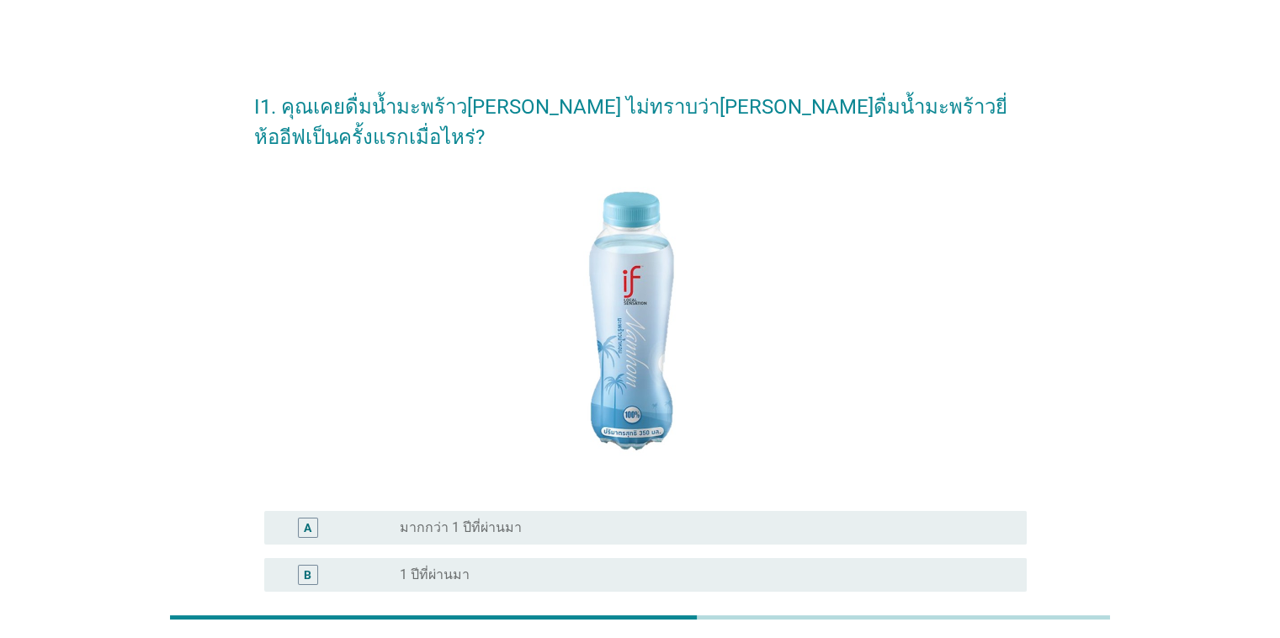
scroll to position [168, 0]
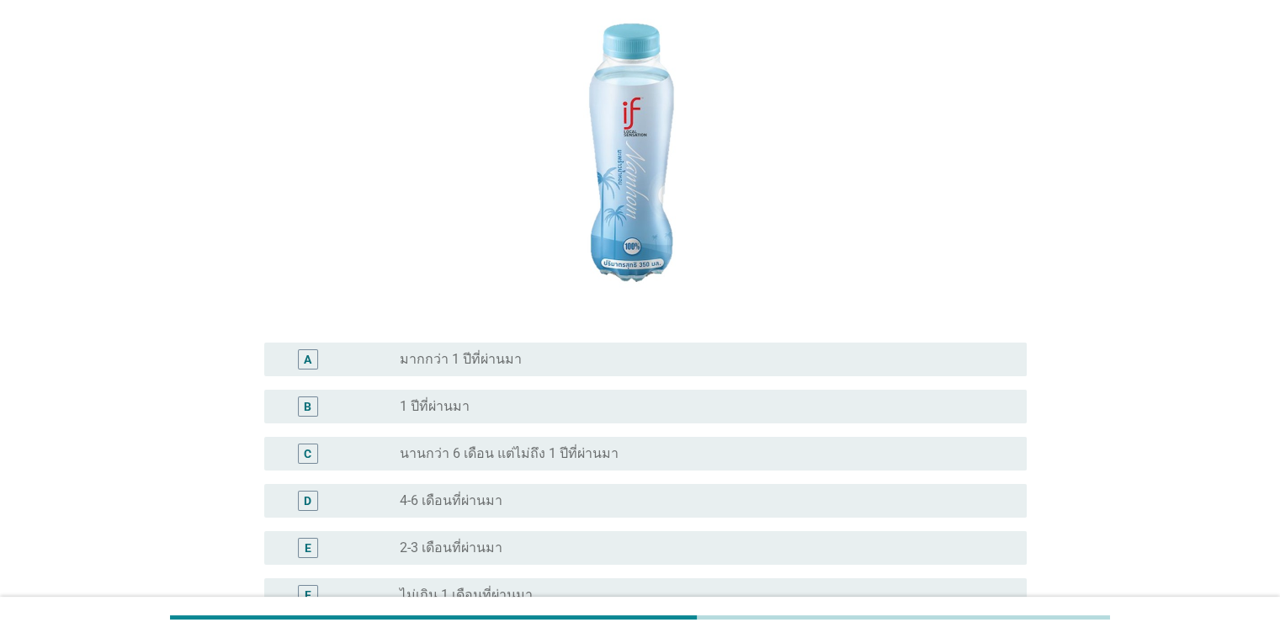
click at [441, 419] on div "B radio_button_unchecked 1 ปีที่ผ่านมา" at bounding box center [645, 407] width 763 height 34
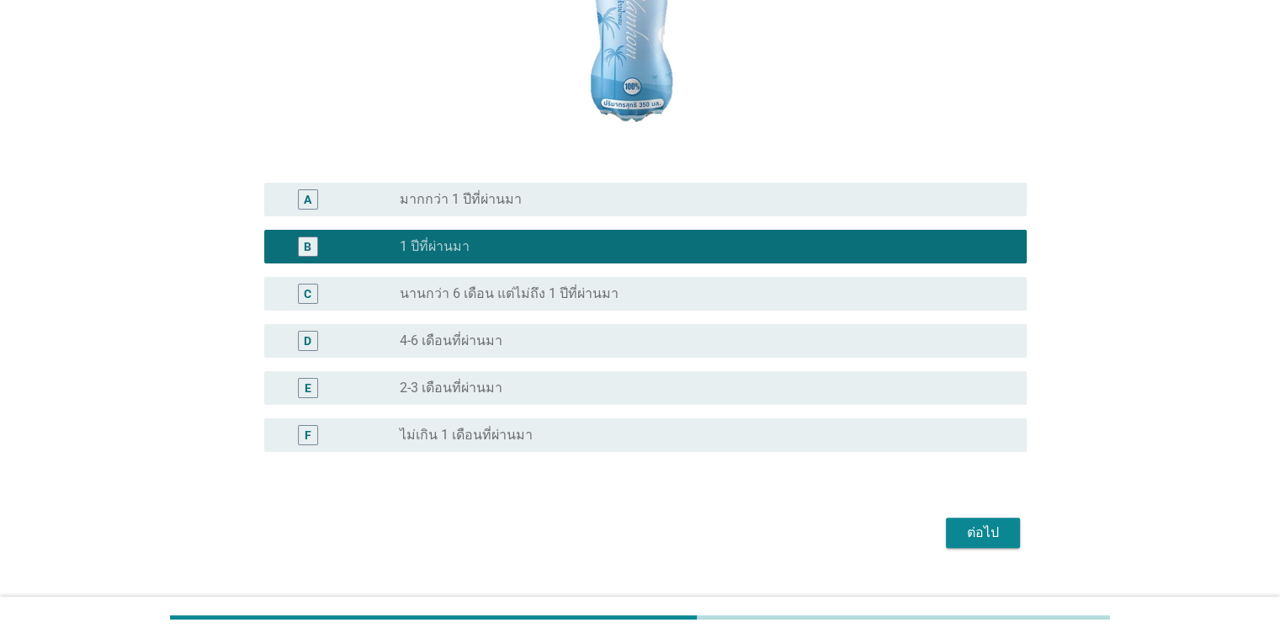
scroll to position [359, 0]
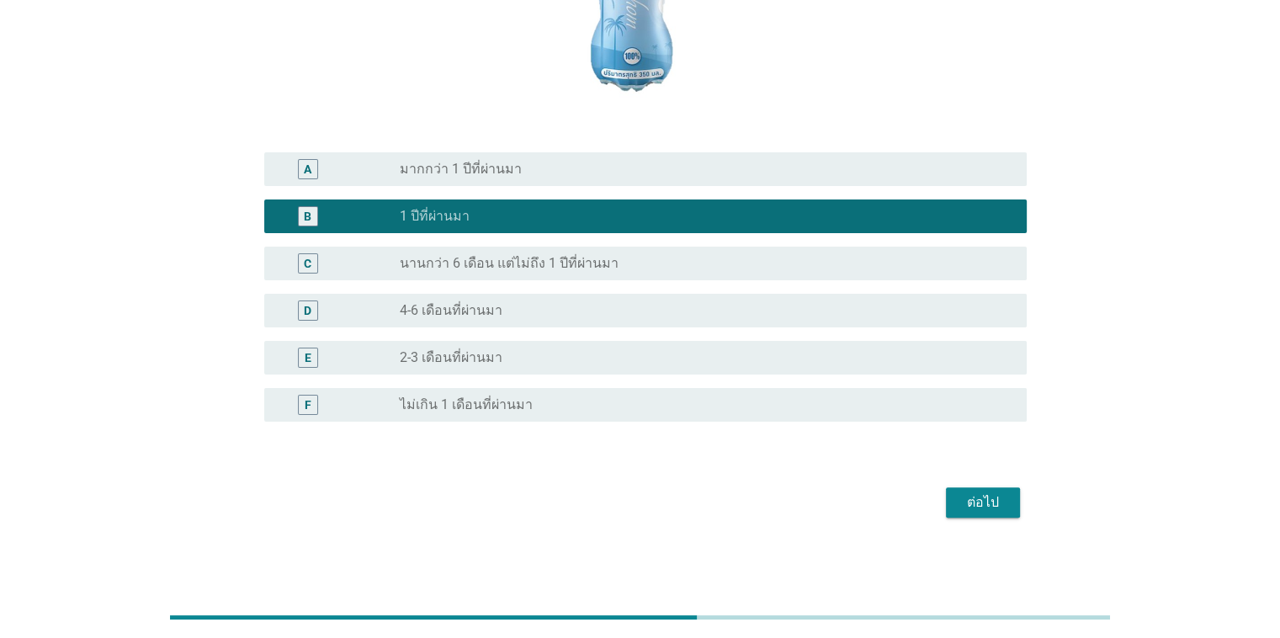
click at [832, 515] on button "ต่อไป" at bounding box center [983, 502] width 74 height 30
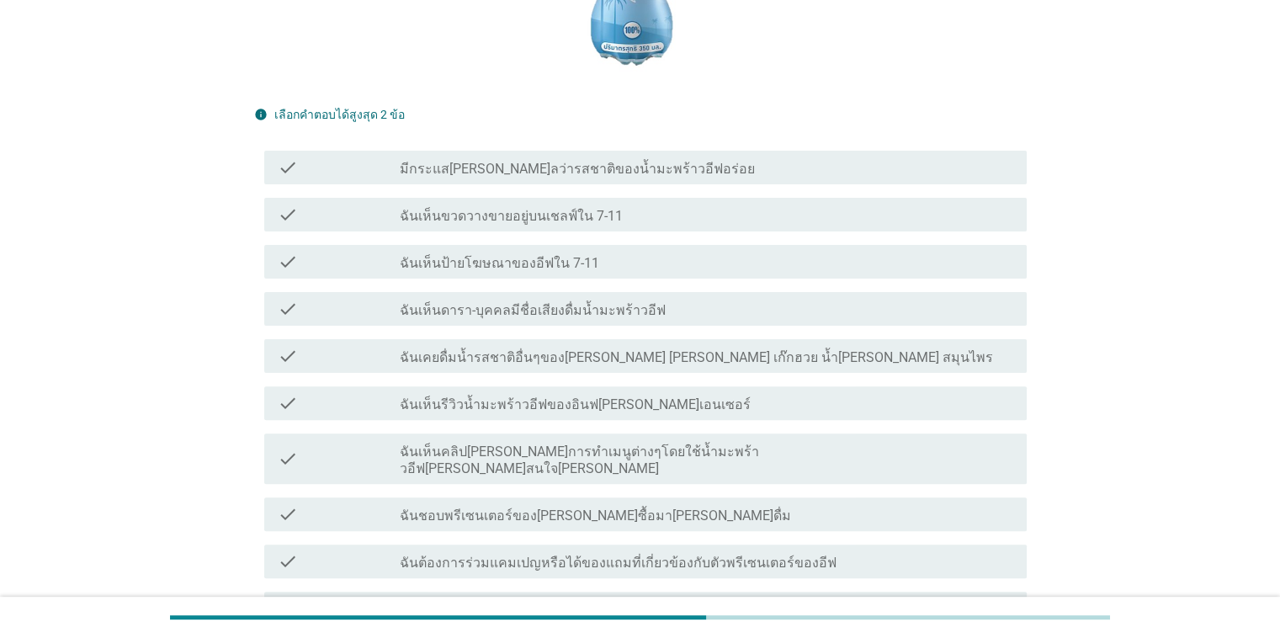
scroll to position [505, 0]
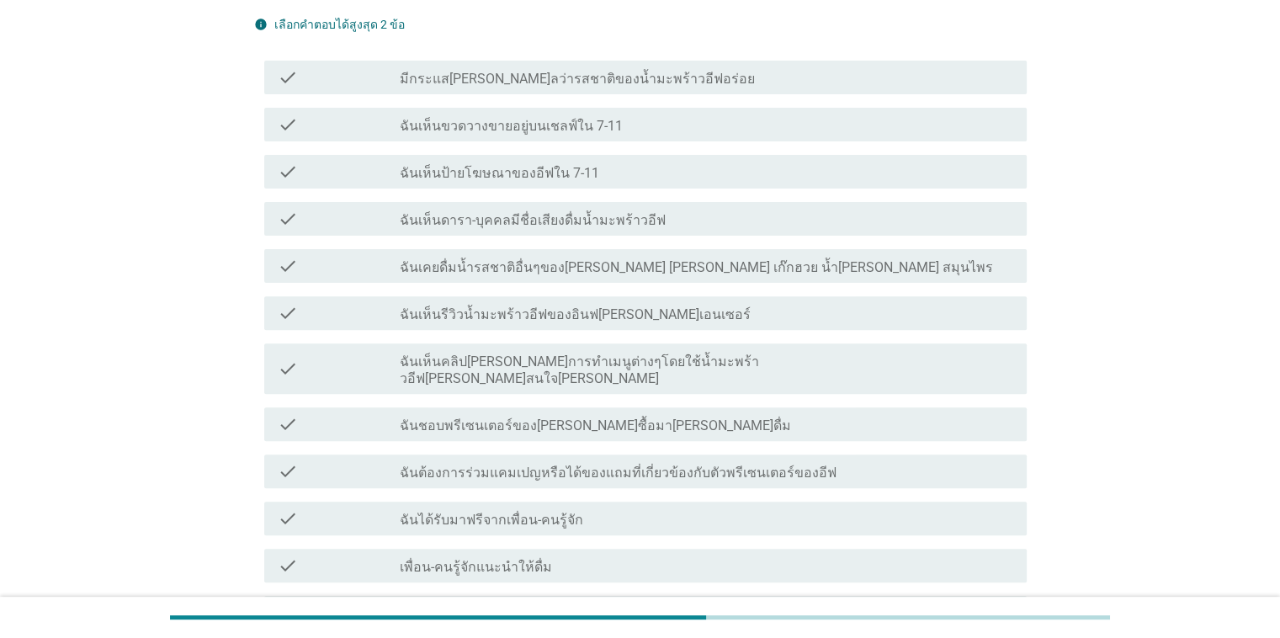
click at [551, 417] on label "ฉันชอบพรีเซนเตอร์ของ[PERSON_NAME]ซื้อมา[PERSON_NAME]ดื่ม" at bounding box center [595, 425] width 391 height 17
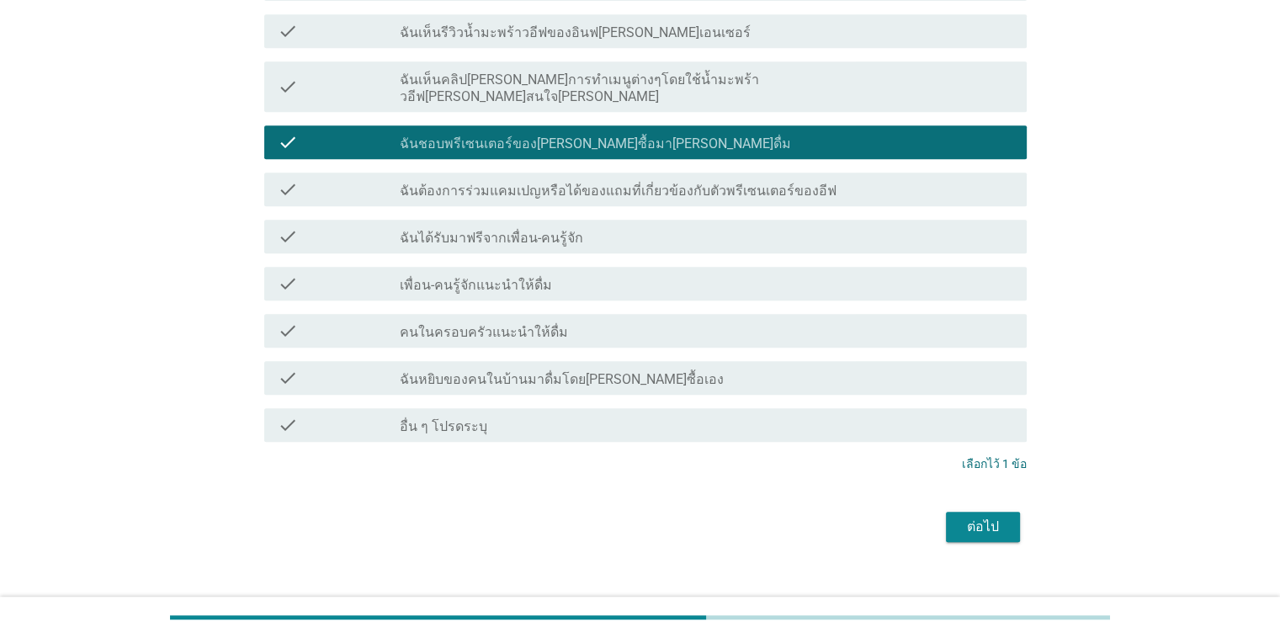
scroll to position [795, 0]
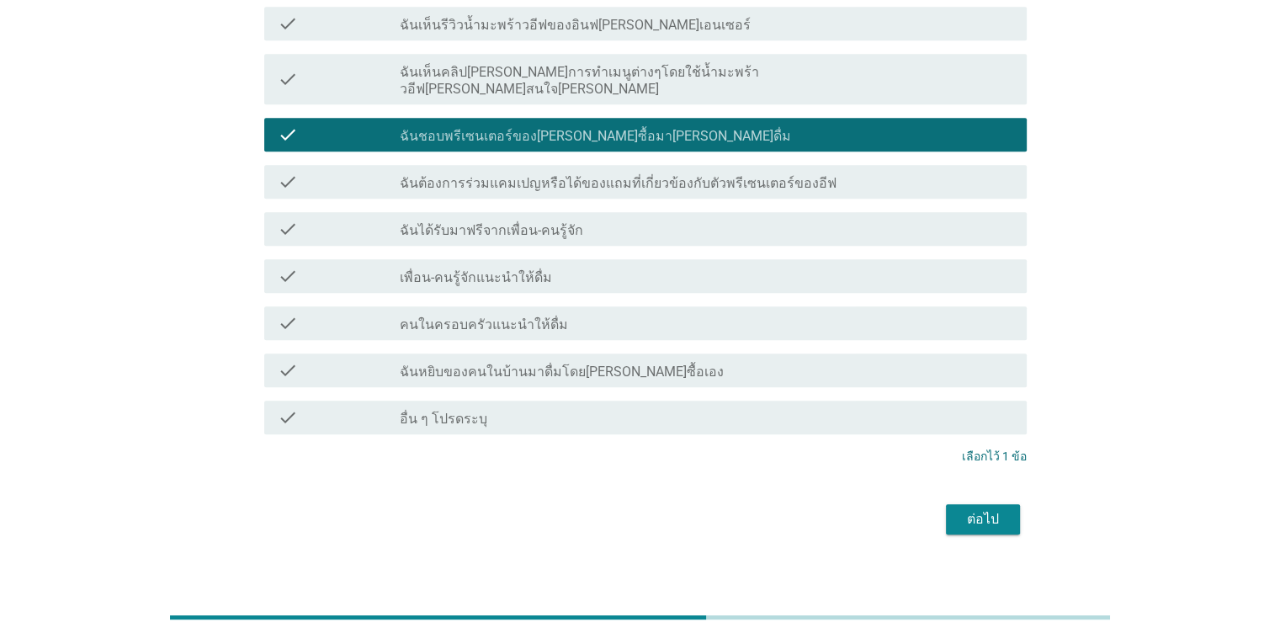
click at [832, 509] on div "ต่อไป" at bounding box center [983, 519] width 47 height 20
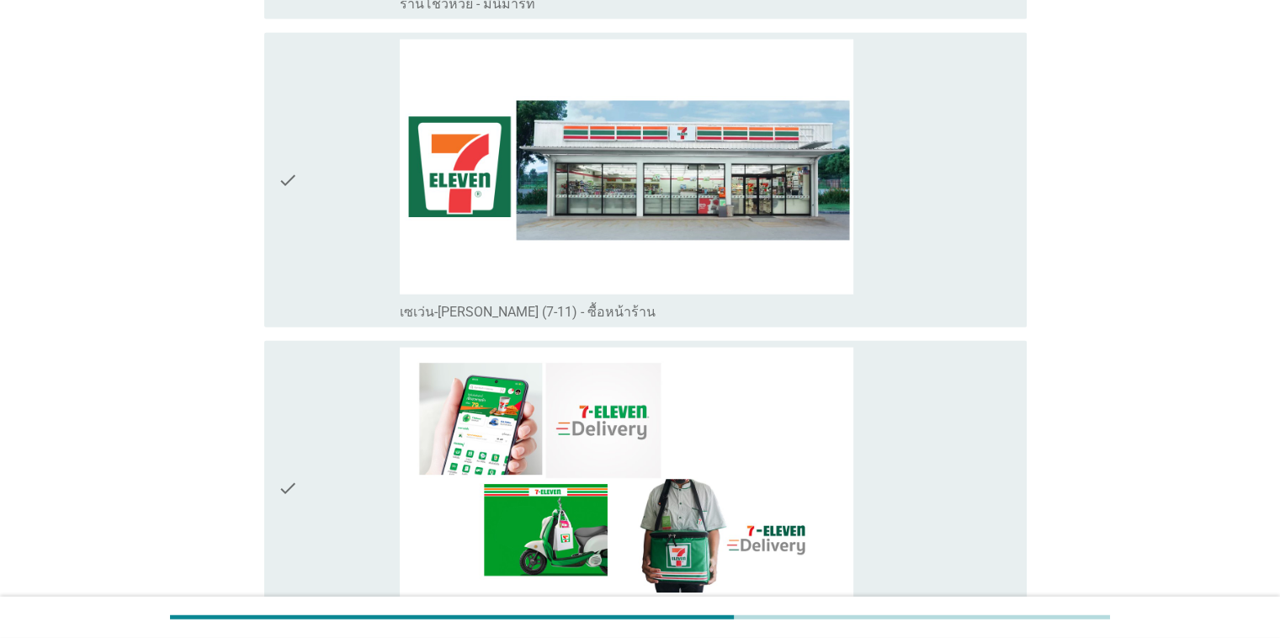
scroll to position [3788, 0]
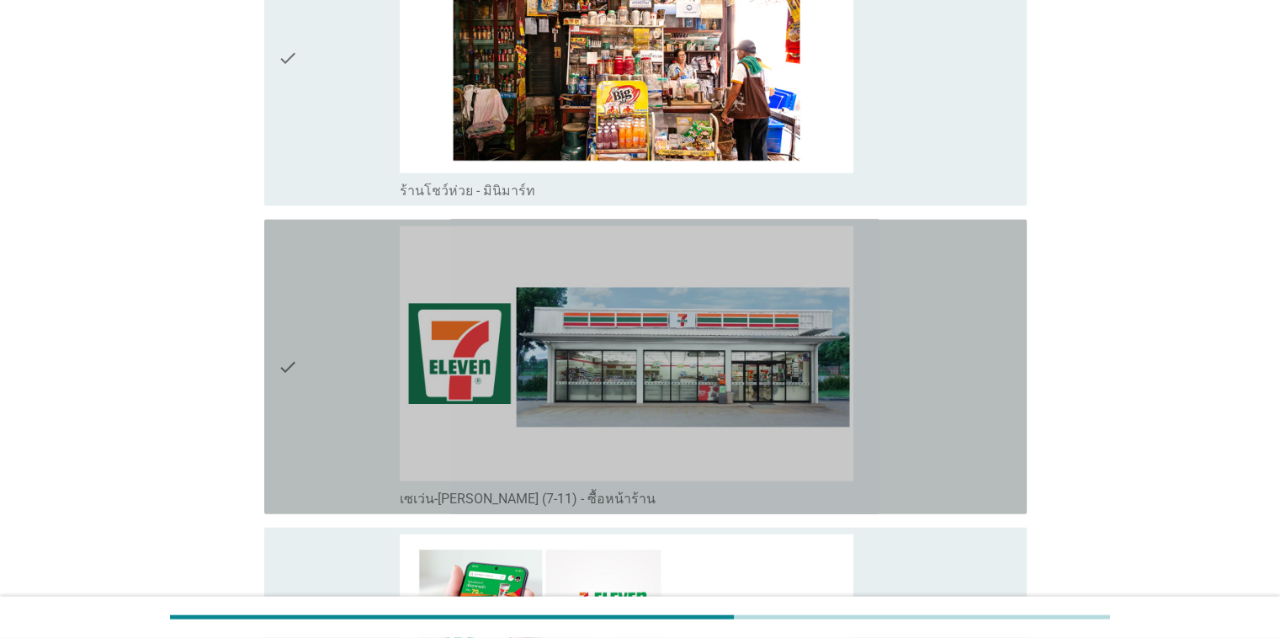
click at [832, 348] on div "check_box_outline_blank เซเว่น-[PERSON_NAME] (7-11) - ซื้อหน้าร้าน" at bounding box center [706, 366] width 613 height 281
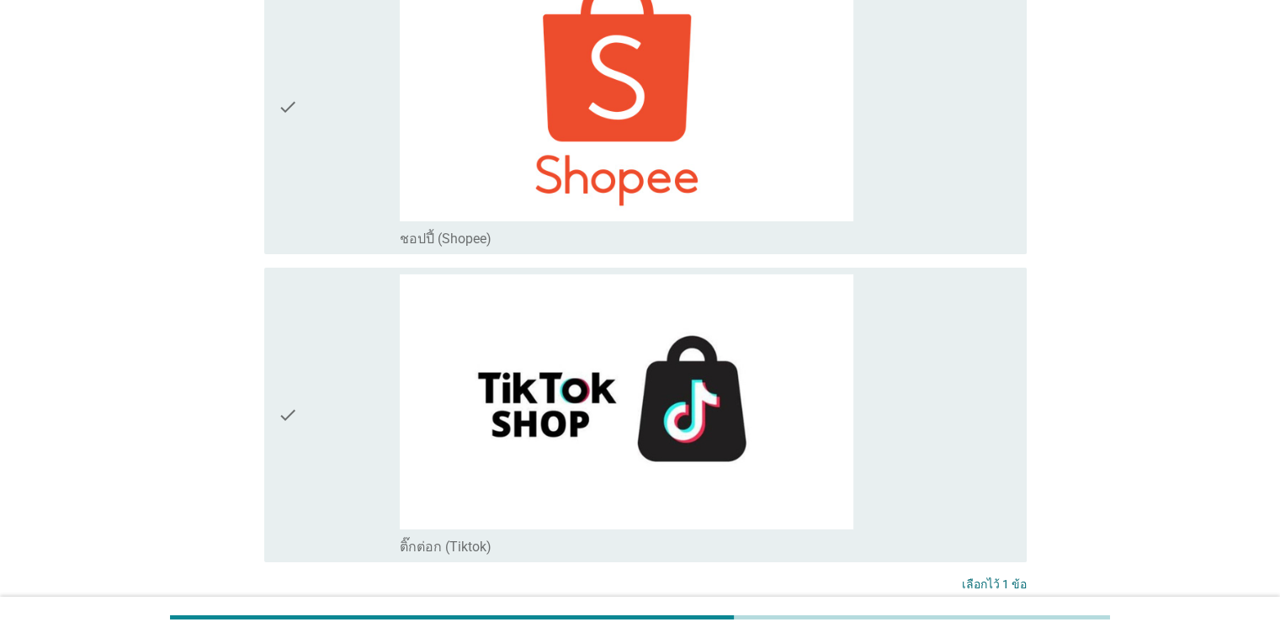
scroll to position [5680, 0]
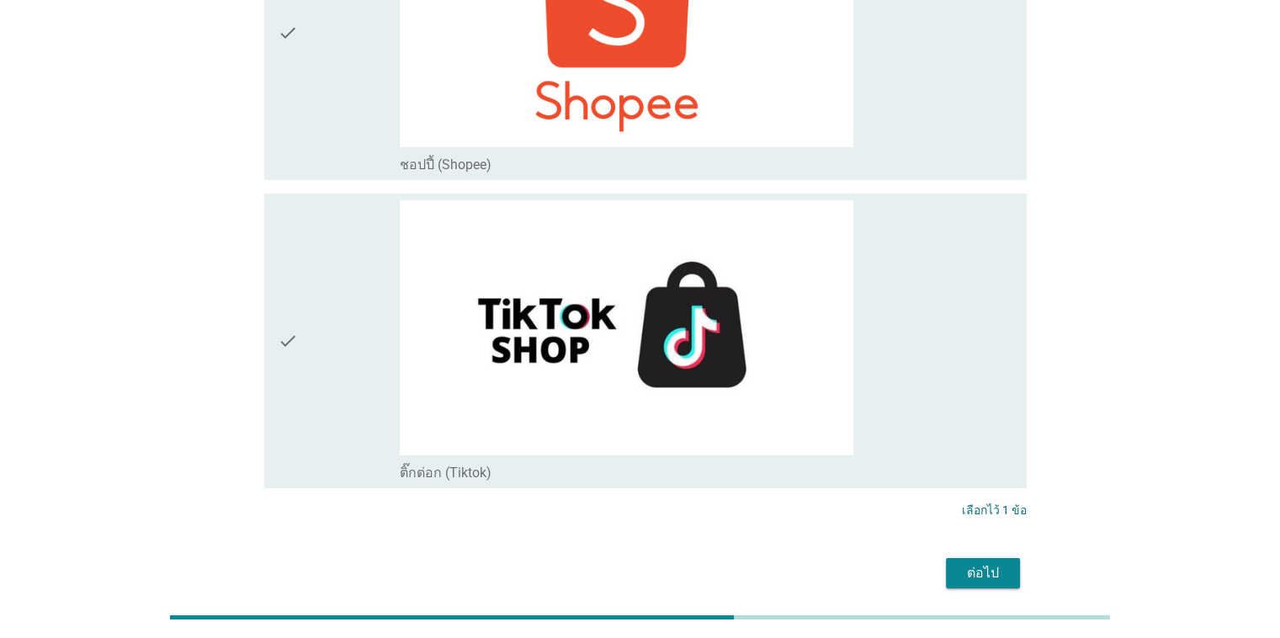
click at [832, 563] on div "ต่อไป" at bounding box center [983, 573] width 47 height 20
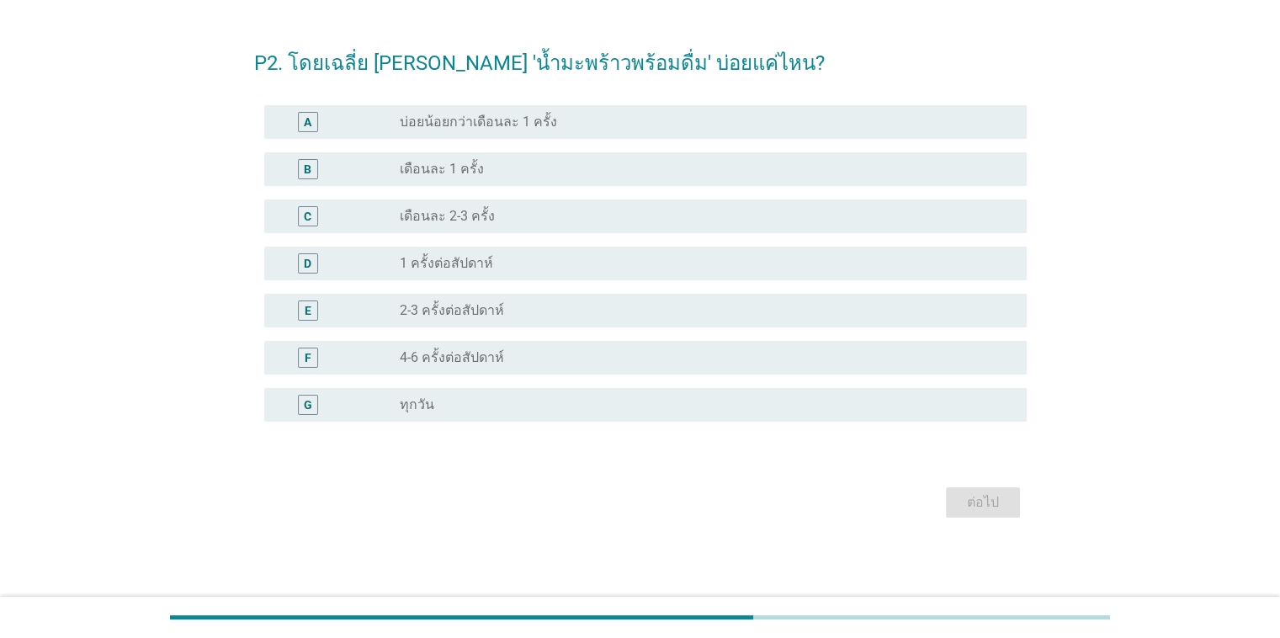
scroll to position [0, 0]
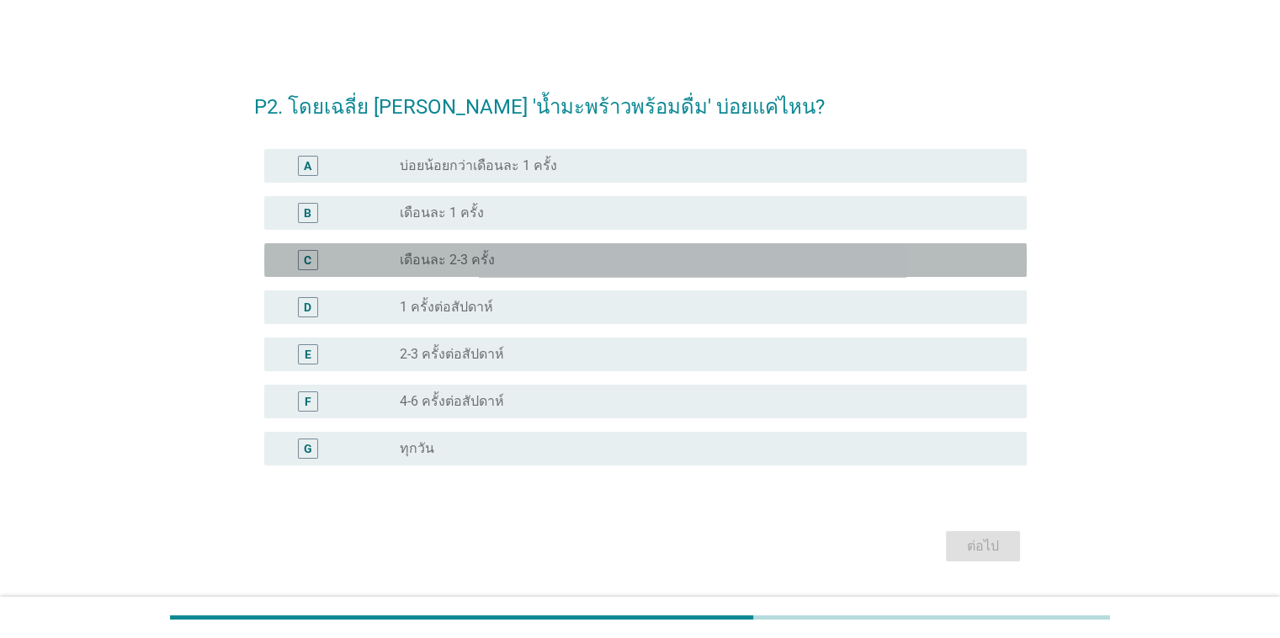
click at [567, 258] on div "radio_button_unchecked เดือนละ 2-3 ครั้ง" at bounding box center [699, 260] width 599 height 17
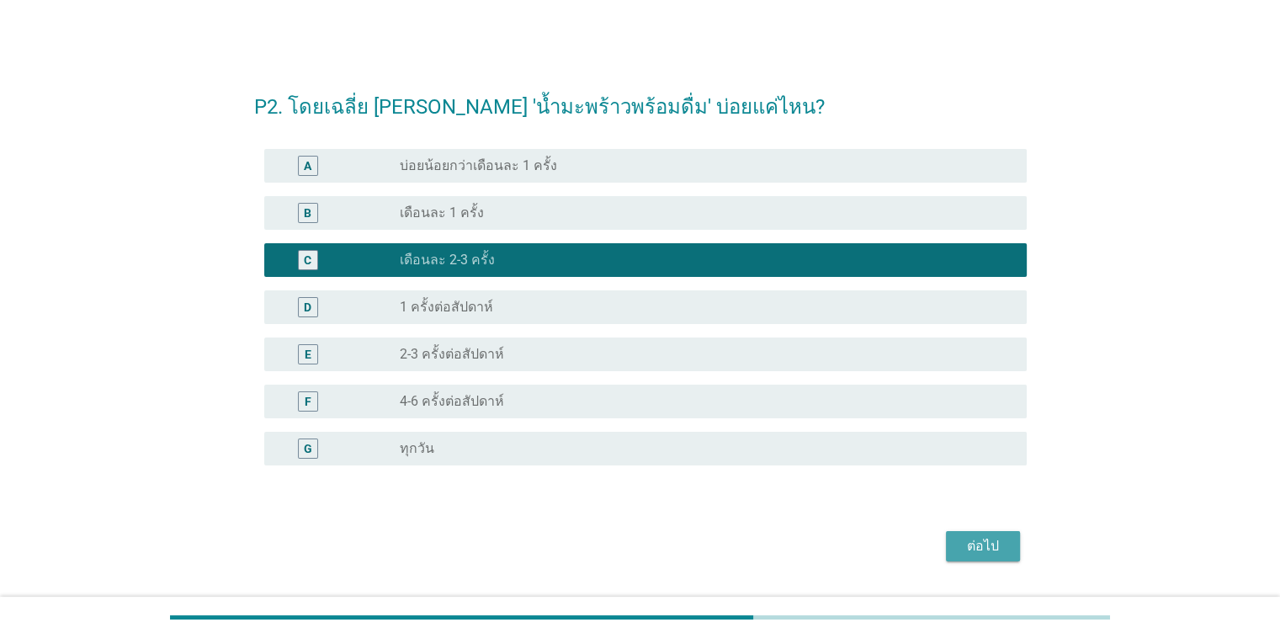
click at [832, 547] on div "ต่อไป" at bounding box center [983, 546] width 47 height 20
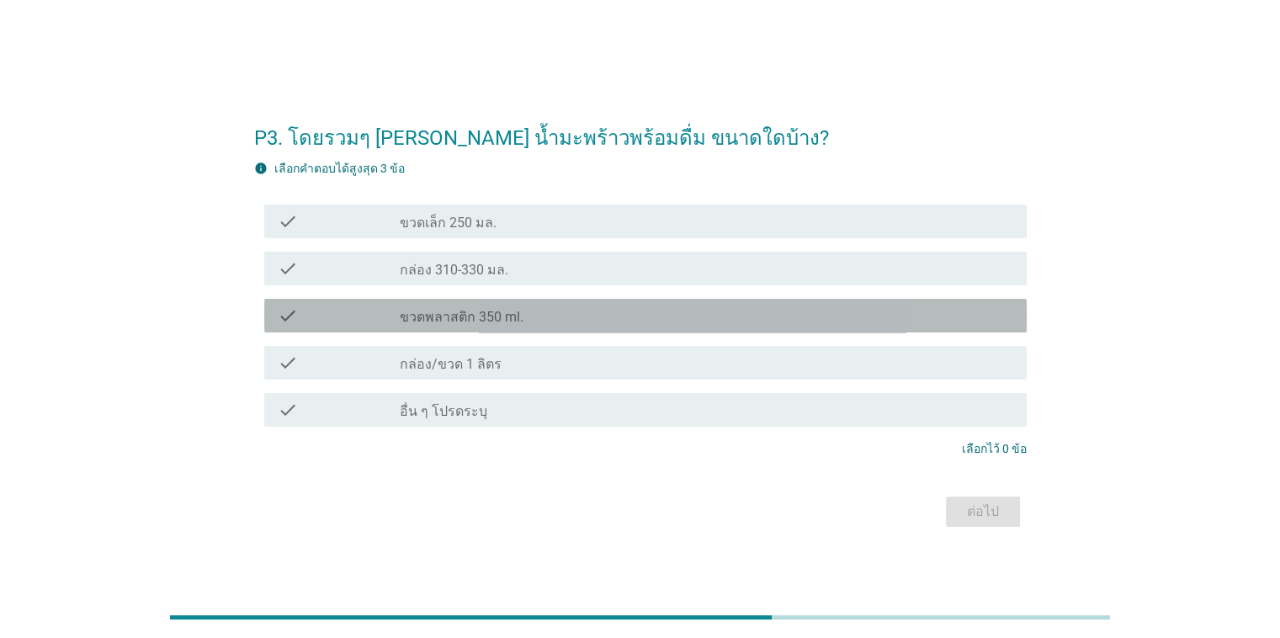
click at [447, 323] on label "ขวดพลาสติก 350 ml." at bounding box center [462, 317] width 124 height 17
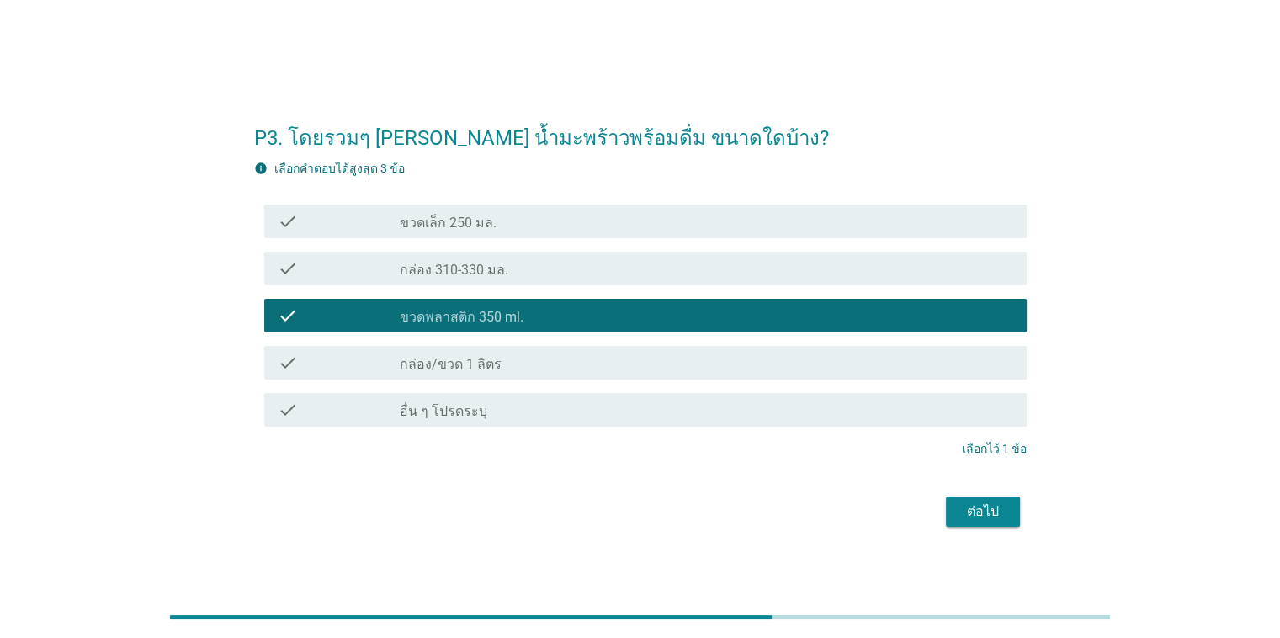
click at [832, 508] on div "ต่อไป" at bounding box center [983, 512] width 47 height 20
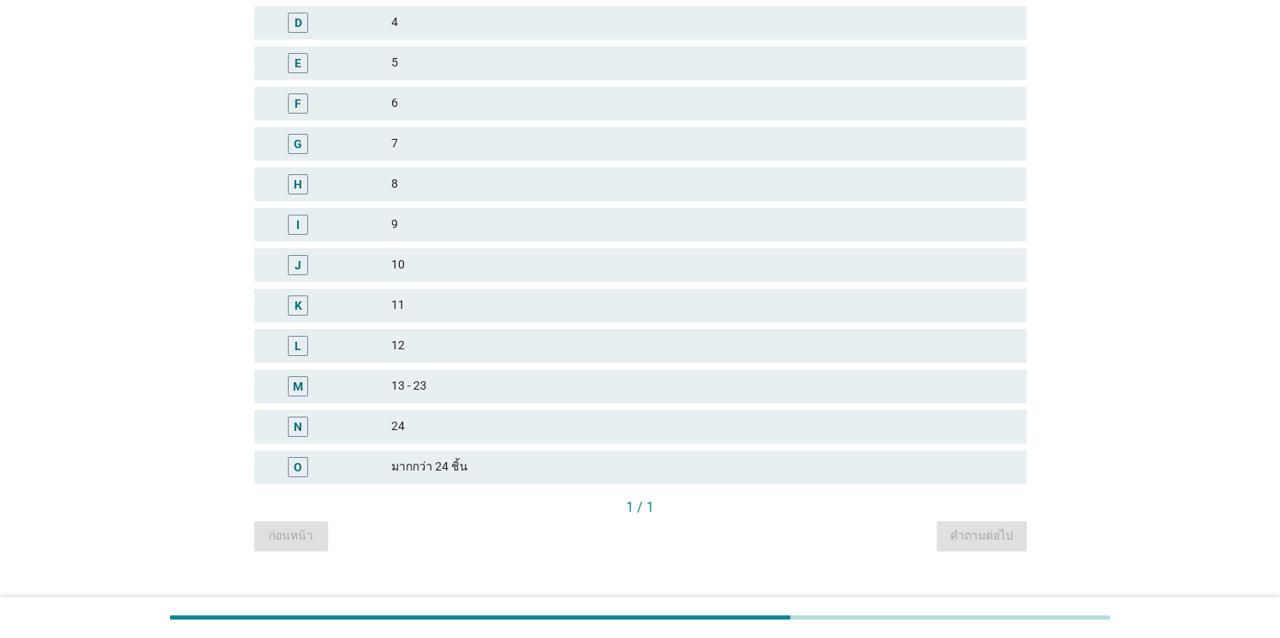
scroll to position [328, 0]
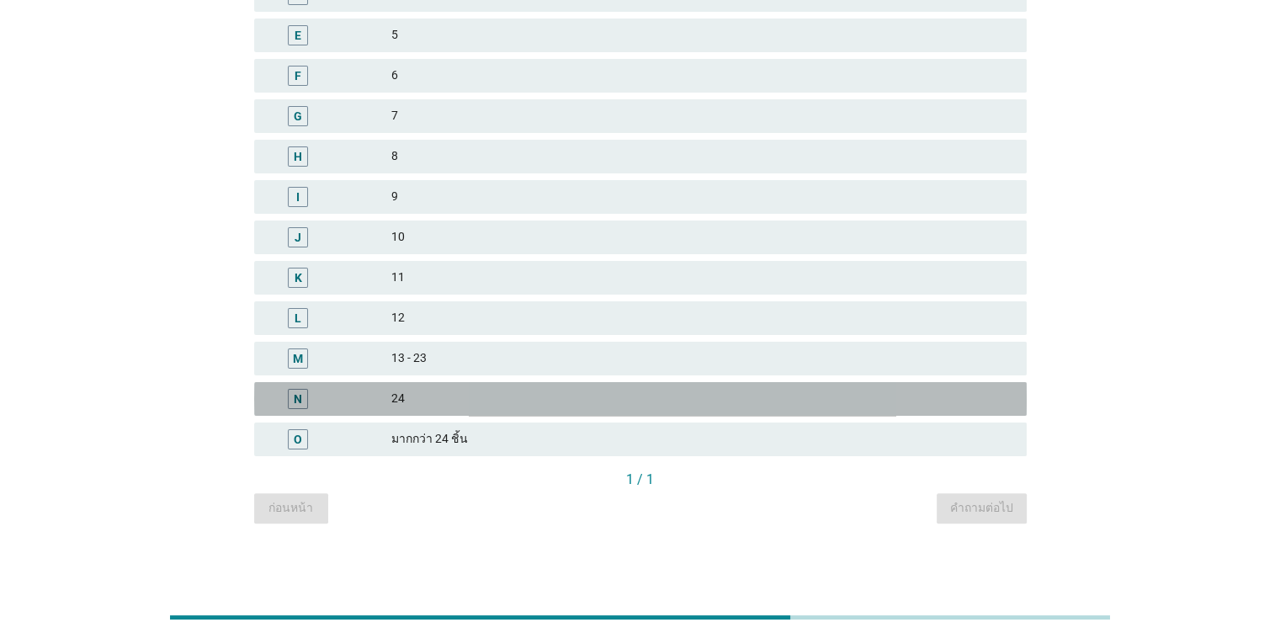
click at [407, 390] on div "24" at bounding box center [701, 399] width 621 height 20
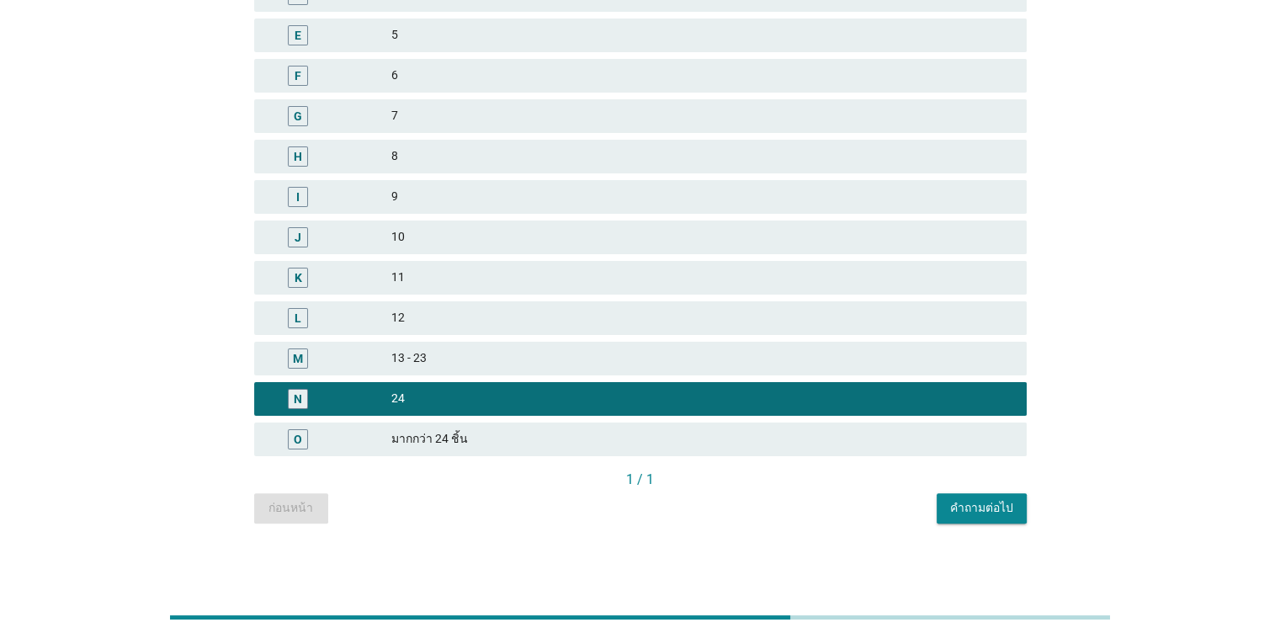
click at [832, 514] on div "คำถามต่อไป" at bounding box center [981, 508] width 63 height 18
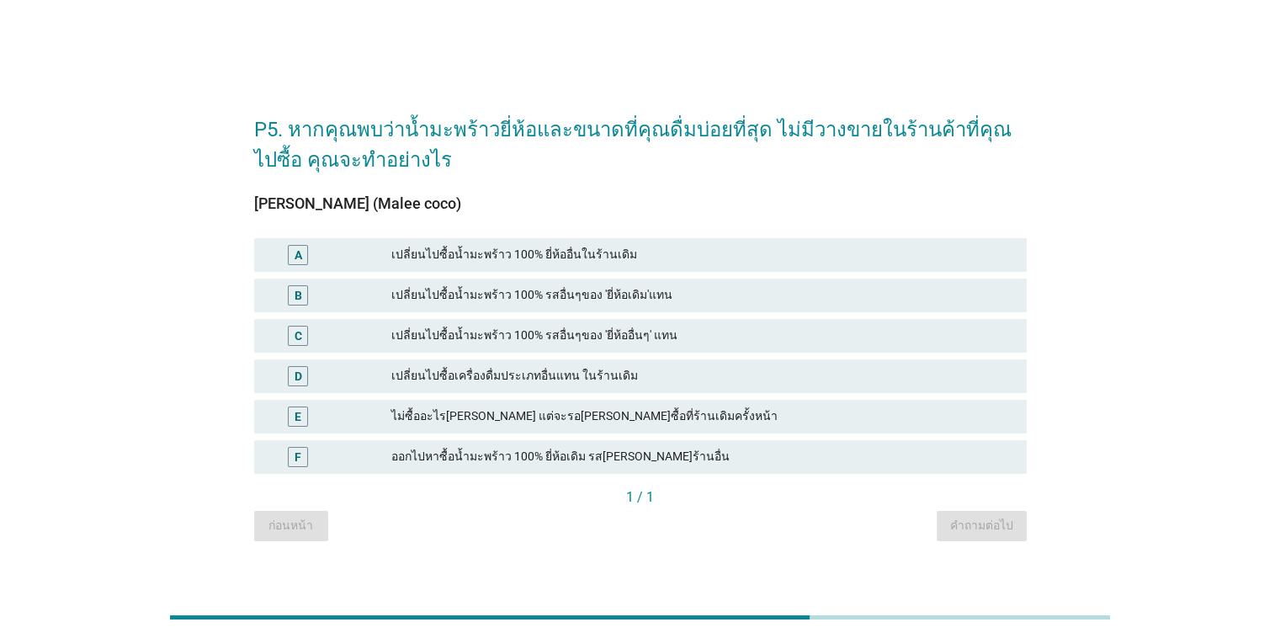
click at [617, 335] on div "เปลี่ยนไปซื้อน้ำมะพร้าว 100% รสอื่นๆของ 'ยี่ห้ออื่นๆ' แทน" at bounding box center [701, 336] width 621 height 20
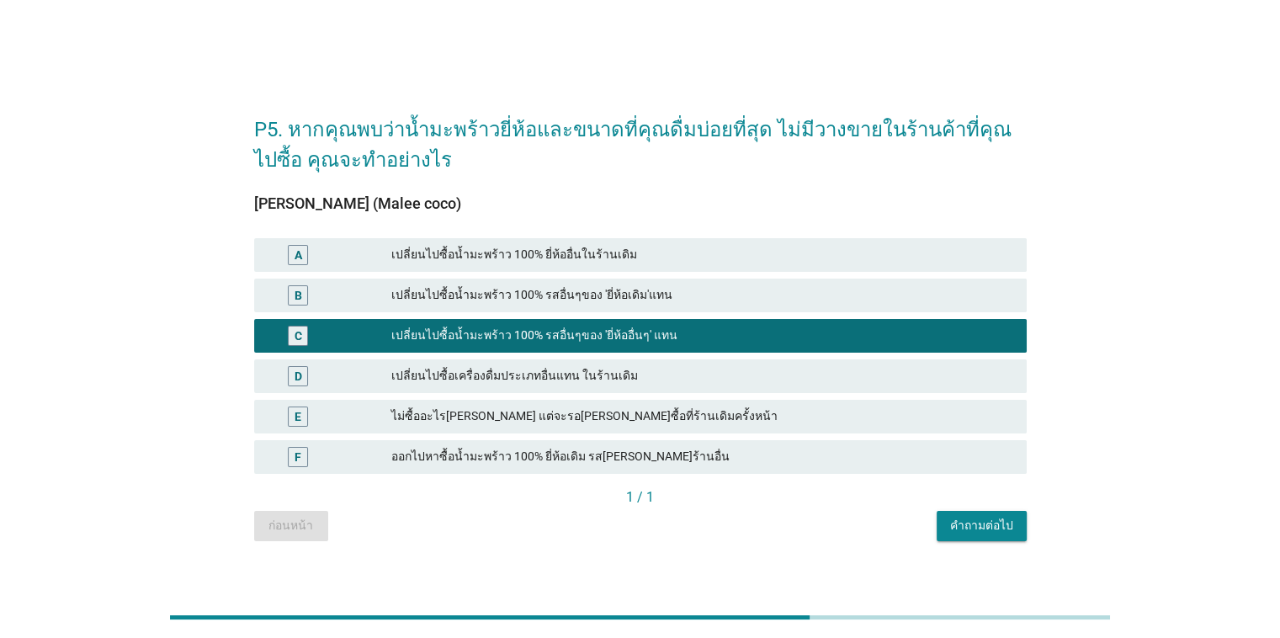
click at [599, 247] on div "เปลี่ยนไปซื้อน้ำมะพร้าว 100% ยี่ห้ออื่นในร้านเดิม" at bounding box center [701, 255] width 621 height 20
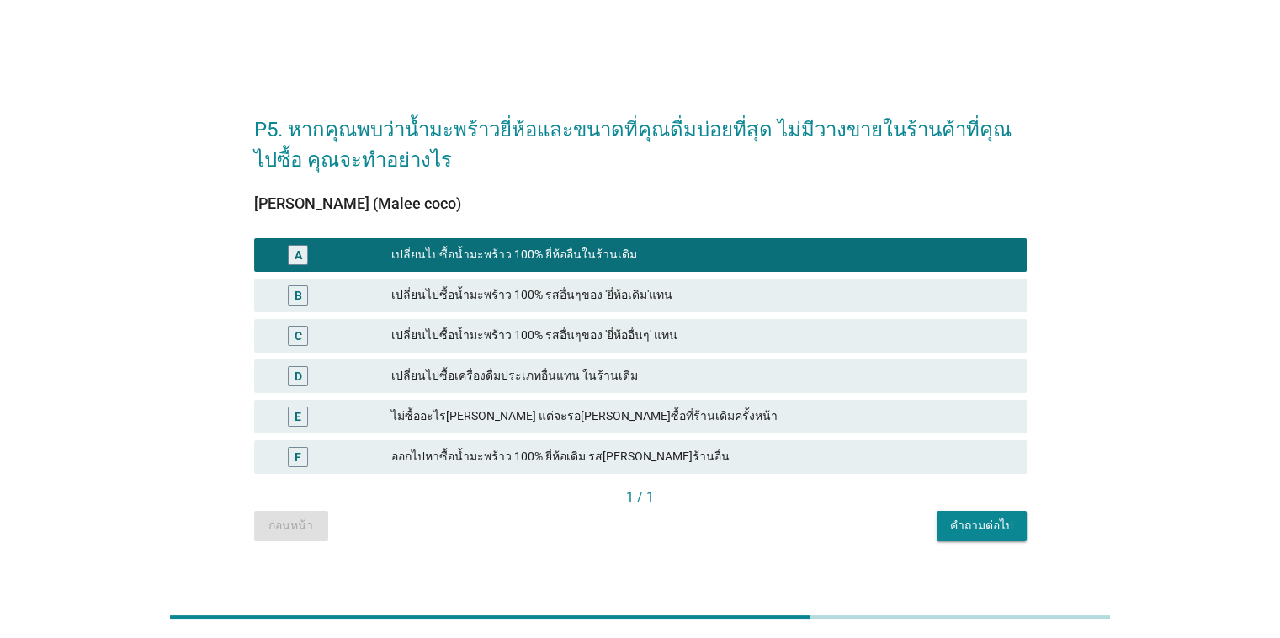
click at [832, 534] on button "คำถามต่อไป" at bounding box center [982, 526] width 90 height 30
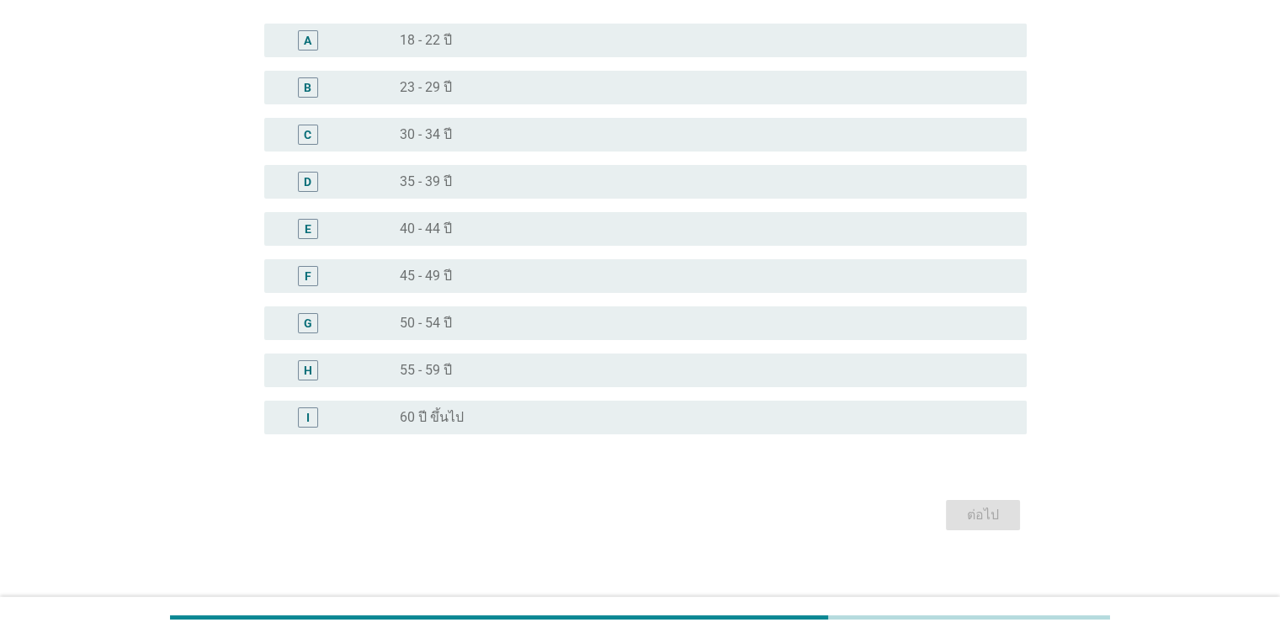
scroll to position [138, 0]
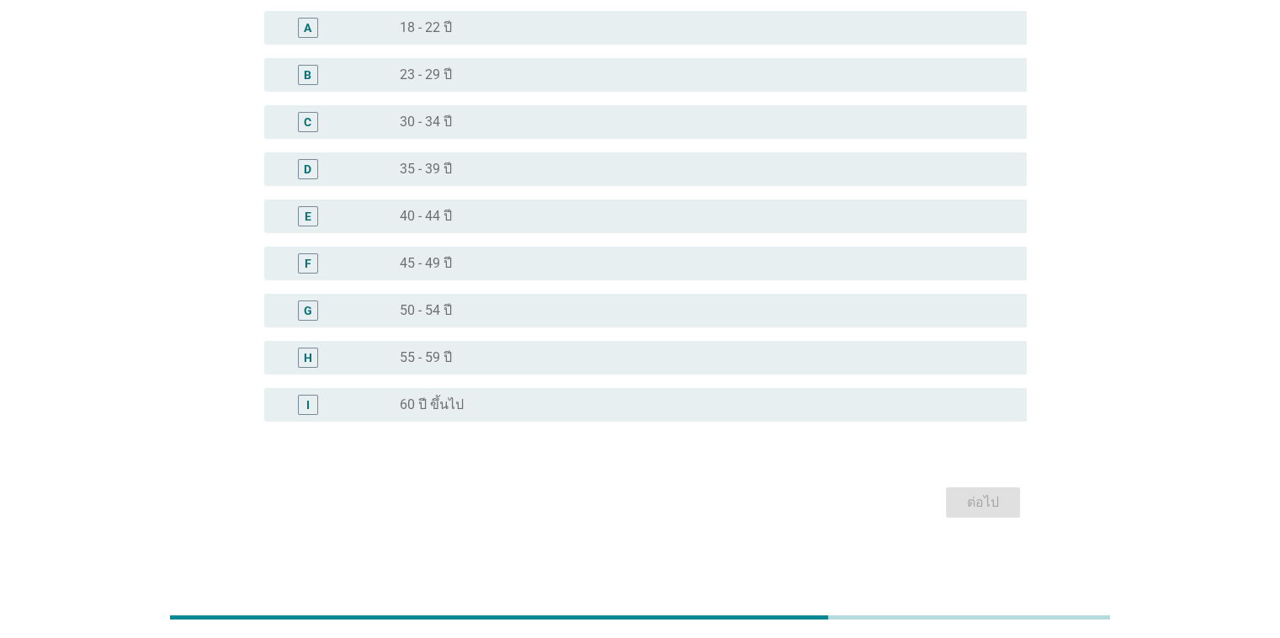
click at [441, 68] on label "23 - 29 ปี" at bounding box center [426, 74] width 52 height 17
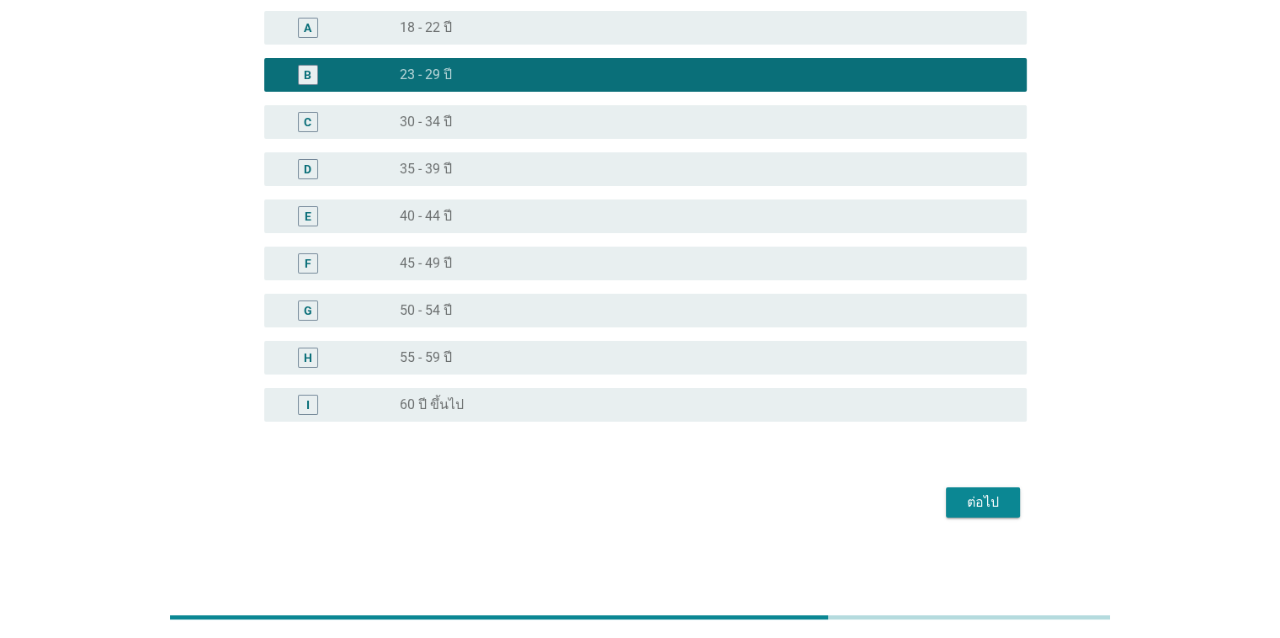
click at [832, 505] on div "ต่อไป" at bounding box center [983, 502] width 47 height 20
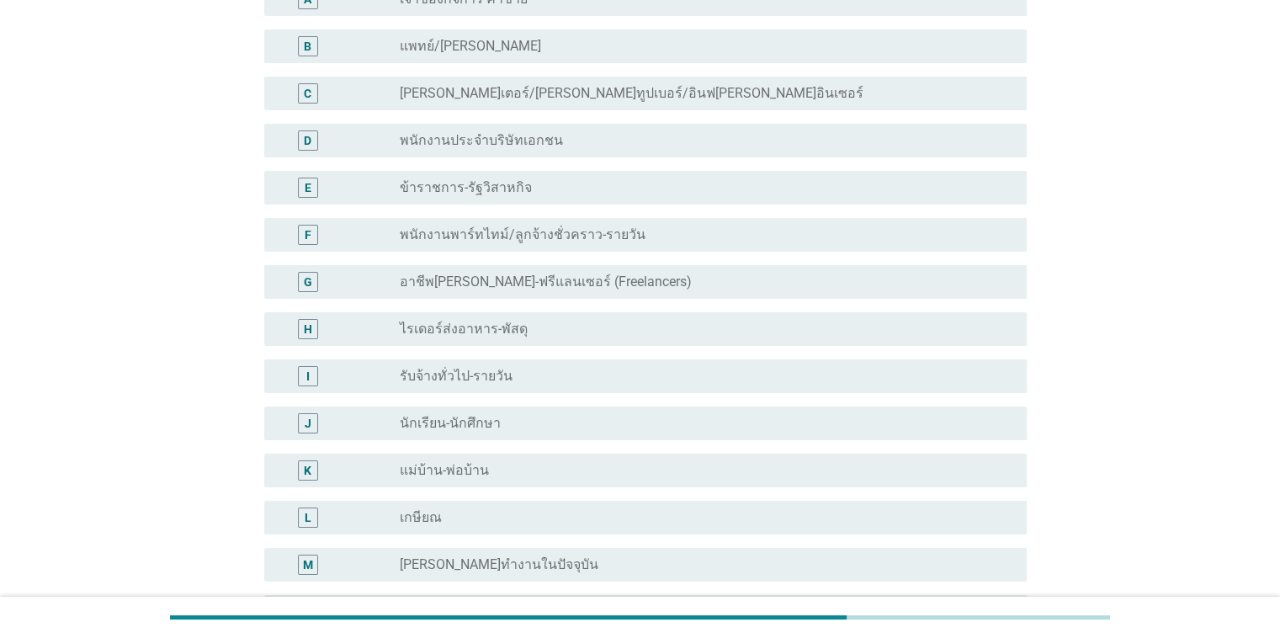
scroll to position [168, 0]
click at [449, 428] on label "นักเรียน-นักศึกษา" at bounding box center [450, 421] width 101 height 17
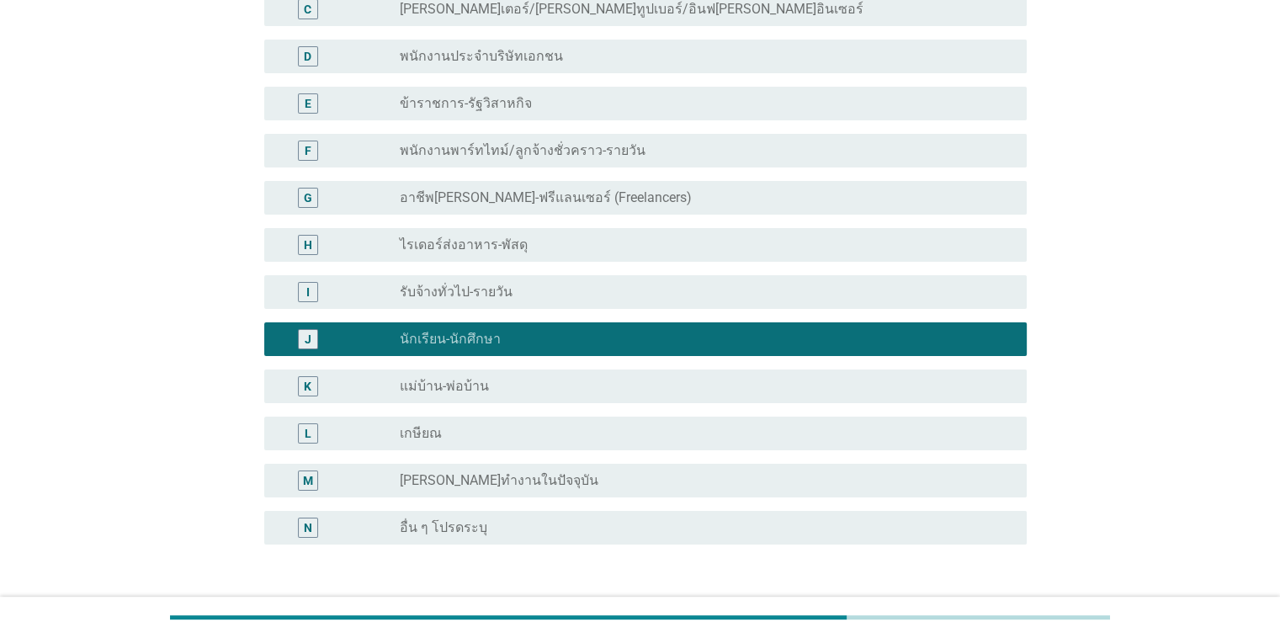
scroll to position [374, 0]
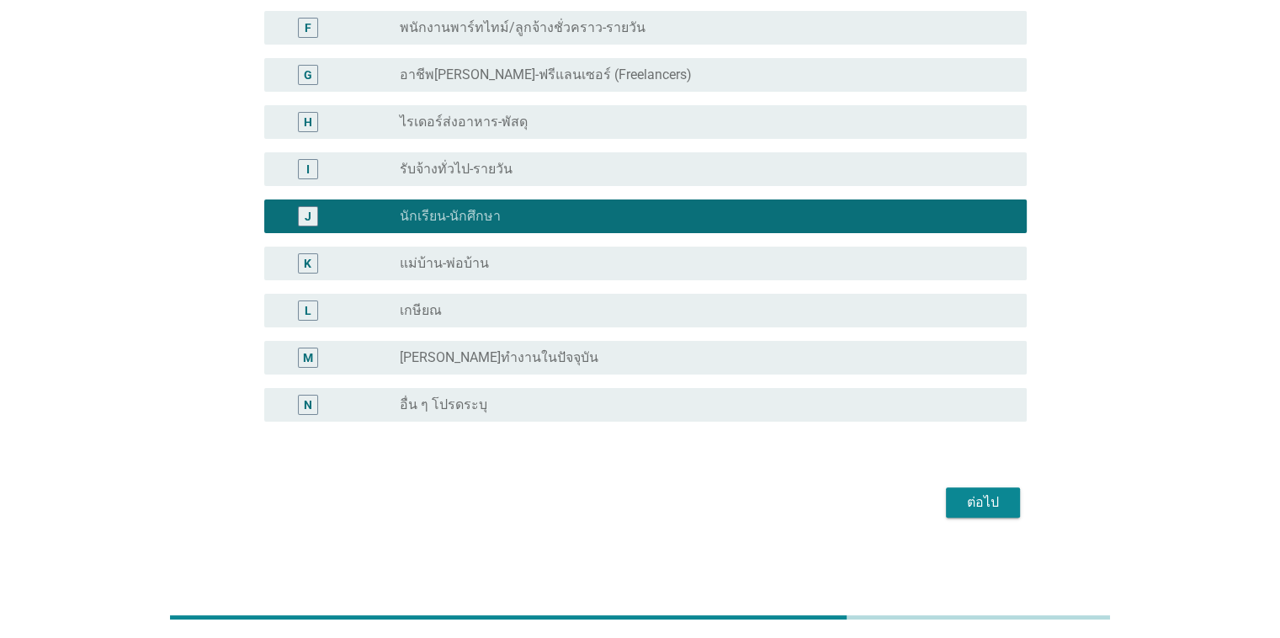
click at [832, 498] on div "ต่อไป" at bounding box center [983, 502] width 47 height 20
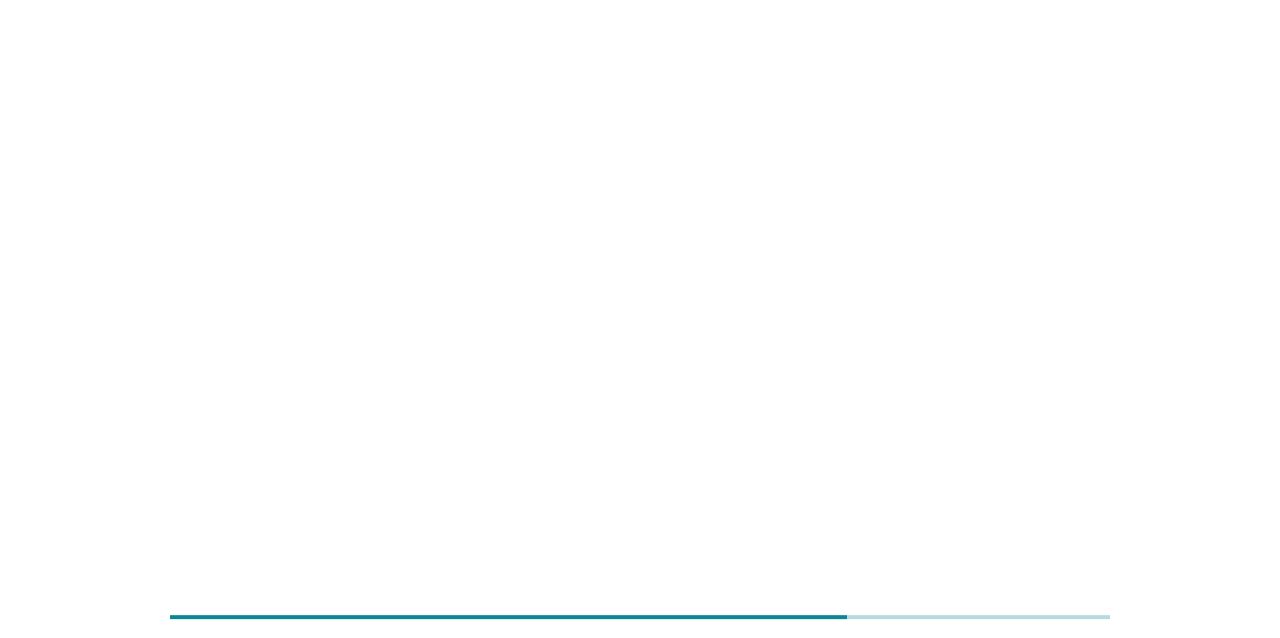
scroll to position [0, 0]
